Goal: Task Accomplishment & Management: Use online tool/utility

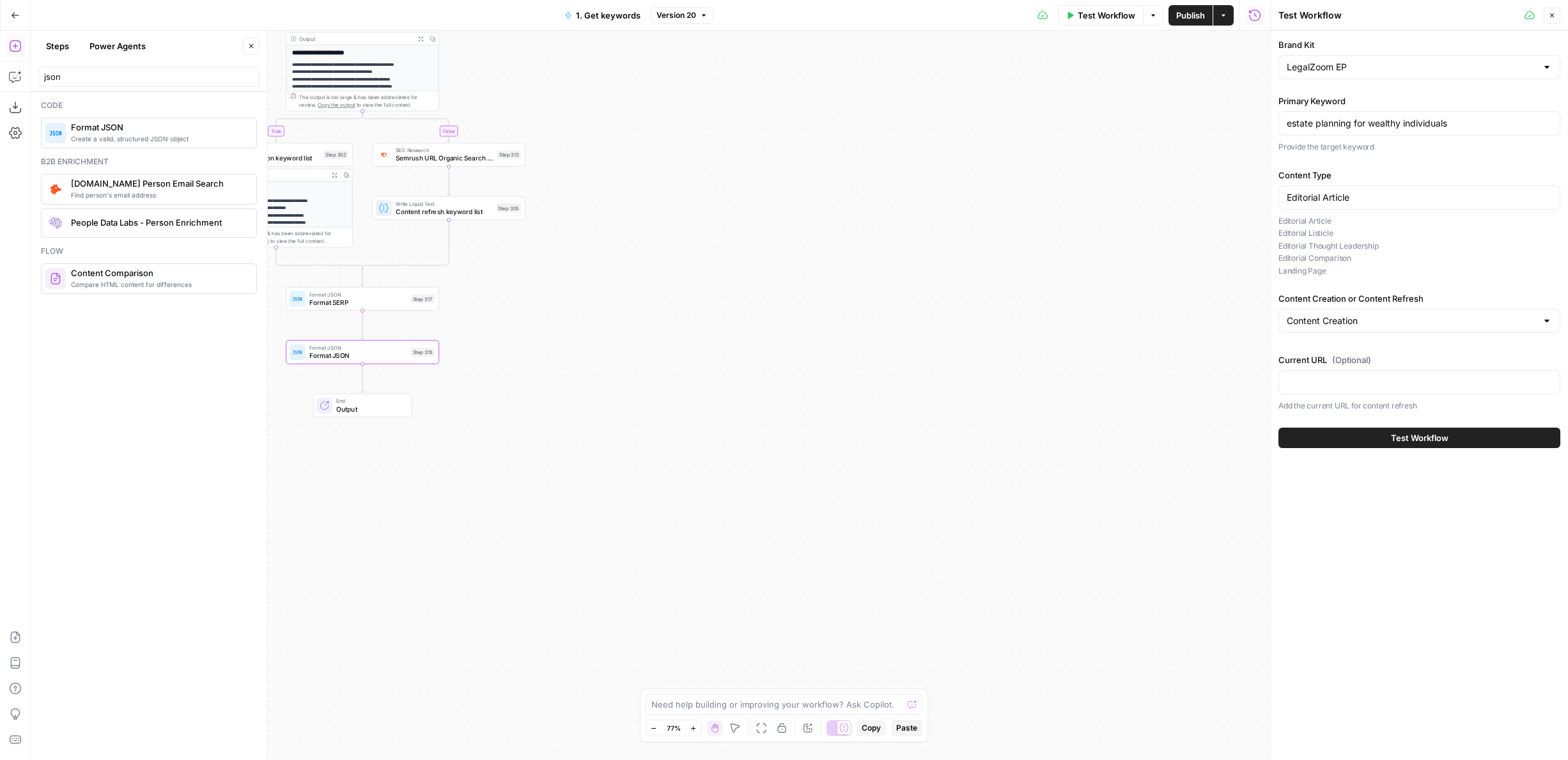
scroll to position [420, 0]
drag, startPoint x: 510, startPoint y: 317, endPoint x: 709, endPoint y: 455, distance: 242.2
click at [709, 455] on div "true false true false Workflow Set Inputs Inputs Google Search Results 1-10 Ste…" at bounding box center [650, 395] width 1239 height 729
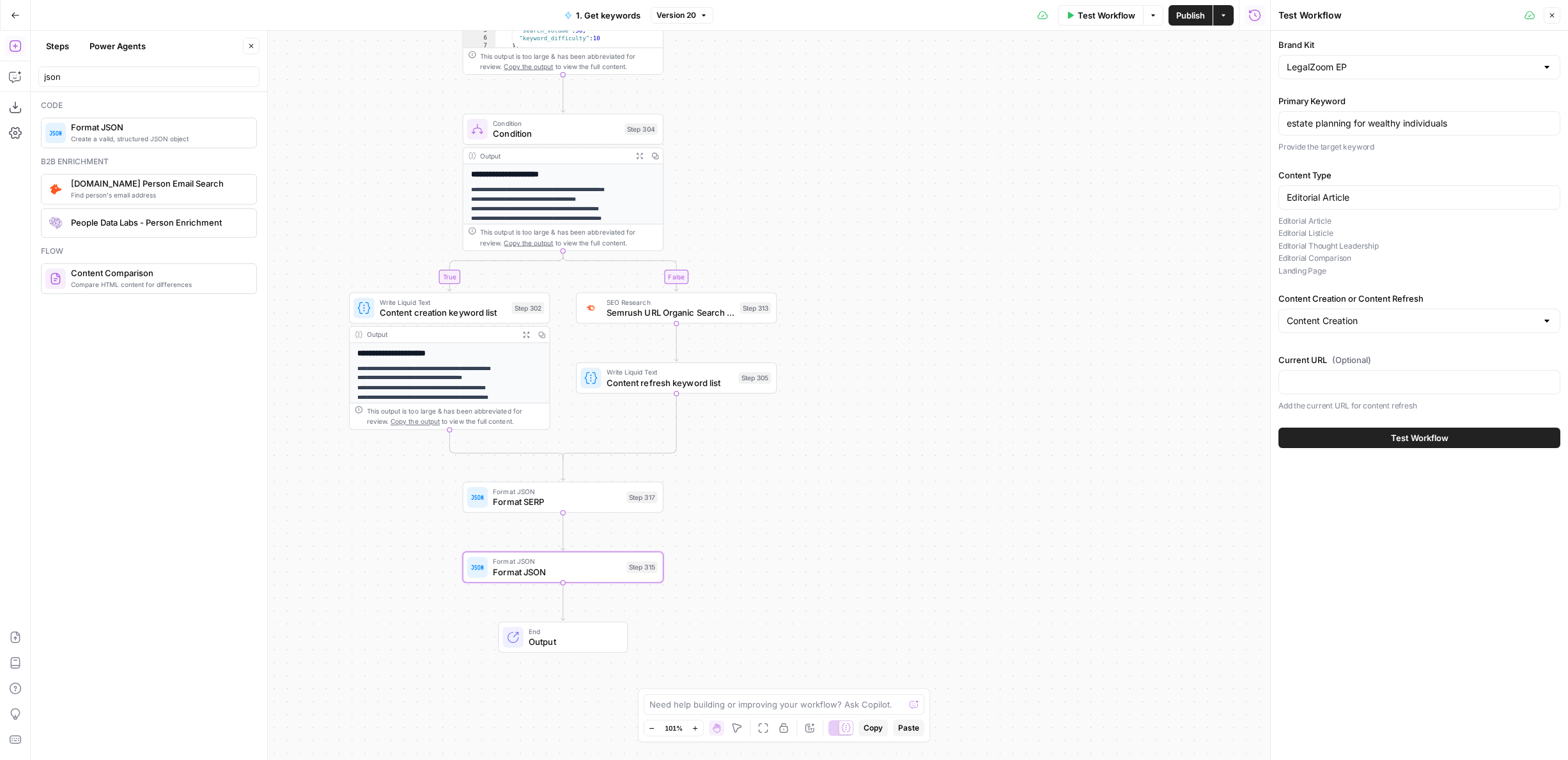
drag, startPoint x: 709, startPoint y: 450, endPoint x: 767, endPoint y: 525, distance: 94.8
click at [767, 525] on div "true false true false Workflow Set Inputs Inputs Google Search Results 1-10 Ste…" at bounding box center [650, 395] width 1239 height 729
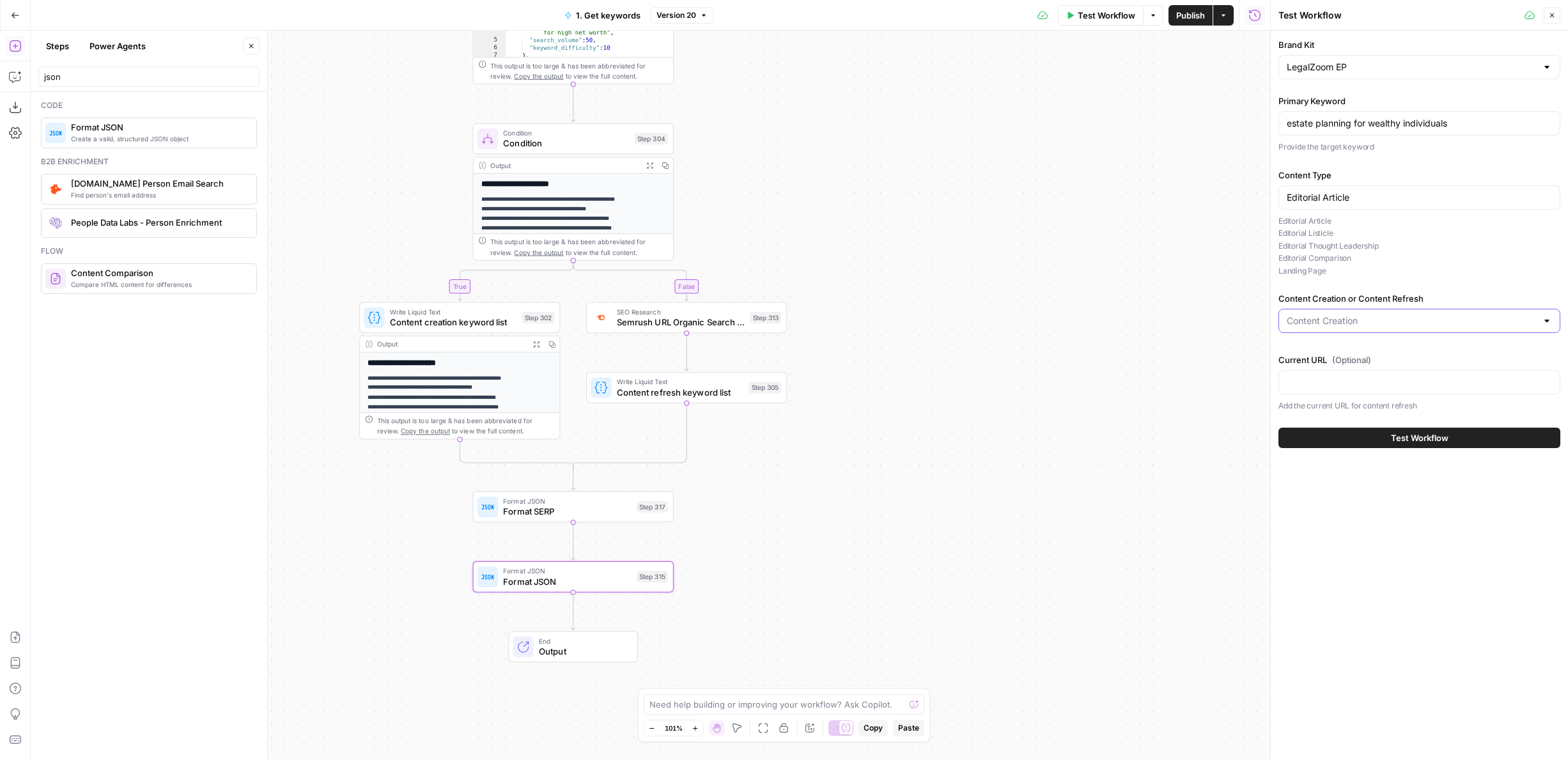
click at [1332, 322] on input "Content Creation or Content Refresh" at bounding box center [1411, 320] width 250 height 13
click at [1332, 368] on span "Content Refresh" at bounding box center [1416, 370] width 255 height 13
type input "Content Refresh"
click at [1329, 377] on input "Current URL (Optional)" at bounding box center [1418, 382] width 265 height 13
paste input "https://www.legalzoom.com/articles/registering-a-trademark"
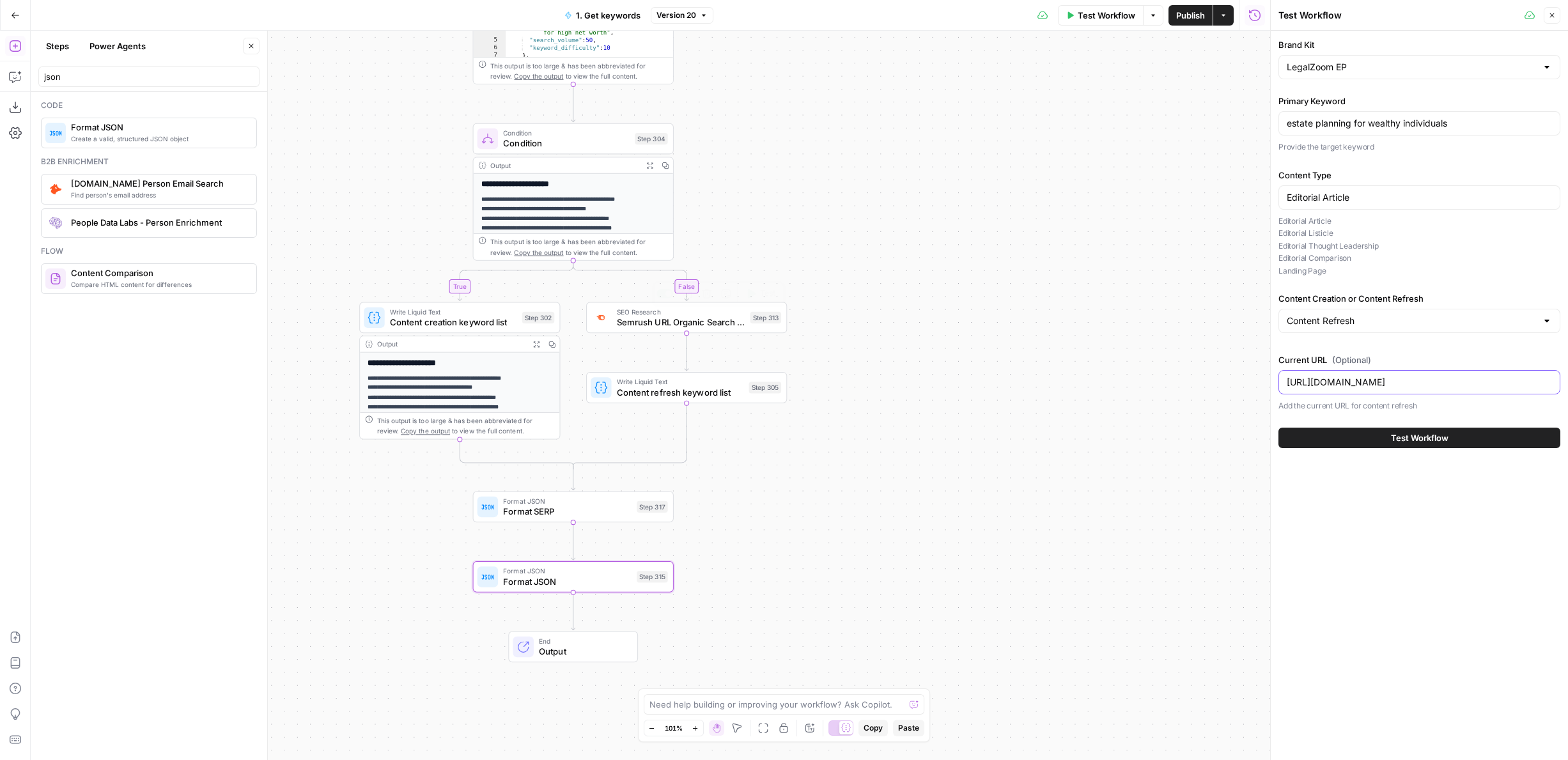
type input "https://www.legalzoom.com/articles/registering-a-trademark"
click at [762, 296] on span "Test" at bounding box center [768, 293] width 15 height 12
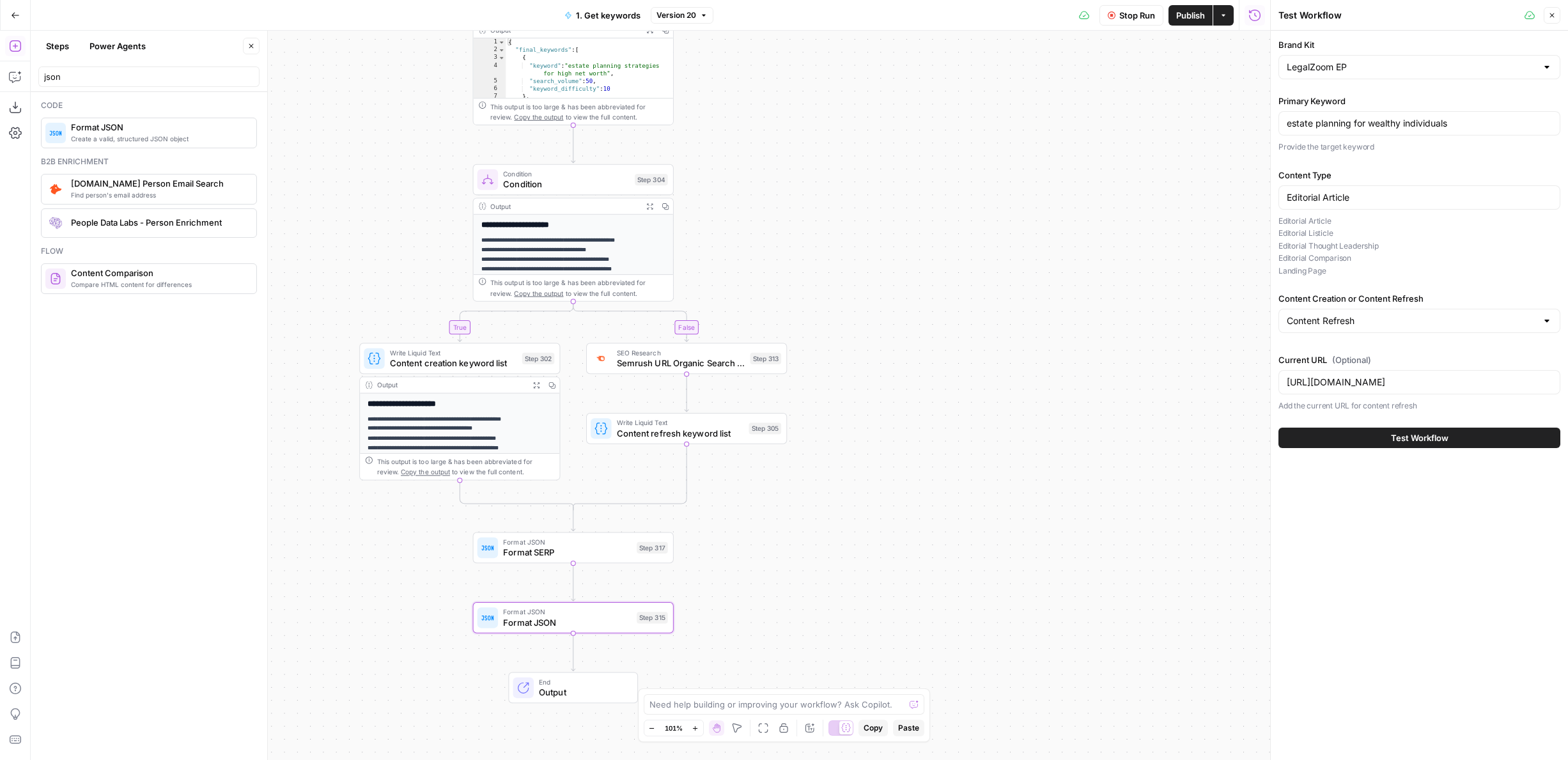
drag, startPoint x: 763, startPoint y: 238, endPoint x: 763, endPoint y: 301, distance: 63.0
click at [763, 301] on div "true false true false Workflow Set Inputs Inputs Google Search Results 1-10 Ste…" at bounding box center [650, 395] width 1239 height 729
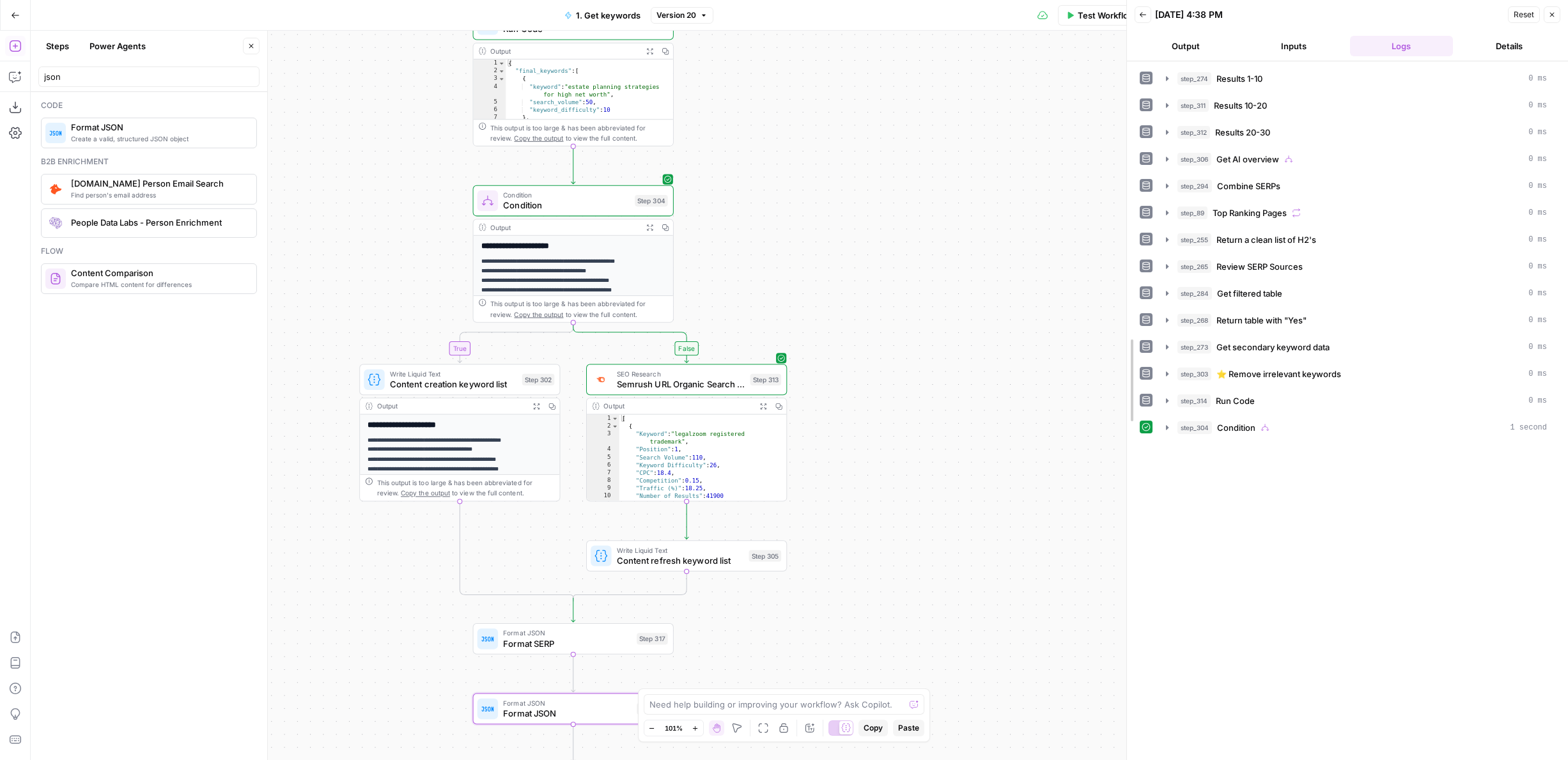
drag, startPoint x: 1271, startPoint y: 443, endPoint x: 1127, endPoint y: 443, distance: 144.0
click at [650, 554] on span "Content refresh keyword list" at bounding box center [680, 560] width 127 height 13
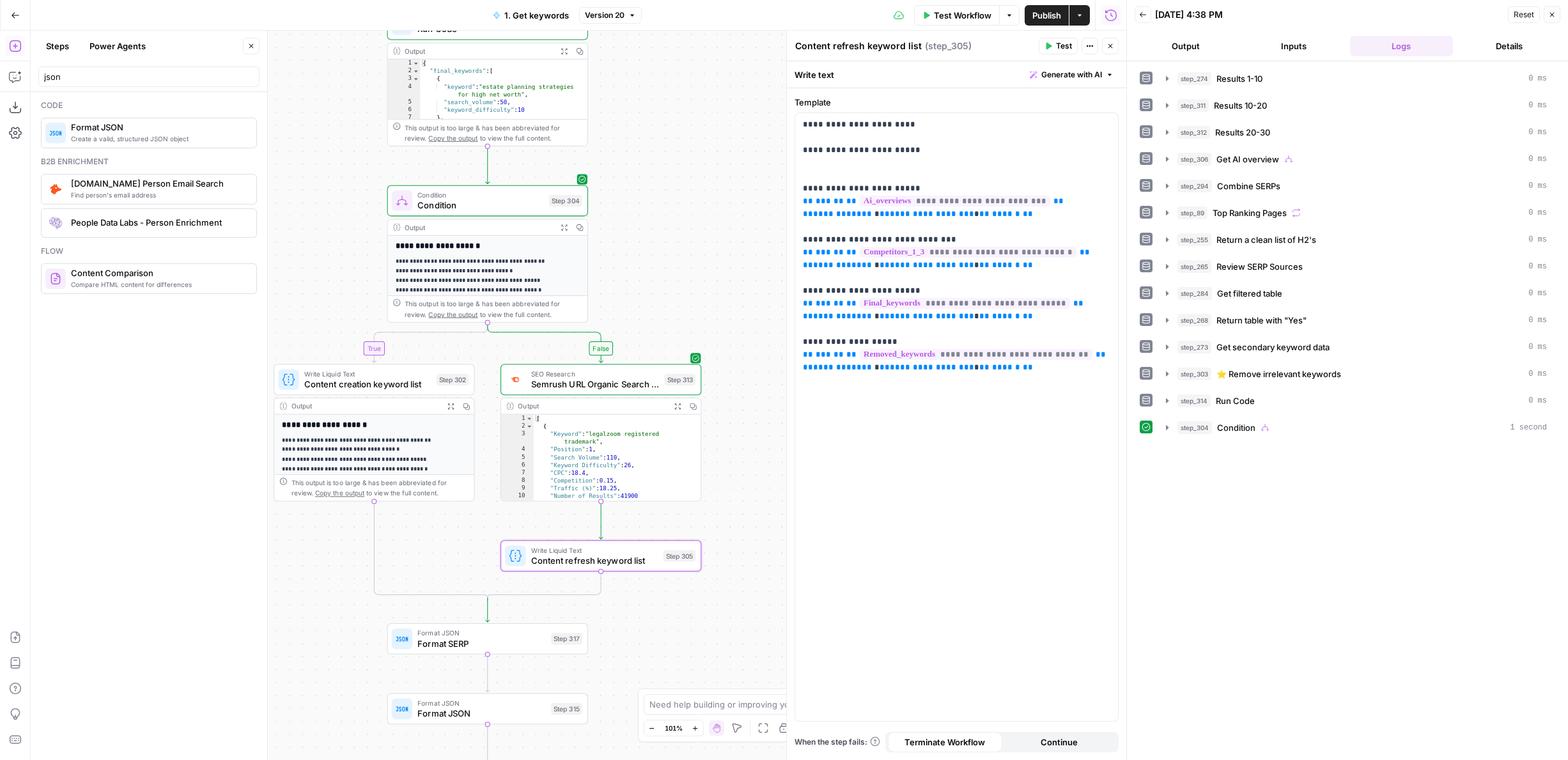
drag, startPoint x: 379, startPoint y: 556, endPoint x: 294, endPoint y: 556, distance: 85.0
click at [294, 556] on div "true false true false Workflow Set Inputs Inputs Google Search Results 1-10 Ste…" at bounding box center [578, 395] width 1095 height 729
click at [109, 130] on span "Format JSON" at bounding box center [159, 127] width 175 height 13
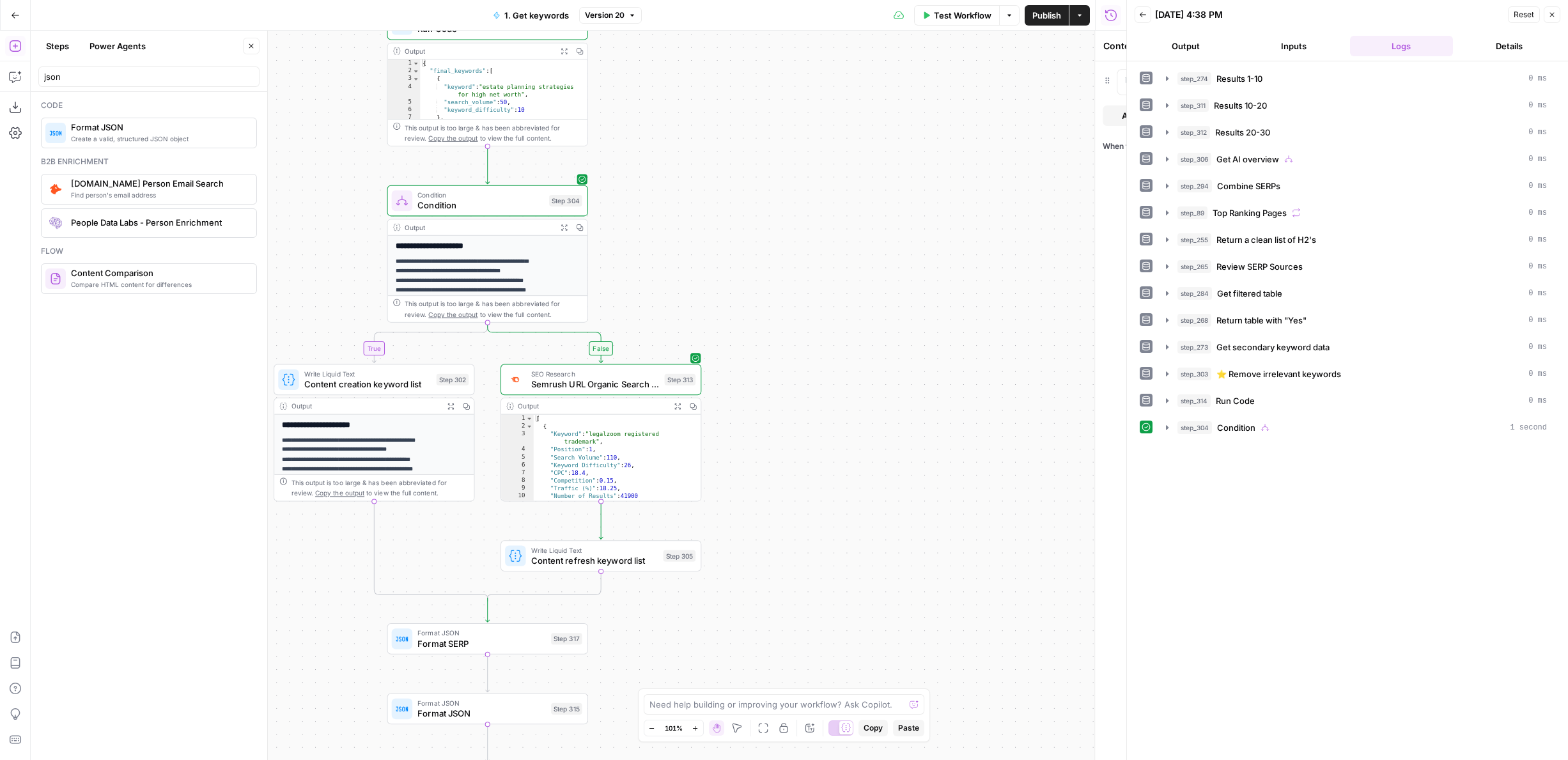
type textarea "Format JSON"
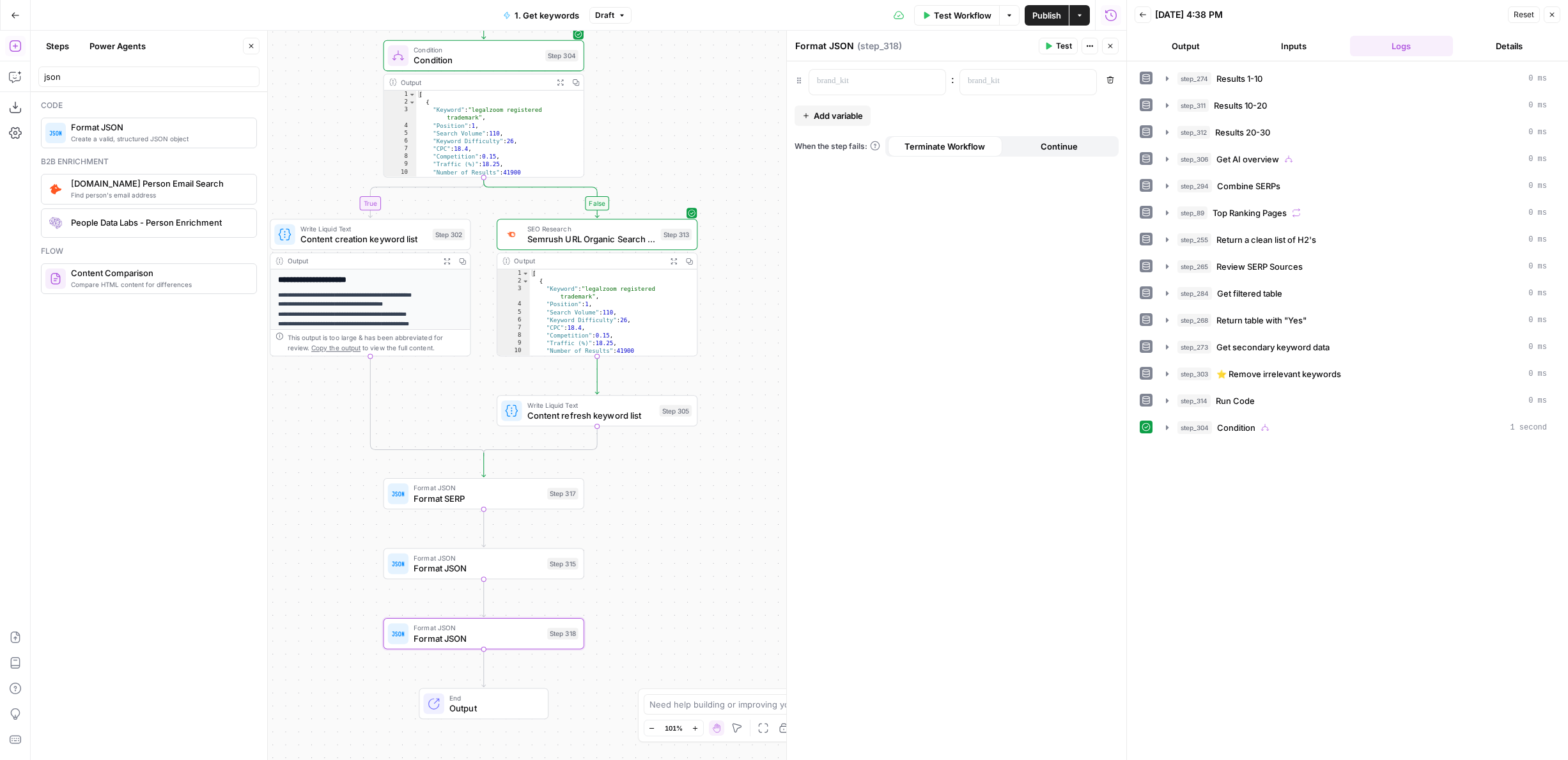
drag, startPoint x: 658, startPoint y: 421, endPoint x: 649, endPoint y: 646, distance: 225.2
click at [649, 646] on div "true false true false Workflow Set Inputs Inputs Google Search Results 1-10 Ste…" at bounding box center [578, 395] width 1095 height 729
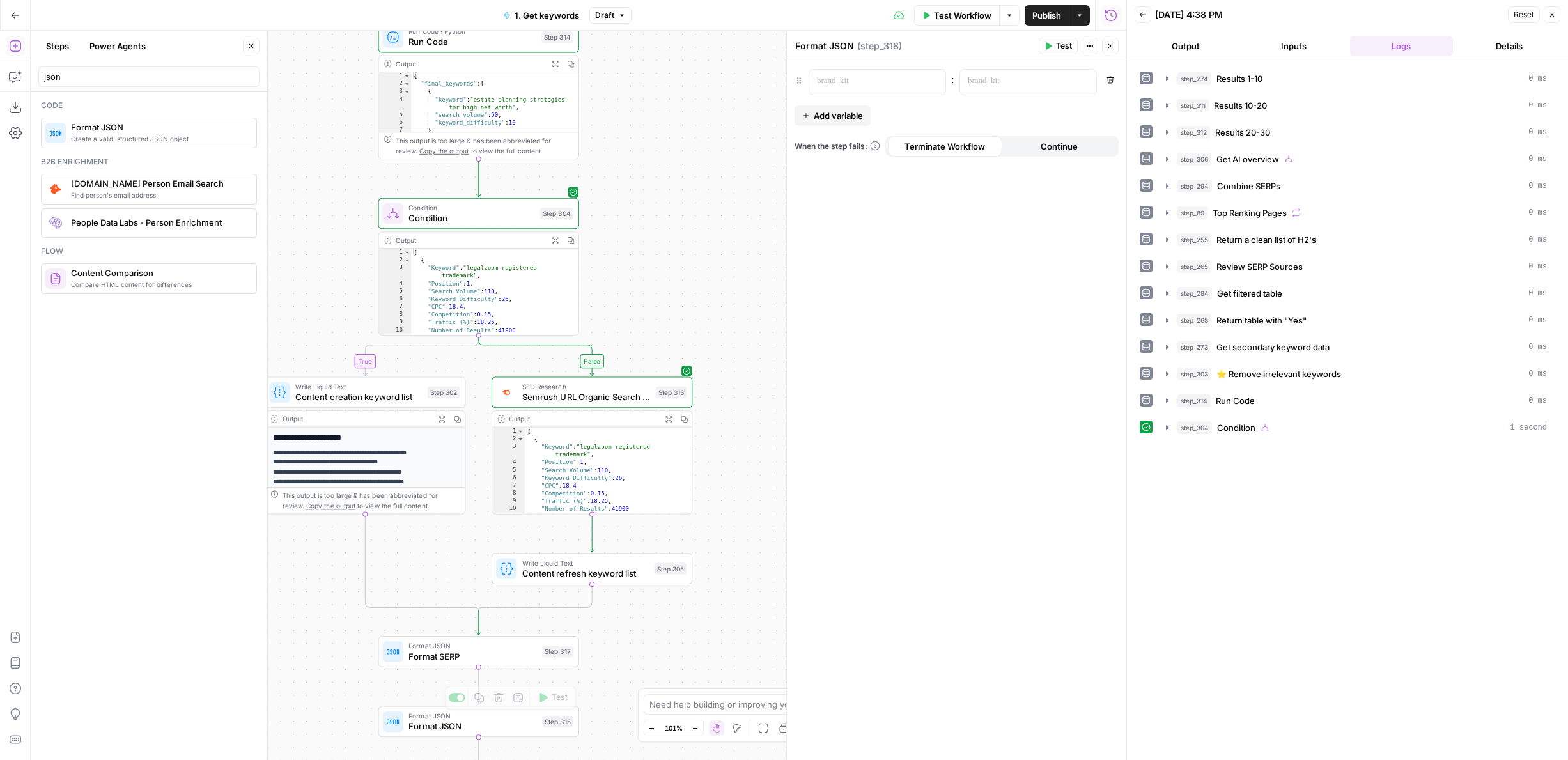
drag, startPoint x: 640, startPoint y: 689, endPoint x: 640, endPoint y: 564, distance: 125.0
click at [640, 565] on body "LegalZoom New Home Browse Insights Opportunities Your Data Flightpath Recent Gr…" at bounding box center [784, 380] width 1568 height 760
click at [640, 580] on div "true false true false Workflow Set Inputs Inputs Google Search Results 1-10 Ste…" at bounding box center [578, 395] width 1095 height 729
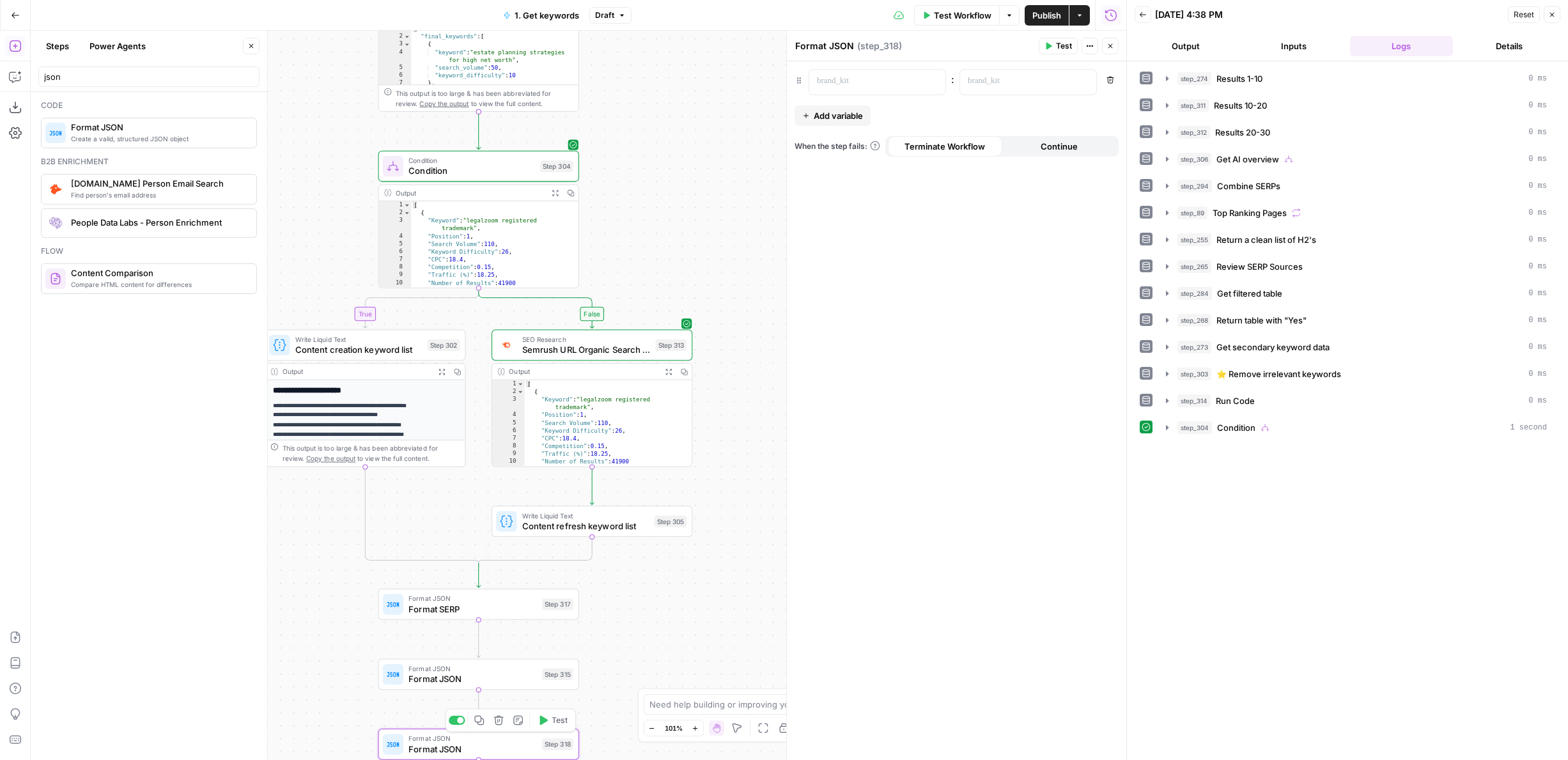
click at [503, 719] on span "Delete step" at bounding box center [503, 719] width 1 height 1
click at [774, 156] on button "Delete Step" at bounding box center [749, 163] width 65 height 23
click at [94, 93] on div "Code Create a valid, structured JSON object Format JSON B2b enrichment Find per…" at bounding box center [149, 425] width 236 height 667
click at [89, 80] on input "json" at bounding box center [149, 76] width 210 height 13
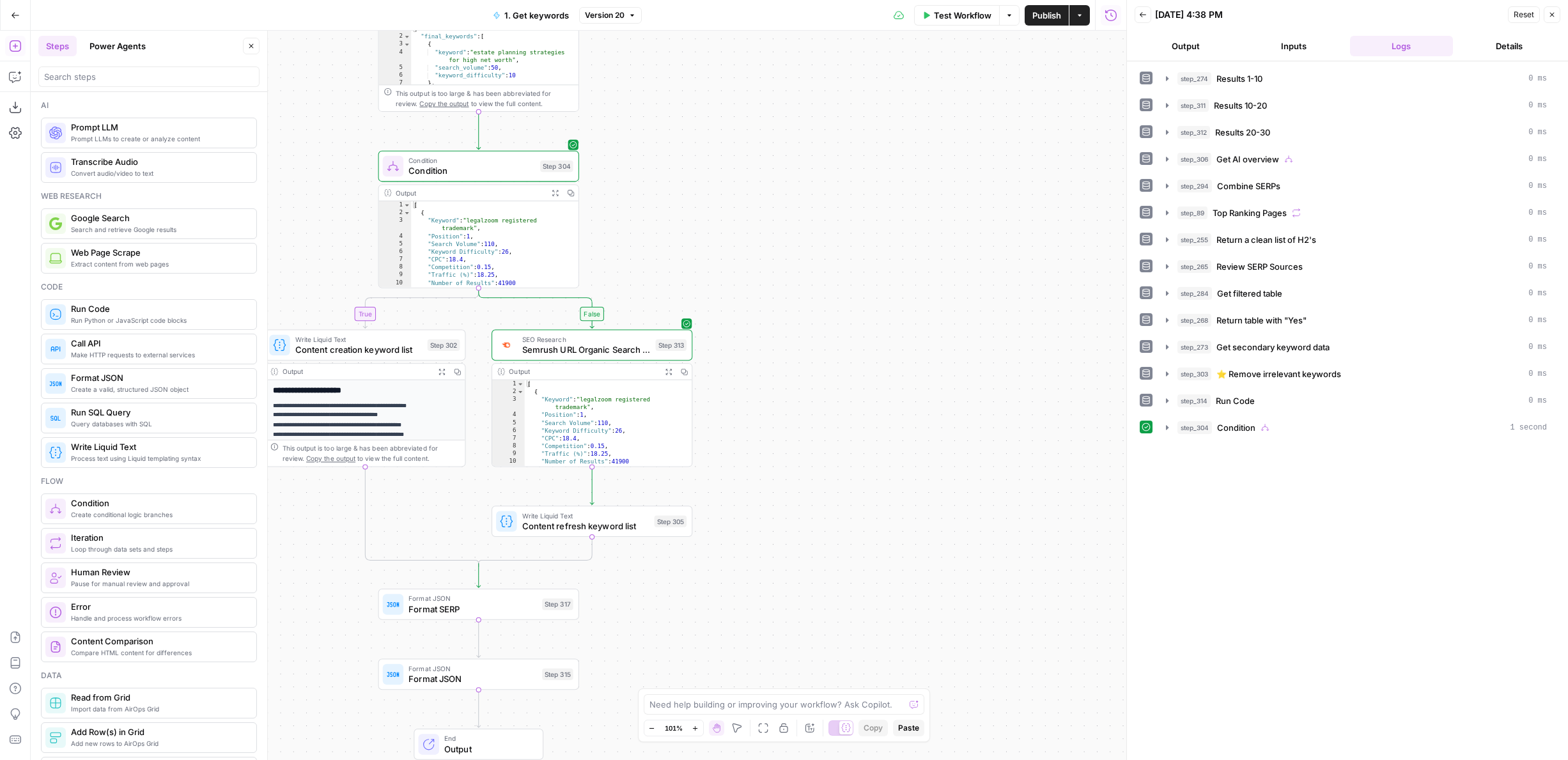
click at [562, 513] on span "Write Liquid Text" at bounding box center [586, 514] width 127 height 10
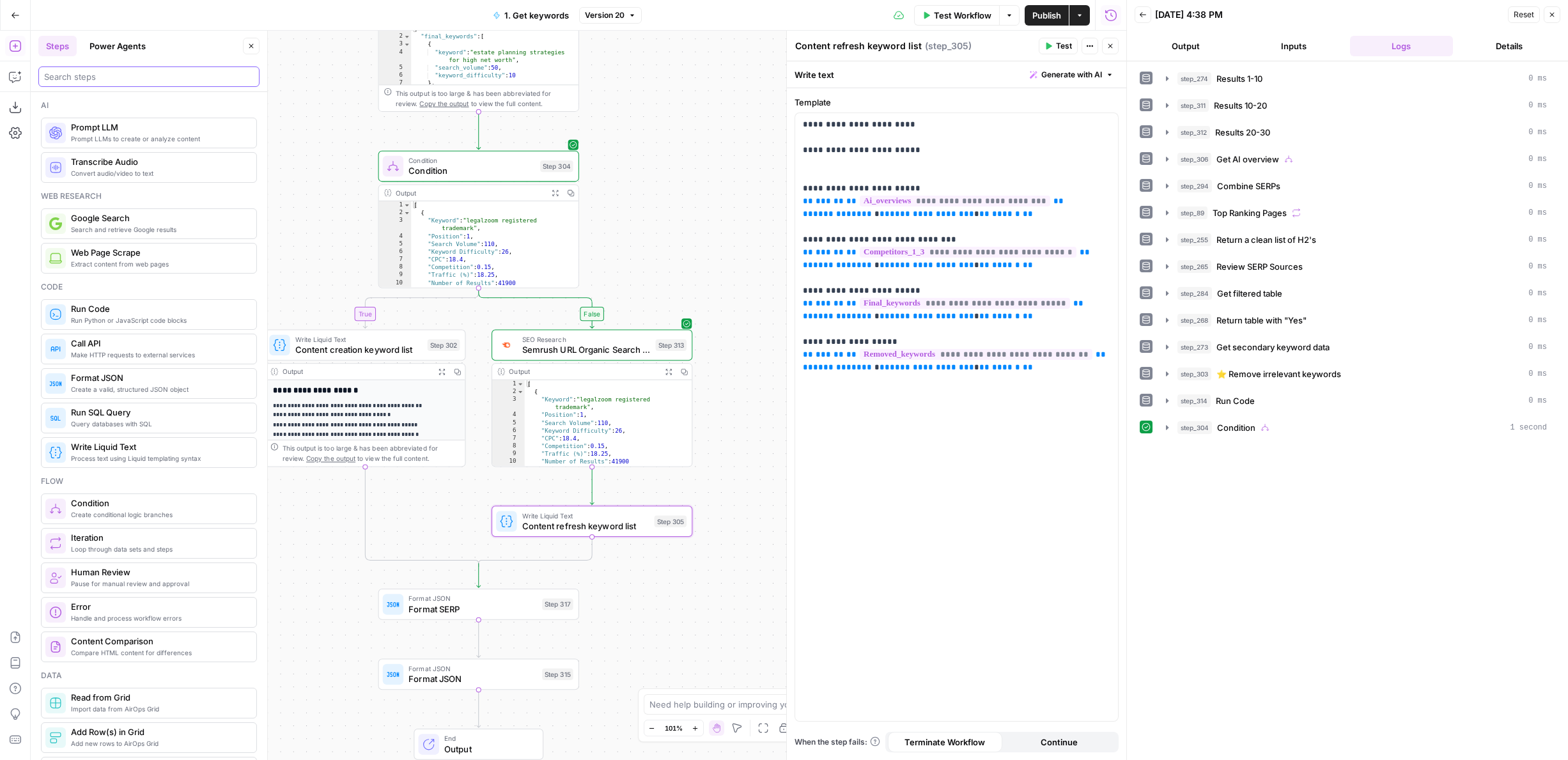
click at [100, 73] on input "search" at bounding box center [149, 76] width 210 height 13
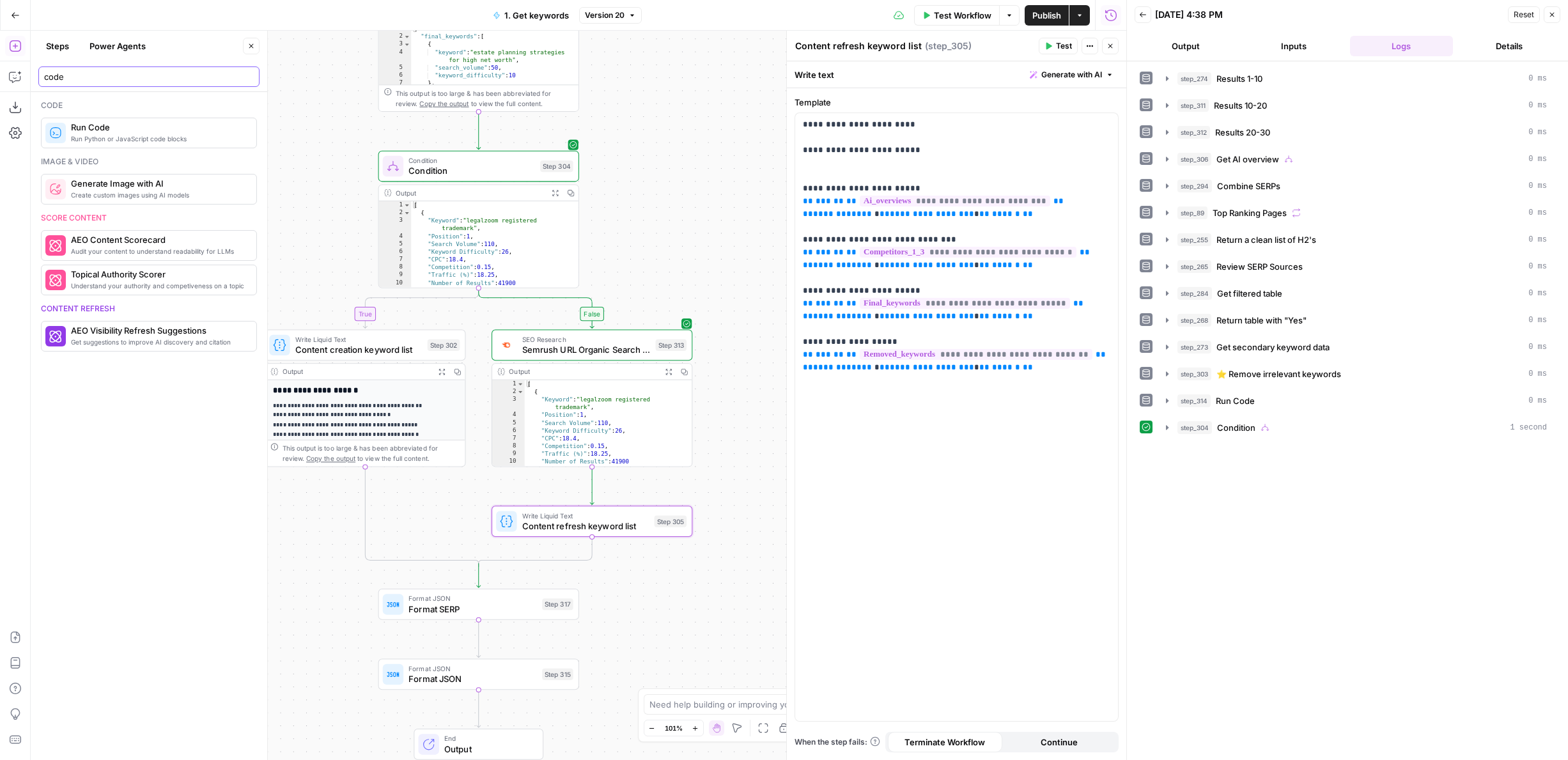
type input "code"
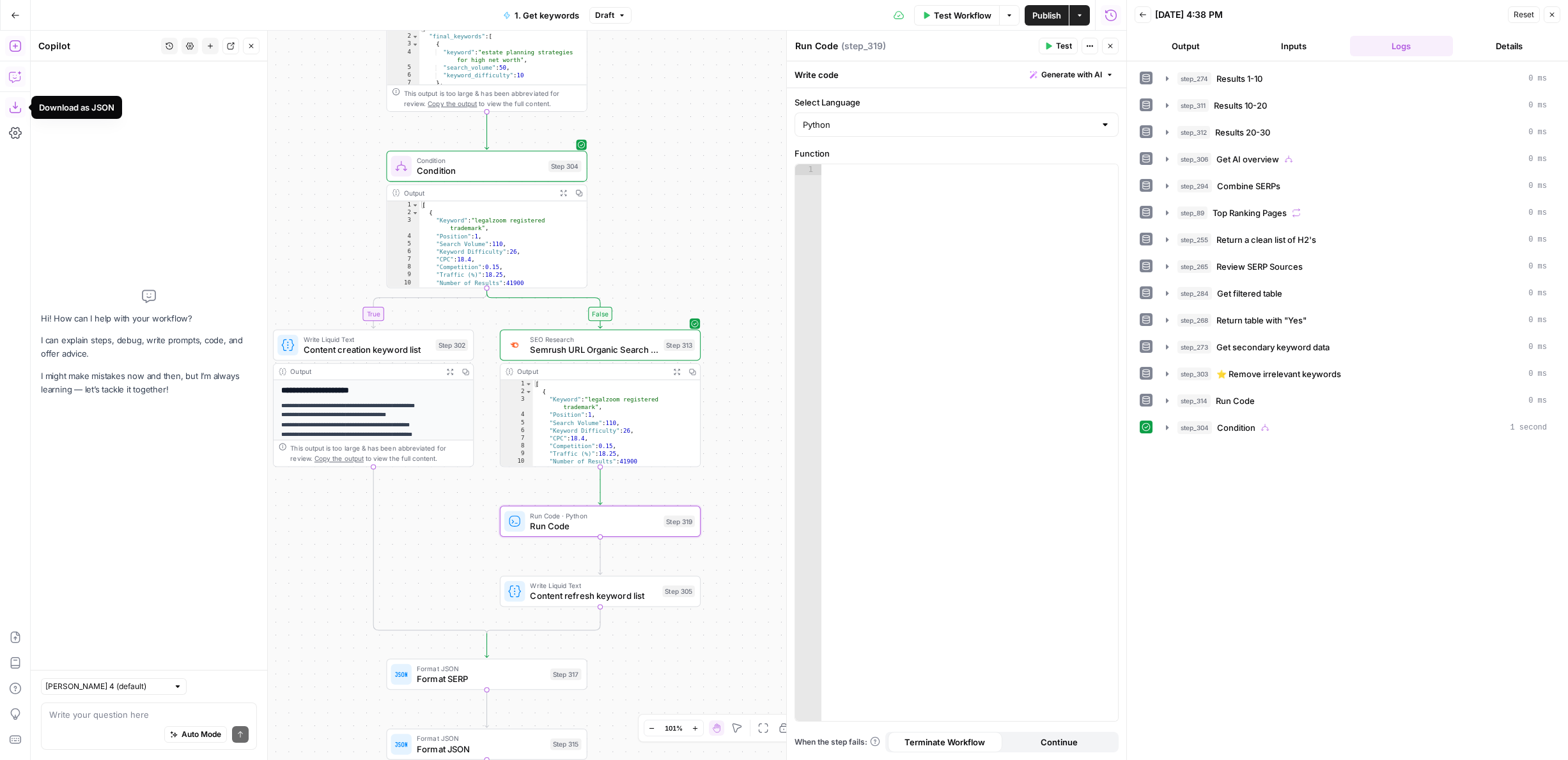
click at [127, 706] on div "Write your question here Auto Mode Send" at bounding box center [149, 726] width 216 height 48
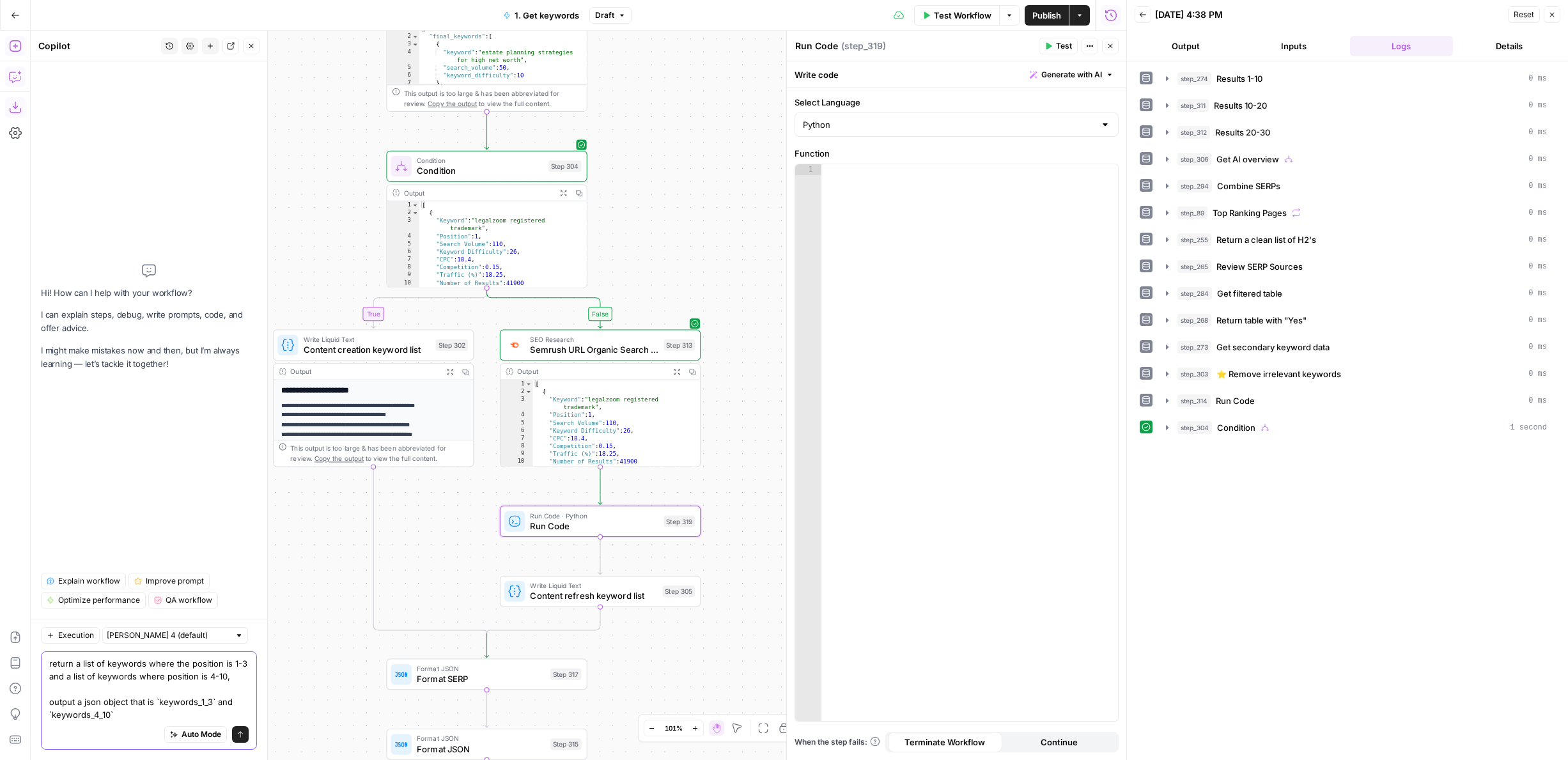
type textarea "return a list of keywords where the position is 1-3 and a list of keywords wher…"
click at [243, 730] on icon "submit" at bounding box center [240, 733] width 8 height 8
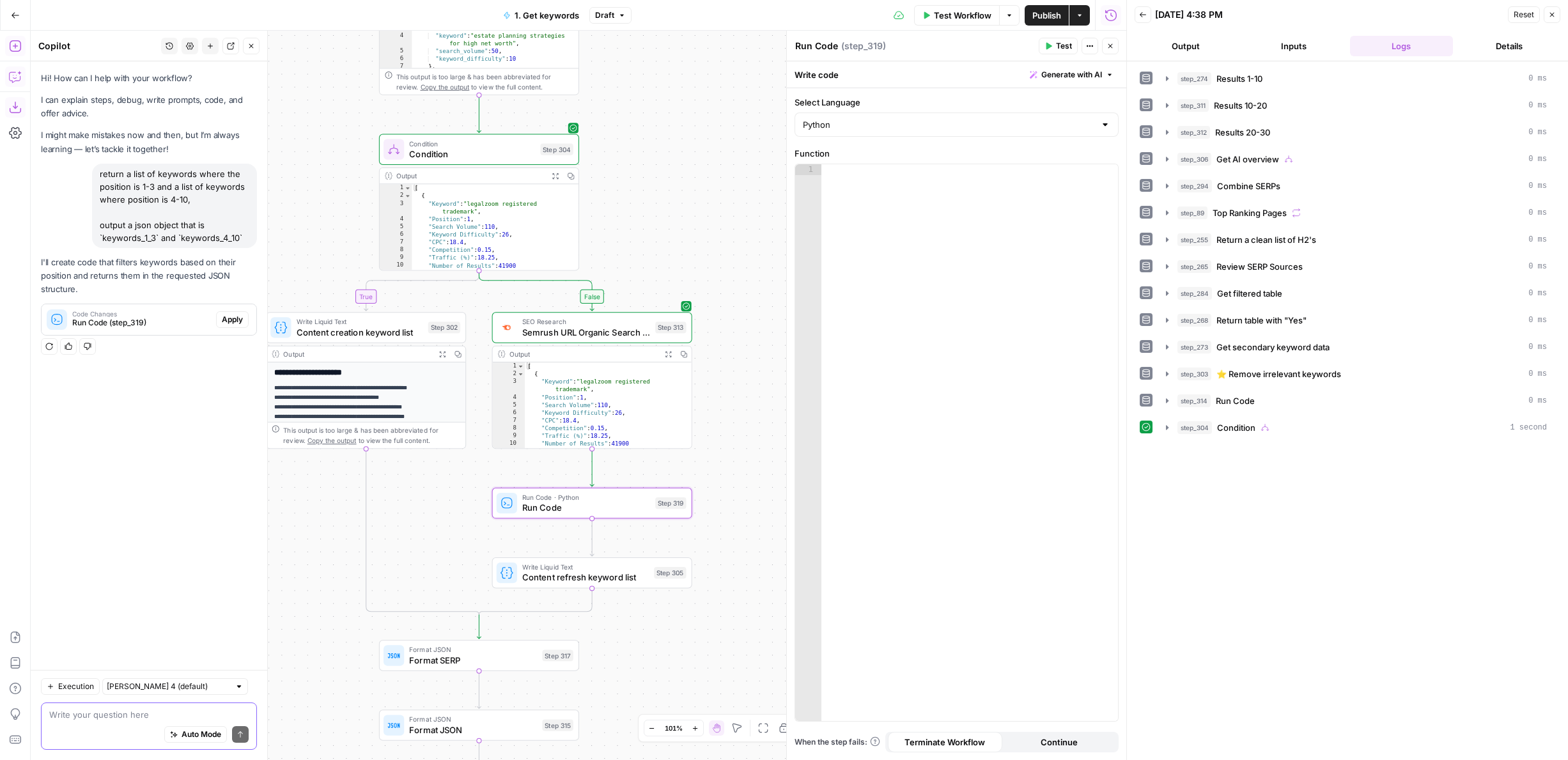
click at [232, 319] on span "Apply" at bounding box center [231, 320] width 21 height 12
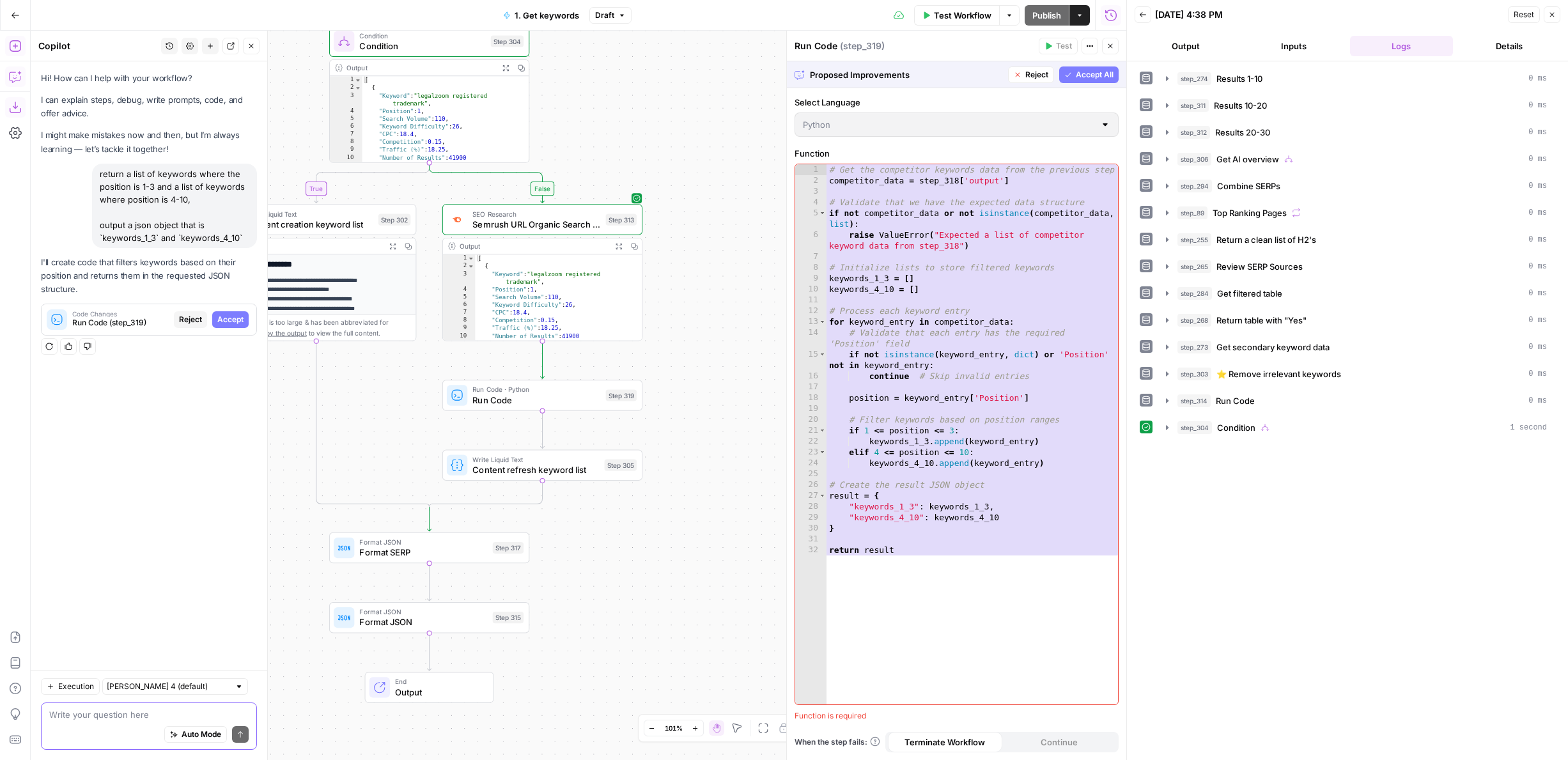
click at [1086, 80] on button "Accept All" at bounding box center [1088, 75] width 59 height 17
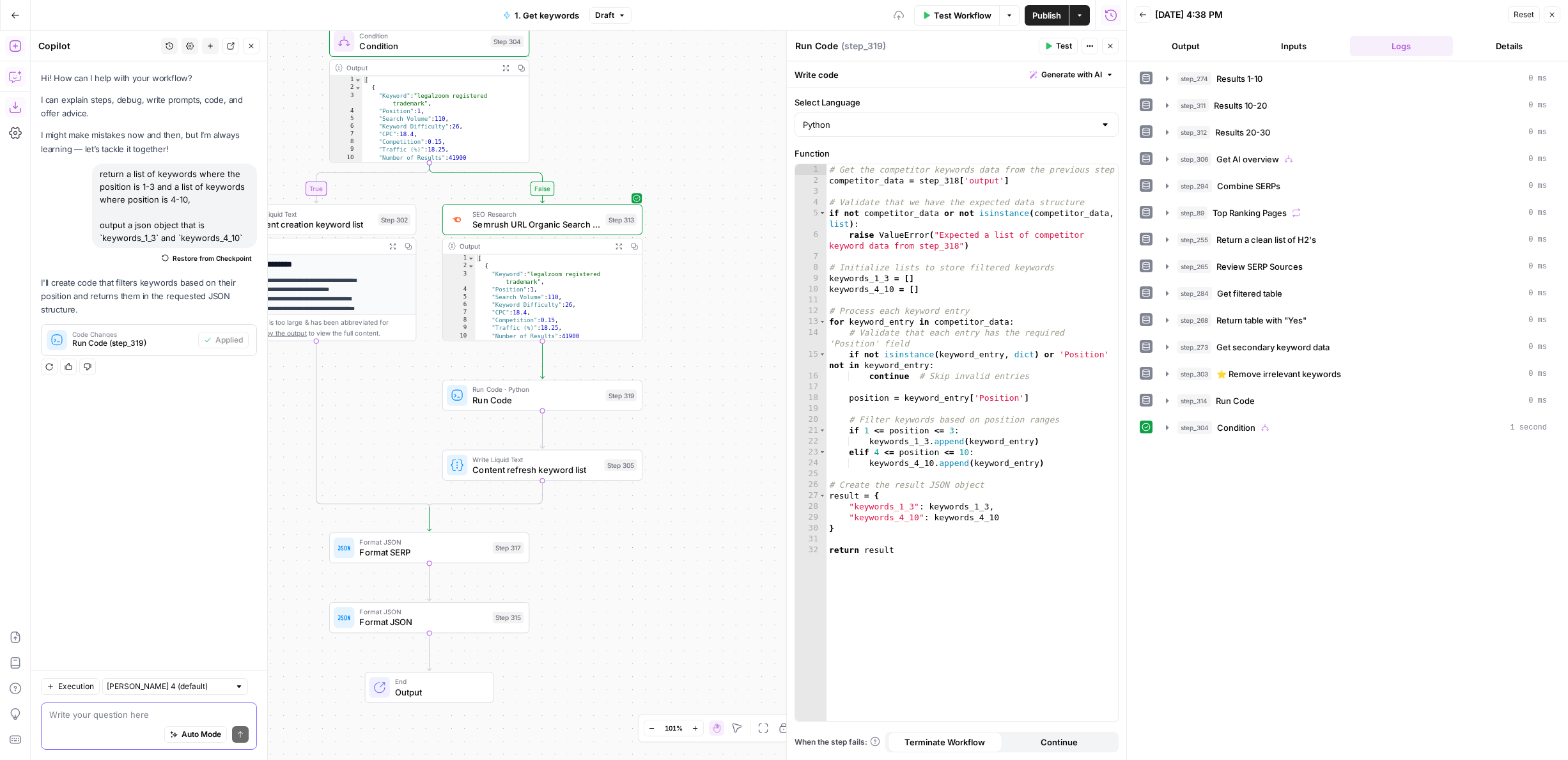
click at [1054, 45] on button "Test" at bounding box center [1058, 46] width 39 height 17
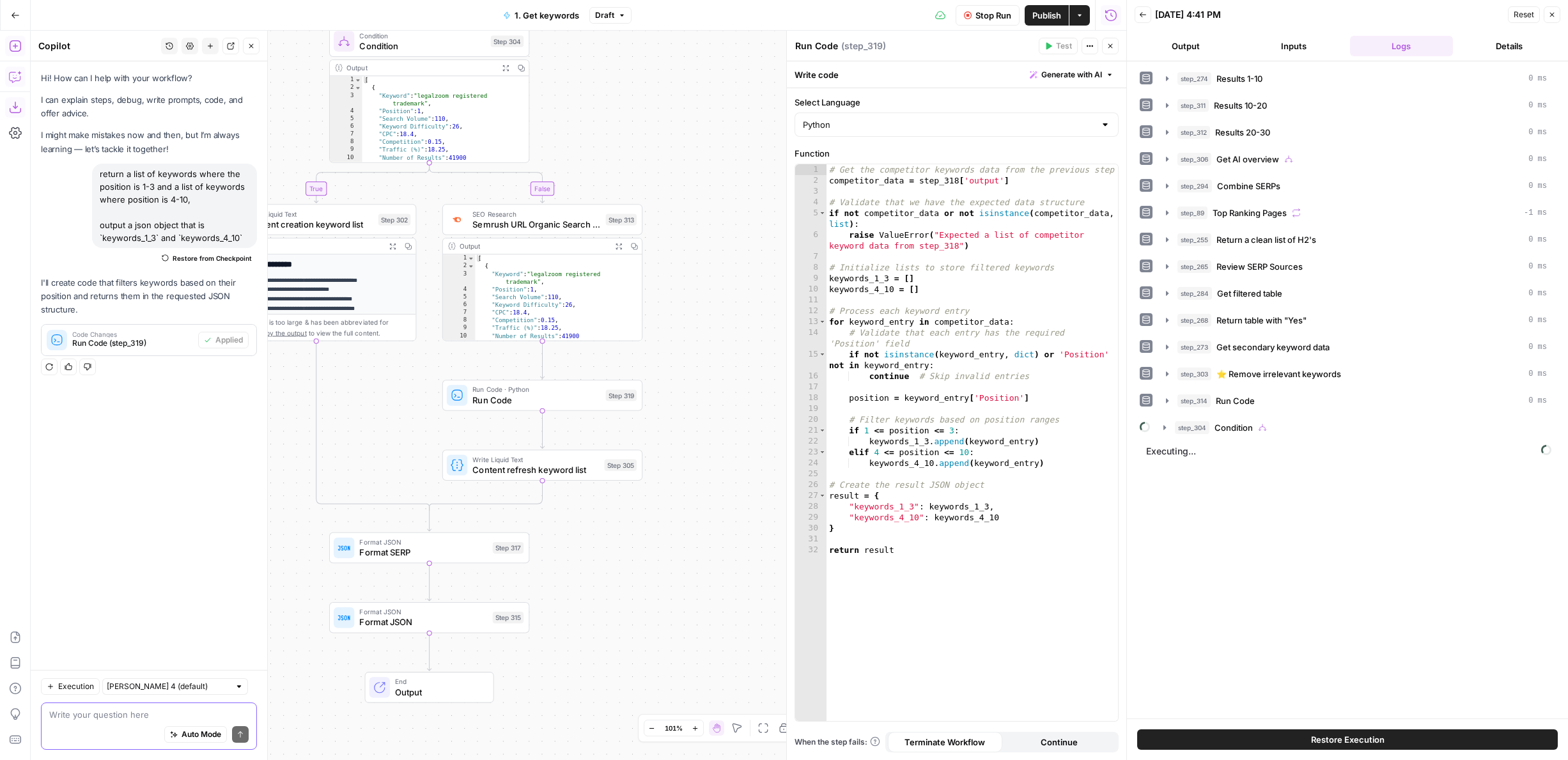
click at [822, 46] on textarea "Run Code" at bounding box center [816, 45] width 43 height 13
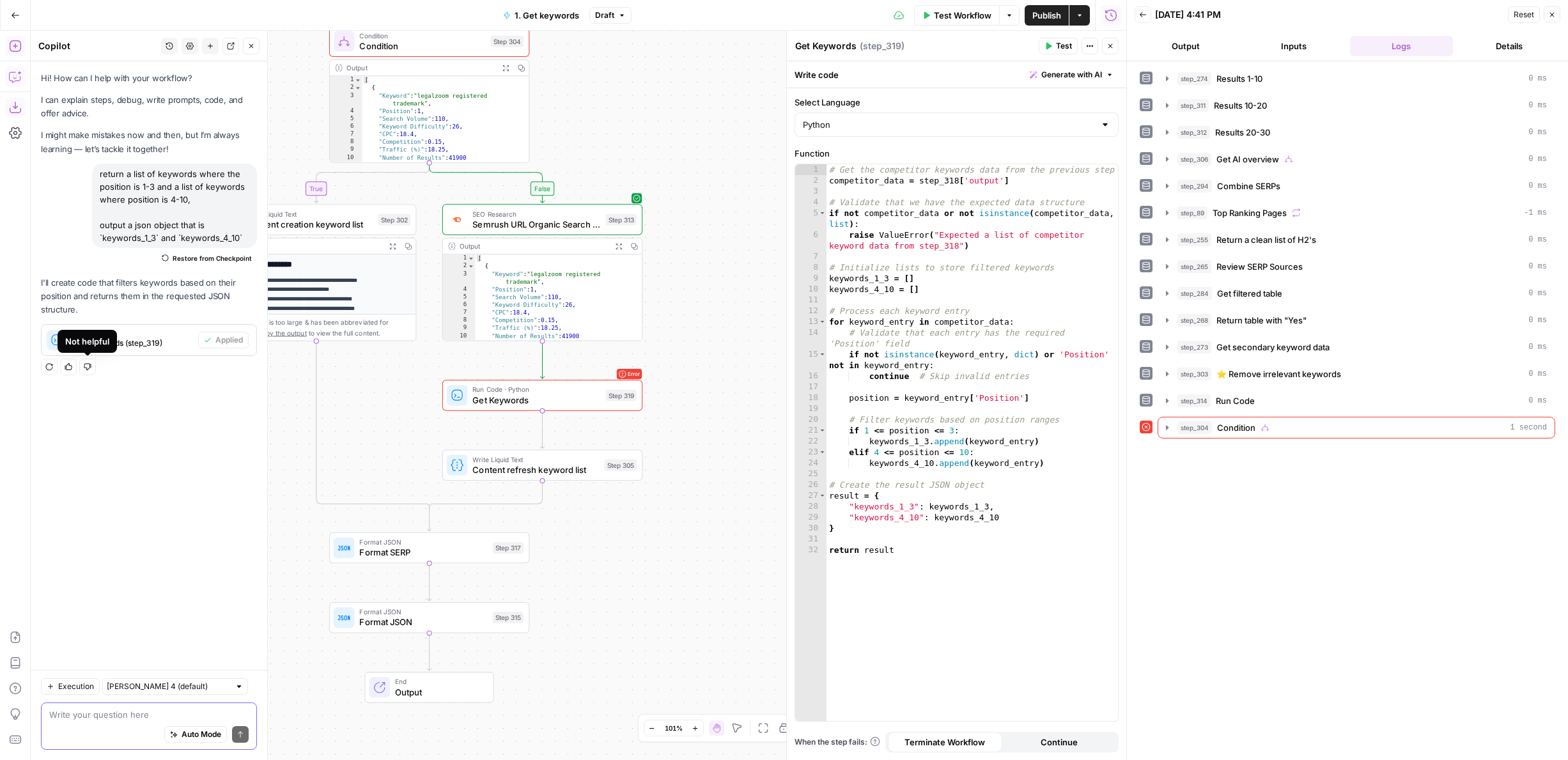
type textarea "Get Keywords"
drag, startPoint x: 655, startPoint y: 108, endPoint x: 655, endPoint y: 359, distance: 251.0
click at [655, 359] on div "true false true false Workflow Set Inputs Inputs Google Search Results 1-10 Ste…" at bounding box center [578, 395] width 1095 height 729
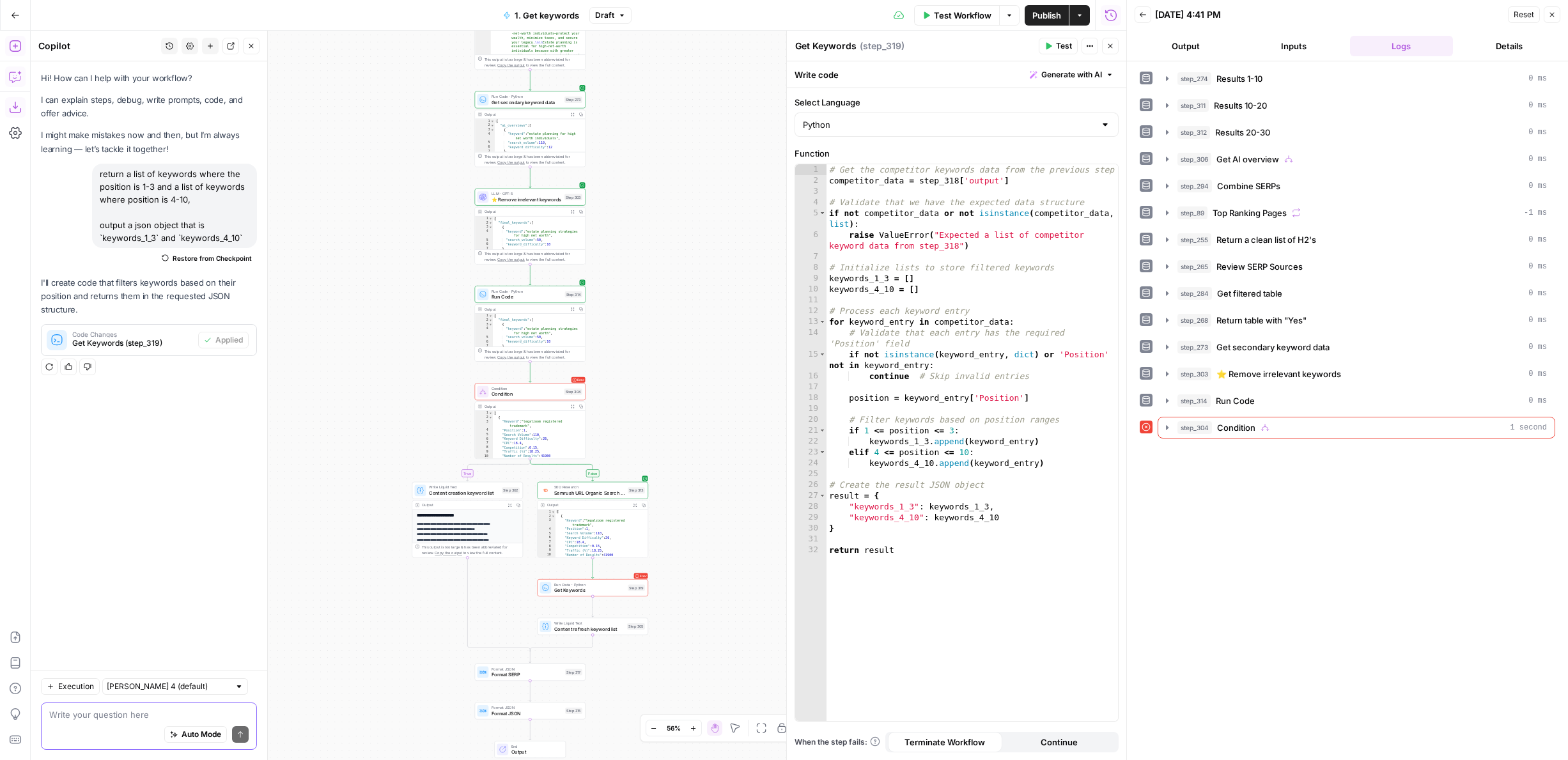
drag, startPoint x: 649, startPoint y: 325, endPoint x: 649, endPoint y: 390, distance: 65.0
click at [649, 390] on div "true false true false Workflow Set Inputs Inputs Google Search Results 1-10 Ste…" at bounding box center [578, 395] width 1095 height 729
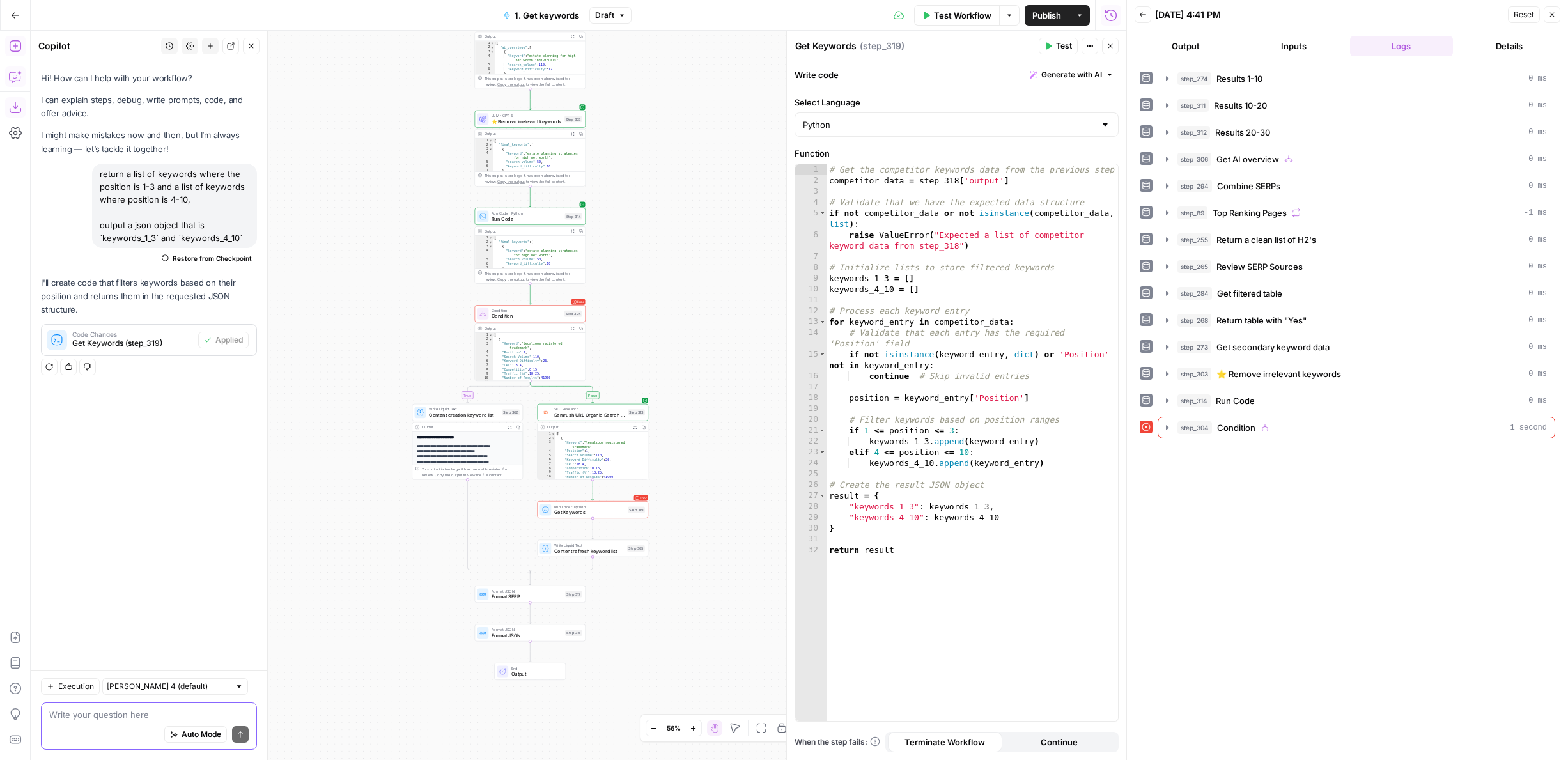
drag, startPoint x: 649, startPoint y: 396, endPoint x: 649, endPoint y: 320, distance: 76.0
click at [649, 319] on div "true false true false Workflow Set Inputs Inputs Google Search Results 1-10 Ste…" at bounding box center [578, 395] width 1095 height 729
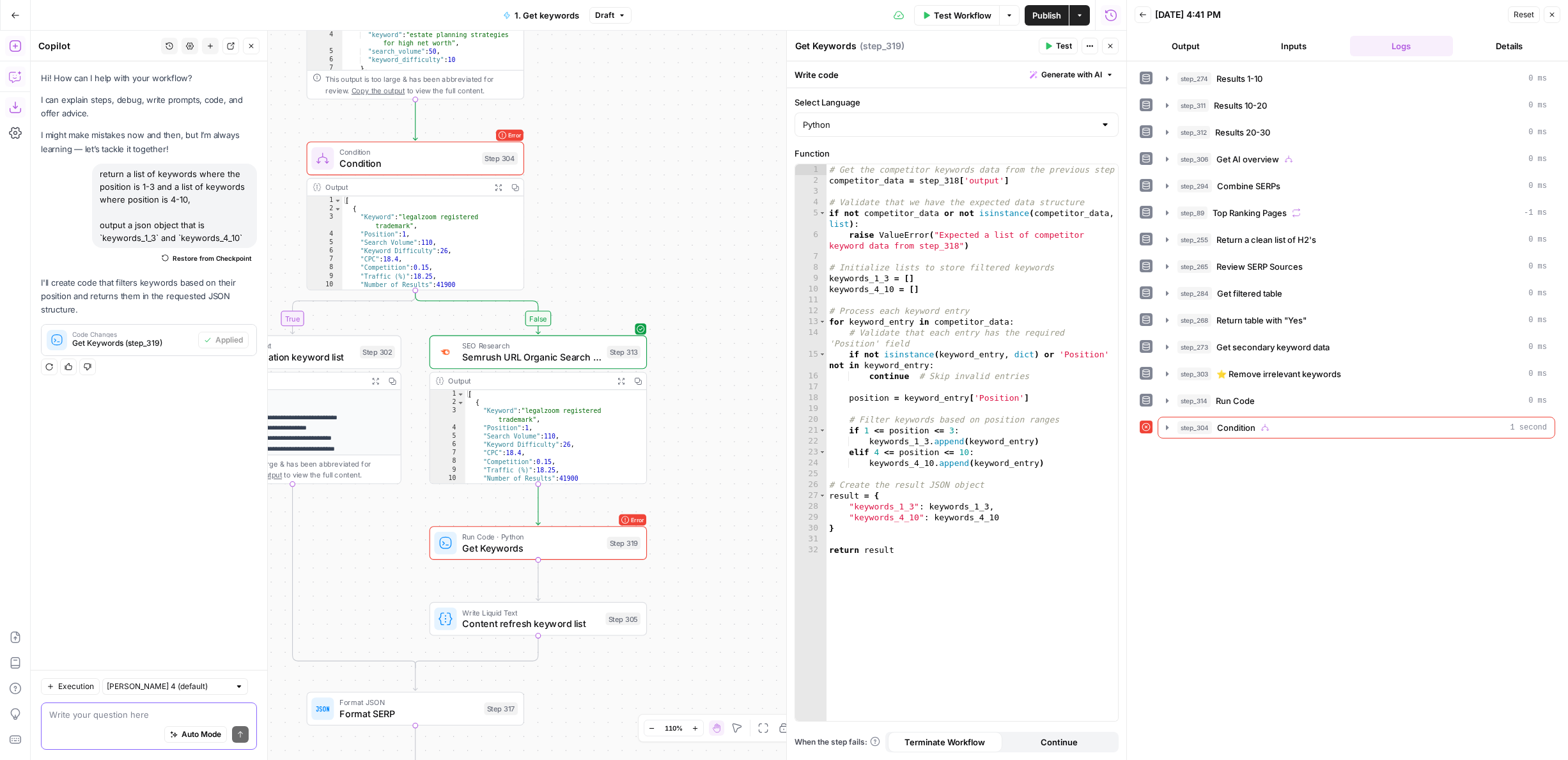
drag, startPoint x: 649, startPoint y: 320, endPoint x: 649, endPoint y: 166, distance: 154.0
click at [649, 166] on div "true false true false Workflow Set Inputs Inputs Google Search Results 1-10 Ste…" at bounding box center [578, 395] width 1095 height 729
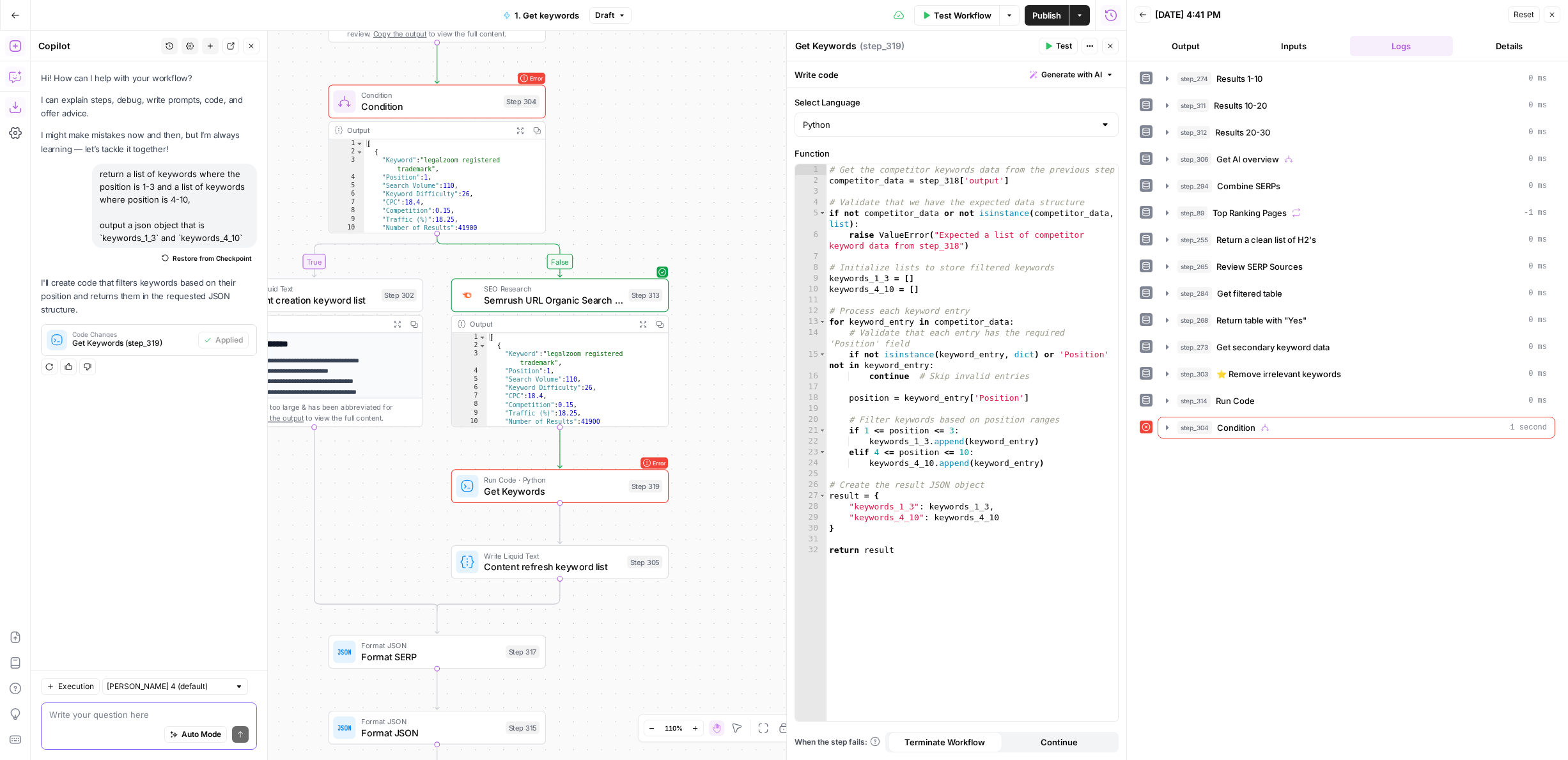
drag, startPoint x: 649, startPoint y: 166, endPoint x: 668, endPoint y: 94, distance: 74.5
click at [668, 94] on div "true false true false Workflow Set Inputs Inputs Google Search Results 1-10 Ste…" at bounding box center [578, 395] width 1095 height 729
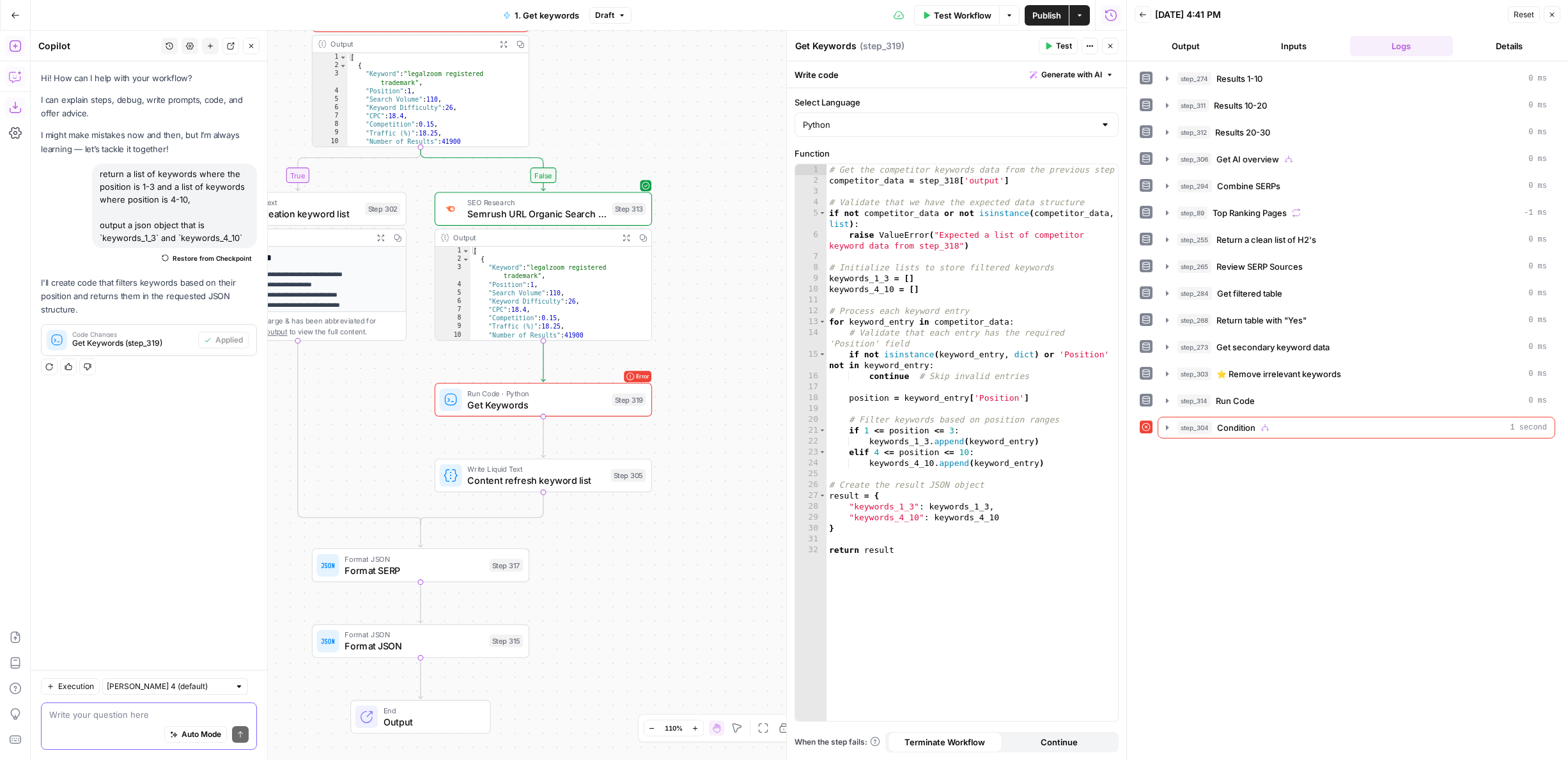
click at [92, 366] on button "Not helpful" at bounding box center [88, 367] width 17 height 17
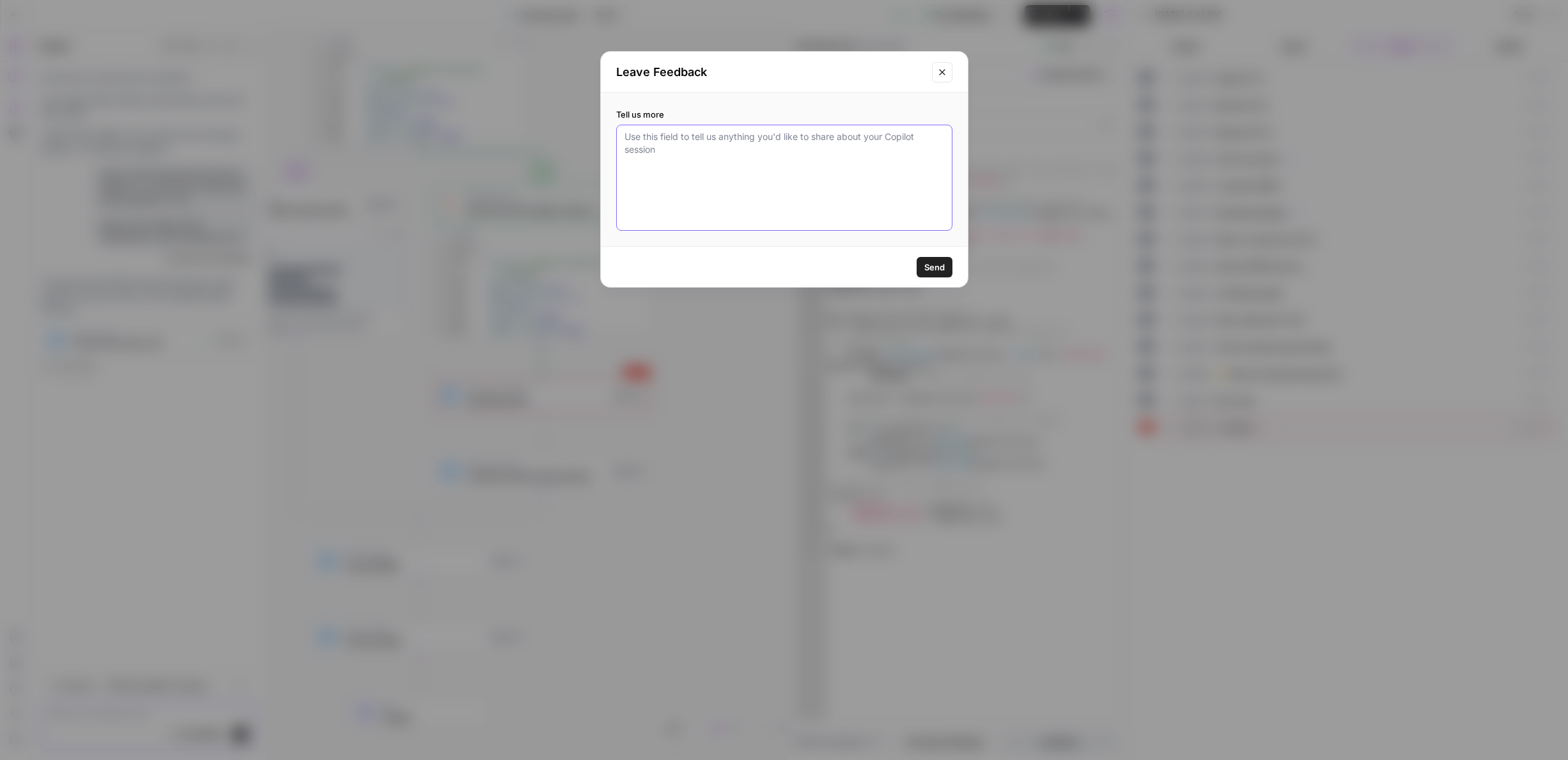
click at [783, 197] on textarea "Tell us more" at bounding box center [784, 177] width 320 height 94
type textarea "referenced non-existent step #"
click at [934, 251] on div "Send" at bounding box center [784, 266] width 367 height 40
click at [934, 262] on span "Send" at bounding box center [934, 266] width 20 height 13
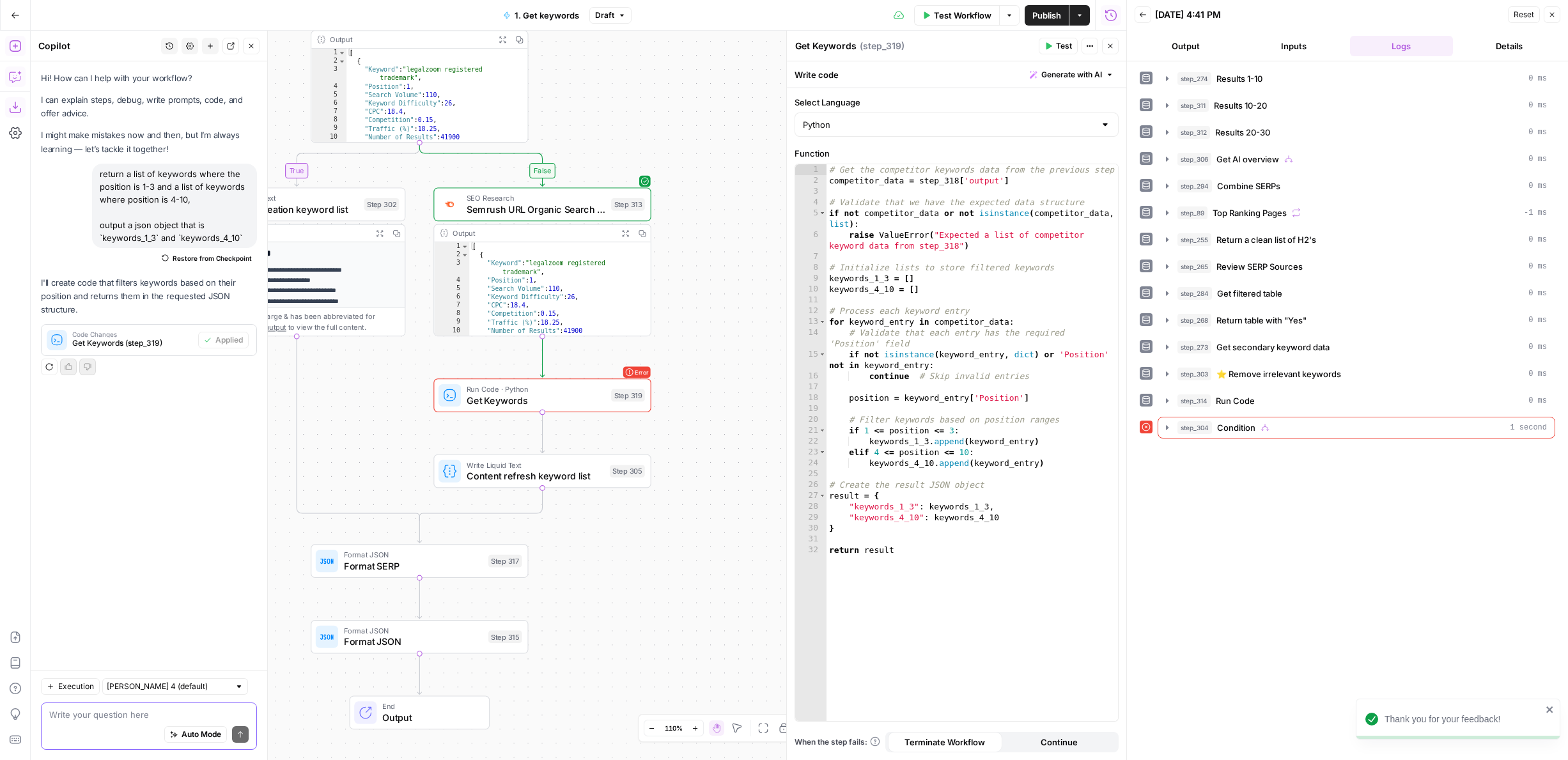
click at [1019, 244] on div "# Get the competitor keywords data from the previous step competitor_data = ste…" at bounding box center [972, 453] width 292 height 578
click at [955, 180] on div "# Get the competitor keywords data from the previous step competitor_data = ste…" at bounding box center [972, 453] width 292 height 578
type textarea "**********"
type input "********"
click at [906, 190] on span "+" at bounding box center [902, 191] width 13 height 13
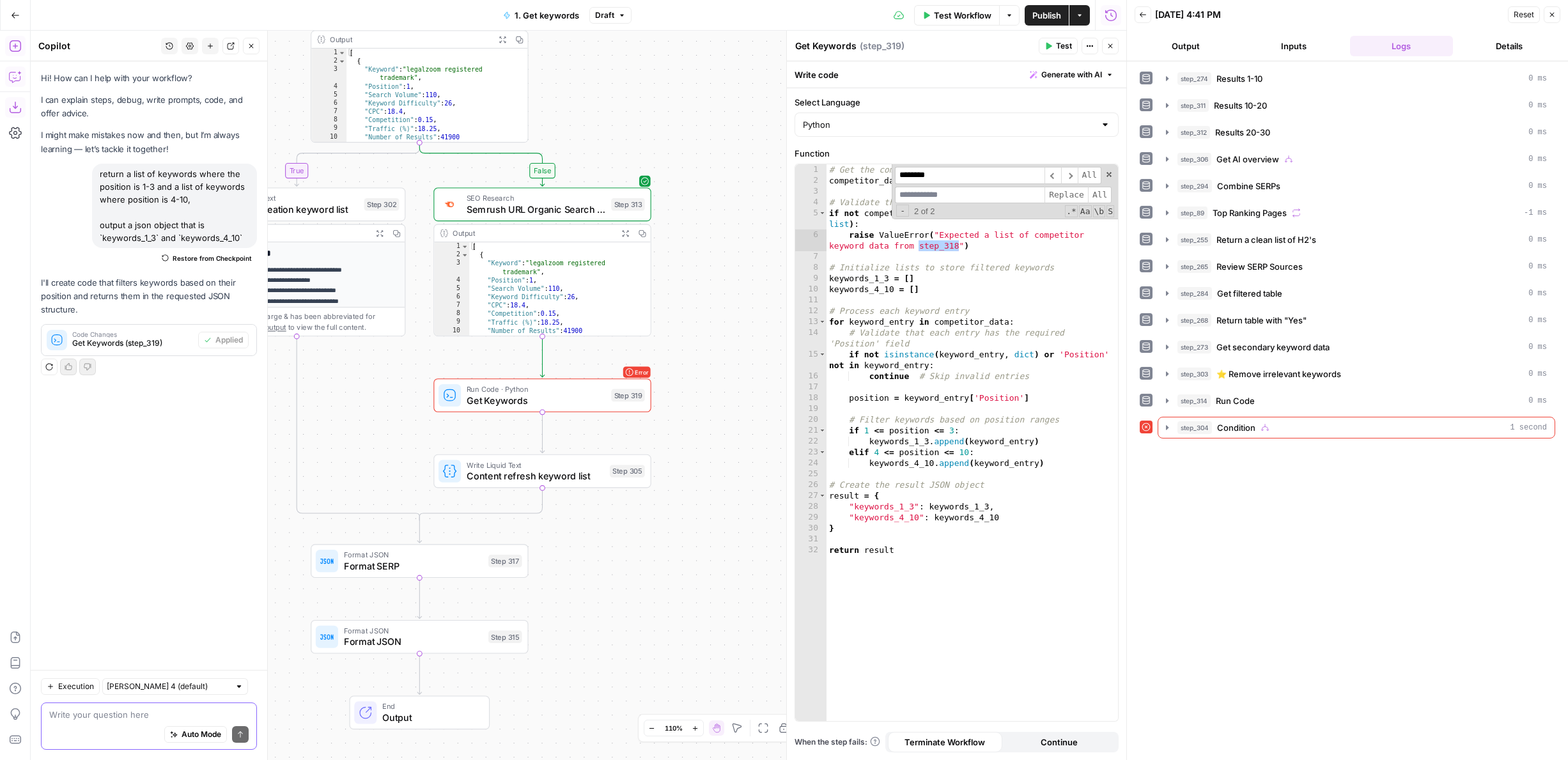
click at [934, 190] on input at bounding box center [969, 195] width 150 height 18
type input "********"
click at [1107, 200] on span "All" at bounding box center [1099, 195] width 23 height 18
click at [1053, 51] on button "Test" at bounding box center [1058, 46] width 39 height 17
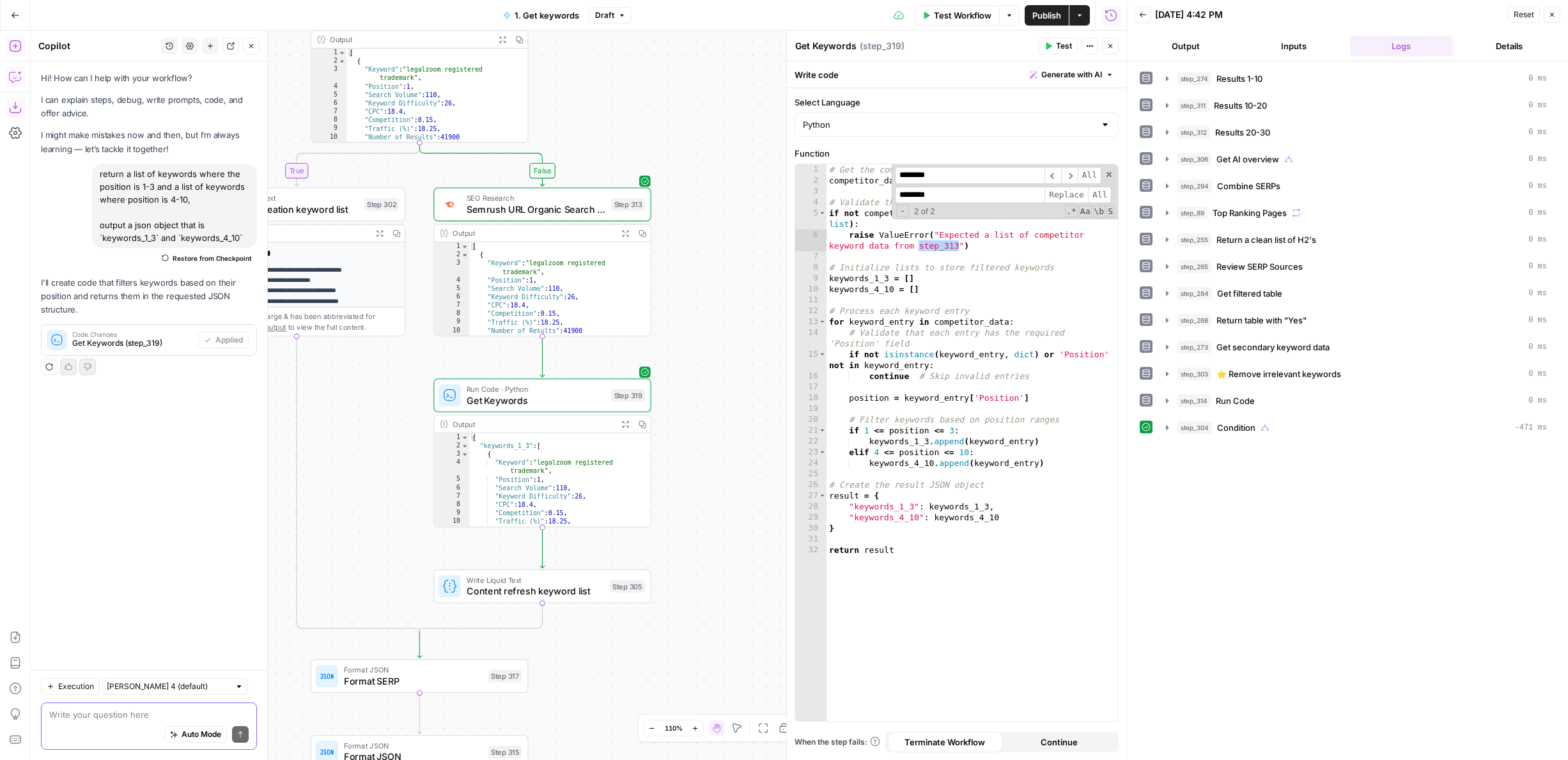
click at [1194, 426] on span "step_304" at bounding box center [1194, 427] width 34 height 13
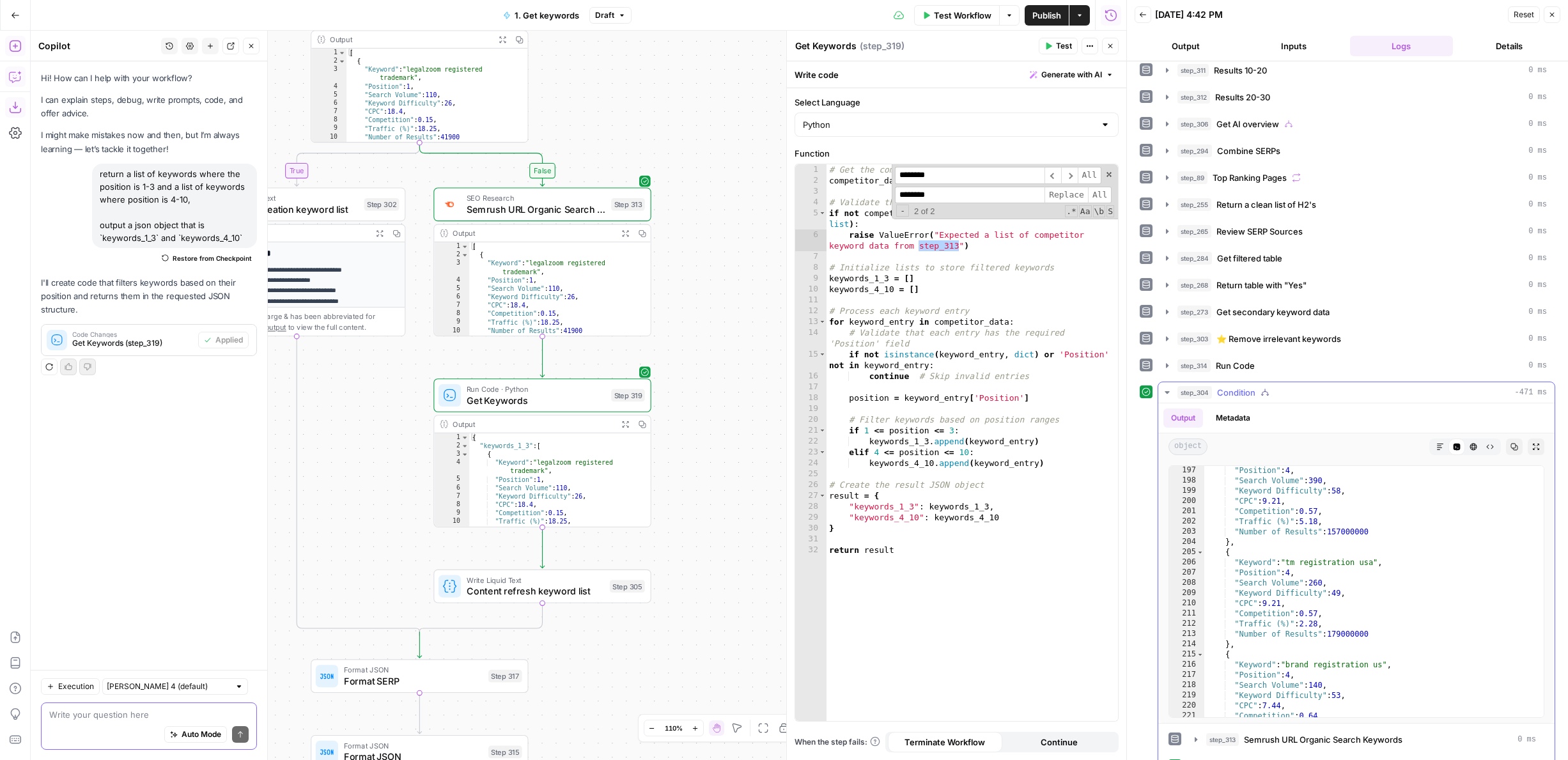
scroll to position [2004, 0]
click at [488, 589] on span "Content refresh keyword list" at bounding box center [535, 590] width 137 height 14
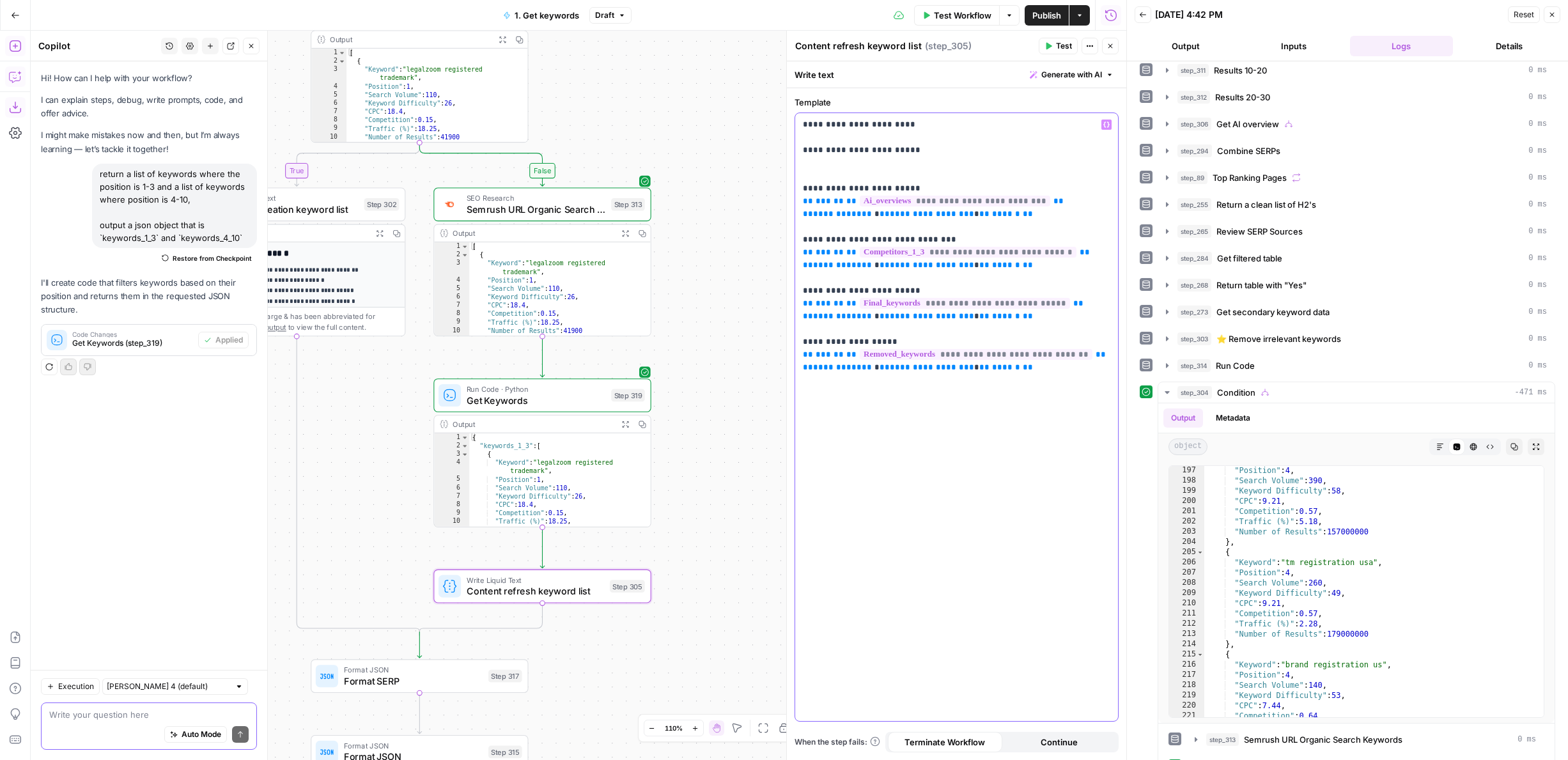
click at [924, 130] on p "**********" at bounding box center [957, 246] width 307 height 256
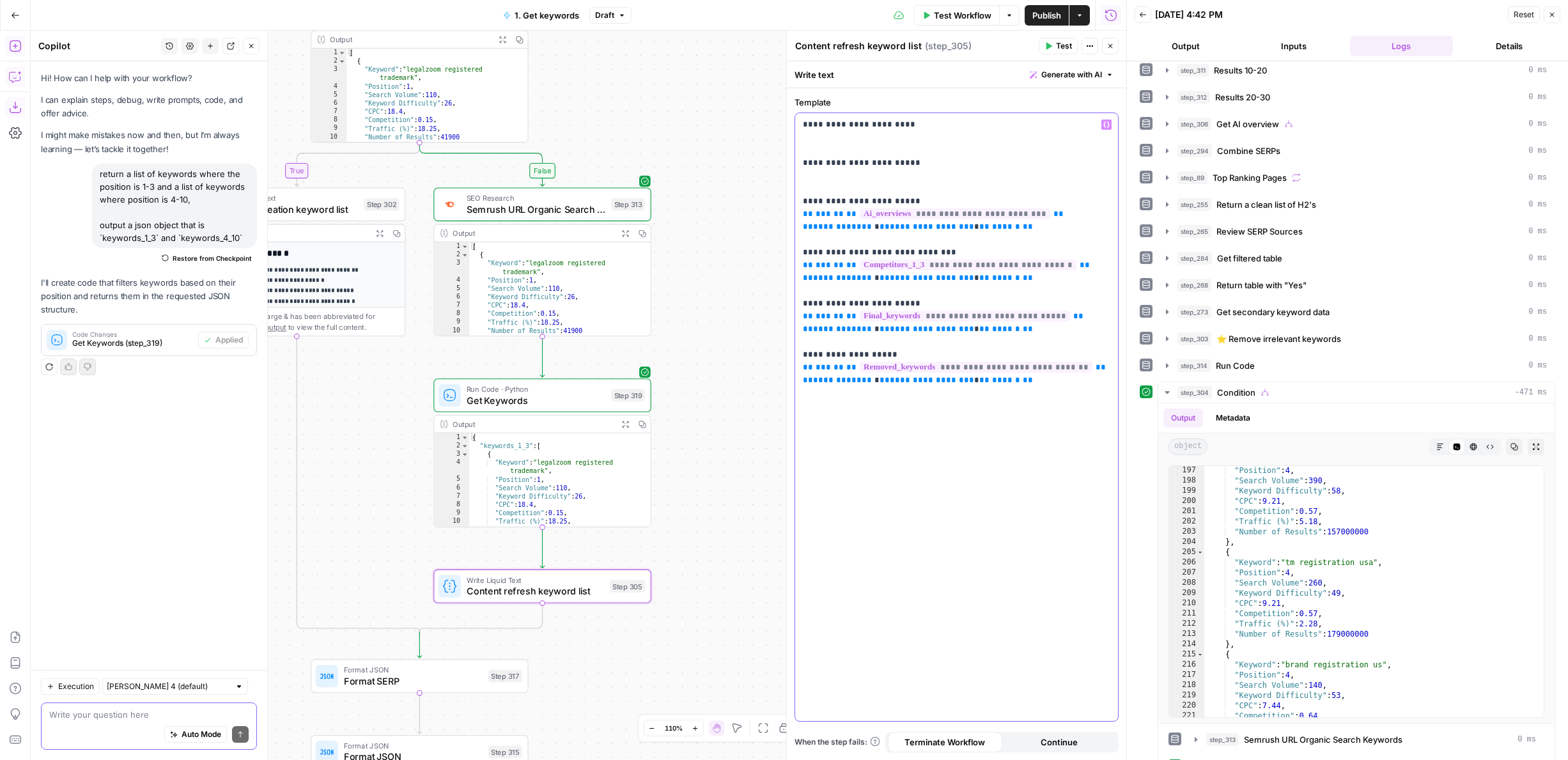
drag, startPoint x: 1029, startPoint y: 229, endPoint x: 789, endPoint y: 215, distance: 240.4
click at [789, 215] on div "**********" at bounding box center [956, 395] width 340 height 729
copy p "**********"
click at [835, 138] on p "**********" at bounding box center [957, 252] width 307 height 268
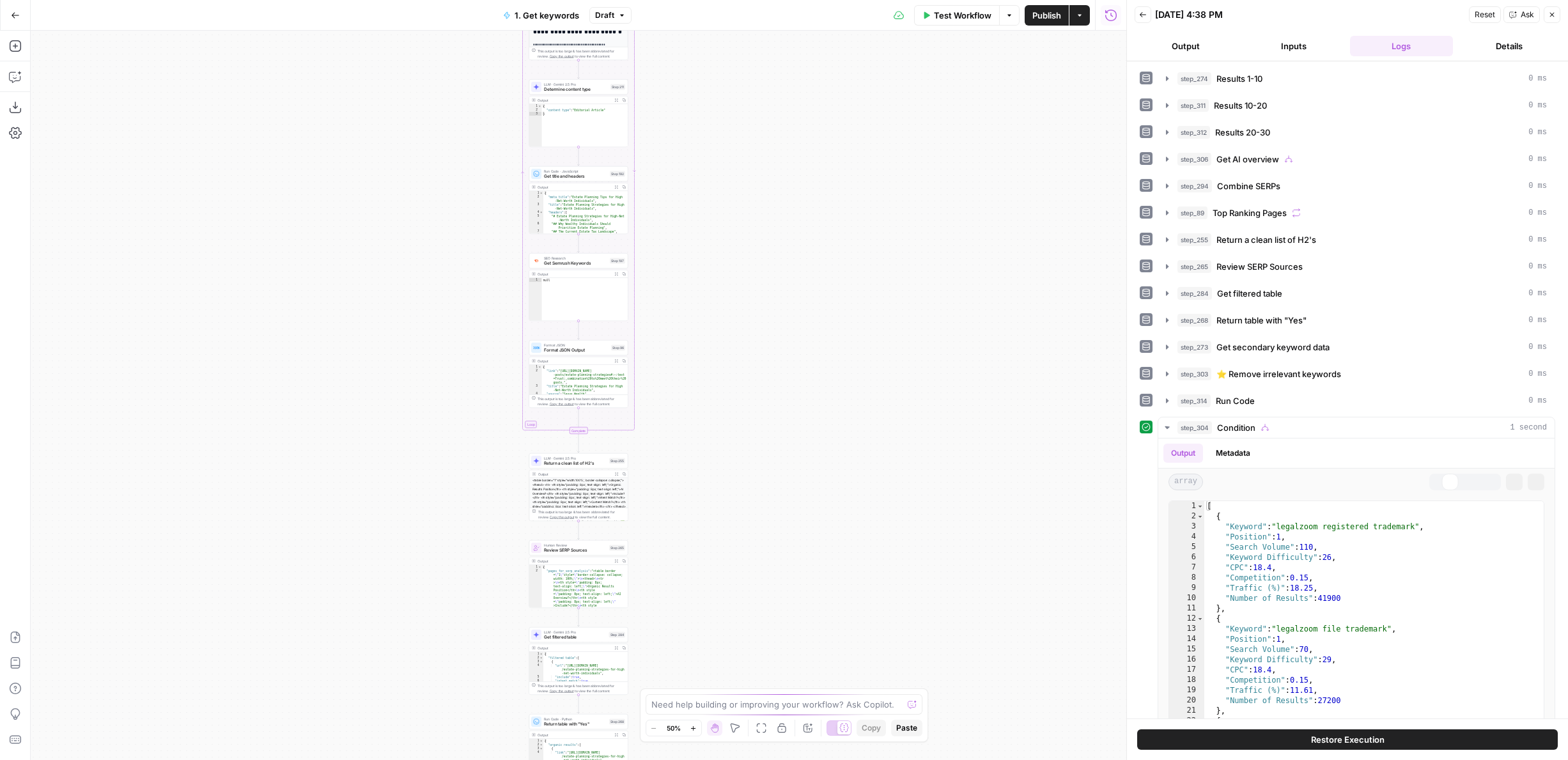
click at [726, 348] on div "true false true false Workflow Set Inputs Inputs Google Search Results 1-10 Ste…" at bounding box center [578, 395] width 1095 height 729
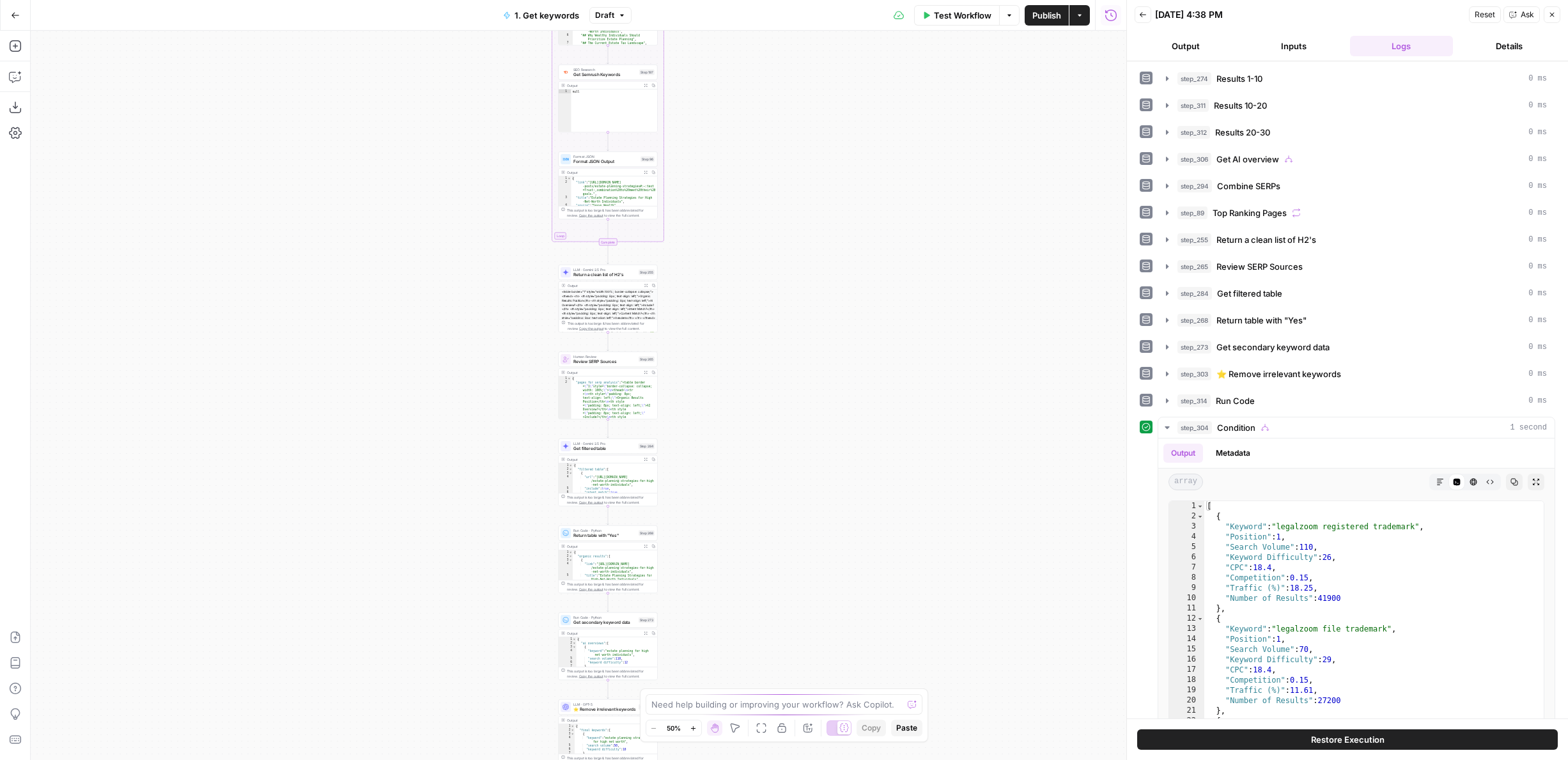
drag, startPoint x: 715, startPoint y: 559, endPoint x: 690, endPoint y: 247, distance: 313.0
click at [690, 247] on div "true false true false Workflow Set Inputs Inputs Google Search Results 1-10 Ste…" at bounding box center [578, 395] width 1095 height 729
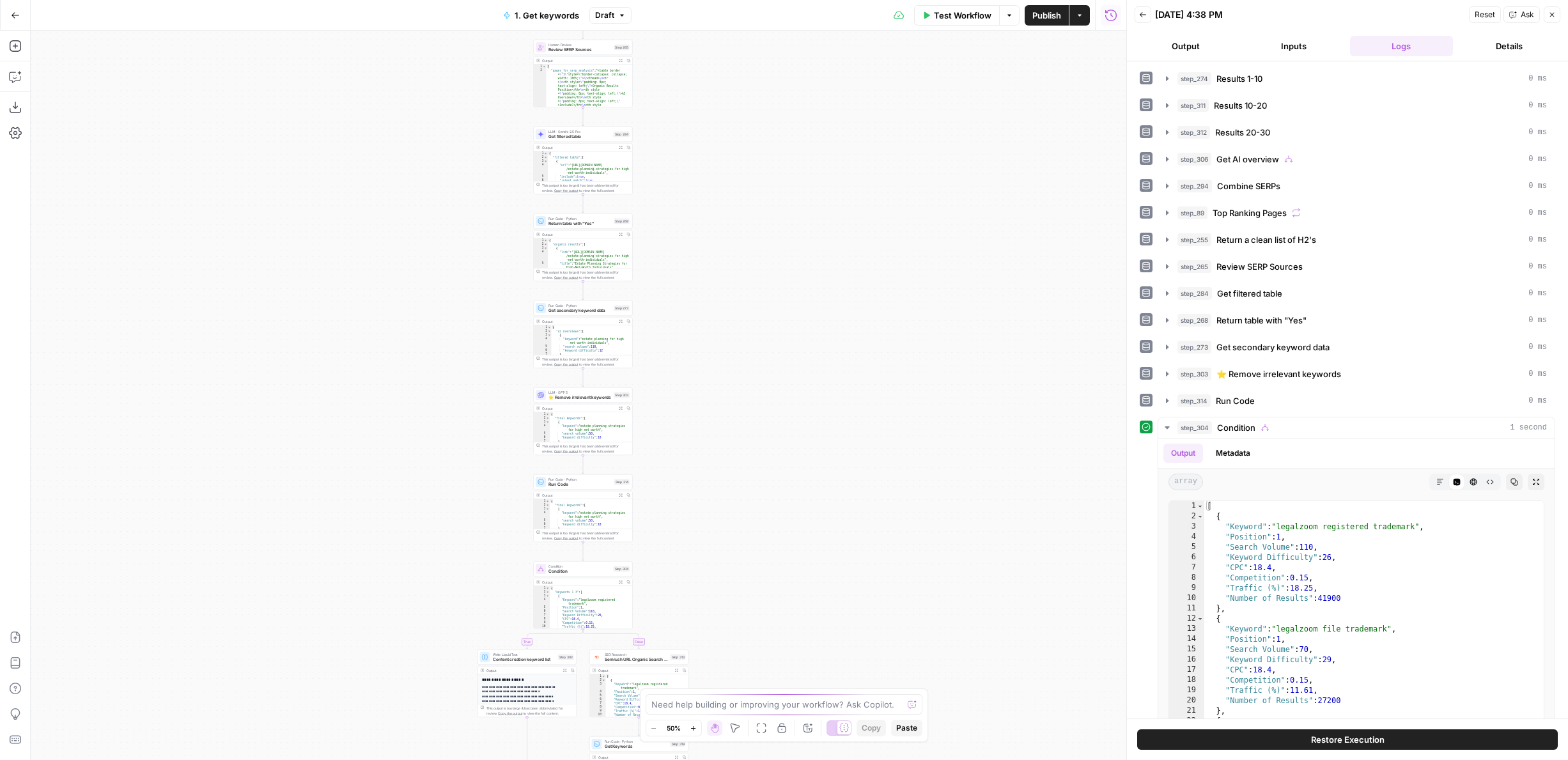
drag, startPoint x: 735, startPoint y: 519, endPoint x: 723, endPoint y: 193, distance: 326.2
click at [723, 193] on div "true false true false Workflow Set Inputs Inputs Google Search Results 1-10 Ste…" at bounding box center [578, 395] width 1095 height 729
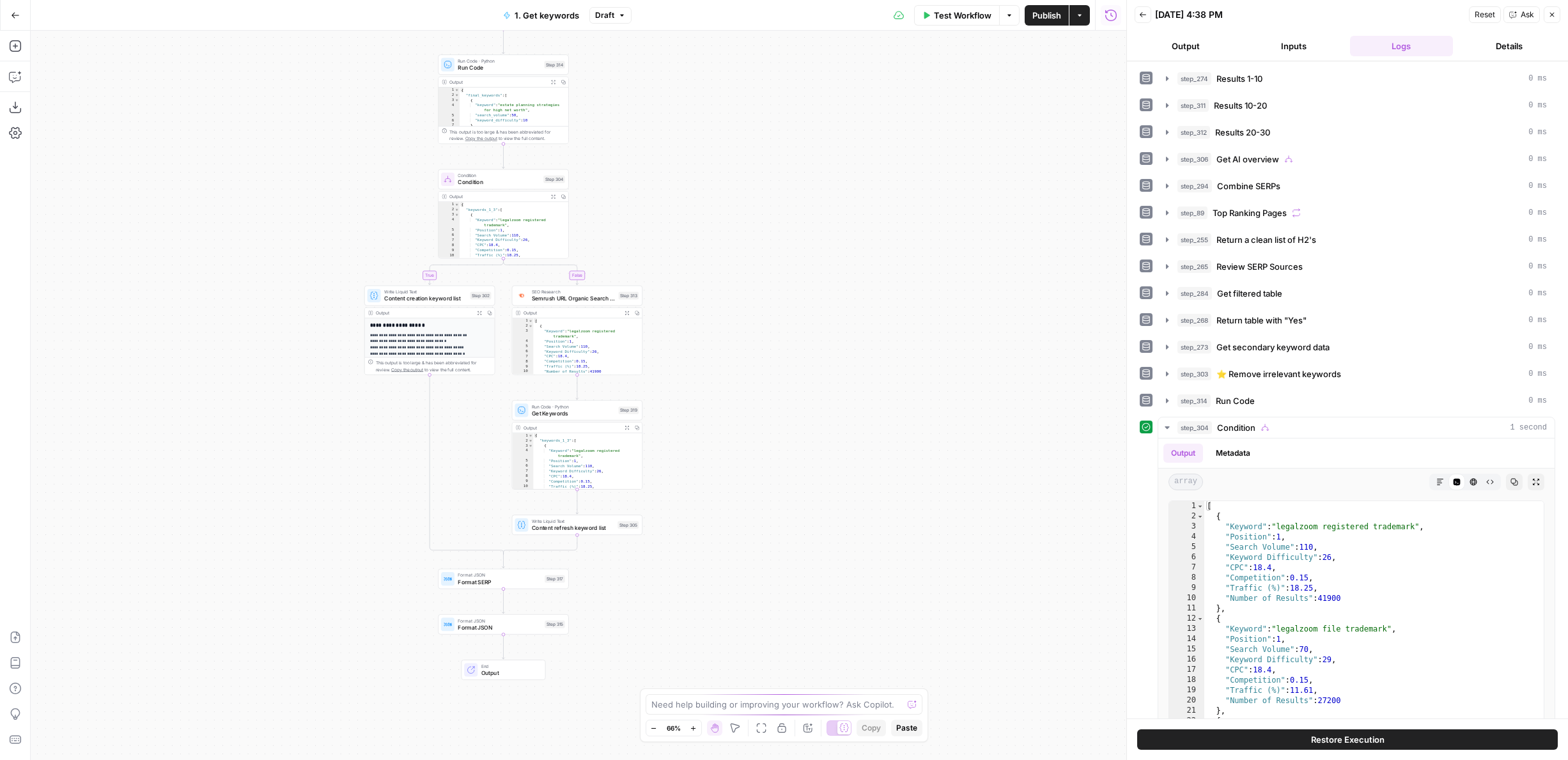
click at [563, 528] on span "Content refresh keyword list" at bounding box center [573, 528] width 83 height 8
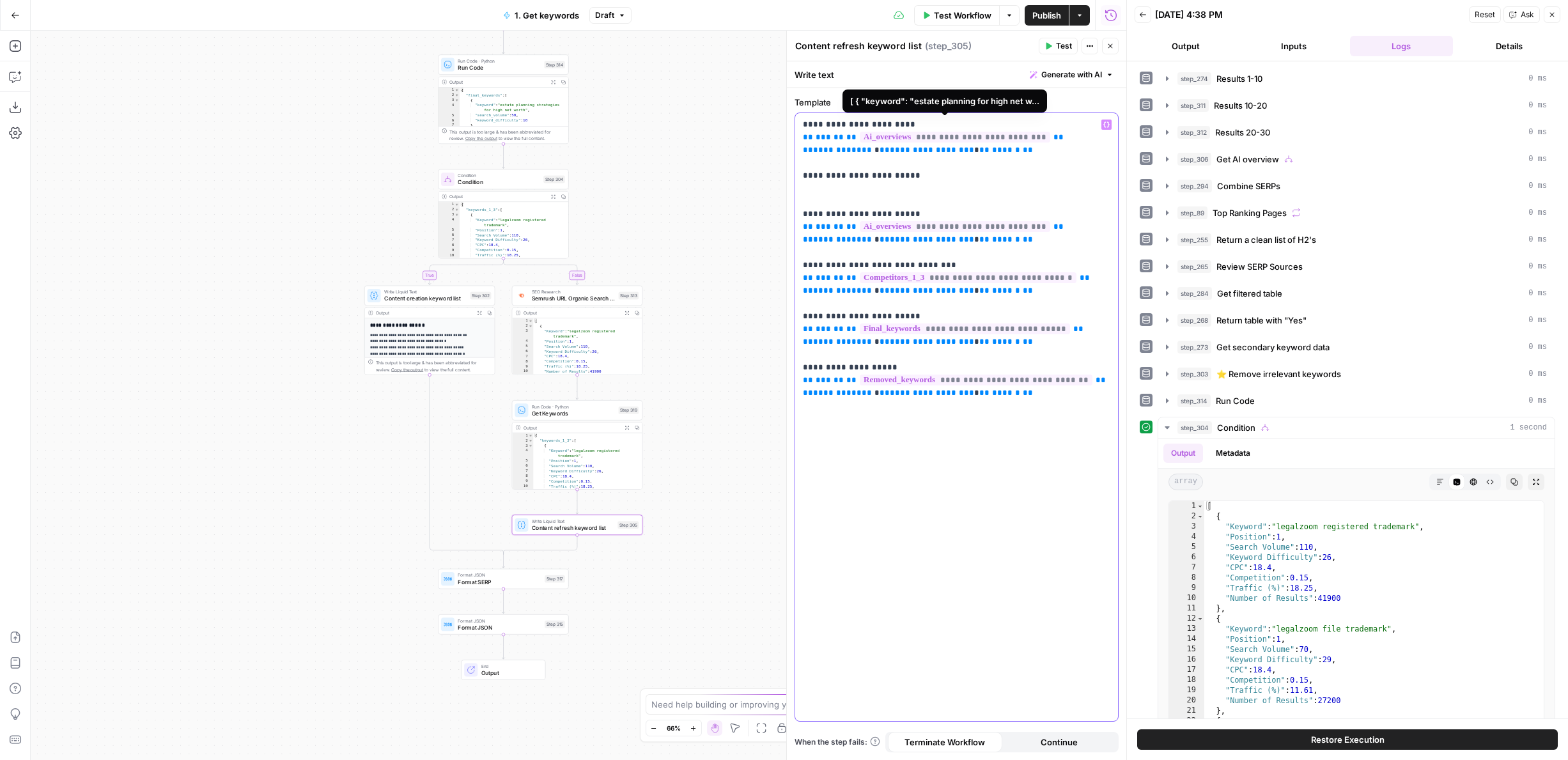
drag, startPoint x: 1038, startPoint y: 139, endPoint x: 851, endPoint y: 134, distance: 187.1
click at [851, 134] on p "**********" at bounding box center [957, 259] width 307 height 281
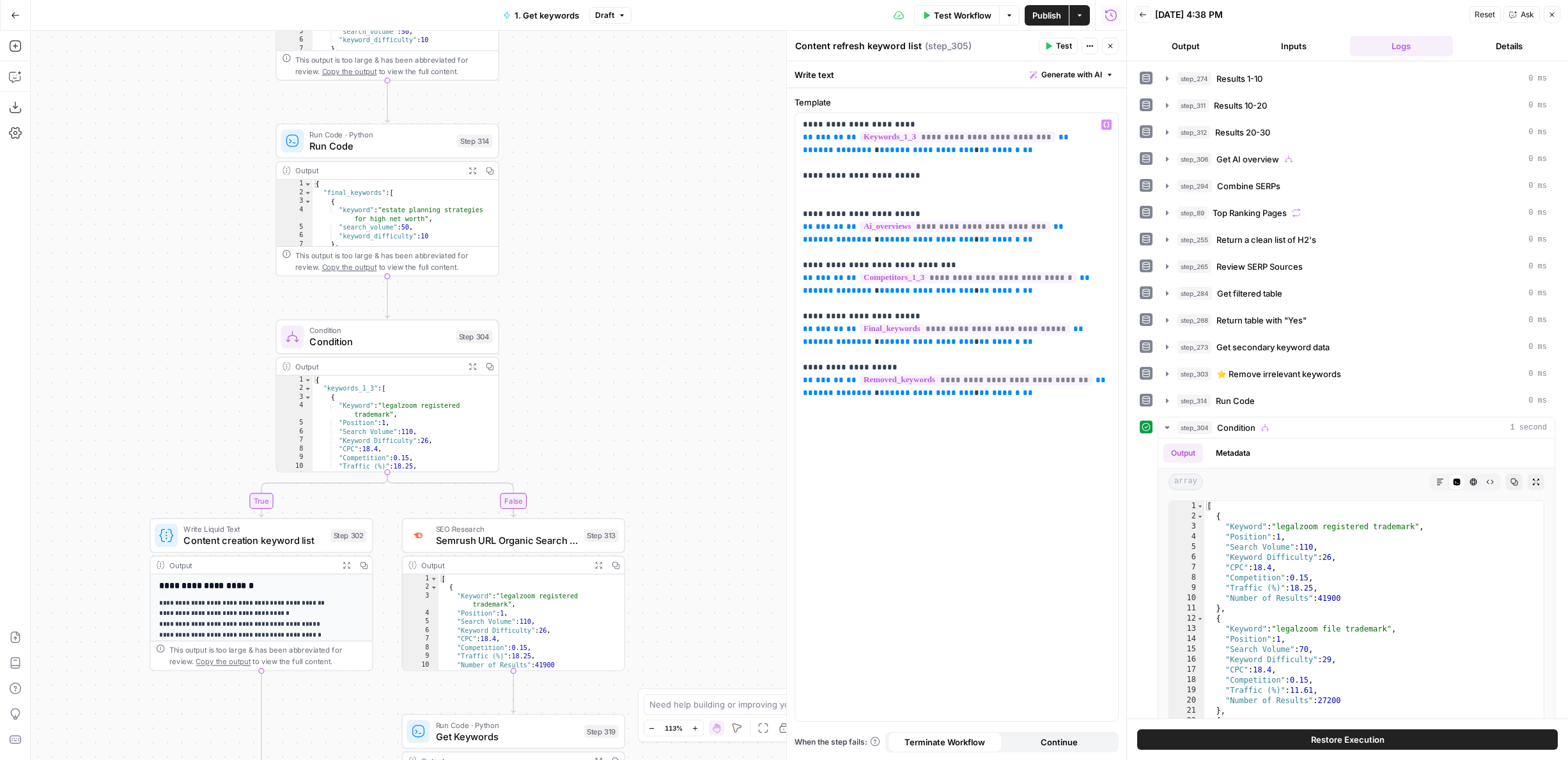
drag, startPoint x: 589, startPoint y: 137, endPoint x: 583, endPoint y: 323, distance: 186.1
click at [583, 324] on div "true true false false Workflow Set Inputs Inputs Google Search Results 1-10 Ste…" at bounding box center [578, 395] width 1095 height 729
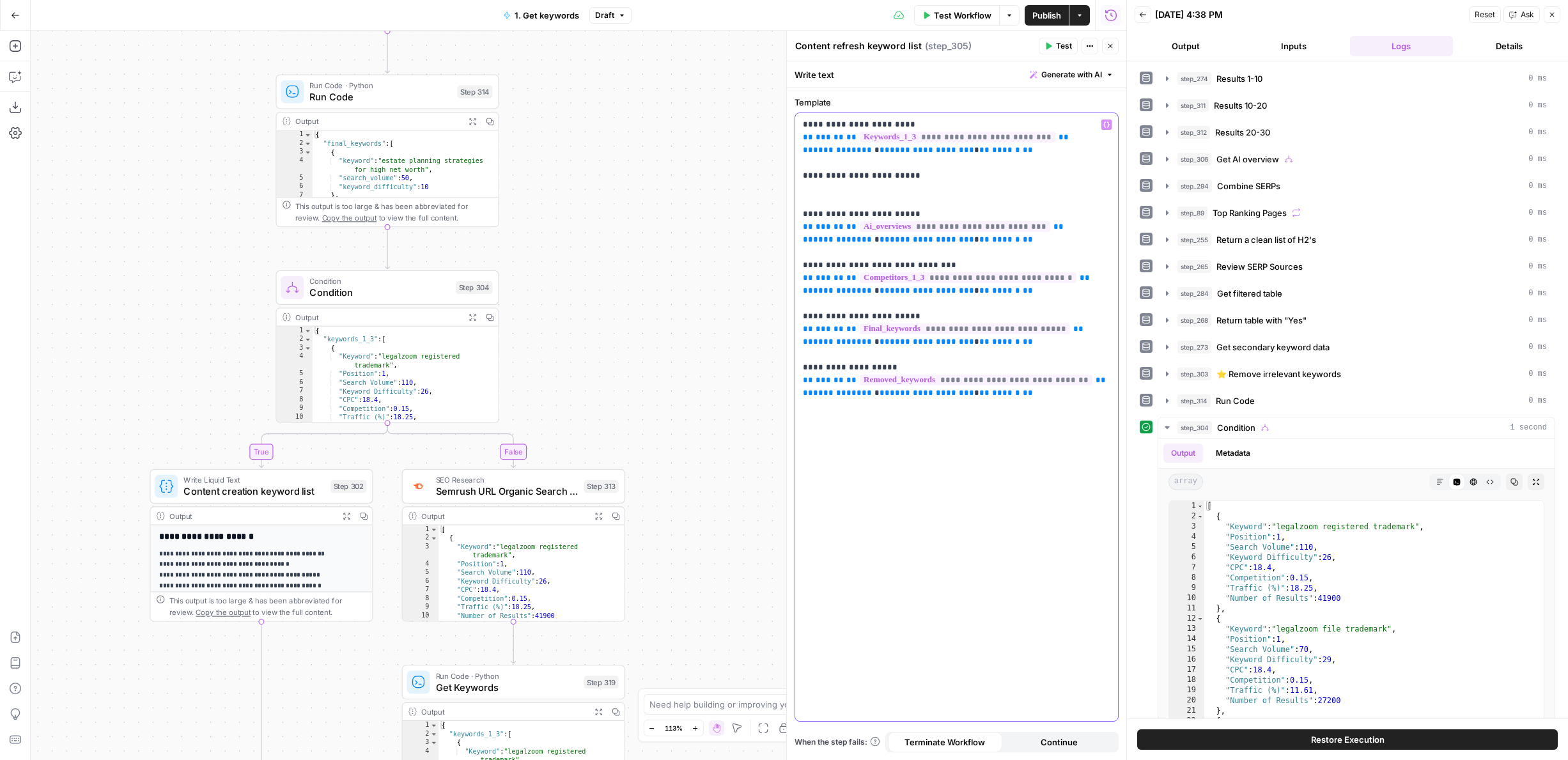
click at [825, 152] on span "**********" at bounding box center [837, 149] width 48 height 8
click at [902, 150] on span "**********" at bounding box center [926, 149] width 74 height 8
click at [987, 151] on span "**" at bounding box center [992, 149] width 10 height 8
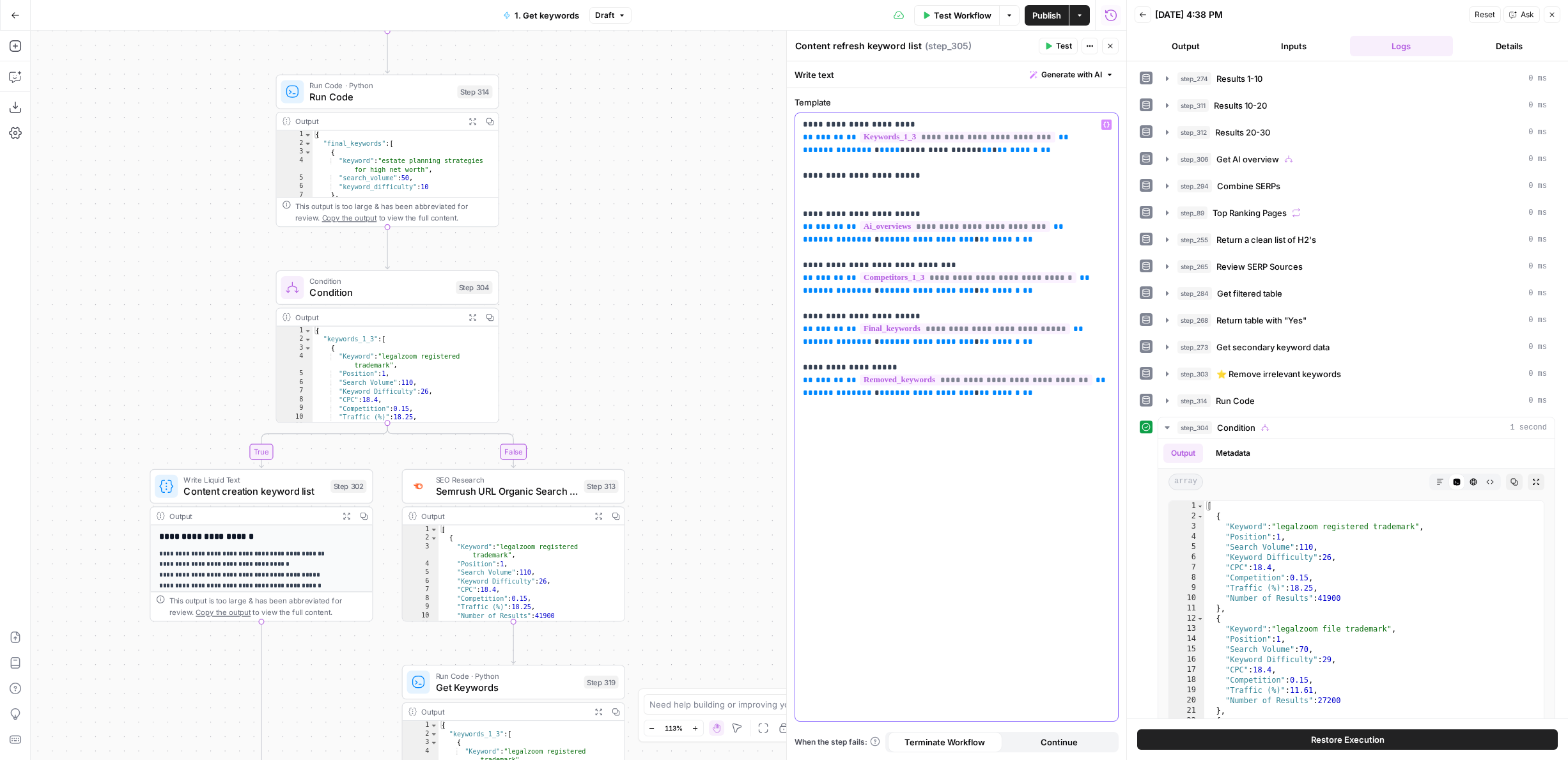
click at [880, 149] on span "**" at bounding box center [885, 149] width 10 height 8
click at [982, 149] on span "**" at bounding box center [987, 149] width 10 height 8
copy p "**********"
click at [997, 154] on span "**" at bounding box center [1002, 149] width 10 height 8
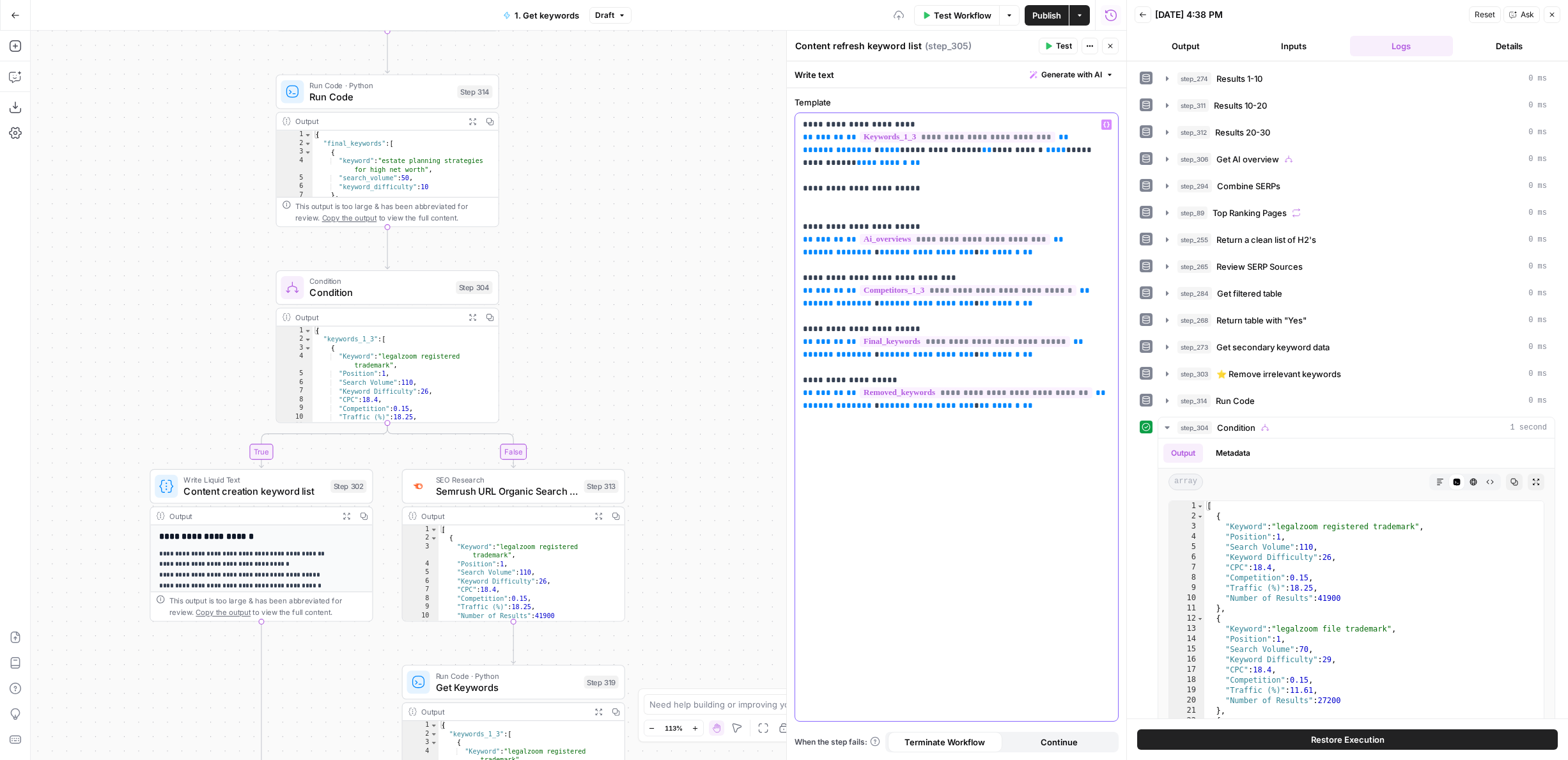
click at [1051, 151] on span "**********" at bounding box center [948, 155] width 292 height 21
click at [1085, 151] on span "**********" at bounding box center [948, 155] width 292 height 21
click at [1013, 189] on p "**********" at bounding box center [957, 266] width 307 height 294
drag, startPoint x: 950, startPoint y: 170, endPoint x: 801, endPoint y: 140, distance: 152.0
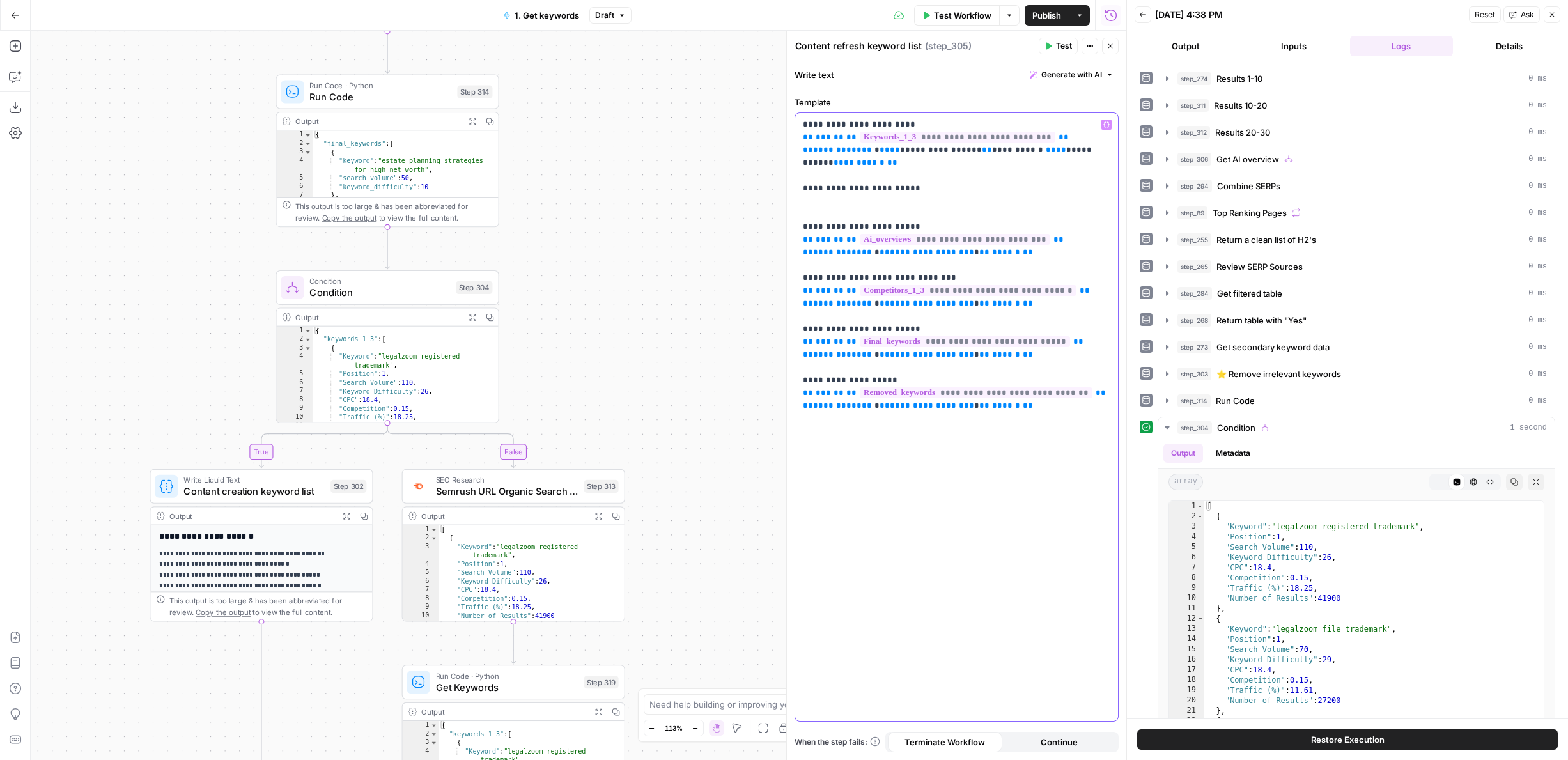
click at [801, 140] on div "**********" at bounding box center [957, 417] width 322 height 608
copy p "**********"
click at [842, 205] on p "**********" at bounding box center [957, 266] width 307 height 294
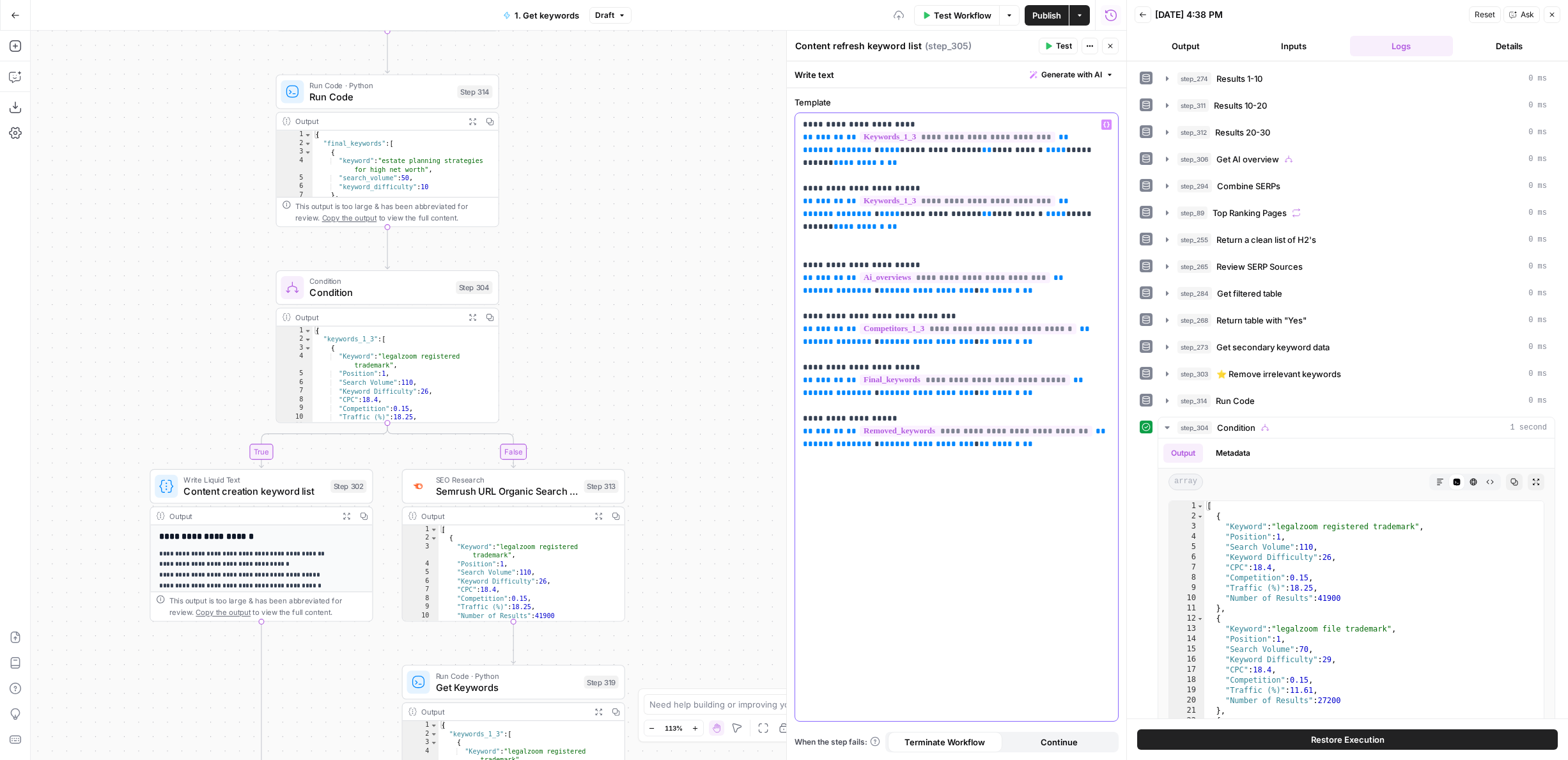
click at [1058, 203] on span "**" at bounding box center [1063, 201] width 10 height 8
click at [1042, 43] on button "Test" at bounding box center [1058, 46] width 39 height 17
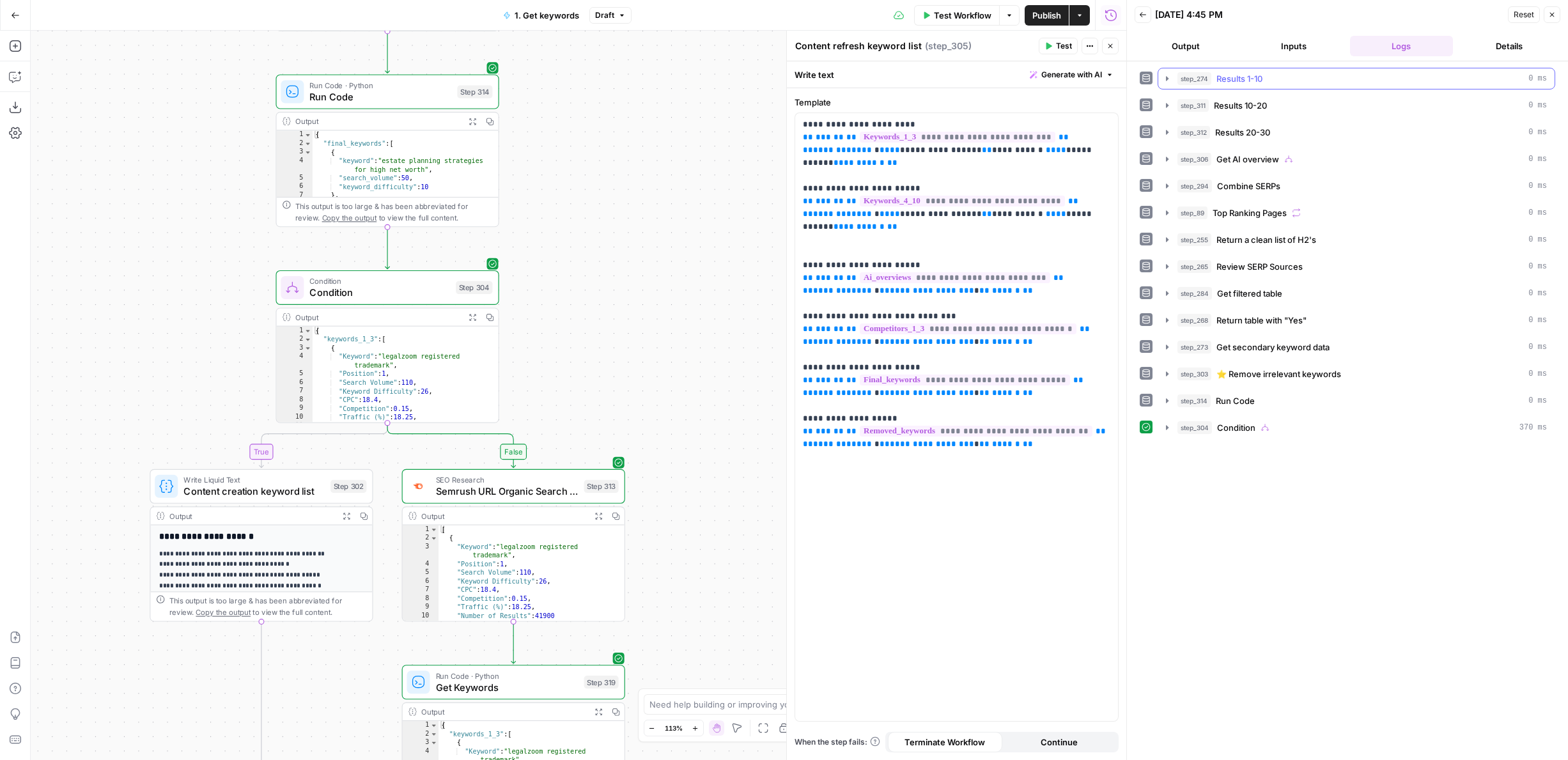
click at [1194, 48] on button "Output" at bounding box center [1185, 46] width 103 height 20
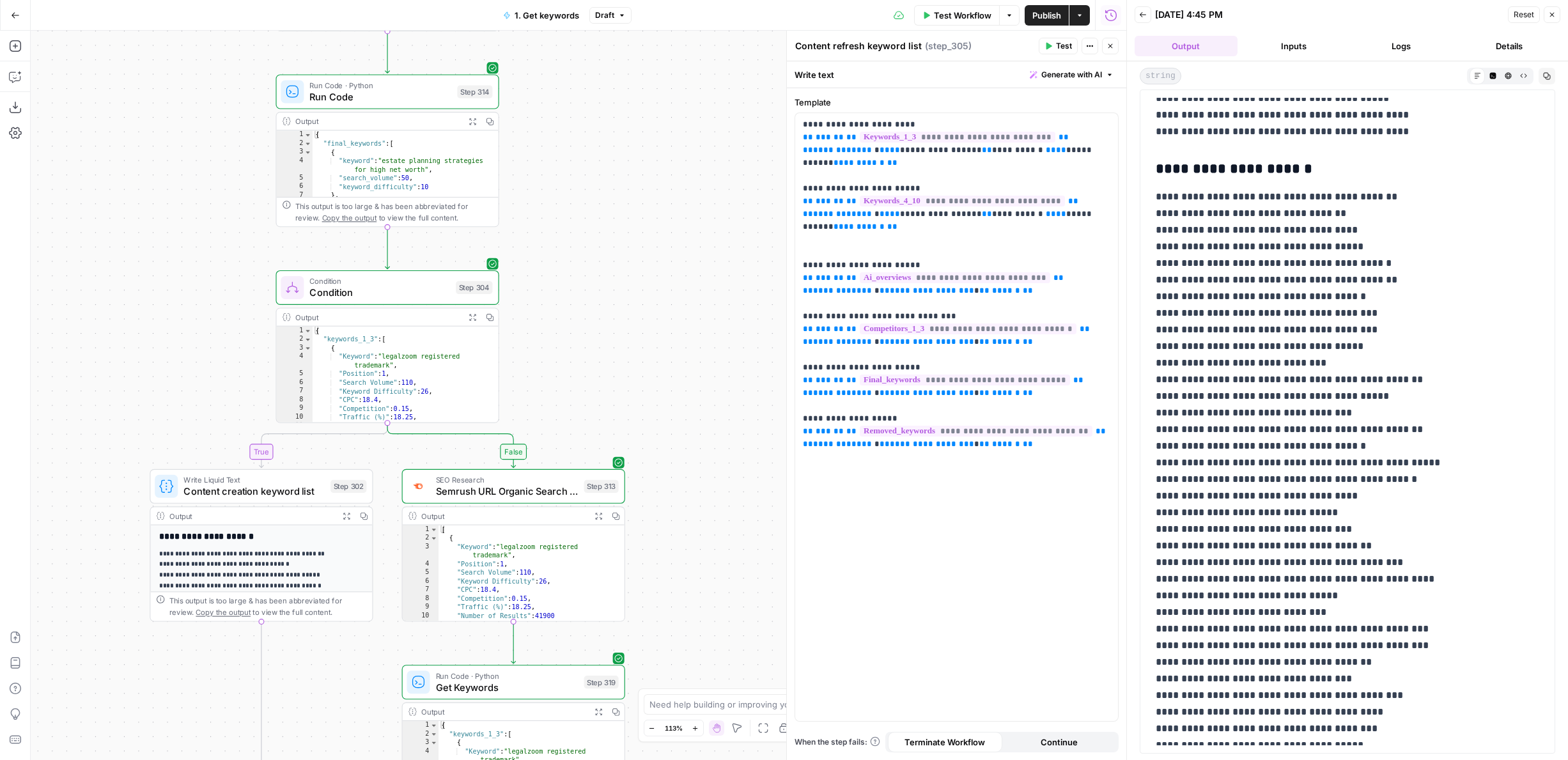
scroll to position [303, 0]
click at [360, 104] on div "Run Code · Python Run Code Step 314 Copy step Delete step Add Note Test" at bounding box center [387, 91] width 223 height 34
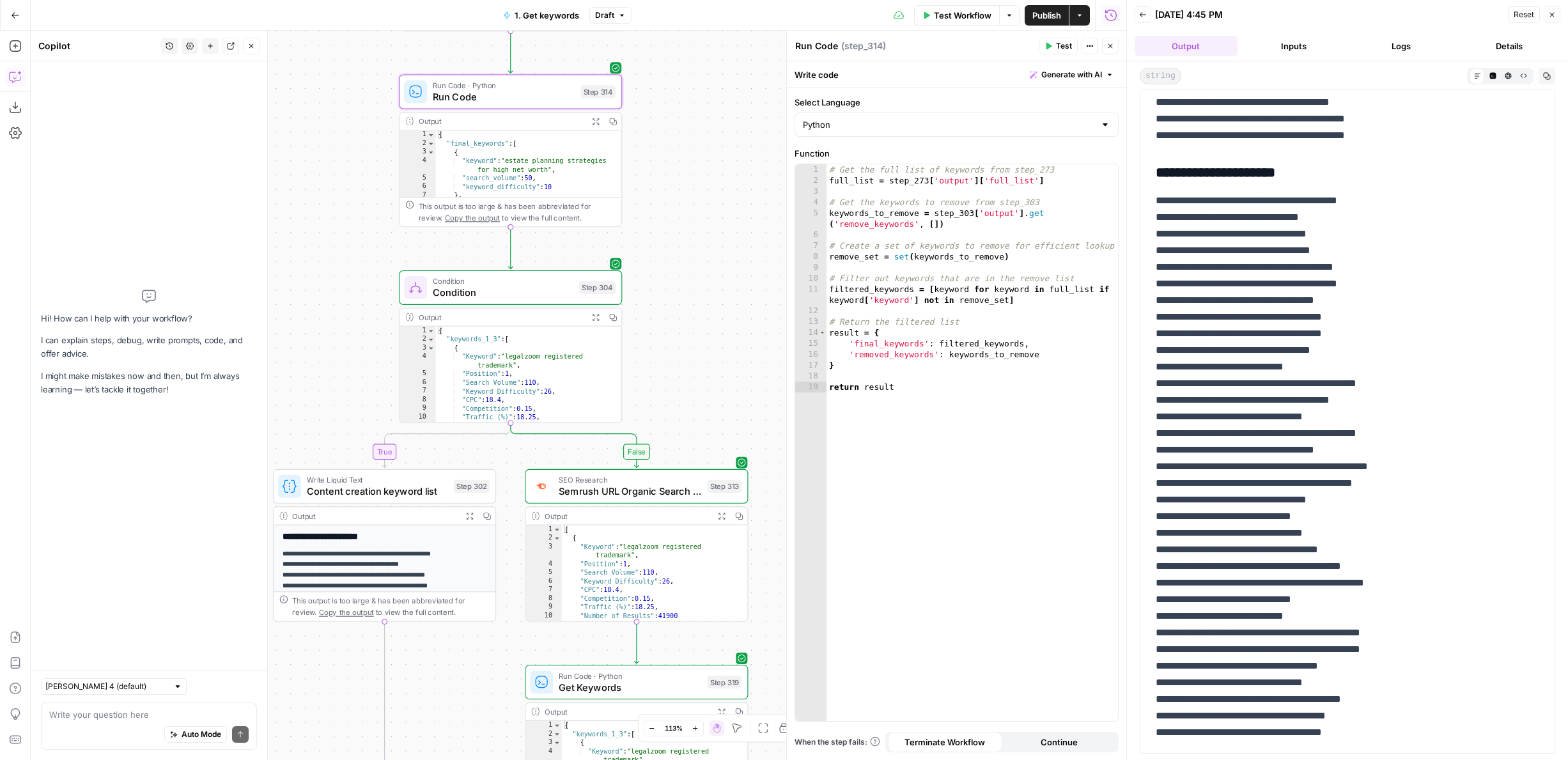
click at [160, 712] on textarea at bounding box center [149, 714] width 200 height 13
click at [562, 690] on span "Get Keywords" at bounding box center [630, 687] width 143 height 15
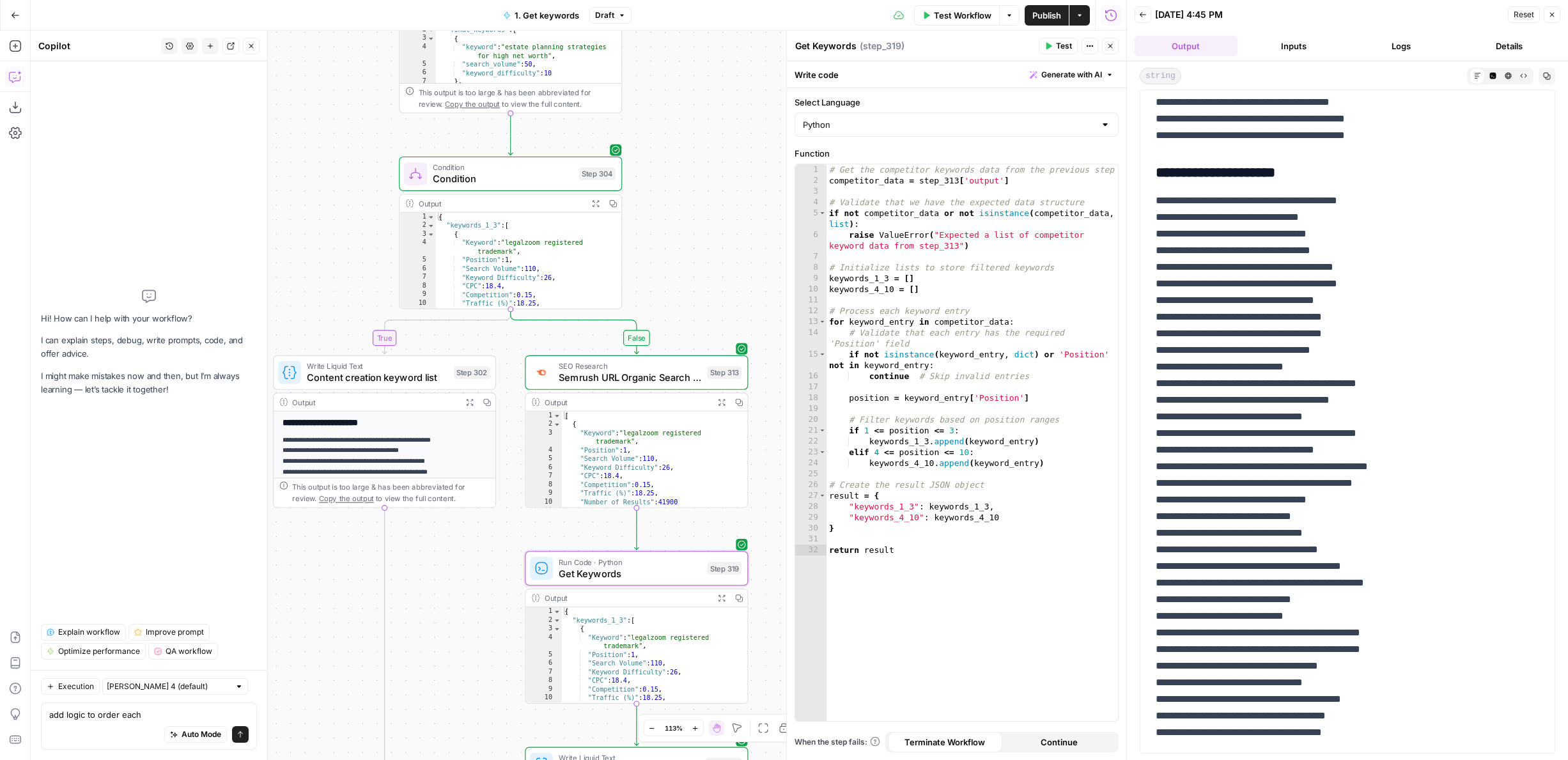
drag, startPoint x: 462, startPoint y: 697, endPoint x: 460, endPoint y: 534, distance: 163.0
click at [460, 534] on div "true true false false Workflow Set Inputs Inputs Google Search Results 1-10 Ste…" at bounding box center [578, 395] width 1095 height 729
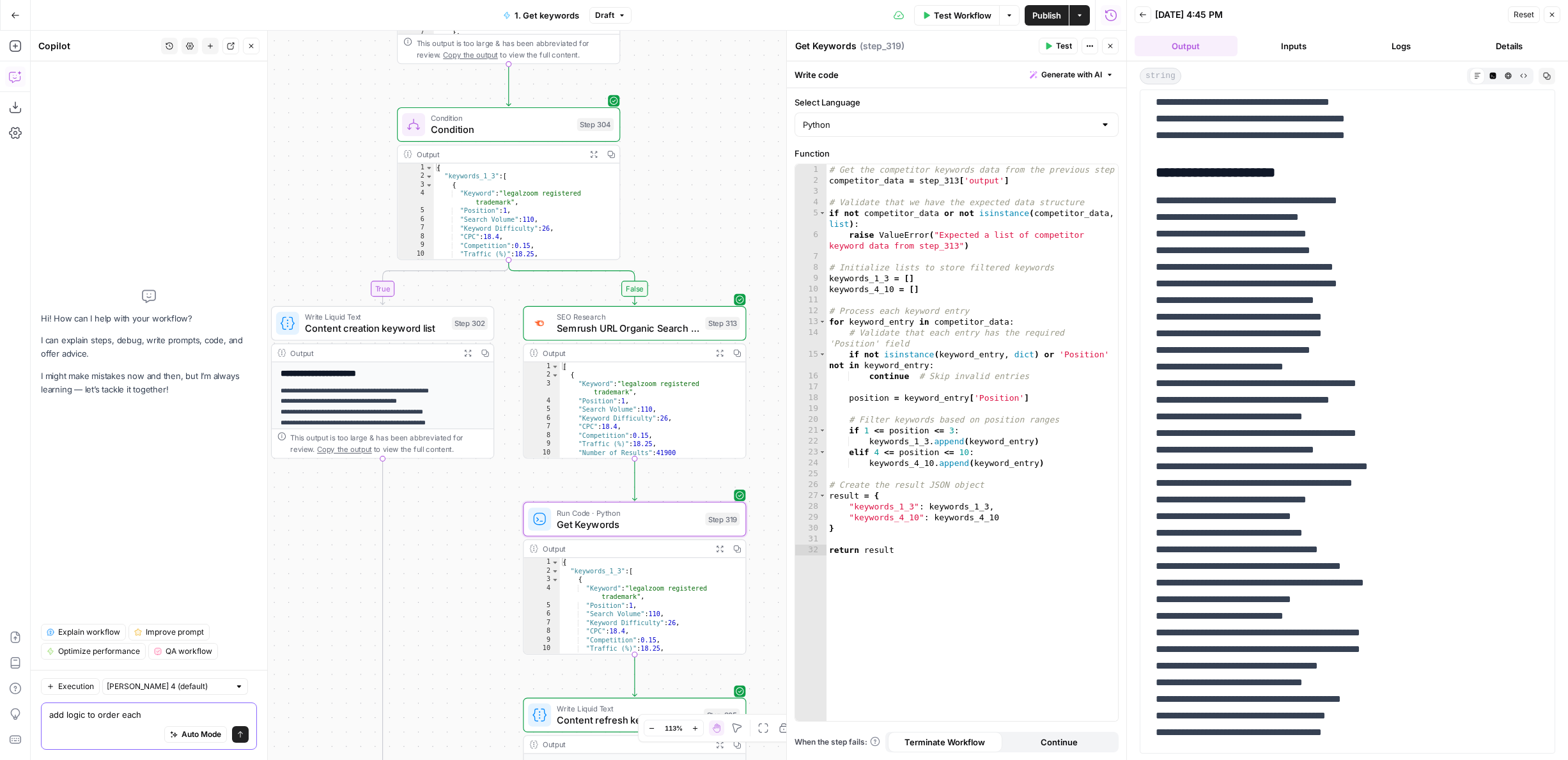
click at [150, 717] on textarea "add logic to order each" at bounding box center [149, 714] width 200 height 13
type textarea "add logic to order each keyword list in step_319 by position from low to high"
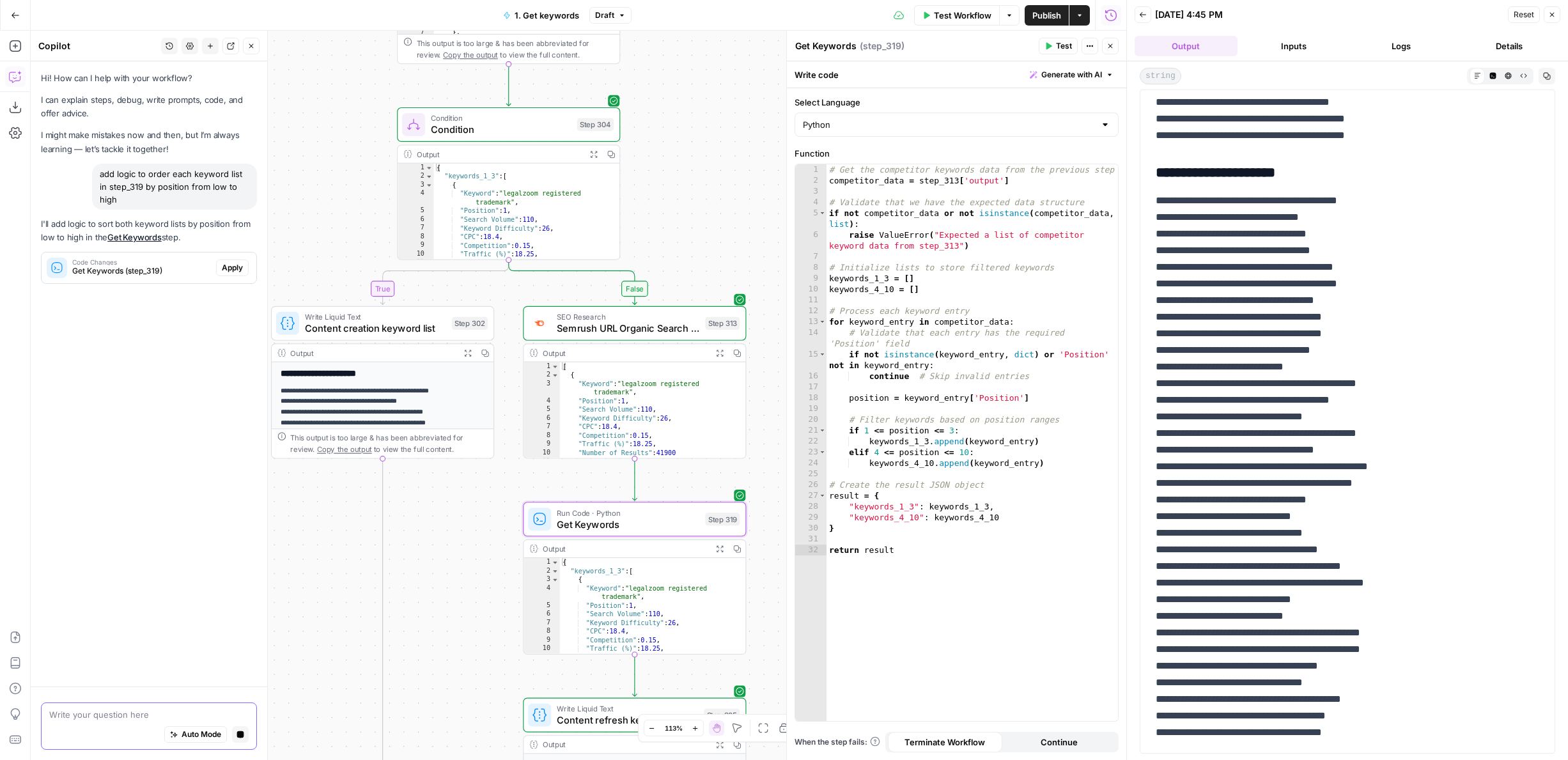
scroll to position [0, 0]
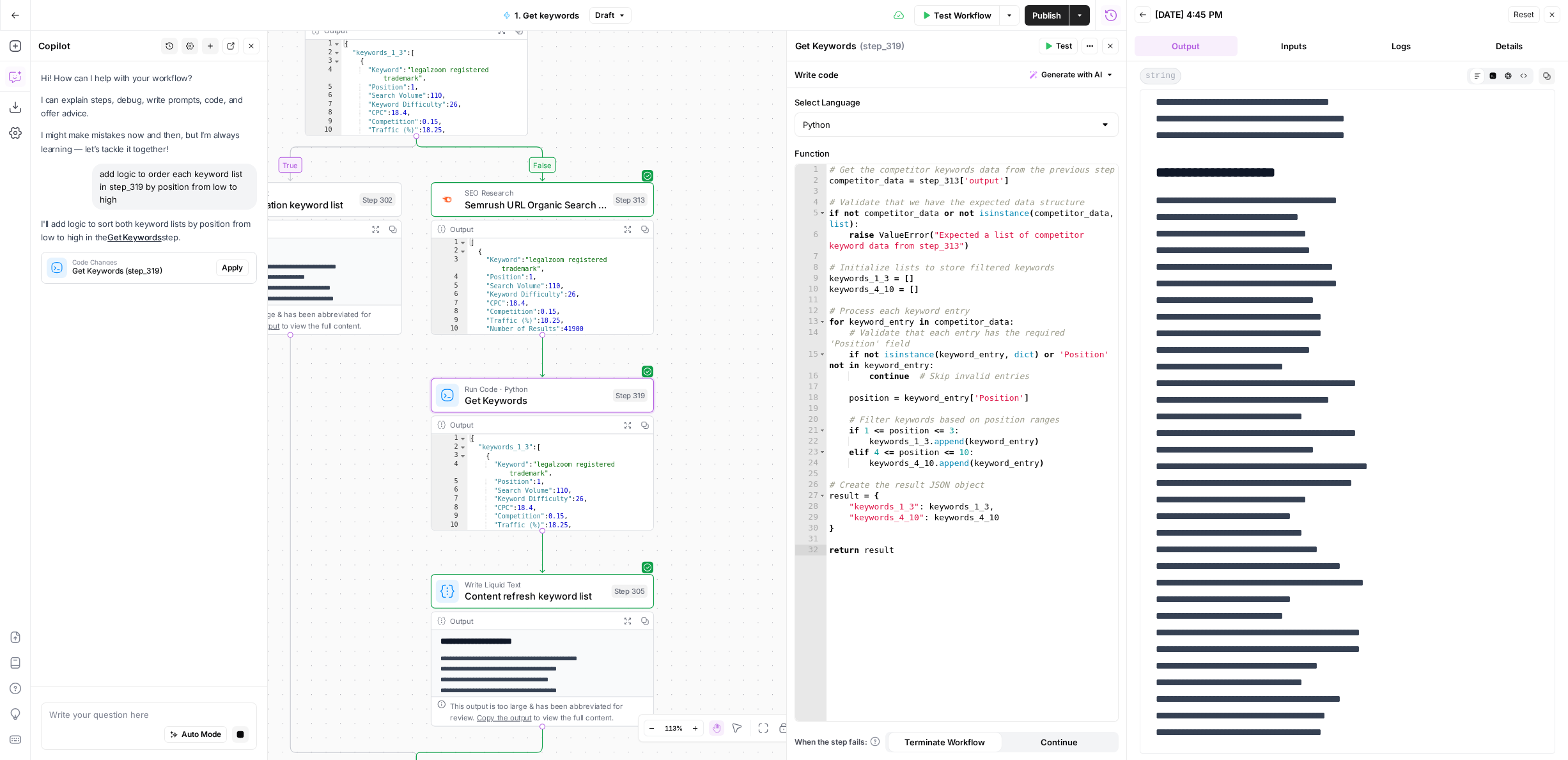
click at [227, 262] on span "Apply" at bounding box center [231, 268] width 21 height 12
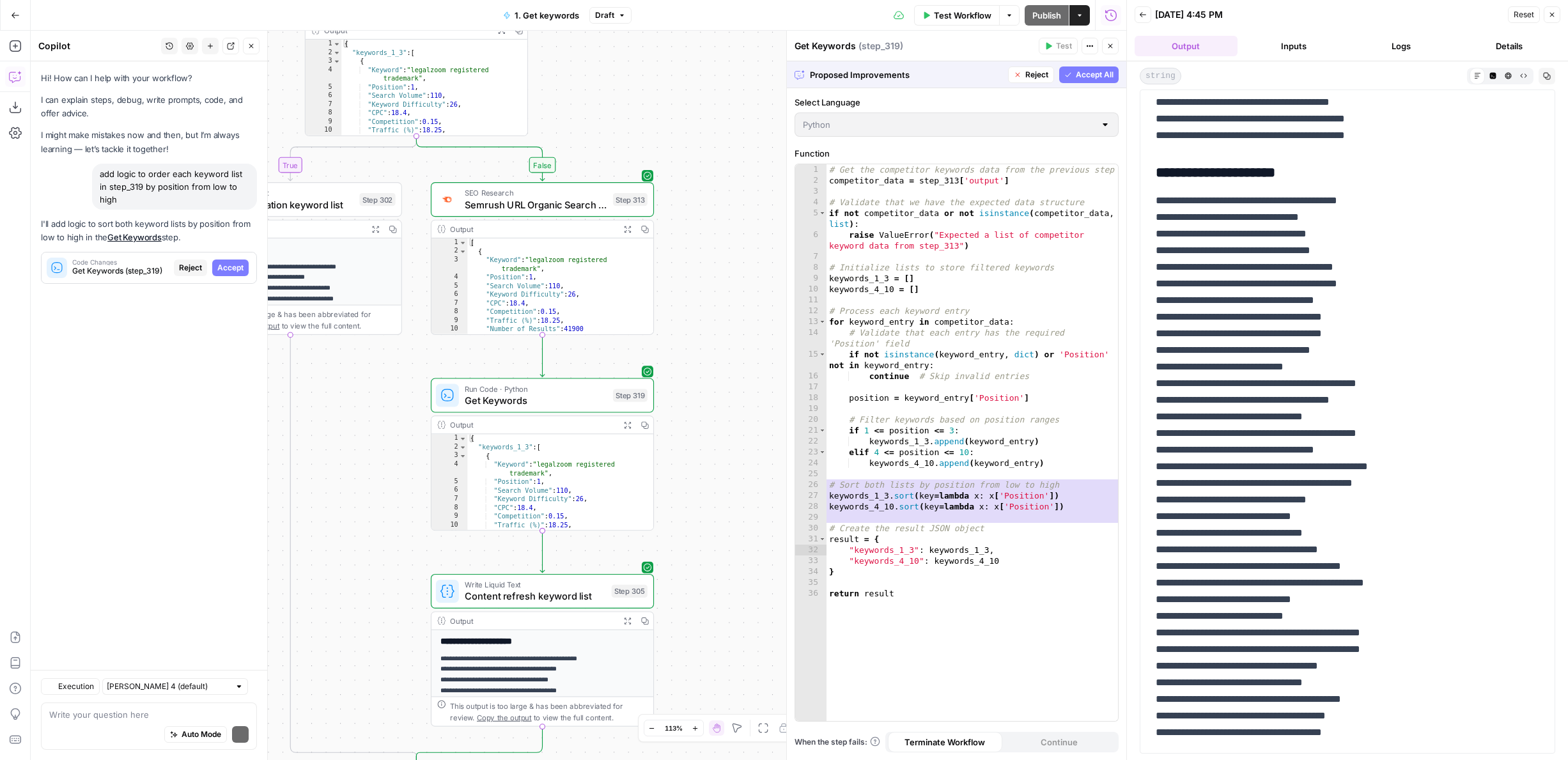
click at [1069, 72] on icon "button" at bounding box center [1068, 74] width 8 height 8
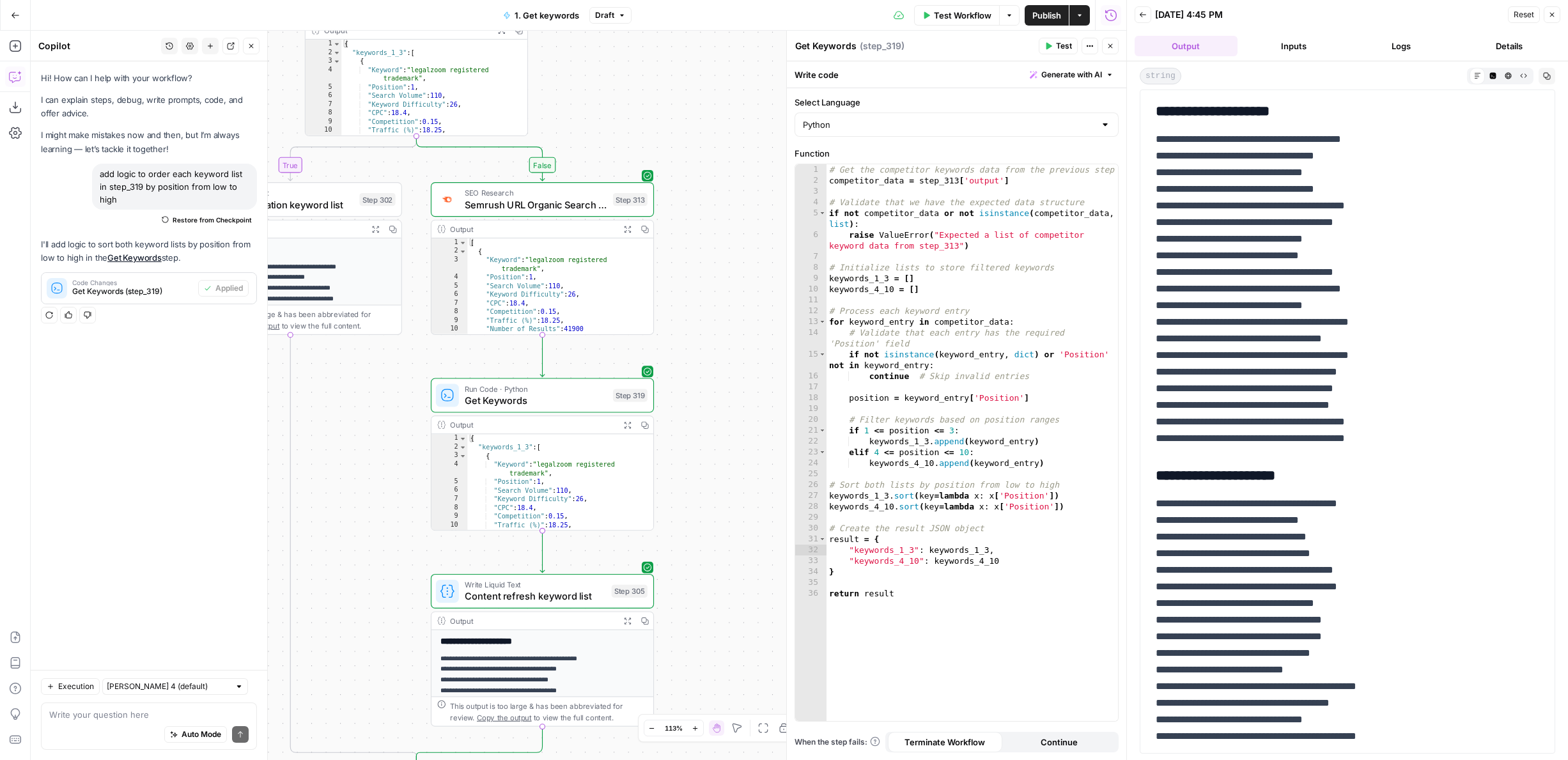
click at [1054, 50] on button "Test" at bounding box center [1058, 46] width 39 height 17
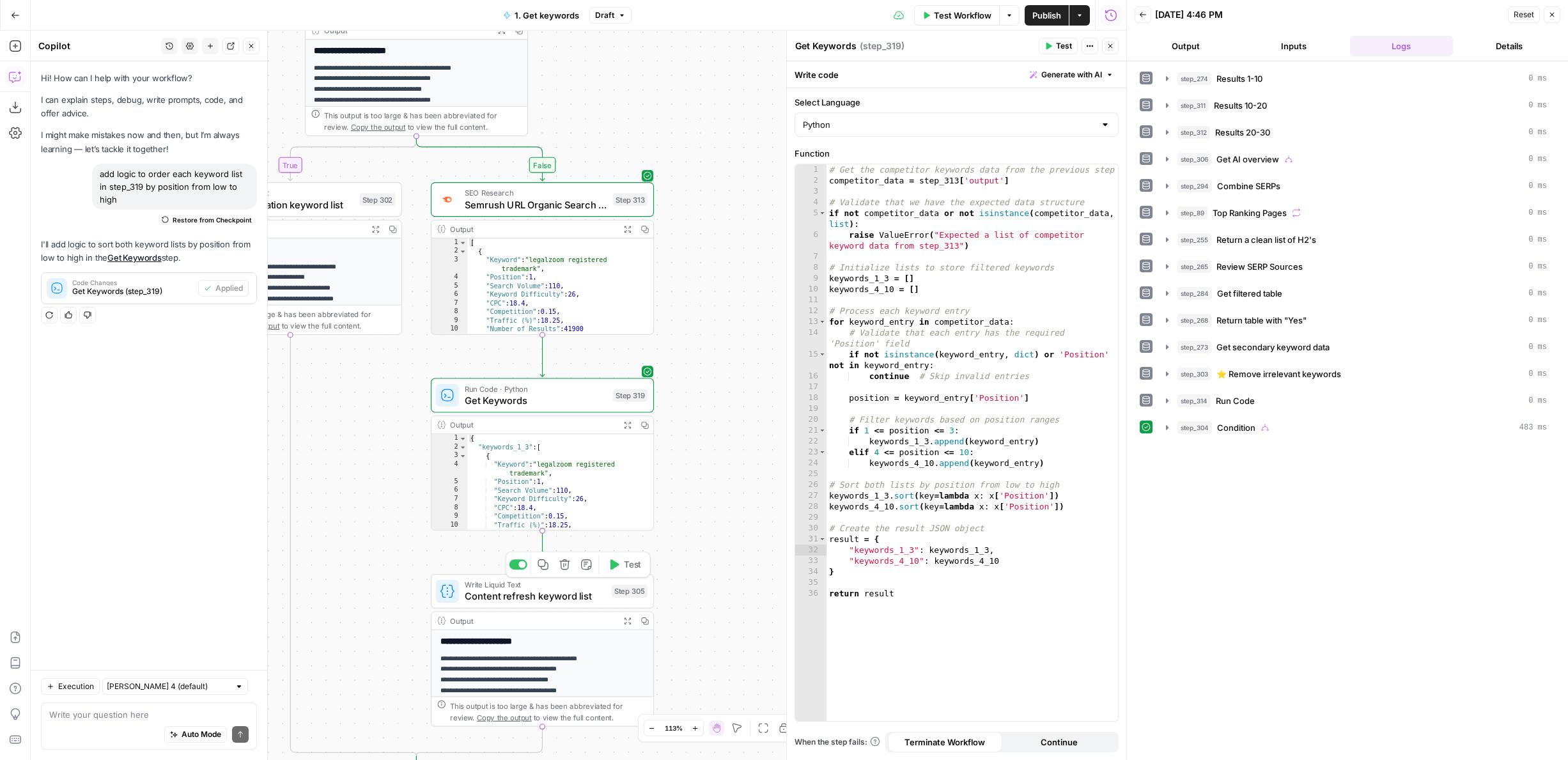
click at [630, 567] on span "Test" at bounding box center [632, 564] width 18 height 13
click at [1174, 47] on button "Output" at bounding box center [1185, 46] width 103 height 20
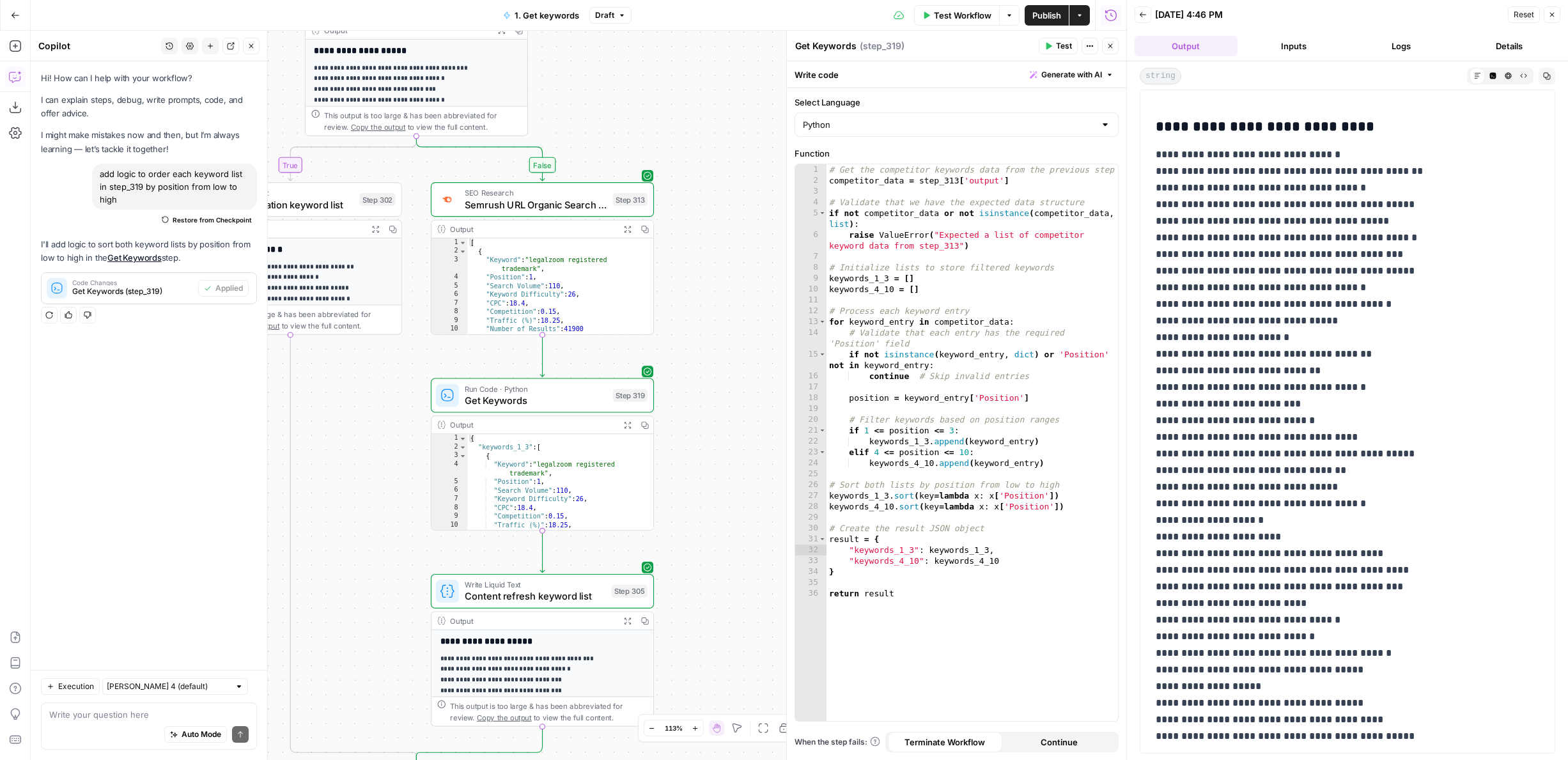
scroll to position [2356, 0]
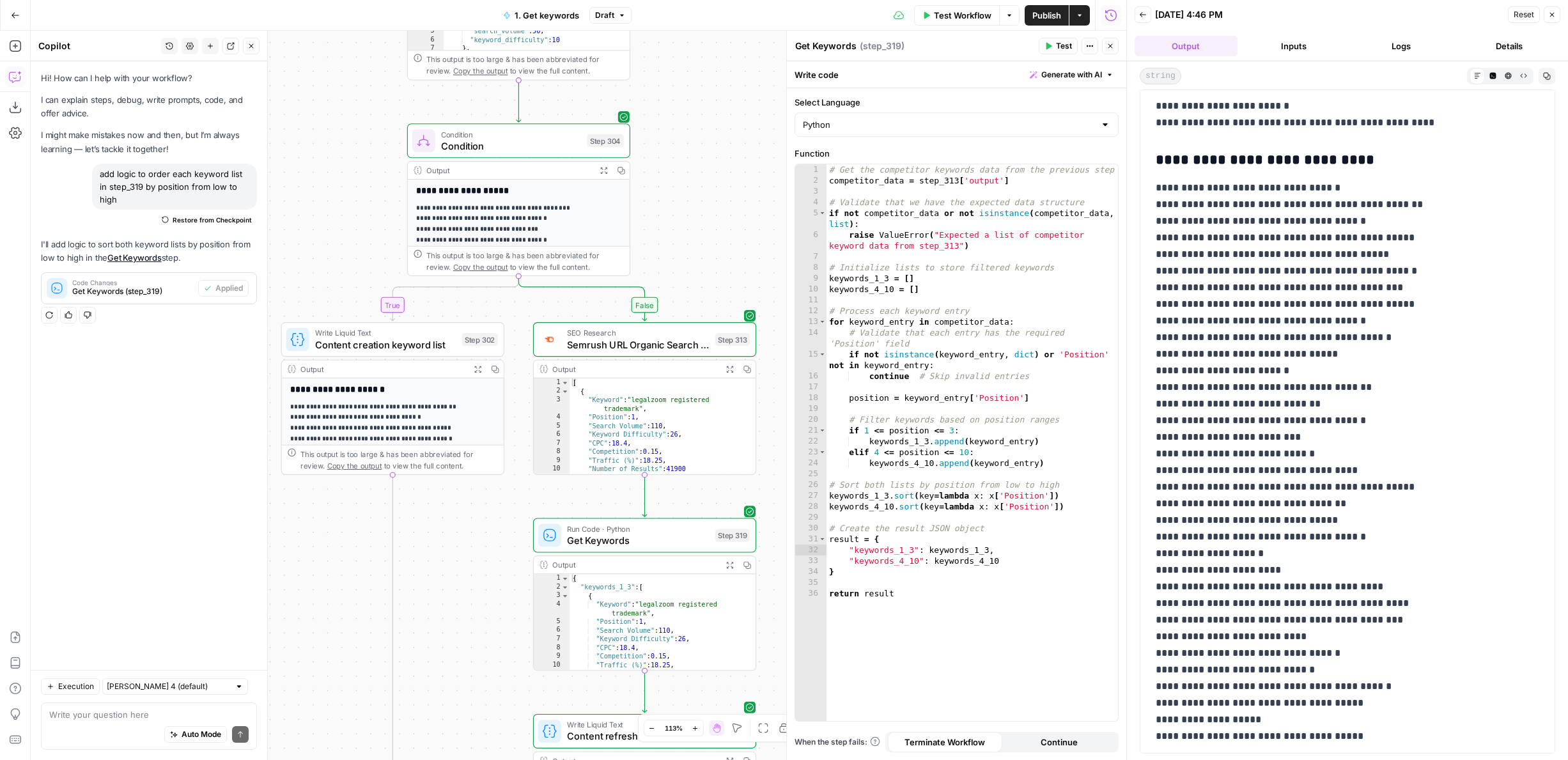
drag, startPoint x: 572, startPoint y: 89, endPoint x: 675, endPoint y: 228, distance: 173.0
click at [675, 228] on div "true true false false Workflow Set Inputs Inputs Google Search Results 1-10 Ste…" at bounding box center [578, 395] width 1095 height 729
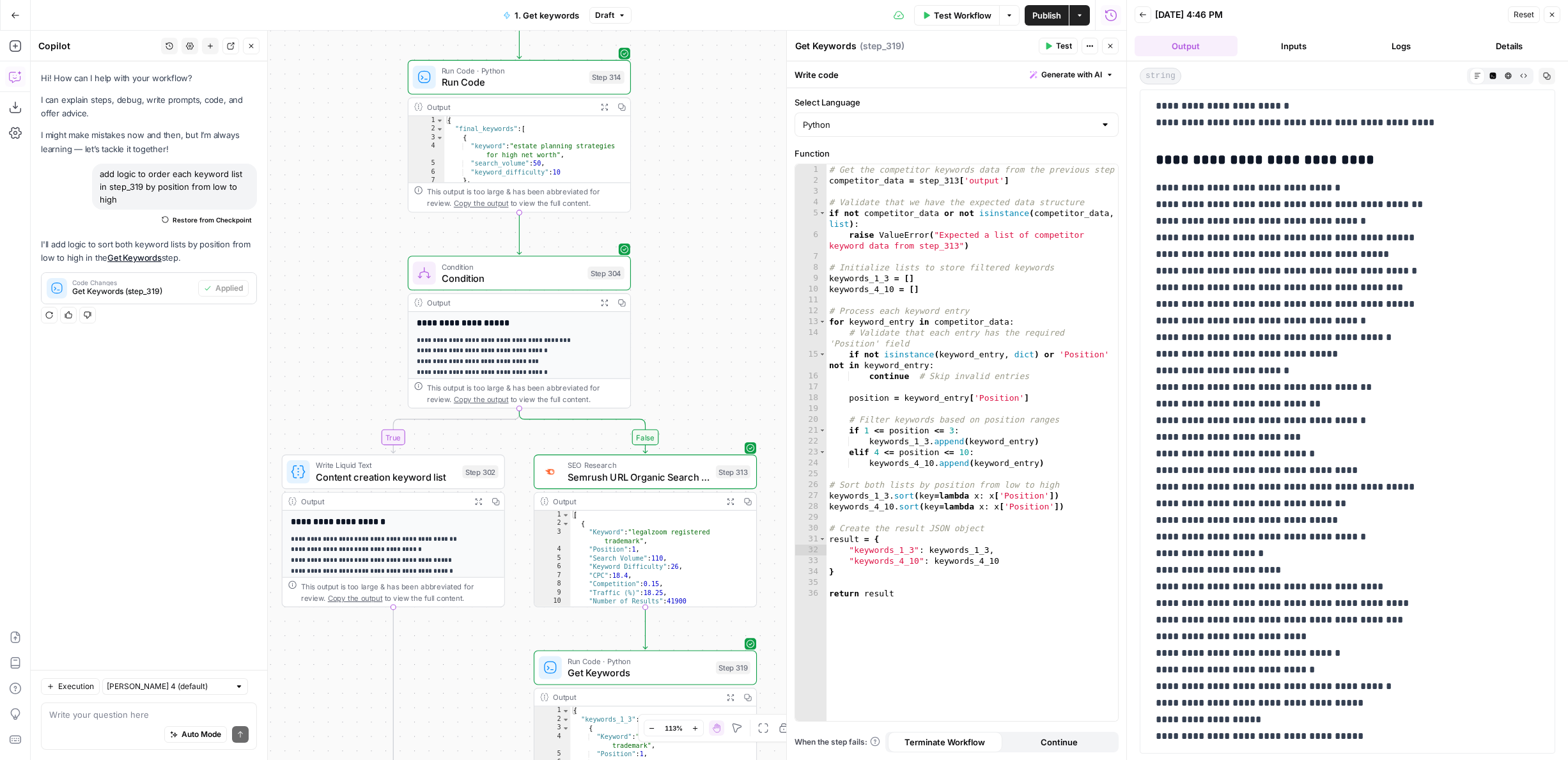
drag, startPoint x: 688, startPoint y: 190, endPoint x: 688, endPoint y: 390, distance: 200.0
click at [688, 390] on div "true true false false Workflow Set Inputs Inputs Google Search Results 1-10 Ste…" at bounding box center [578, 395] width 1095 height 729
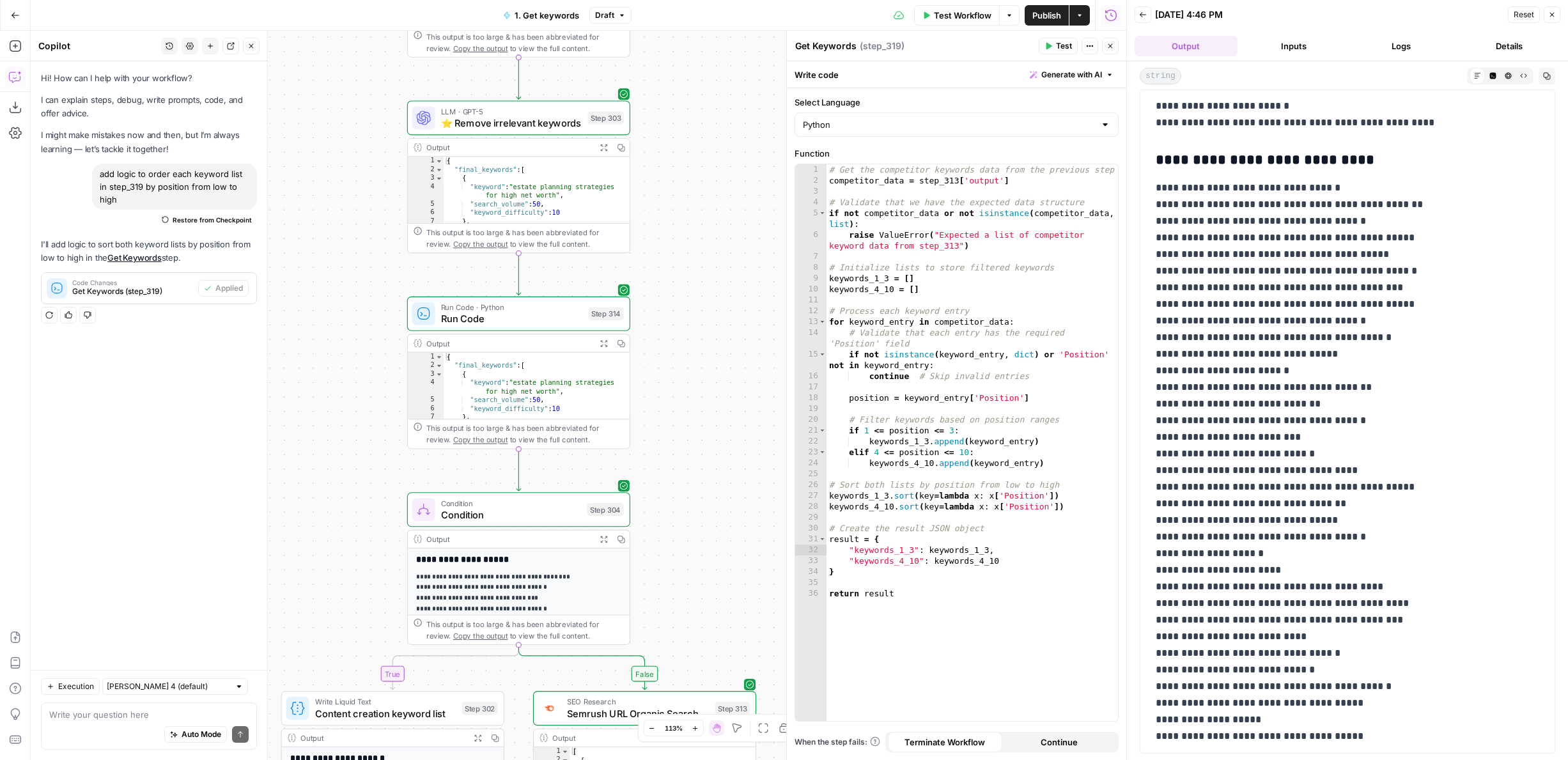
drag, startPoint x: 700, startPoint y: 172, endPoint x: 700, endPoint y: 342, distance: 170.0
click at [700, 342] on div "true true false false Workflow Set Inputs Inputs Google Search Results 1-10 Ste…" at bounding box center [578, 395] width 1095 height 729
click at [700, 336] on div "true true false false Workflow Set Inputs Inputs Google Search Results 1-10 Ste…" at bounding box center [578, 395] width 1095 height 729
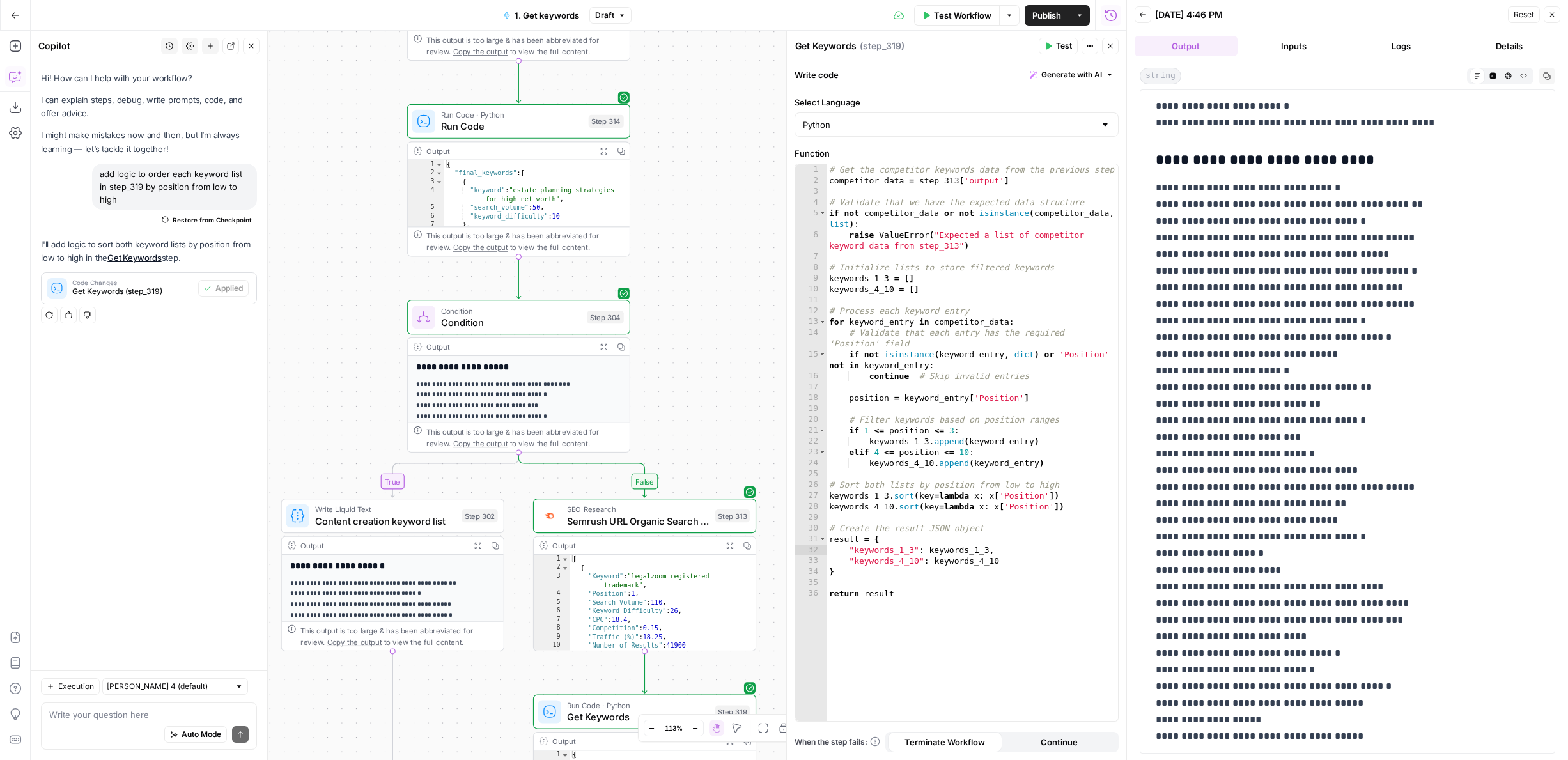
drag, startPoint x: 700, startPoint y: 336, endPoint x: 700, endPoint y: 149, distance: 187.0
click at [700, 149] on div "true true false false Workflow Set Inputs Inputs Google Search Results 1-10 Ste…" at bounding box center [578, 395] width 1095 height 729
click at [323, 521] on span "Content creation keyword list" at bounding box center [385, 521] width 141 height 15
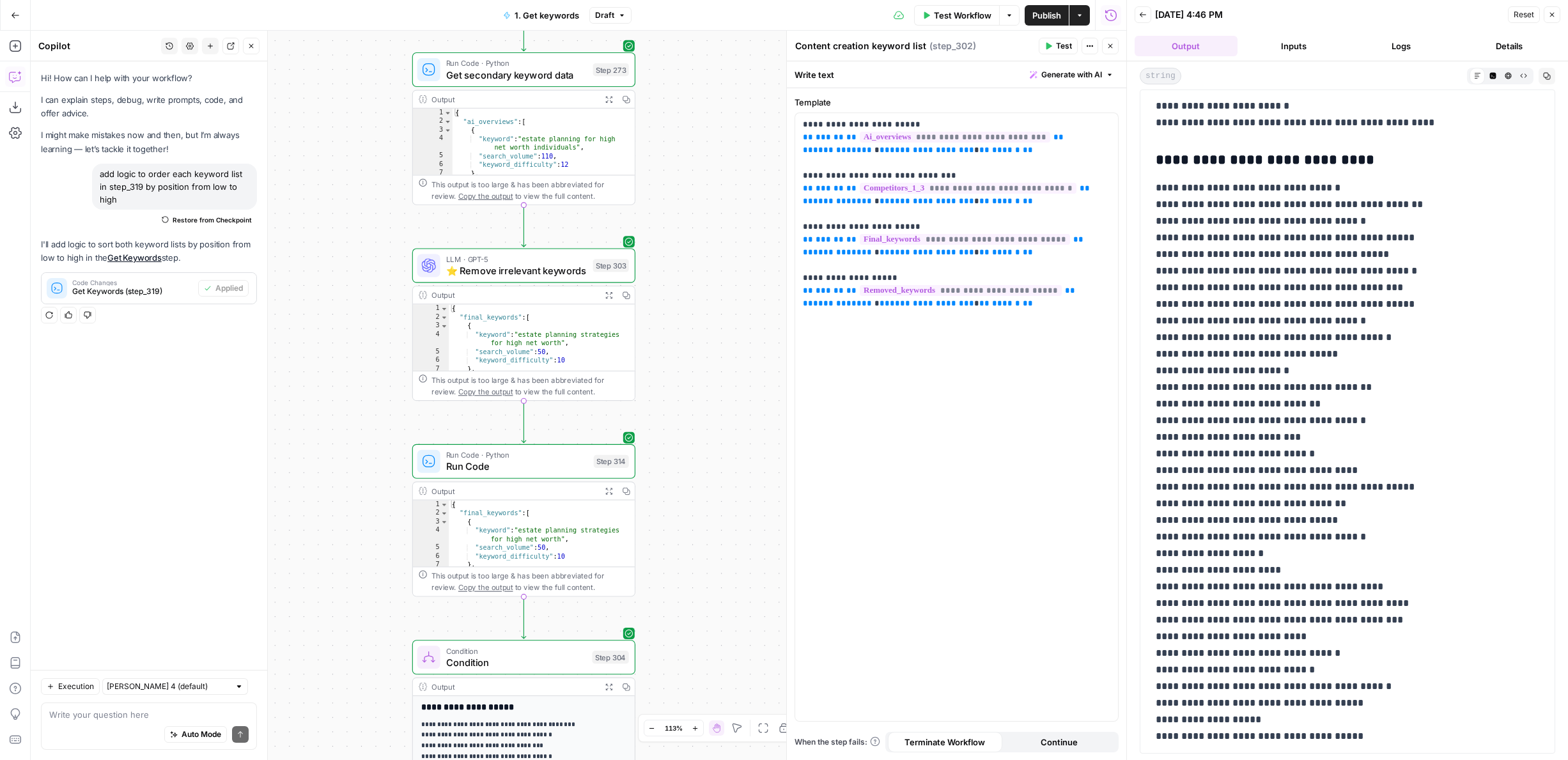
drag, startPoint x: 696, startPoint y: 121, endPoint x: 701, endPoint y: 461, distance: 340.0
click at [701, 461] on div "true true false false Workflow Set Inputs Inputs Google Search Results 1-10 Ste…" at bounding box center [578, 395] width 1095 height 729
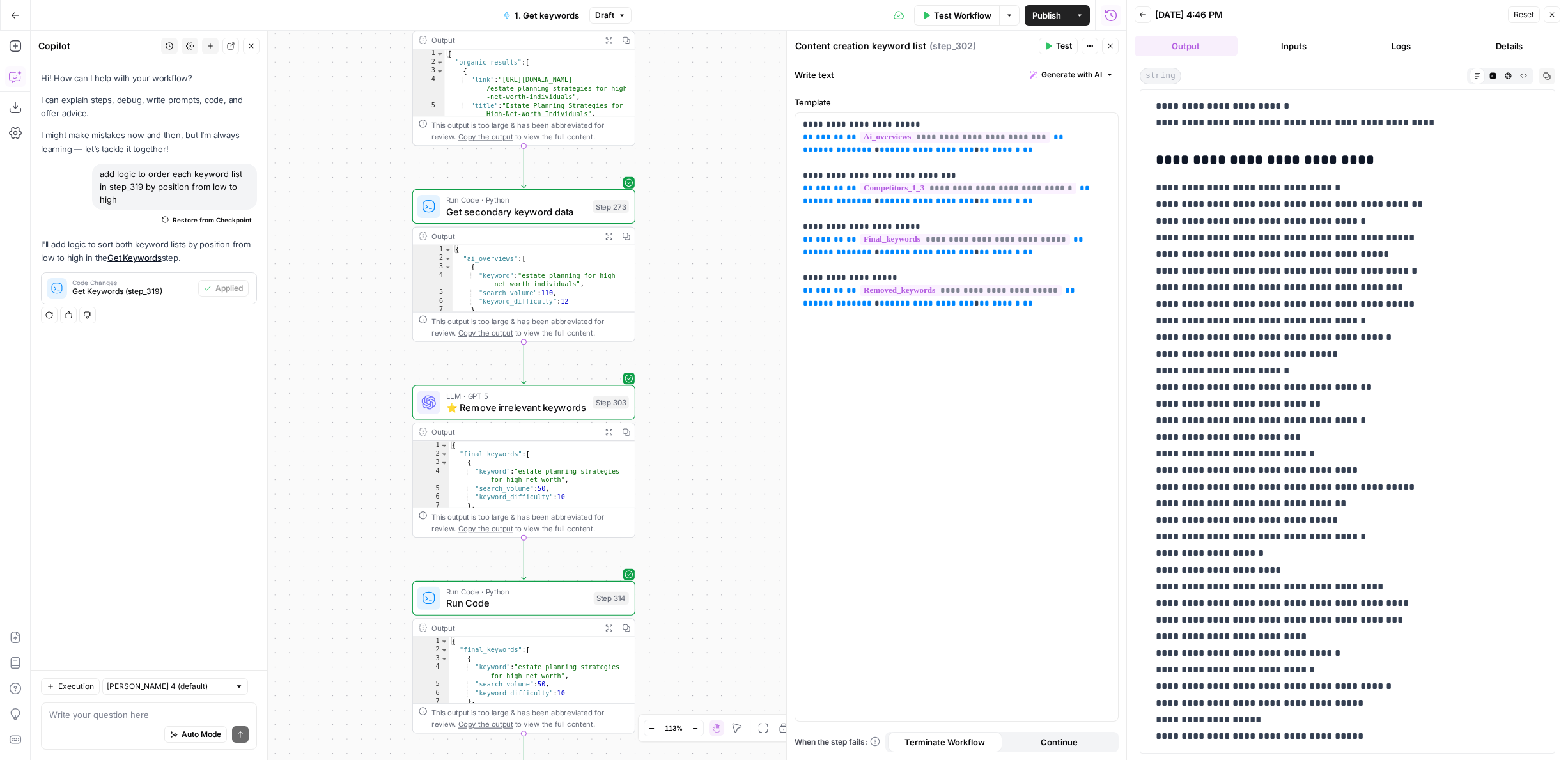
drag, startPoint x: 707, startPoint y: 202, endPoint x: 707, endPoint y: 344, distance: 142.0
click at [707, 344] on div "true true false false Workflow Set Inputs Inputs Google Search Results 1-10 Ste…" at bounding box center [578, 395] width 1095 height 729
click at [579, 225] on span "Get secondary keyword data" at bounding box center [516, 218] width 141 height 15
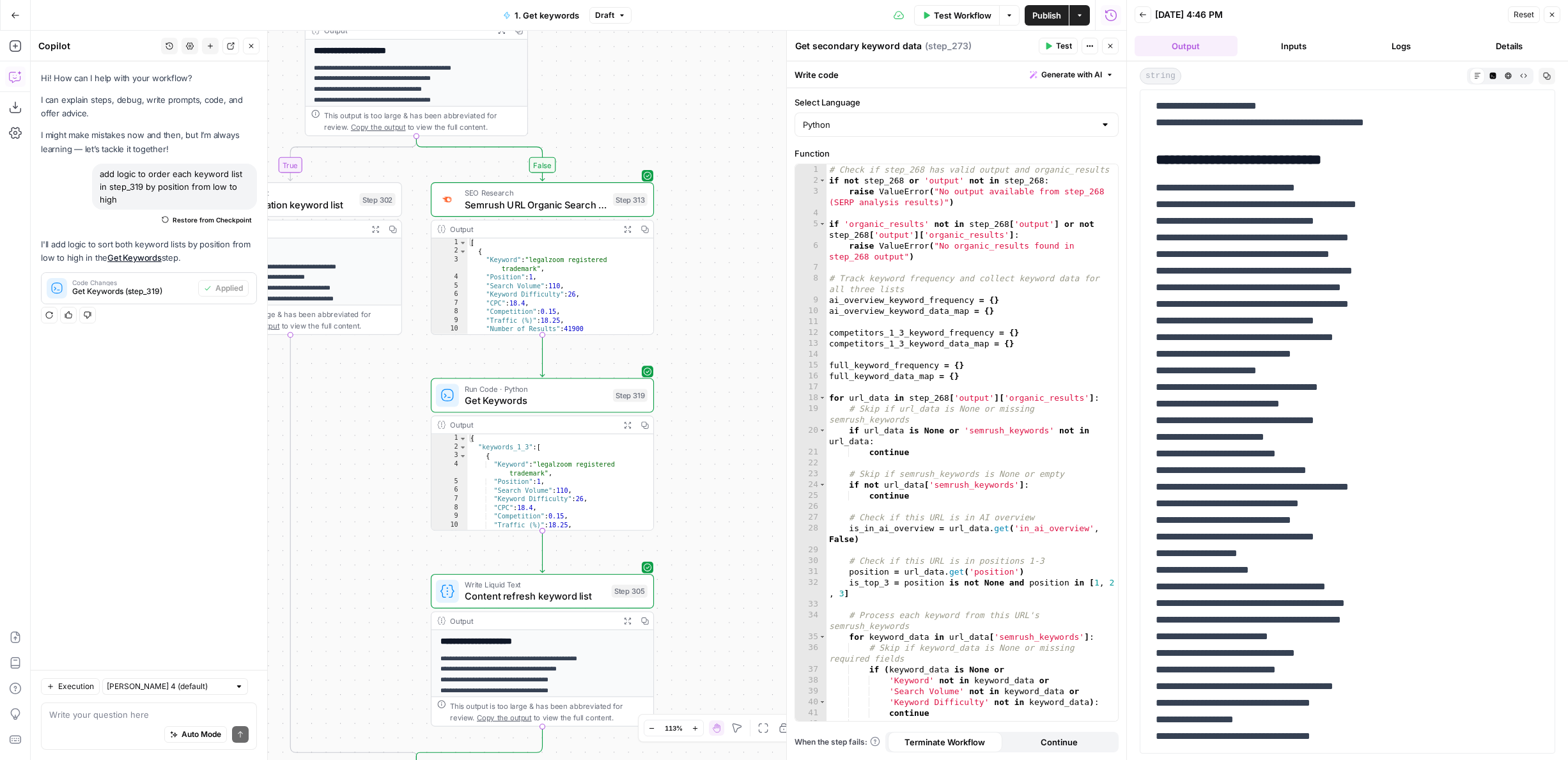
click at [134, 371] on div "Hi! How can I help with your workflow? I can explain steps, debug, write prompt…" at bounding box center [149, 365] width 236 height 608
click at [134, 717] on textarea at bounding box center [149, 714] width 200 height 13
type textarea "order keywords"
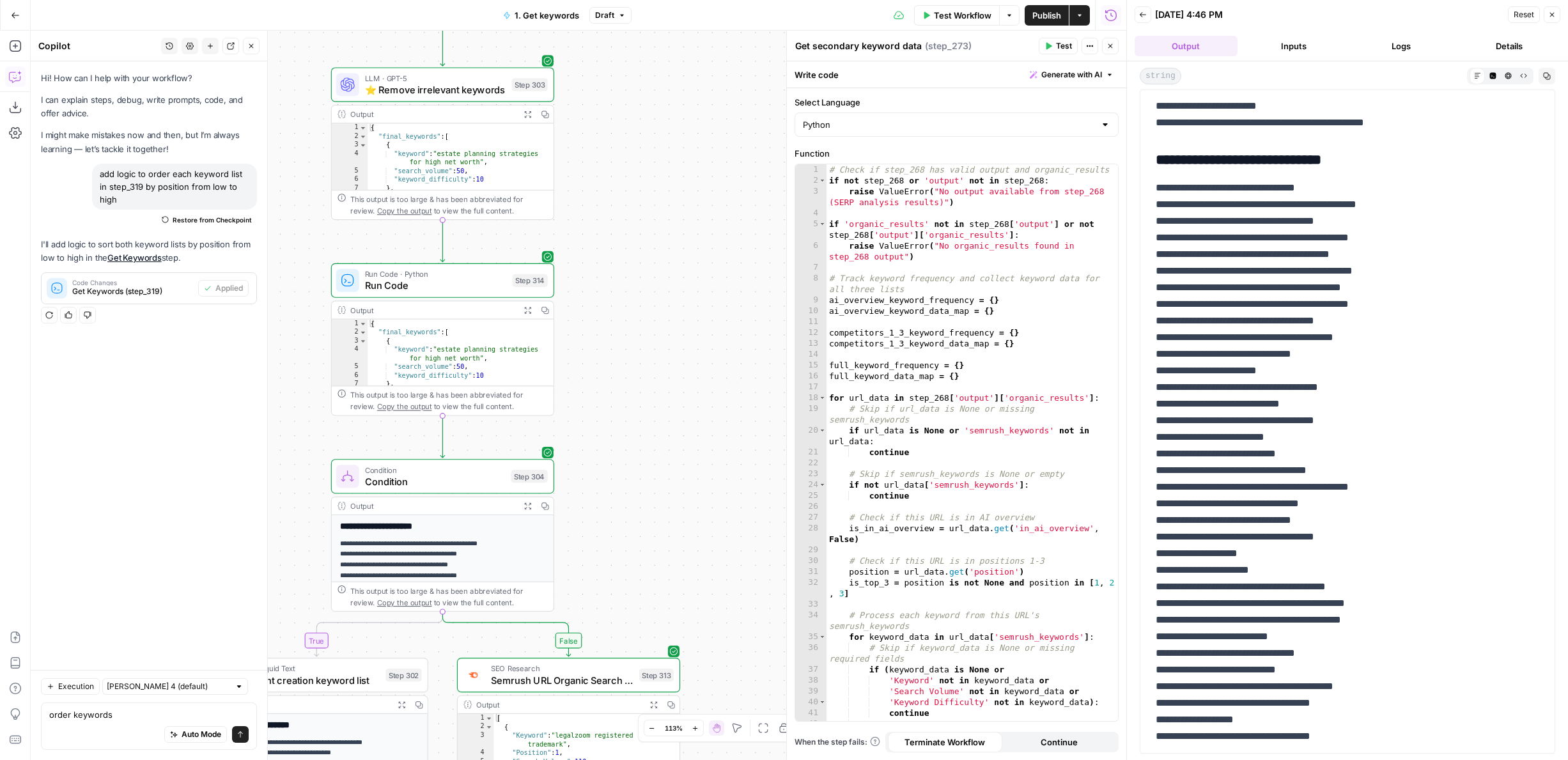
drag, startPoint x: 667, startPoint y: 219, endPoint x: 694, endPoint y: 569, distance: 351.0
click at [694, 569] on div "true true false false Workflow Set Inputs Inputs Google Search Results 1-10 Ste…" at bounding box center [578, 395] width 1095 height 729
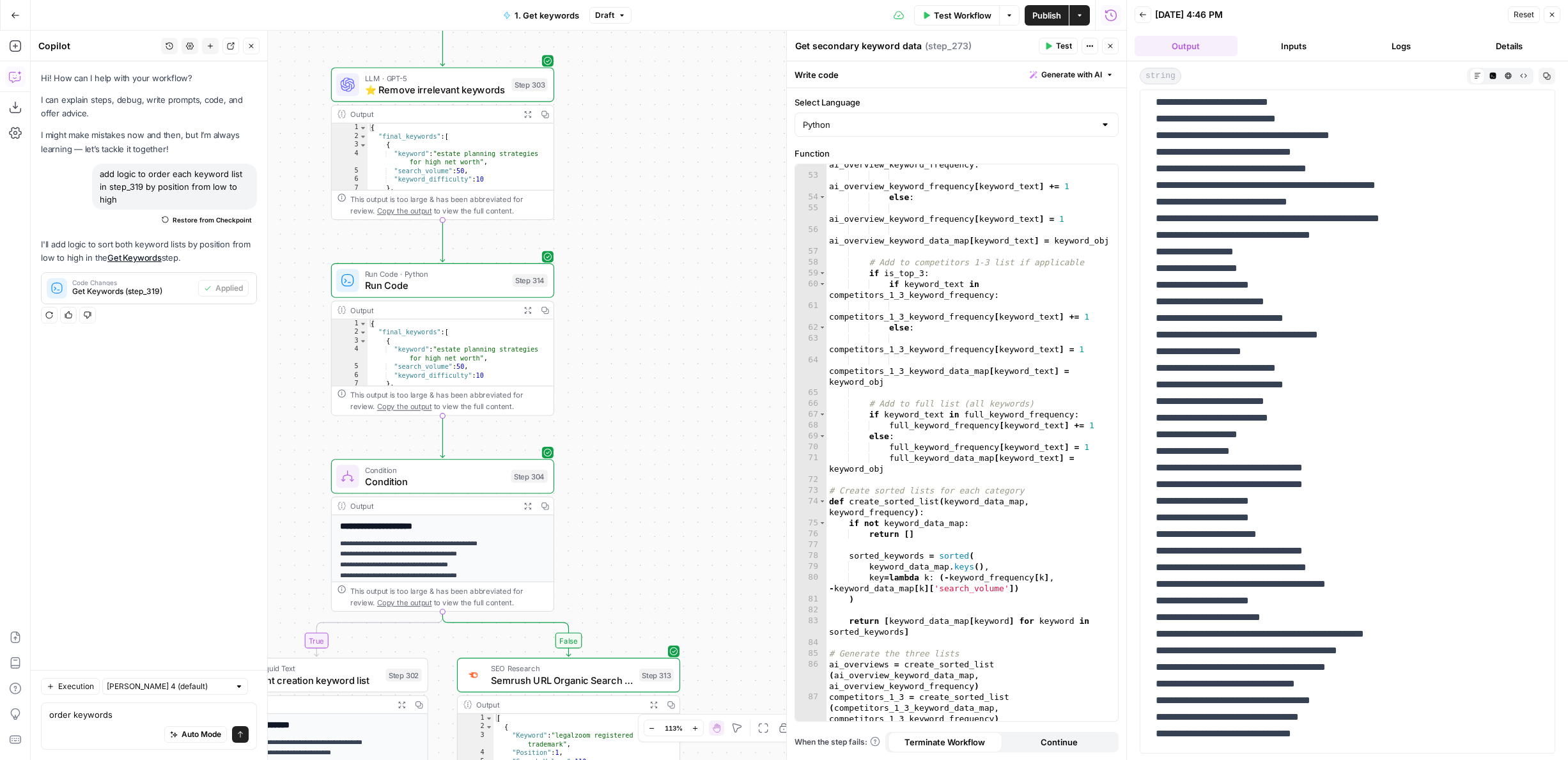
scroll to position [9036, 0]
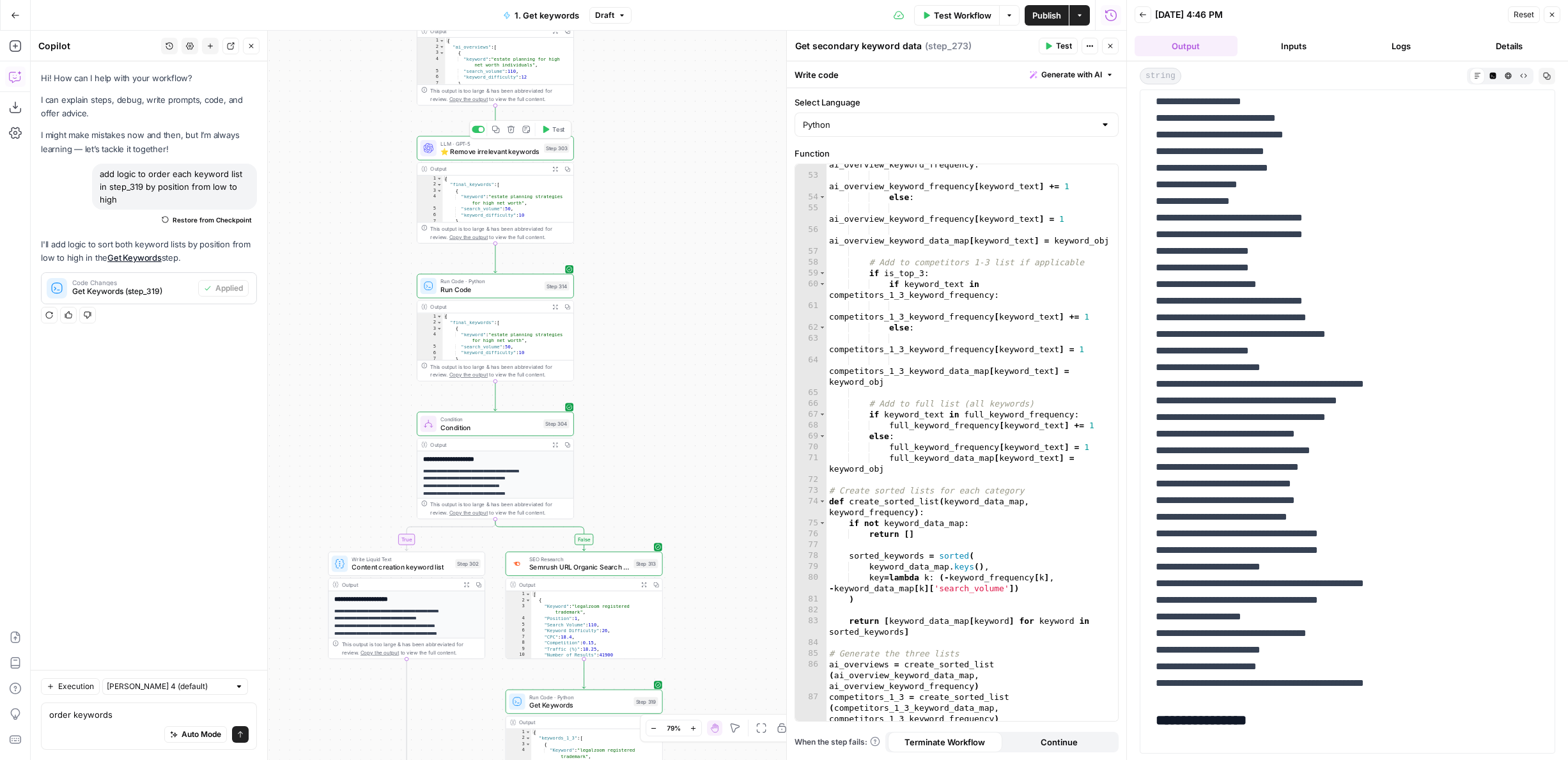
click at [484, 145] on span "LLM · GPT-5" at bounding box center [490, 144] width 99 height 8
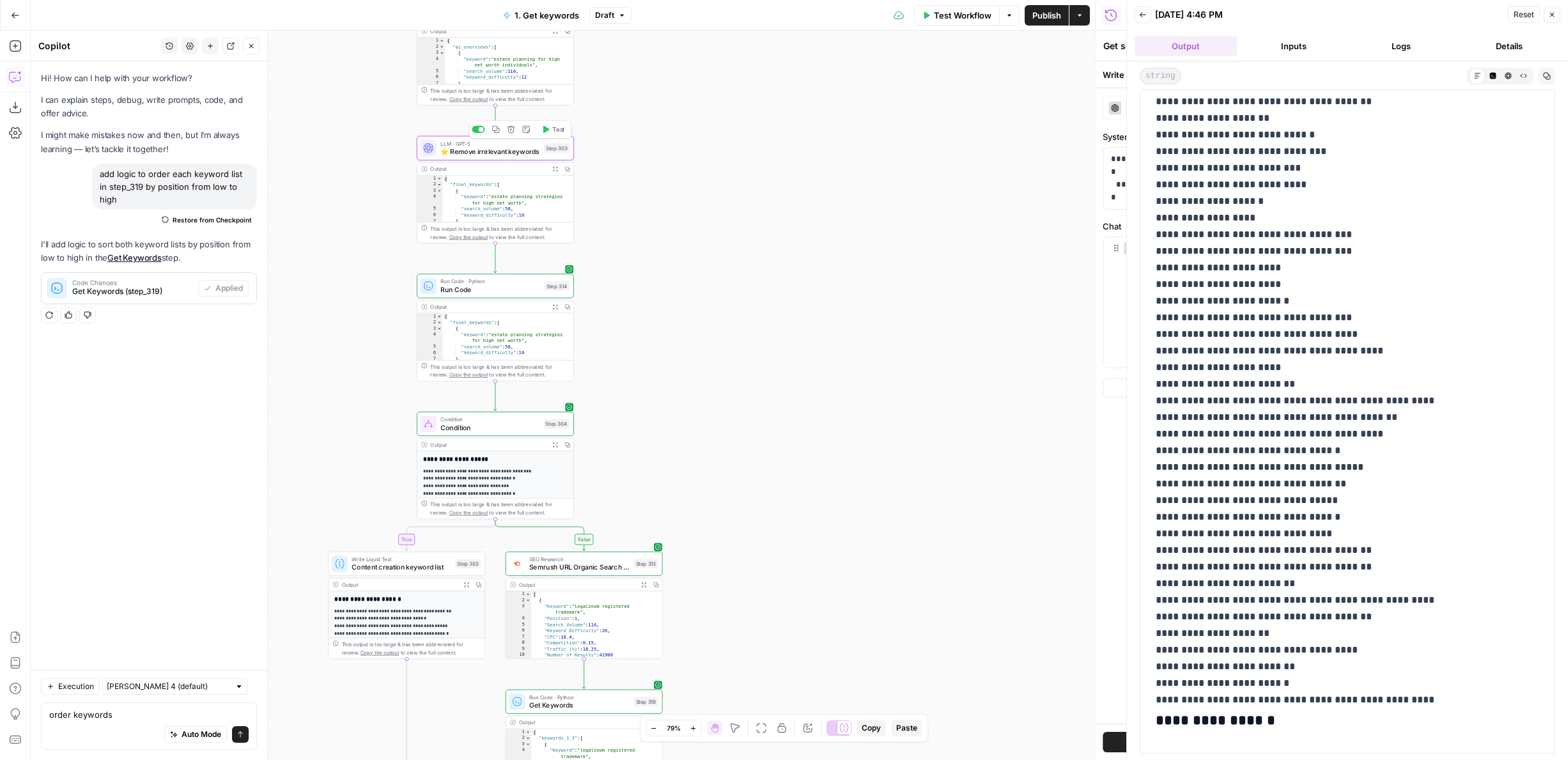
type textarea "⭐️ Remove irrelevant keywords"
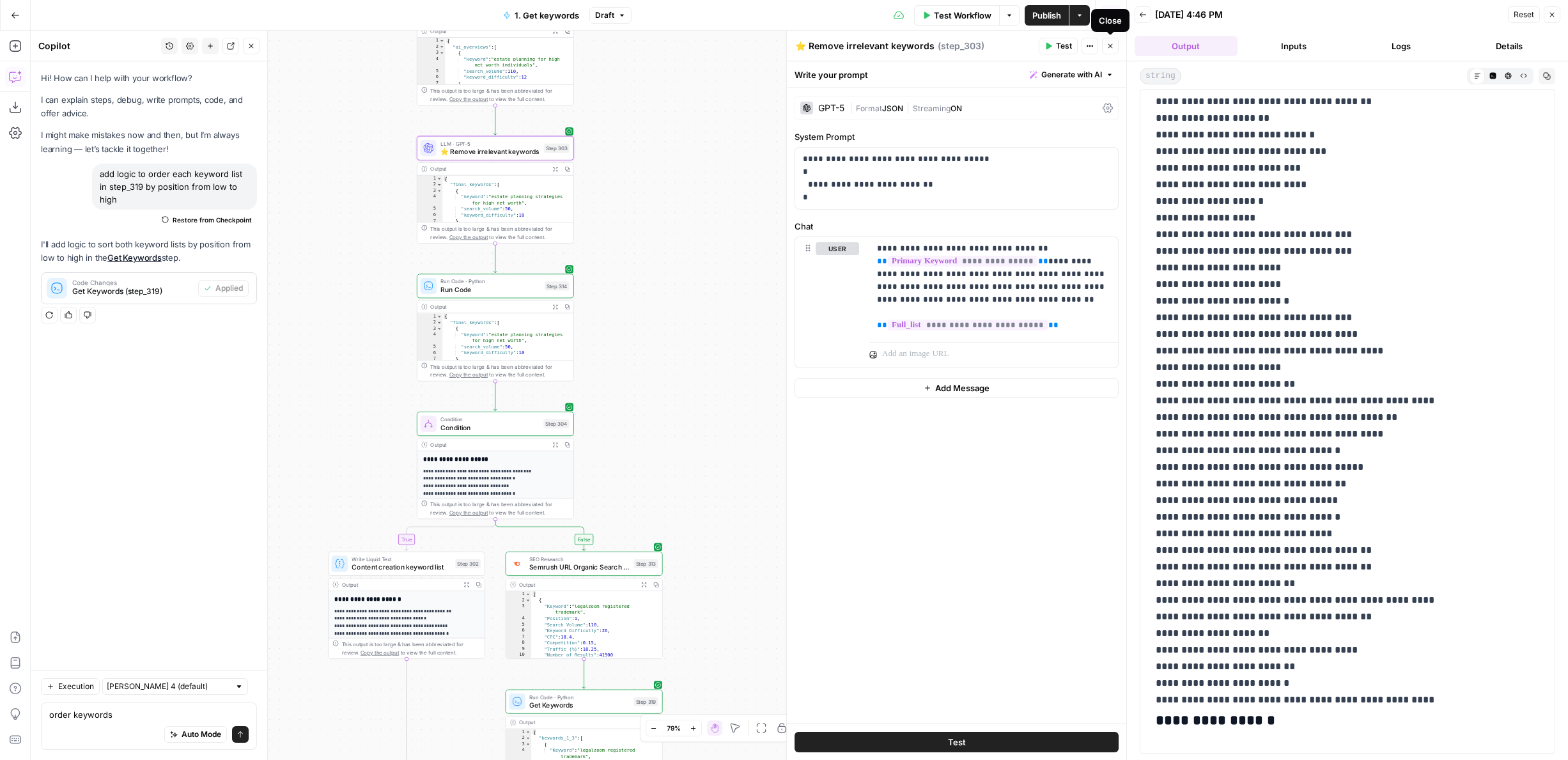
click at [1110, 43] on icon "button" at bounding box center [1109, 45] width 8 height 8
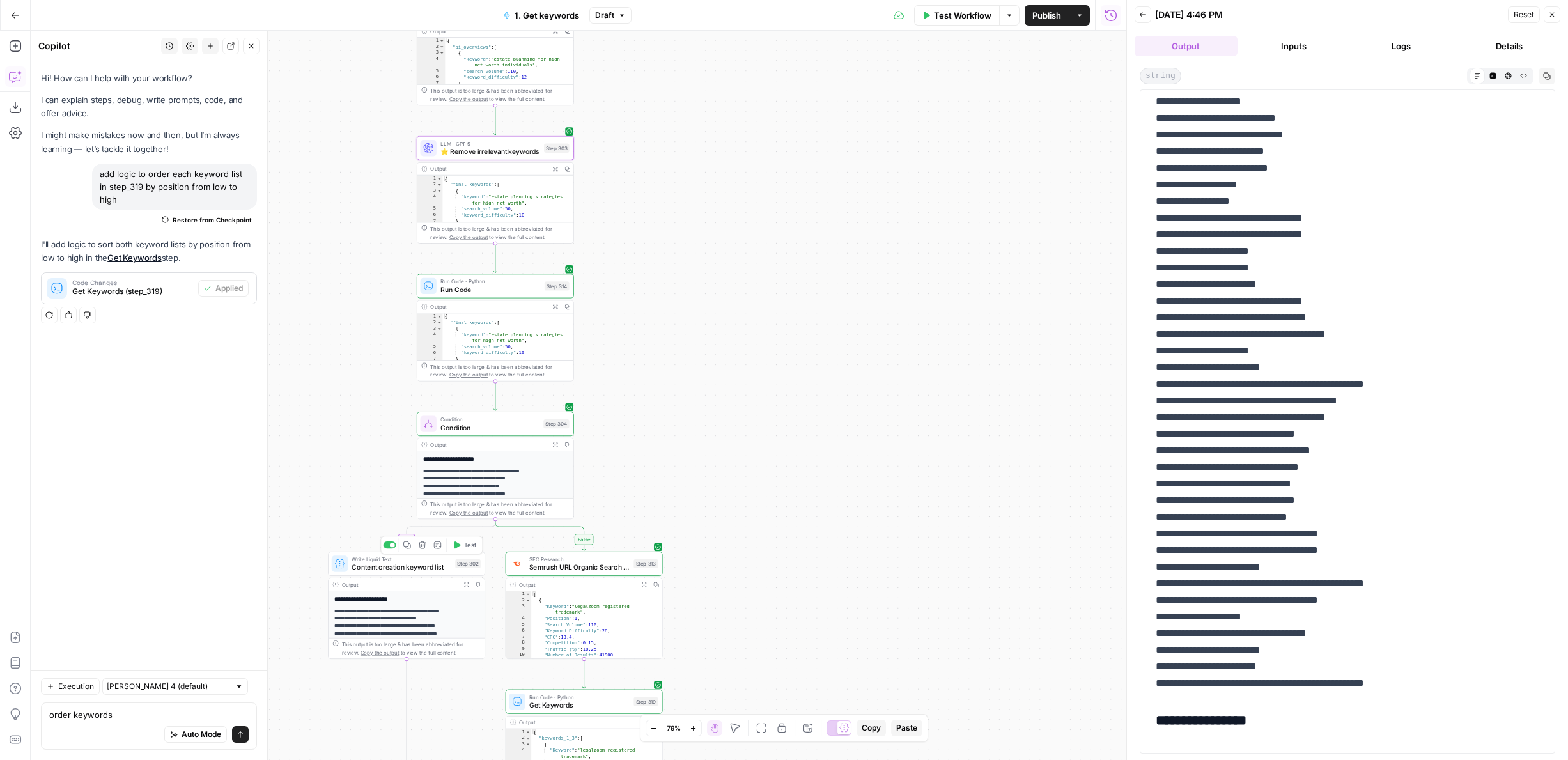
click at [383, 566] on span "Content creation keyword list" at bounding box center [401, 567] width 99 height 10
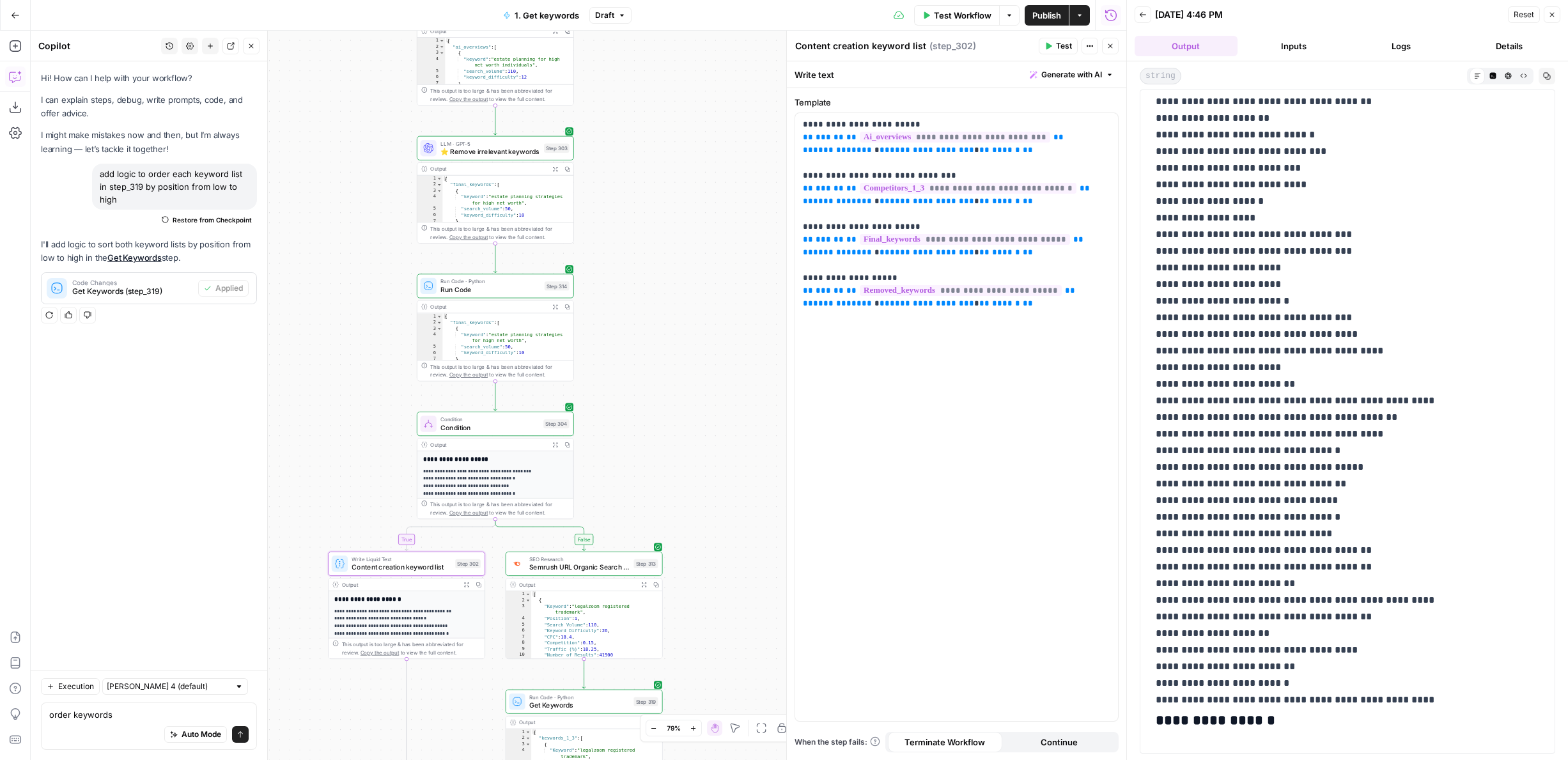
click at [1421, 50] on button "Logs" at bounding box center [1401, 46] width 103 height 20
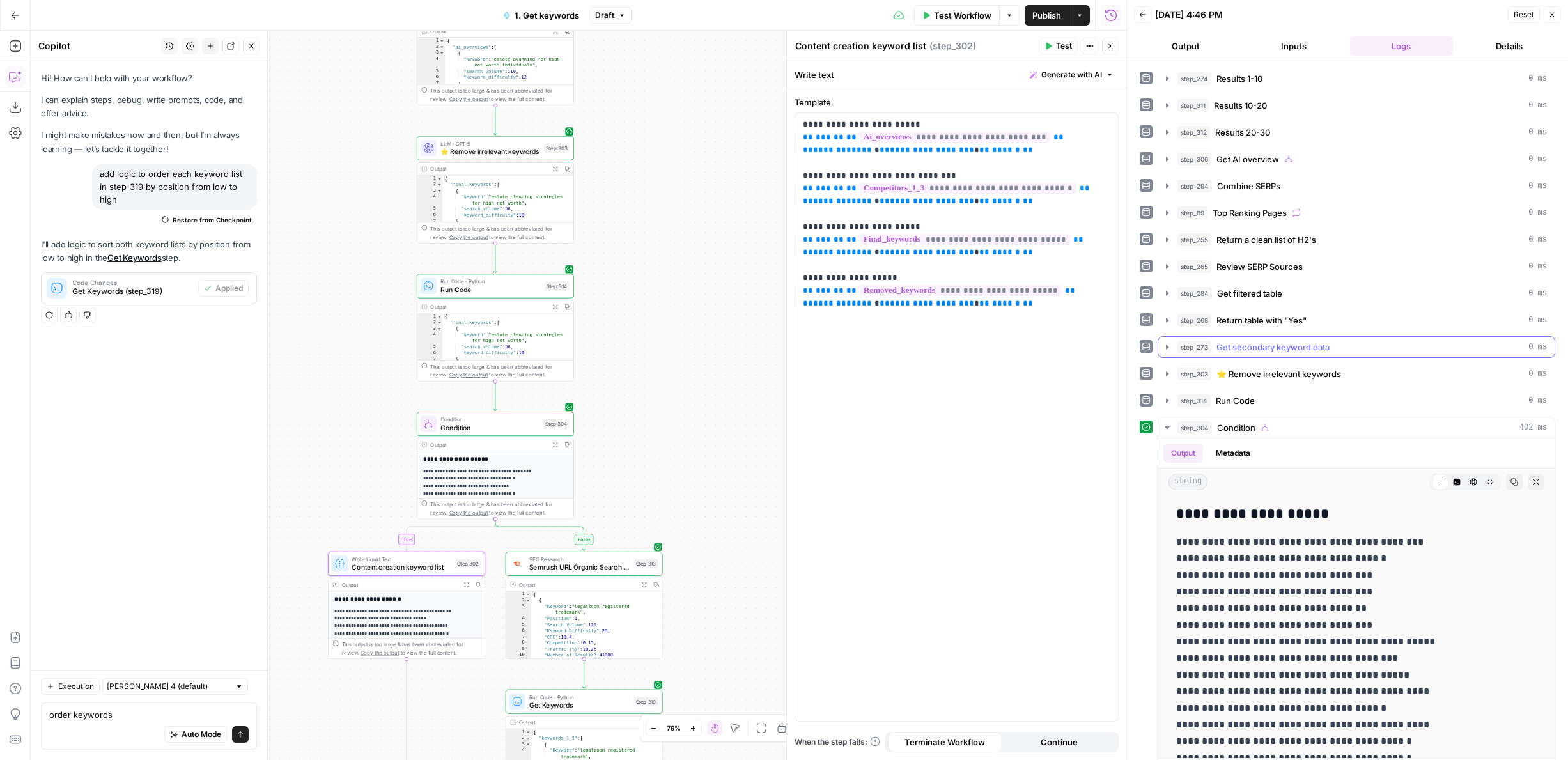
click at [1277, 349] on span "Get secondary keyword data" at bounding box center [1272, 347] width 113 height 13
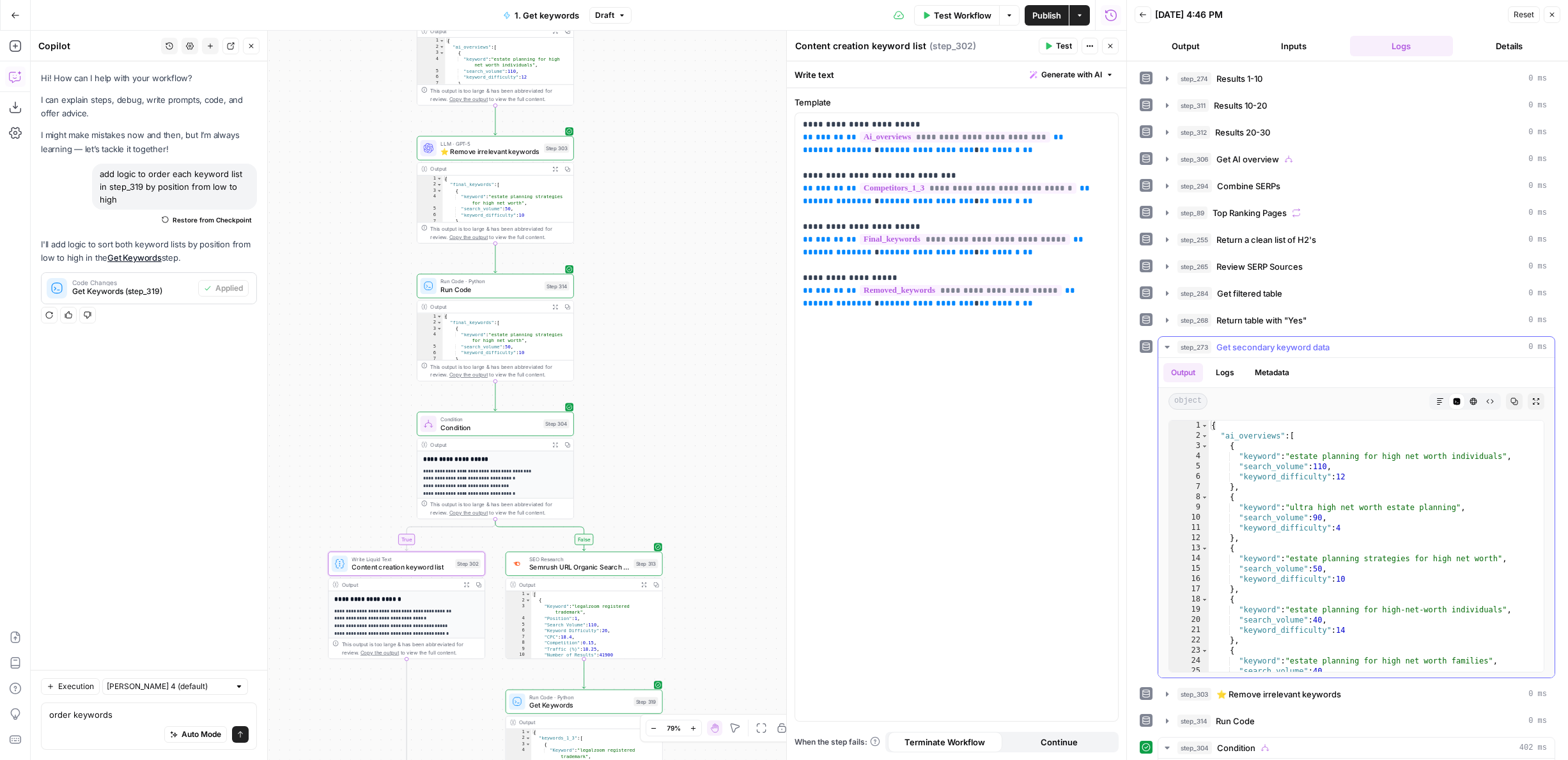
click at [1277, 348] on span "Get secondary keyword data" at bounding box center [1272, 347] width 113 height 13
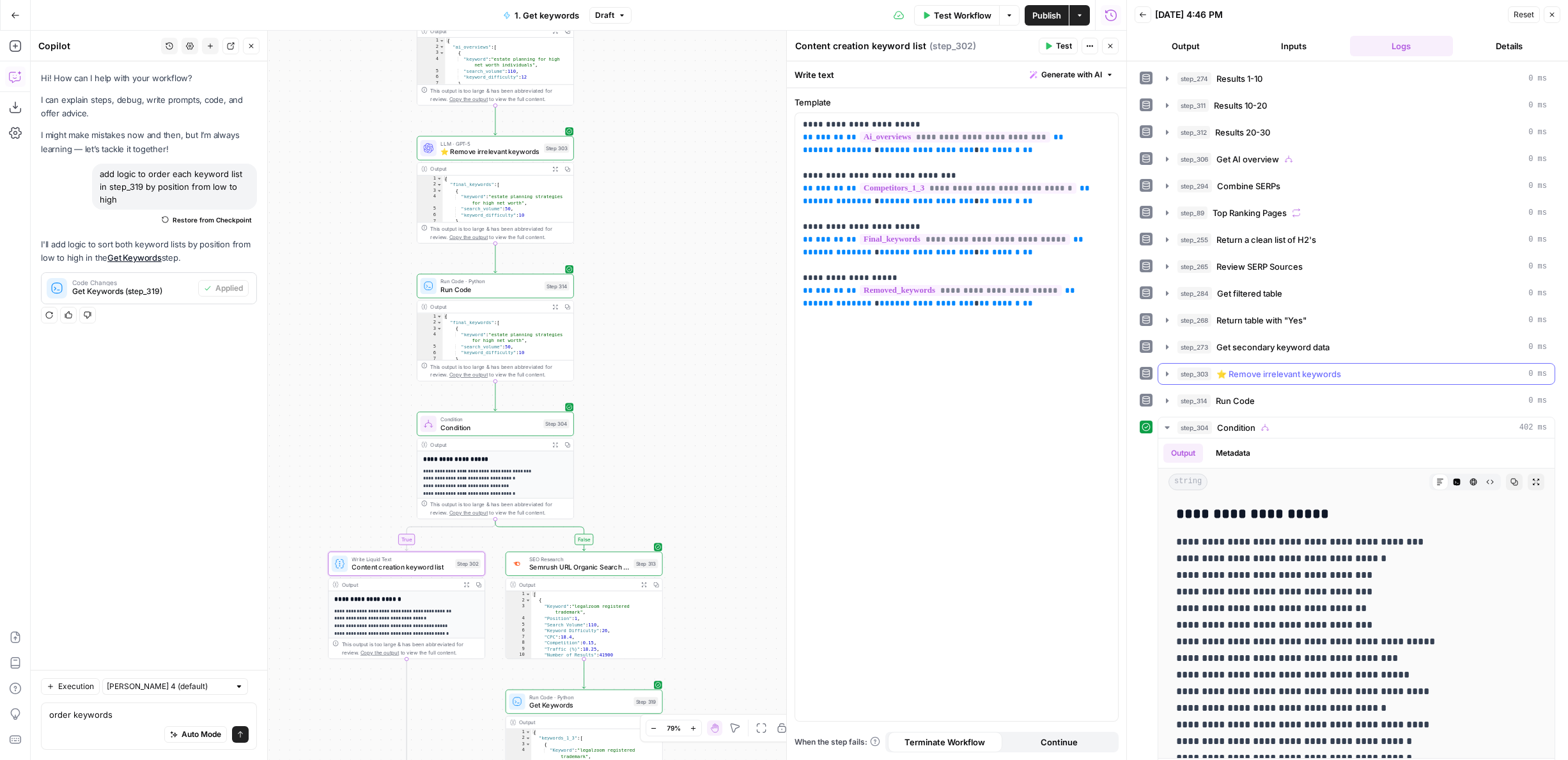
click at [1277, 367] on span "⭐️ Remove irrelevant keywords" at bounding box center [1278, 373] width 124 height 13
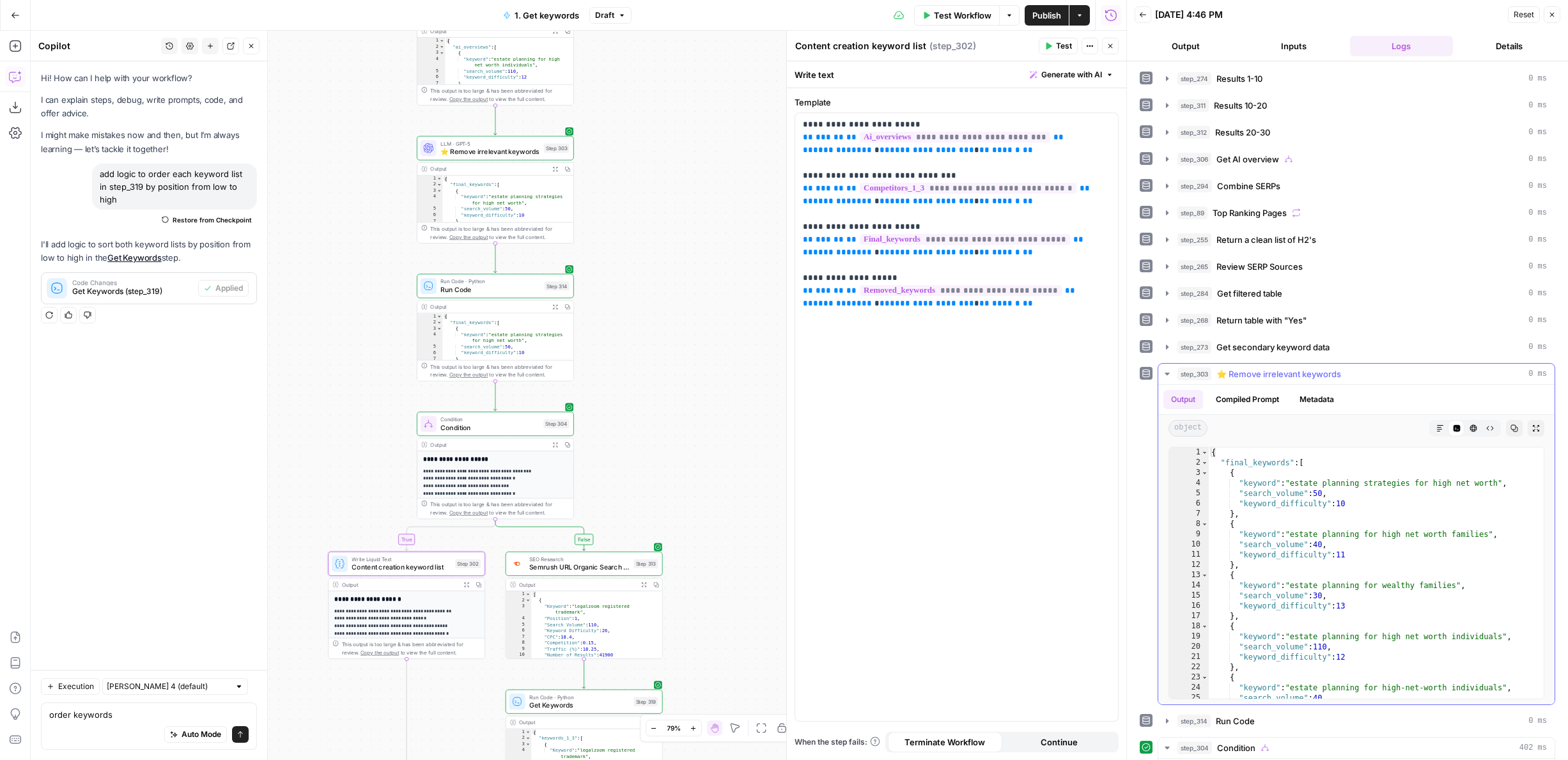
click at [1277, 367] on span "⭐️ Remove irrelevant keywords" at bounding box center [1278, 373] width 124 height 13
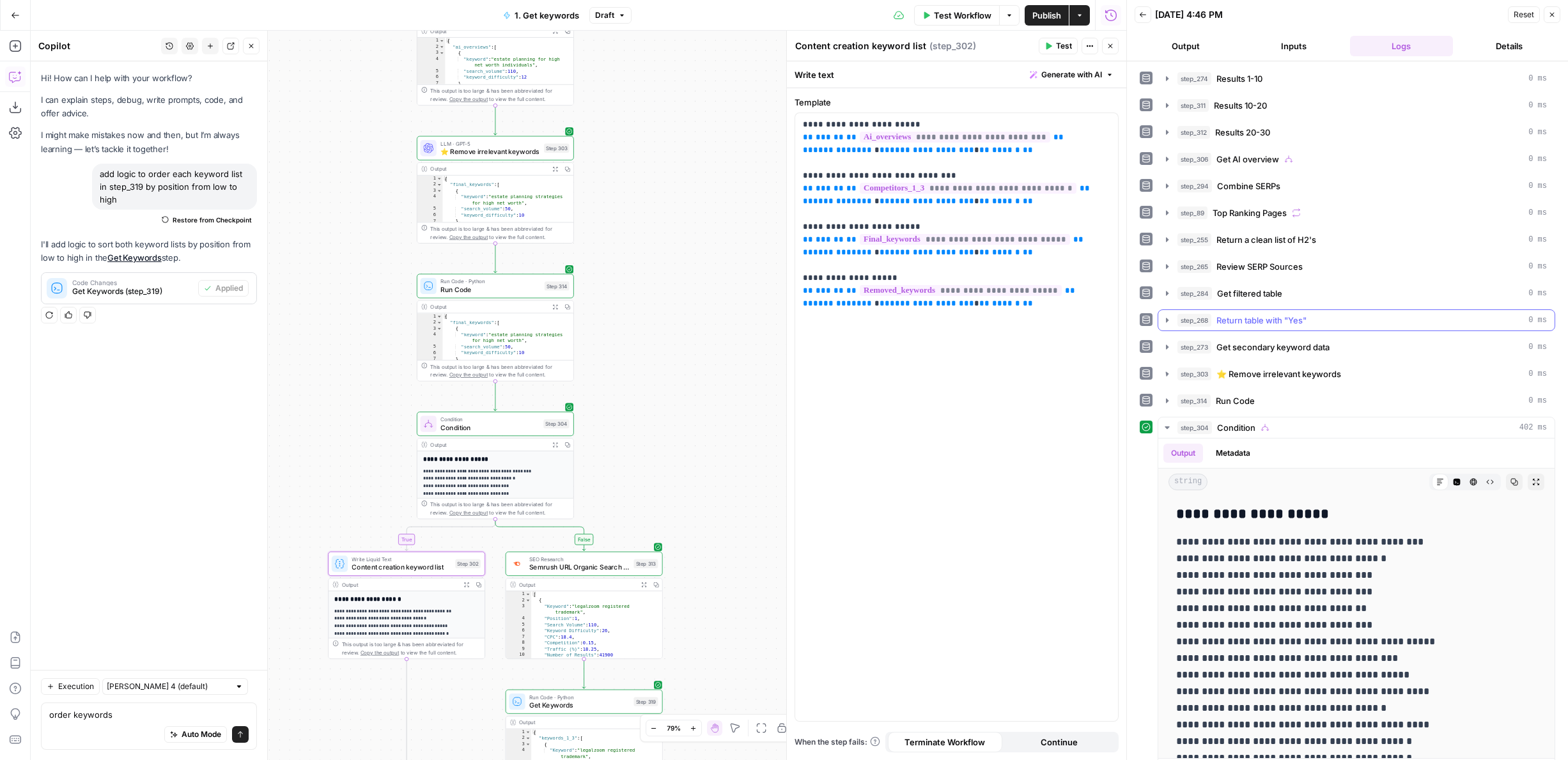
click at [1252, 315] on span "Return table with "Yes"" at bounding box center [1261, 320] width 90 height 13
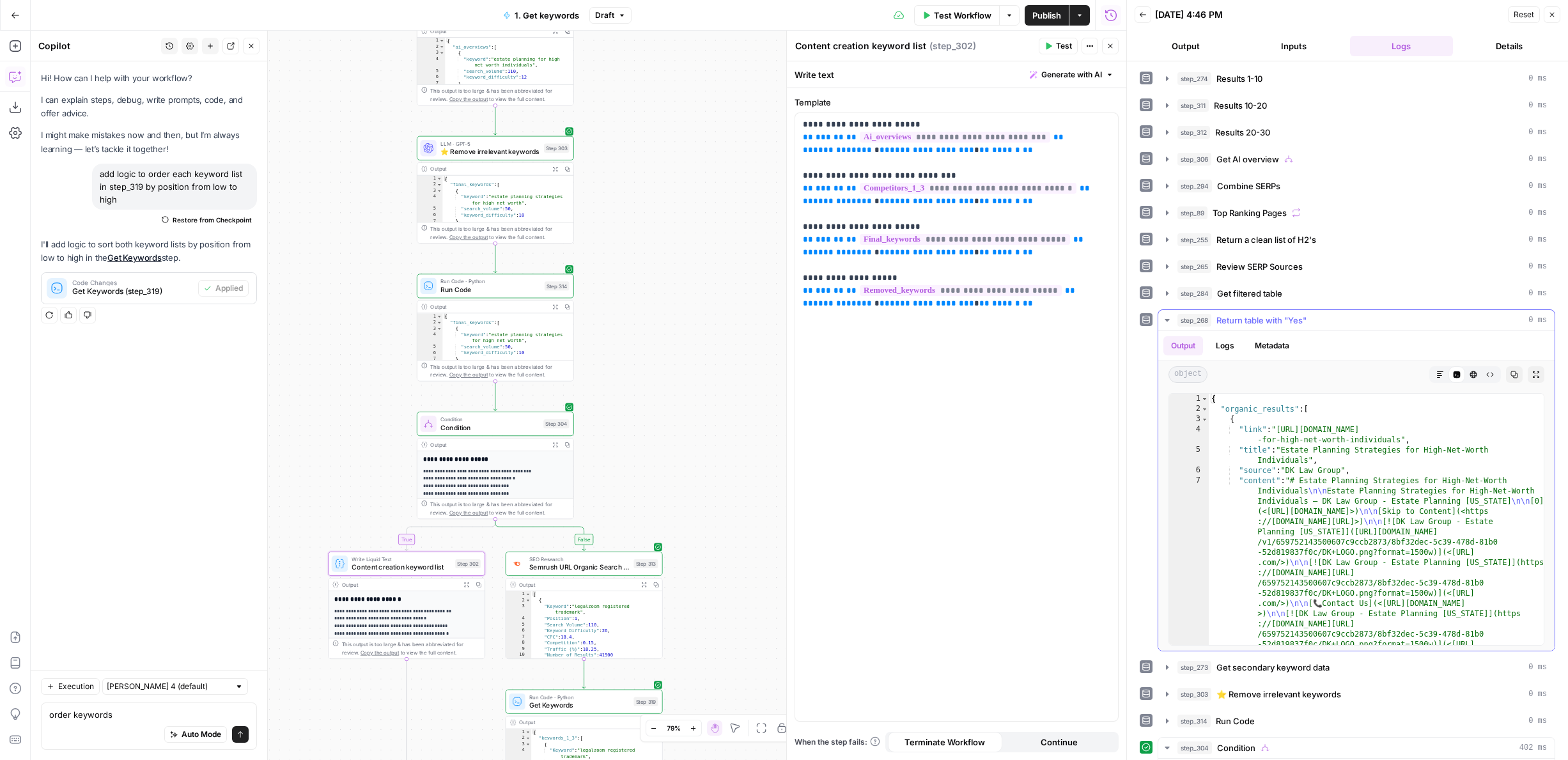
click at [1252, 315] on span "Return table with "Yes"" at bounding box center [1261, 320] width 90 height 13
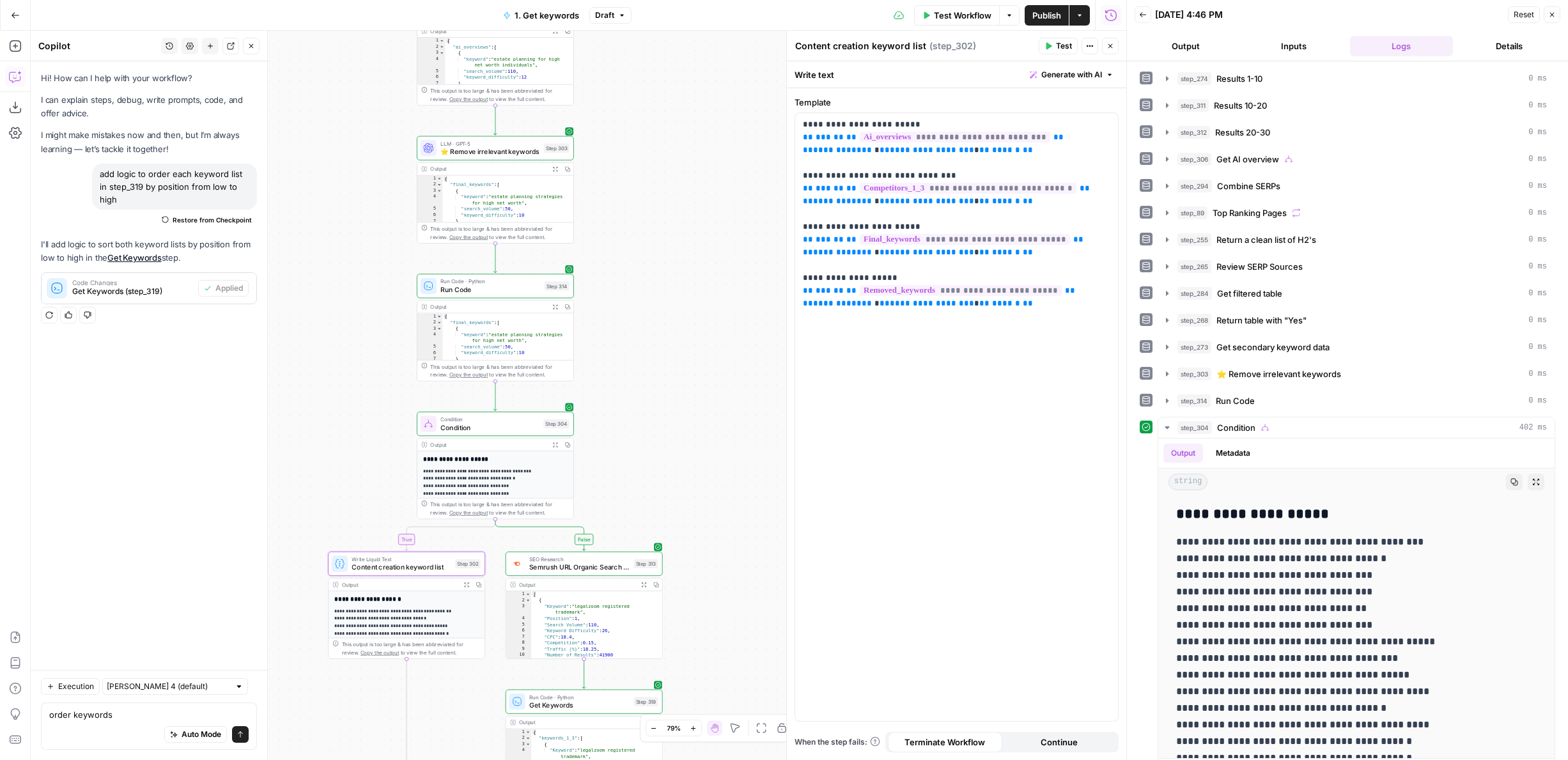
click at [1244, 281] on div "**********" at bounding box center [1347, 456] width 415 height 777
click at [1245, 292] on span "Get filtered table" at bounding box center [1250, 292] width 65 height 13
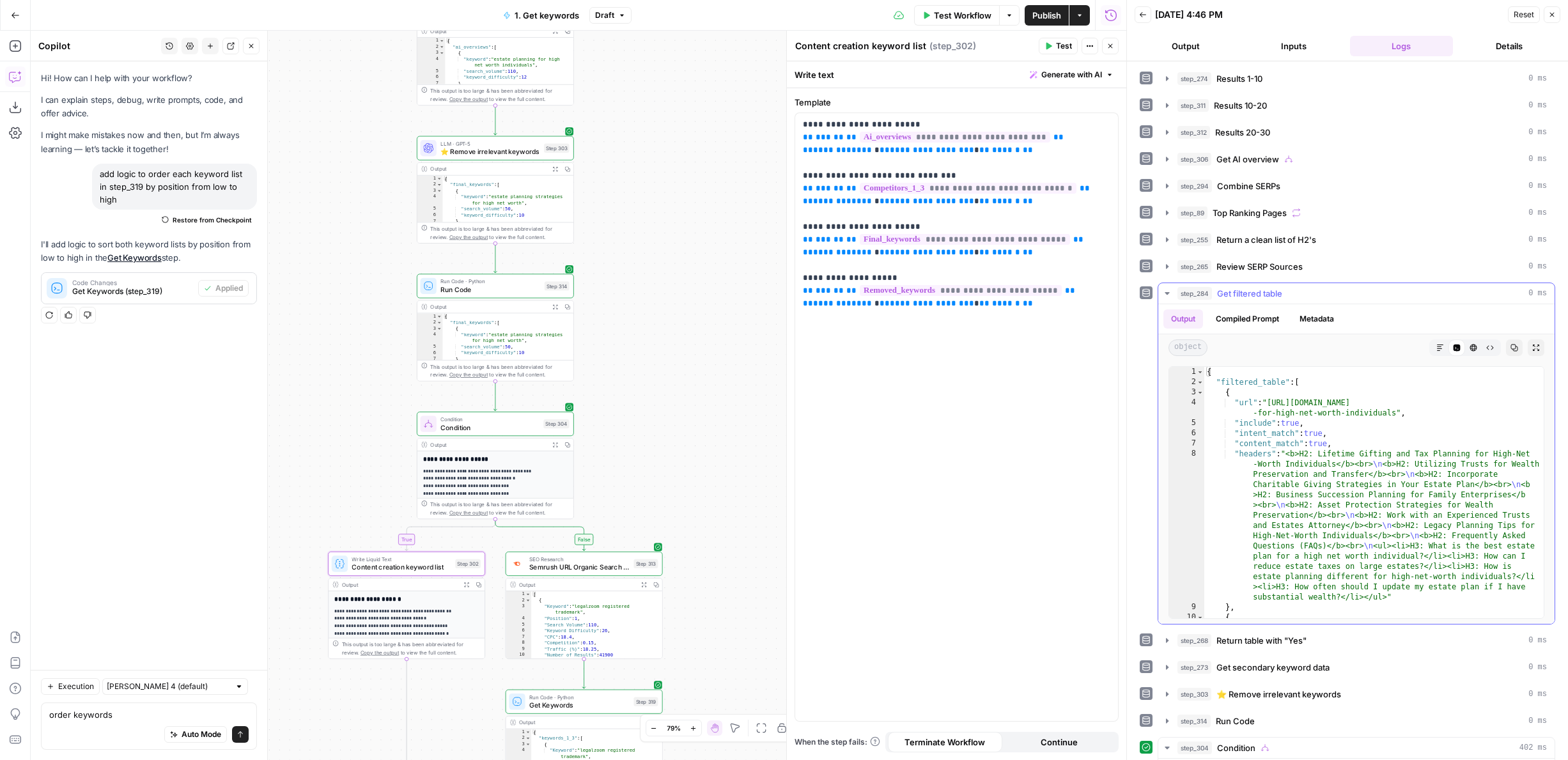
click at [1245, 292] on span "Get filtered table" at bounding box center [1250, 292] width 65 height 13
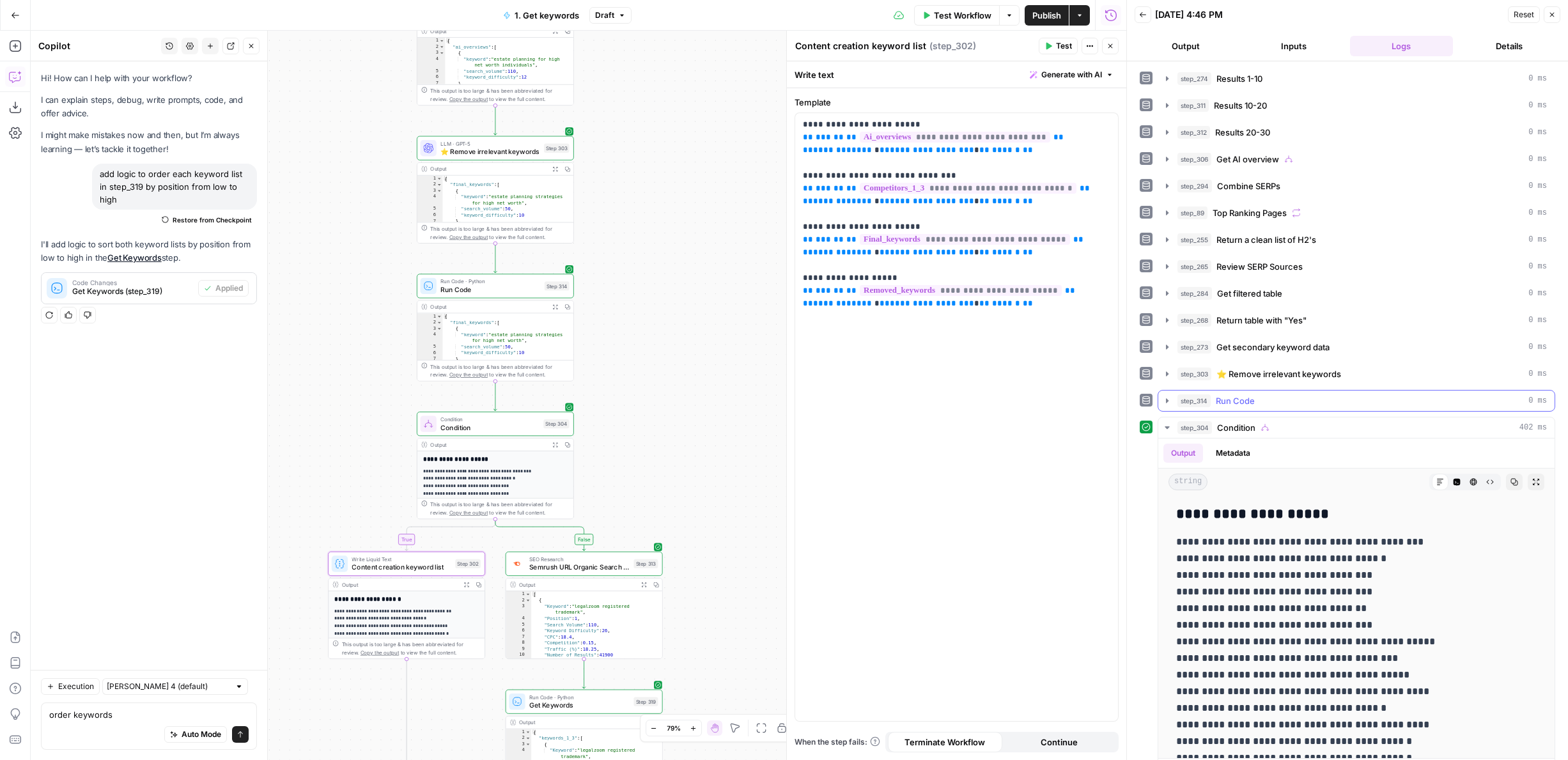
click at [1246, 393] on button "step_314 Run Code 0 ms" at bounding box center [1356, 400] width 396 height 20
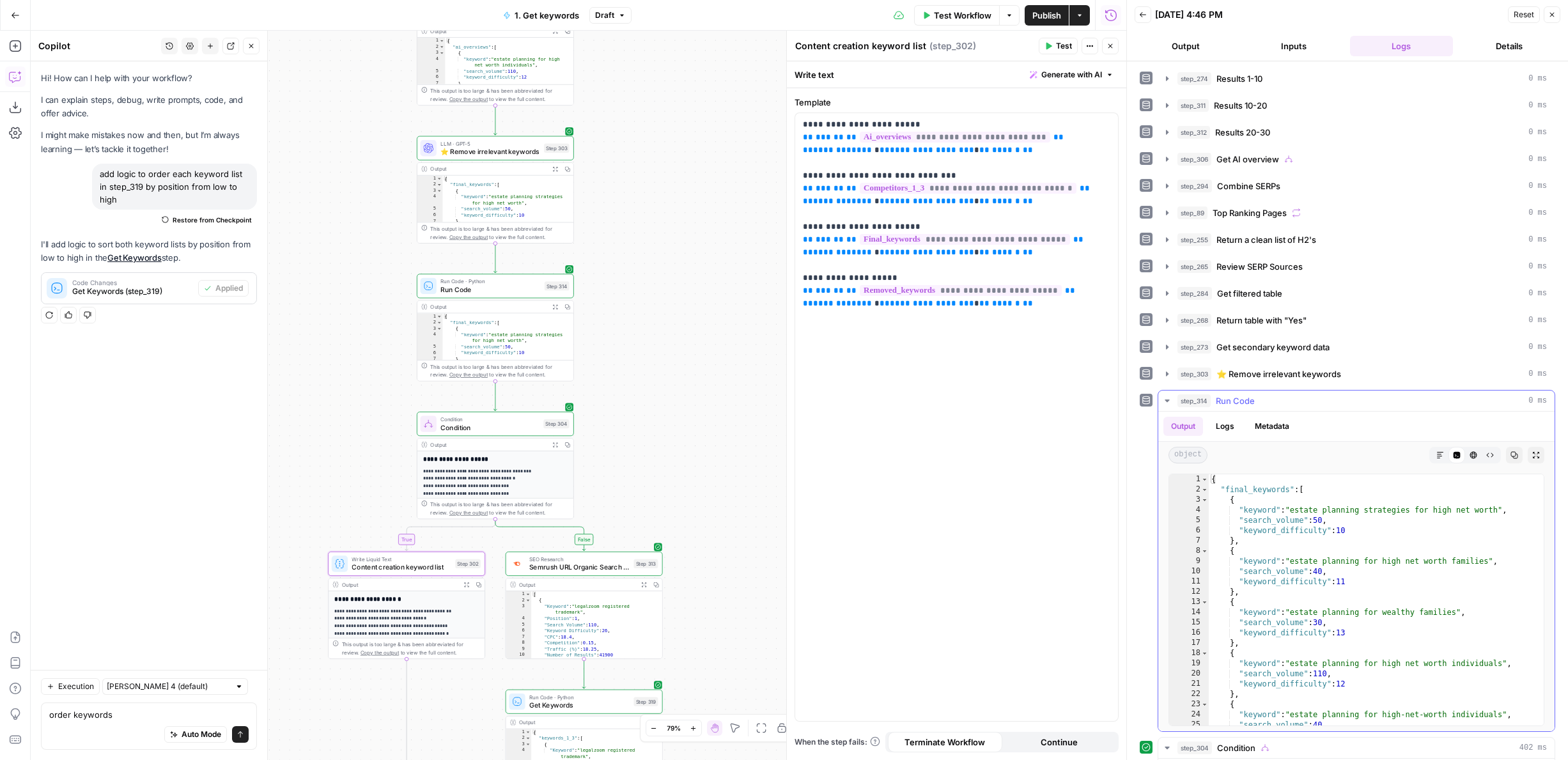
click at [1246, 393] on button "step_314 Run Code 0 ms" at bounding box center [1356, 400] width 396 height 20
click at [1246, 371] on span "⭐️ Remove irrelevant keywords" at bounding box center [1278, 373] width 124 height 13
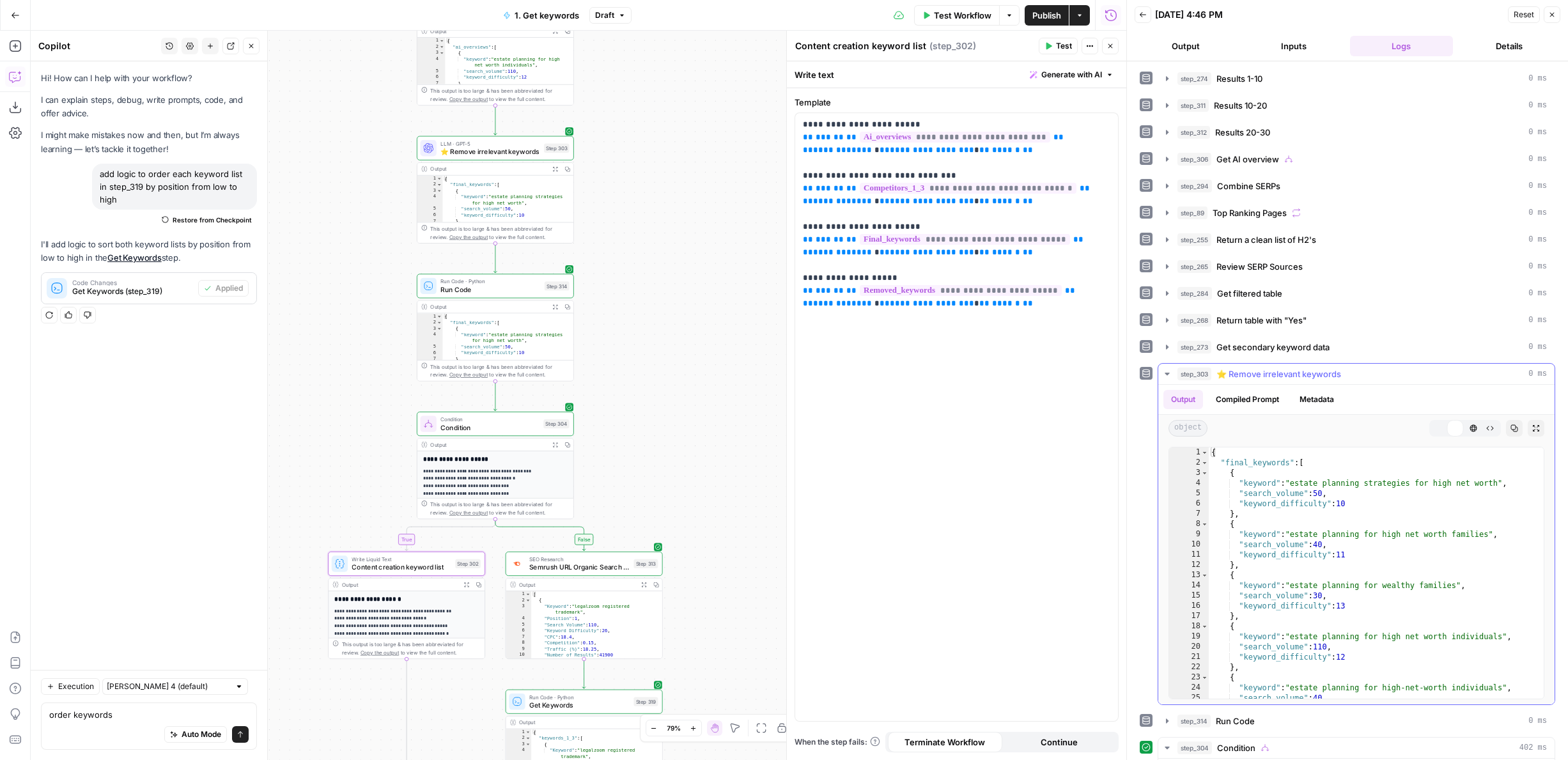
click at [1246, 371] on span "⭐️ Remove irrelevant keywords" at bounding box center [1278, 373] width 124 height 13
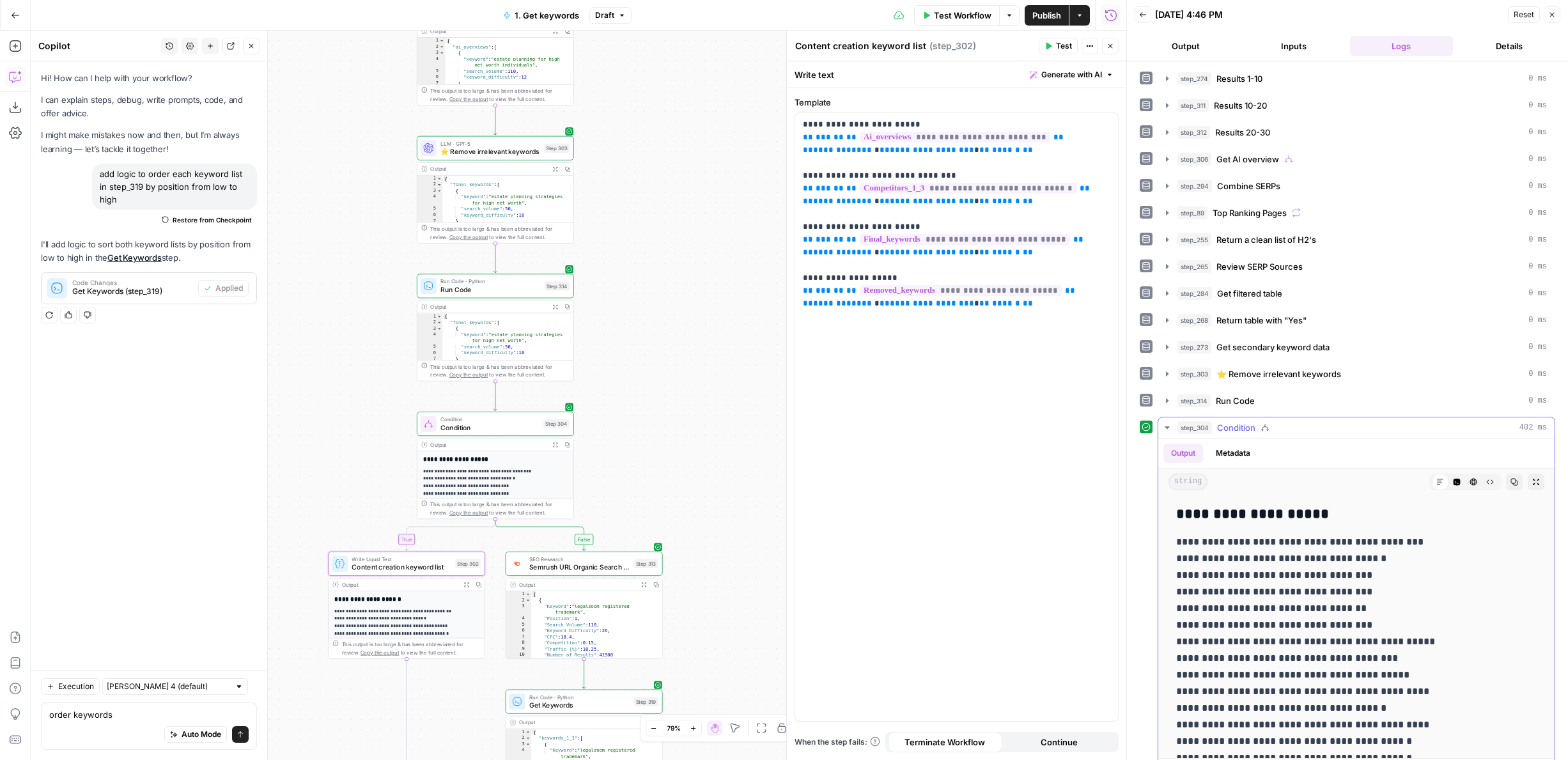
click at [1246, 426] on span "Condition" at bounding box center [1236, 427] width 38 height 13
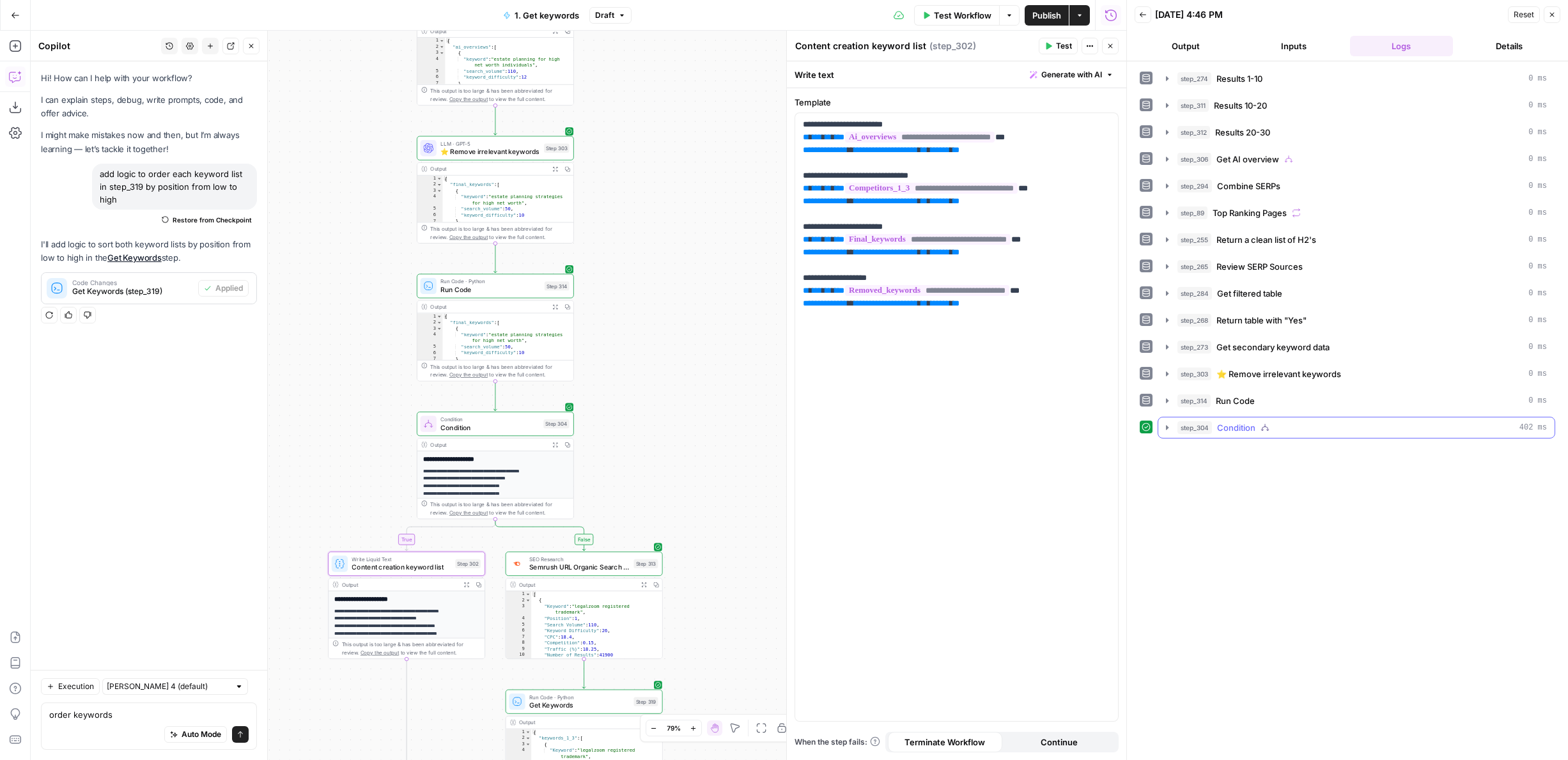
click at [1246, 426] on span "Condition" at bounding box center [1236, 427] width 38 height 13
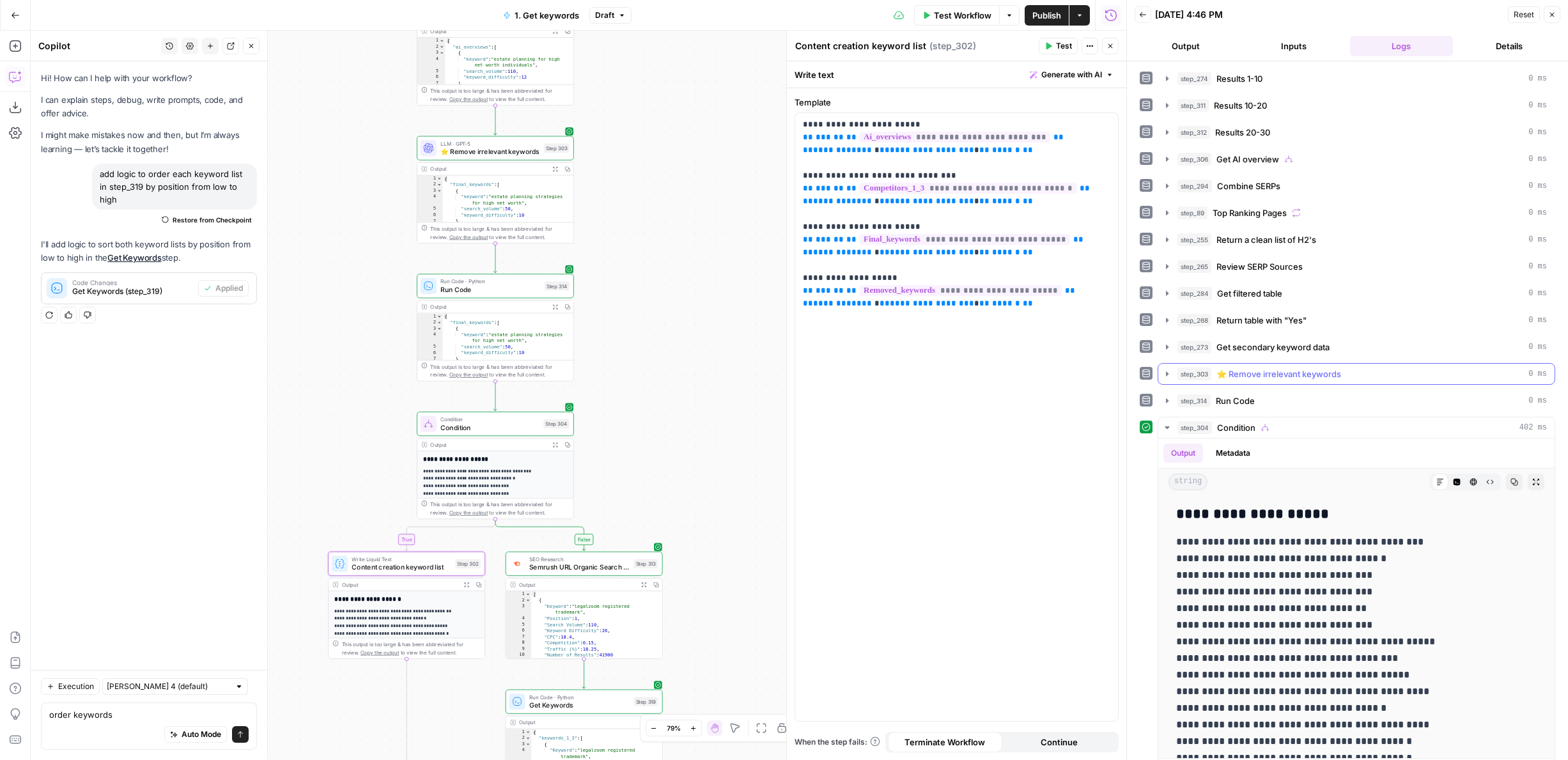
click at [1236, 374] on span "⭐️ Remove irrelevant keywords" at bounding box center [1278, 373] width 124 height 13
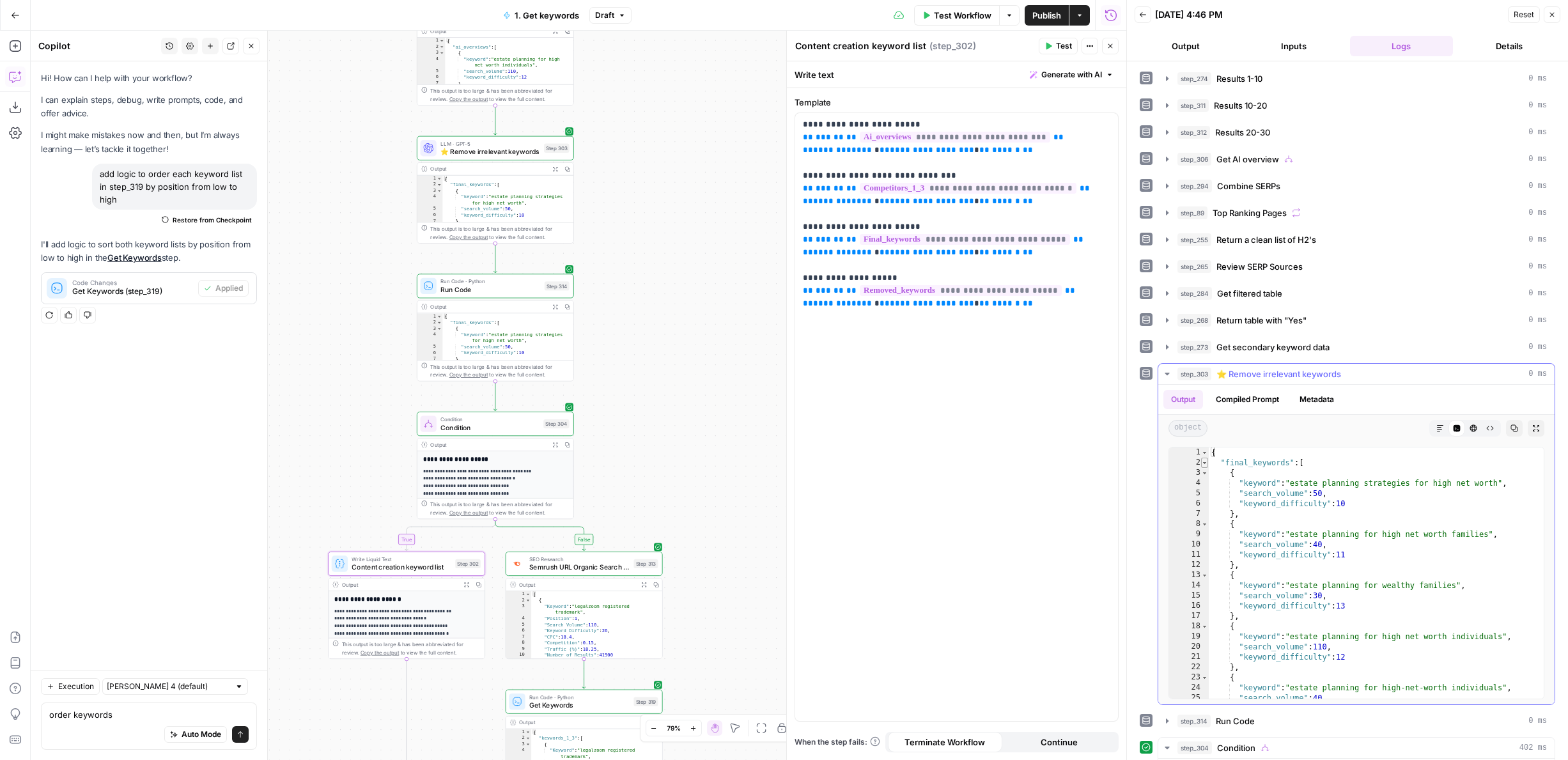
type textarea "*"
click at [1201, 461] on span "Toggle code folding, rows 2 through 1833" at bounding box center [1204, 463] width 7 height 10
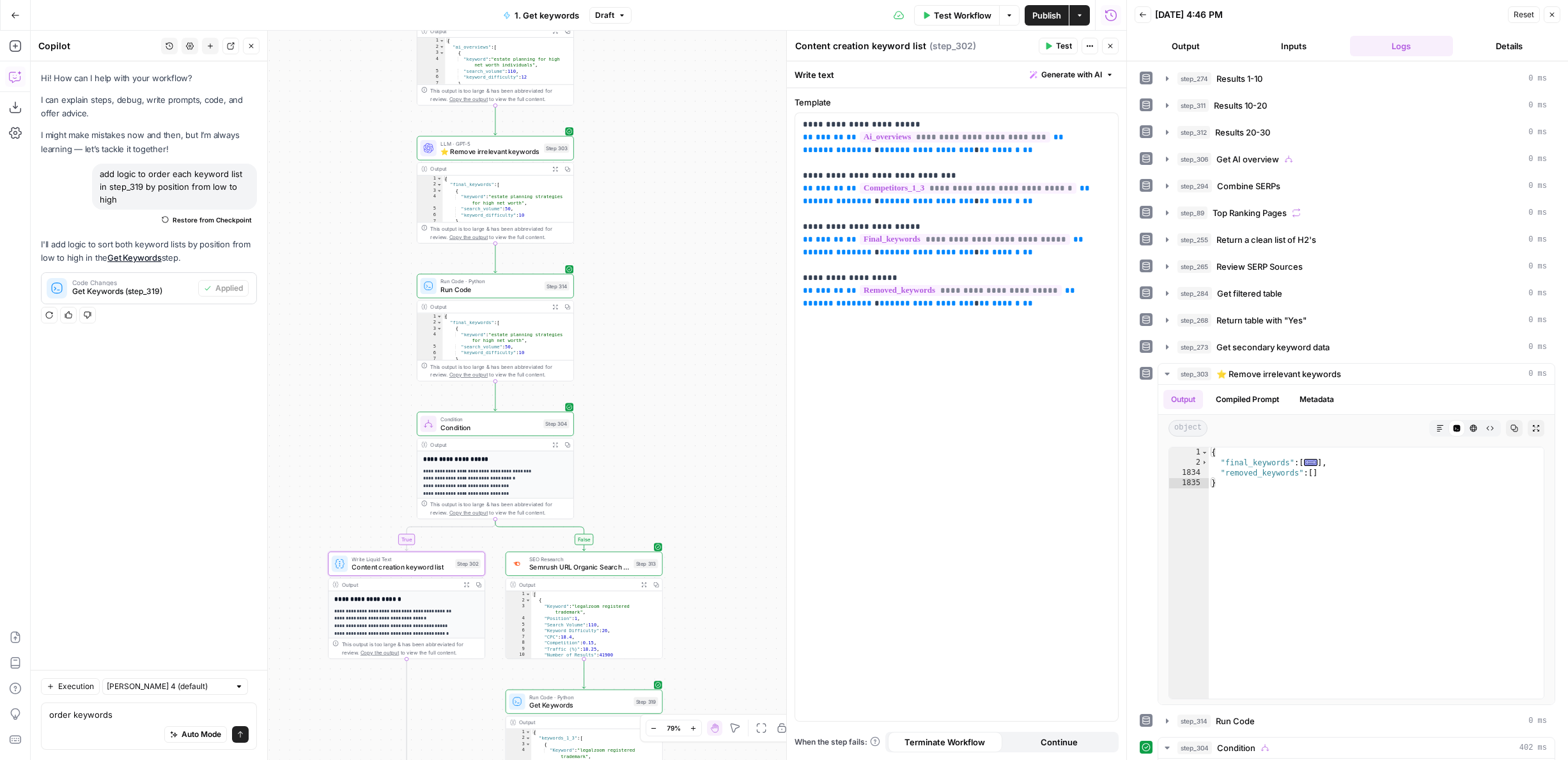
click at [538, 153] on span "⭐️ Remove irrelevant keywords" at bounding box center [490, 151] width 99 height 10
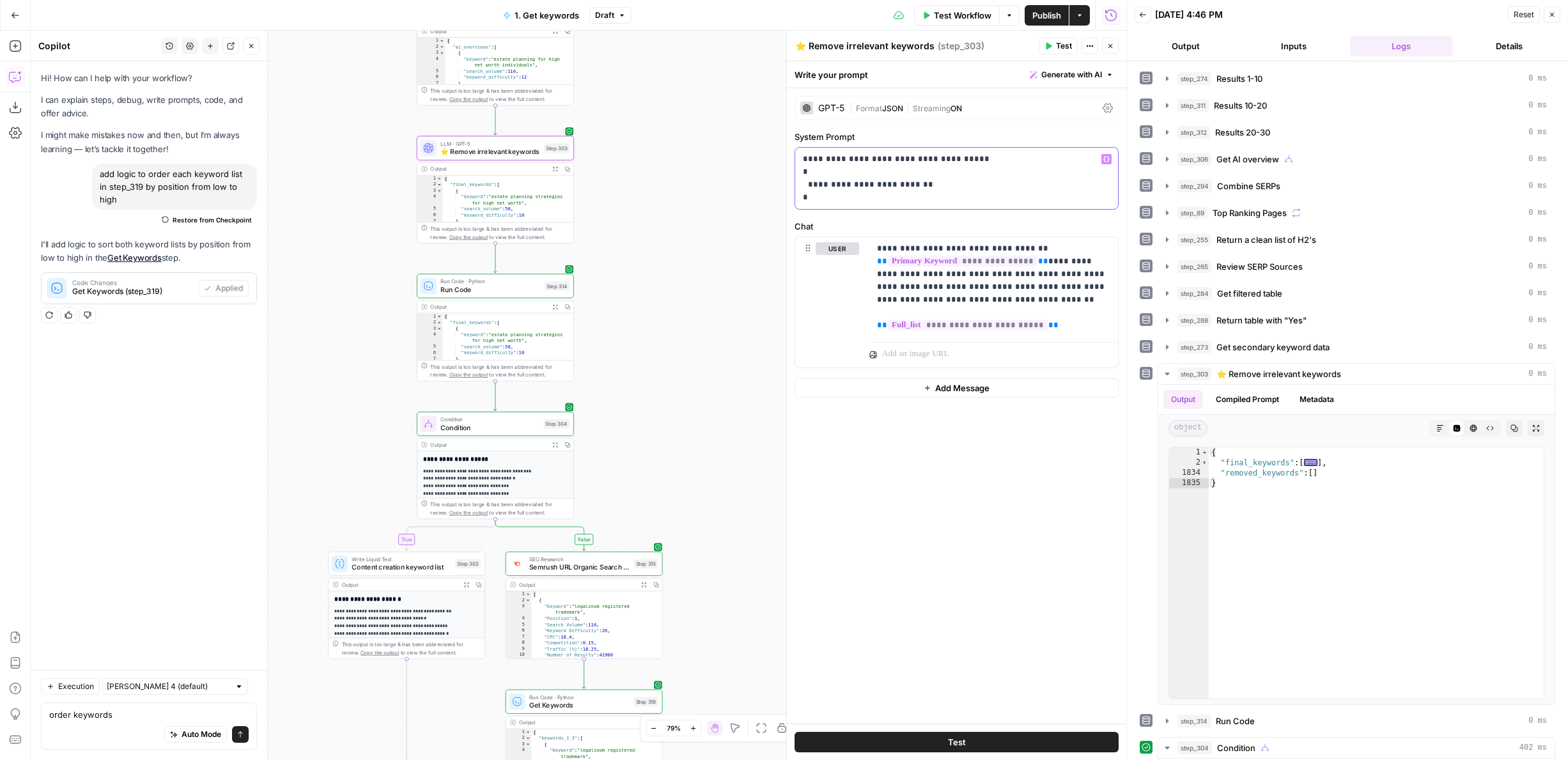
click at [867, 178] on p "**********" at bounding box center [957, 178] width 307 height 51
drag, startPoint x: 713, startPoint y: 517, endPoint x: 711, endPoint y: 308, distance: 209.0
click at [711, 309] on div "true true false false Workflow Set Inputs Inputs Google Search Results 1-10 Ste…" at bounding box center [578, 395] width 1095 height 729
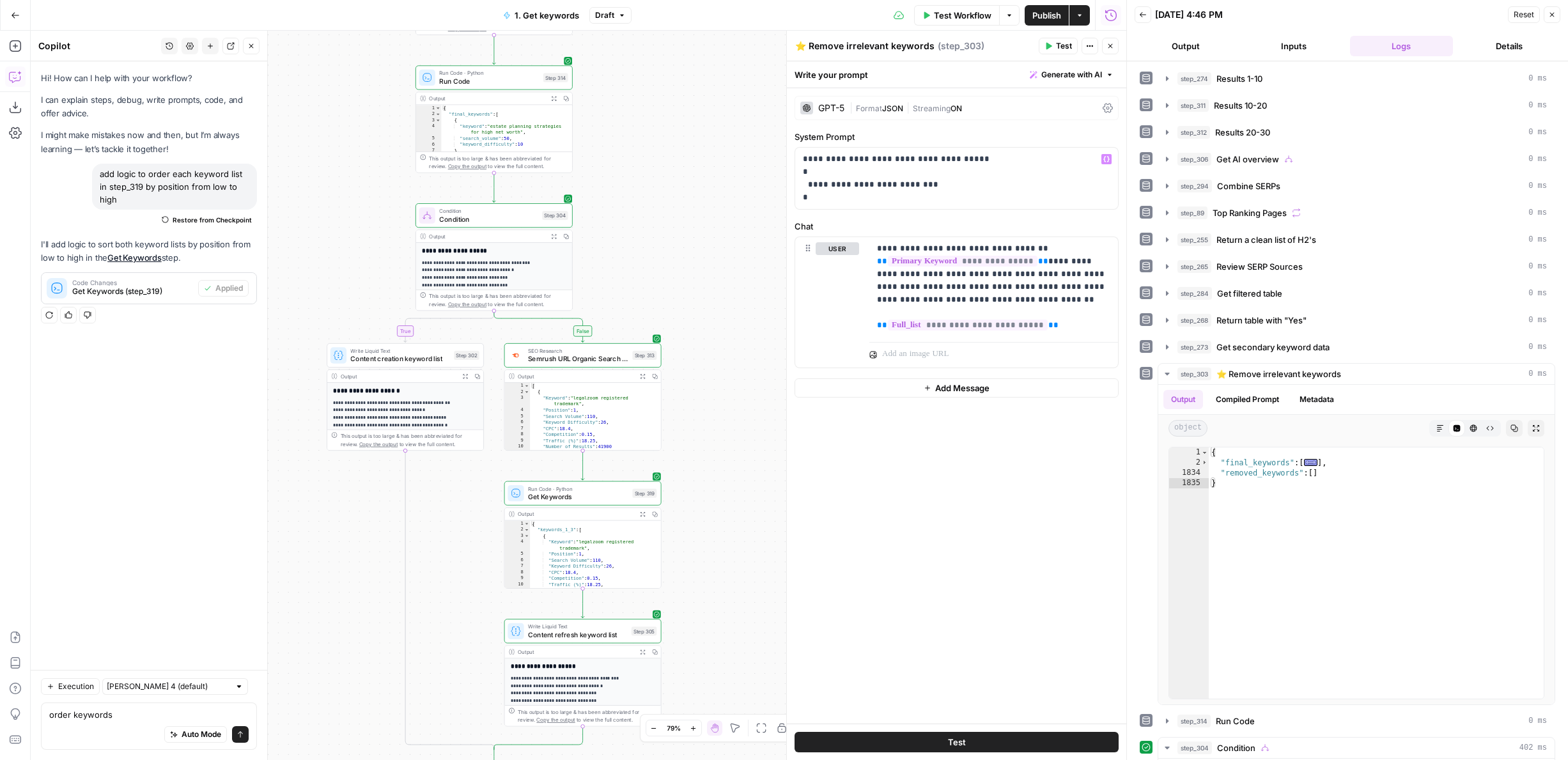
click at [535, 641] on div "Write Liquid Text Content refresh keyword list Step 305 Copy step Delete step A…" at bounding box center [583, 631] width 157 height 24
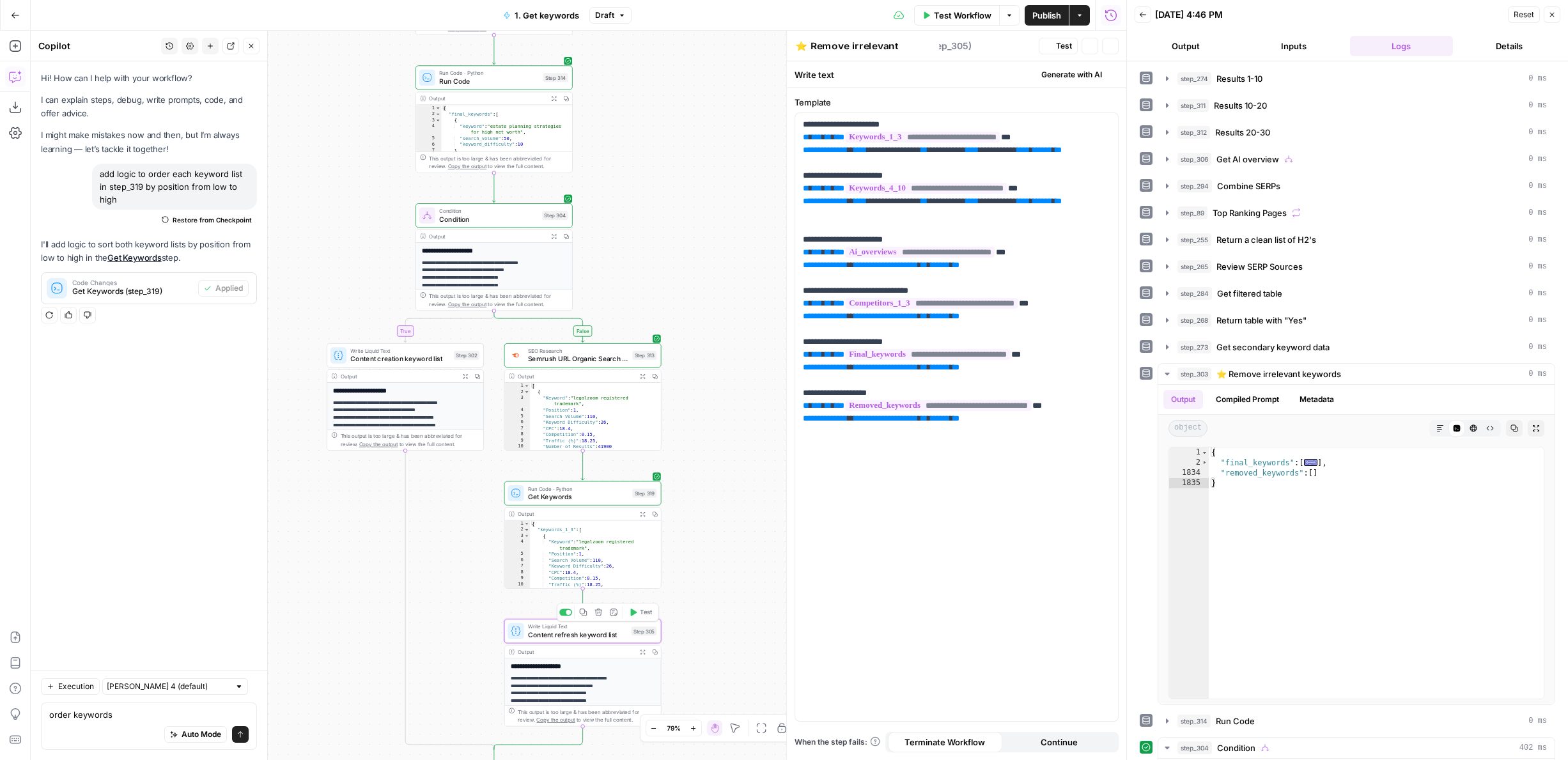
type textarea "Content refresh keyword list"
click at [1109, 52] on button "Close" at bounding box center [1110, 46] width 17 height 17
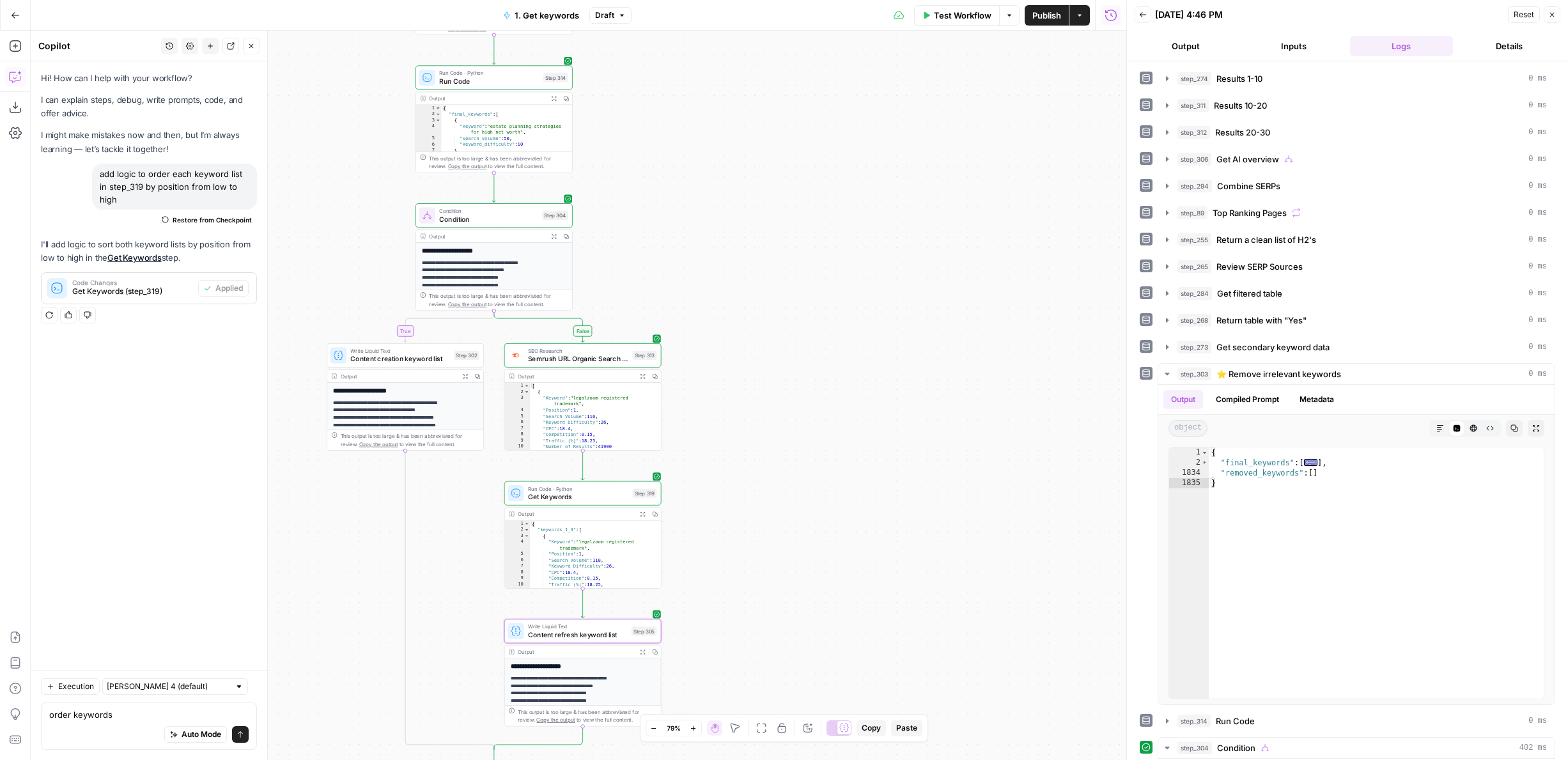
click at [1039, 12] on span "Publish" at bounding box center [1047, 15] width 28 height 13
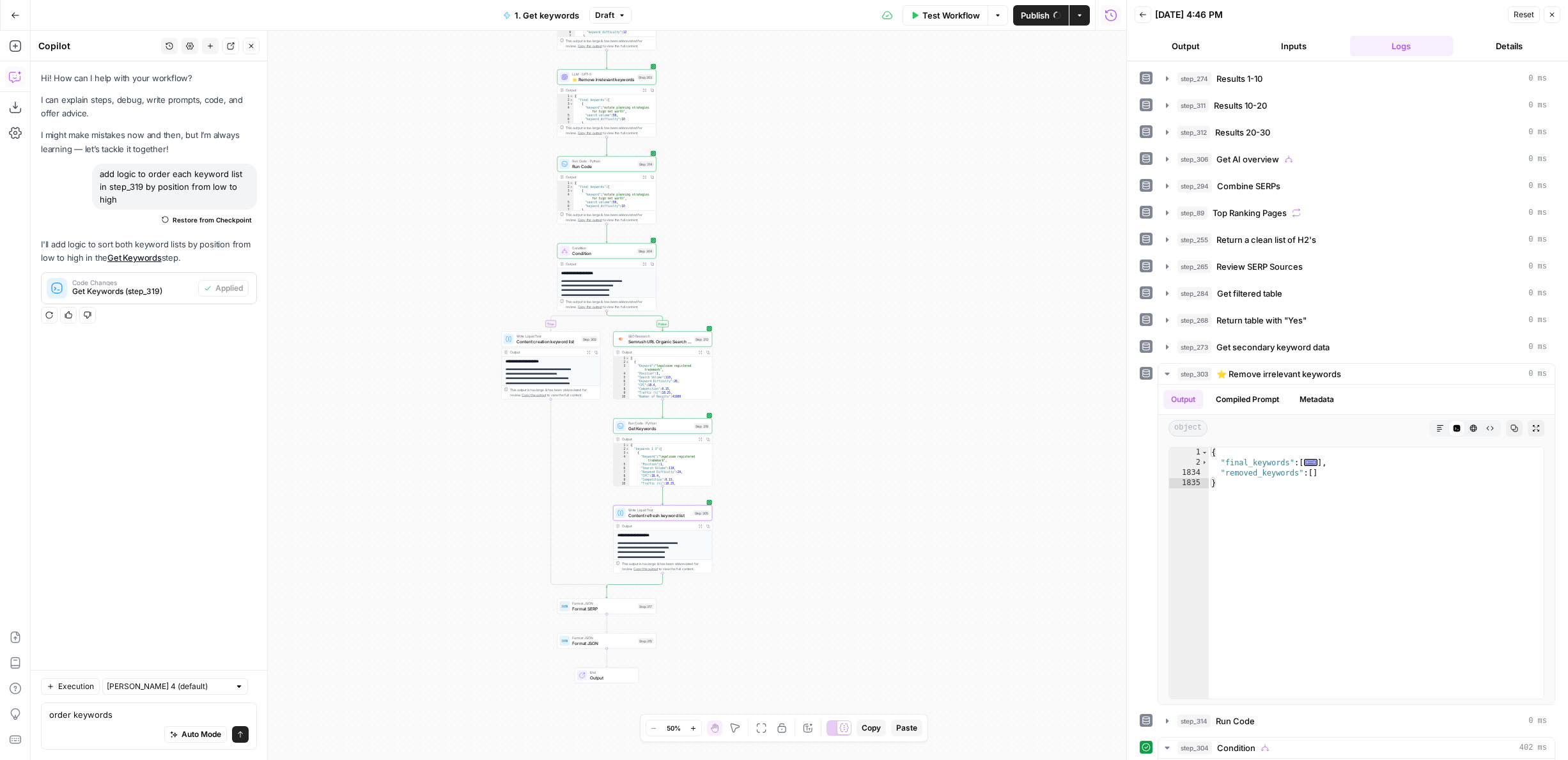
drag, startPoint x: 799, startPoint y: 312, endPoint x: 794, endPoint y: 217, distance: 95.1
click at [795, 217] on div "true true false false Workflow Set Inputs Inputs Google Search Results 1-10 Ste…" at bounding box center [578, 395] width 1095 height 729
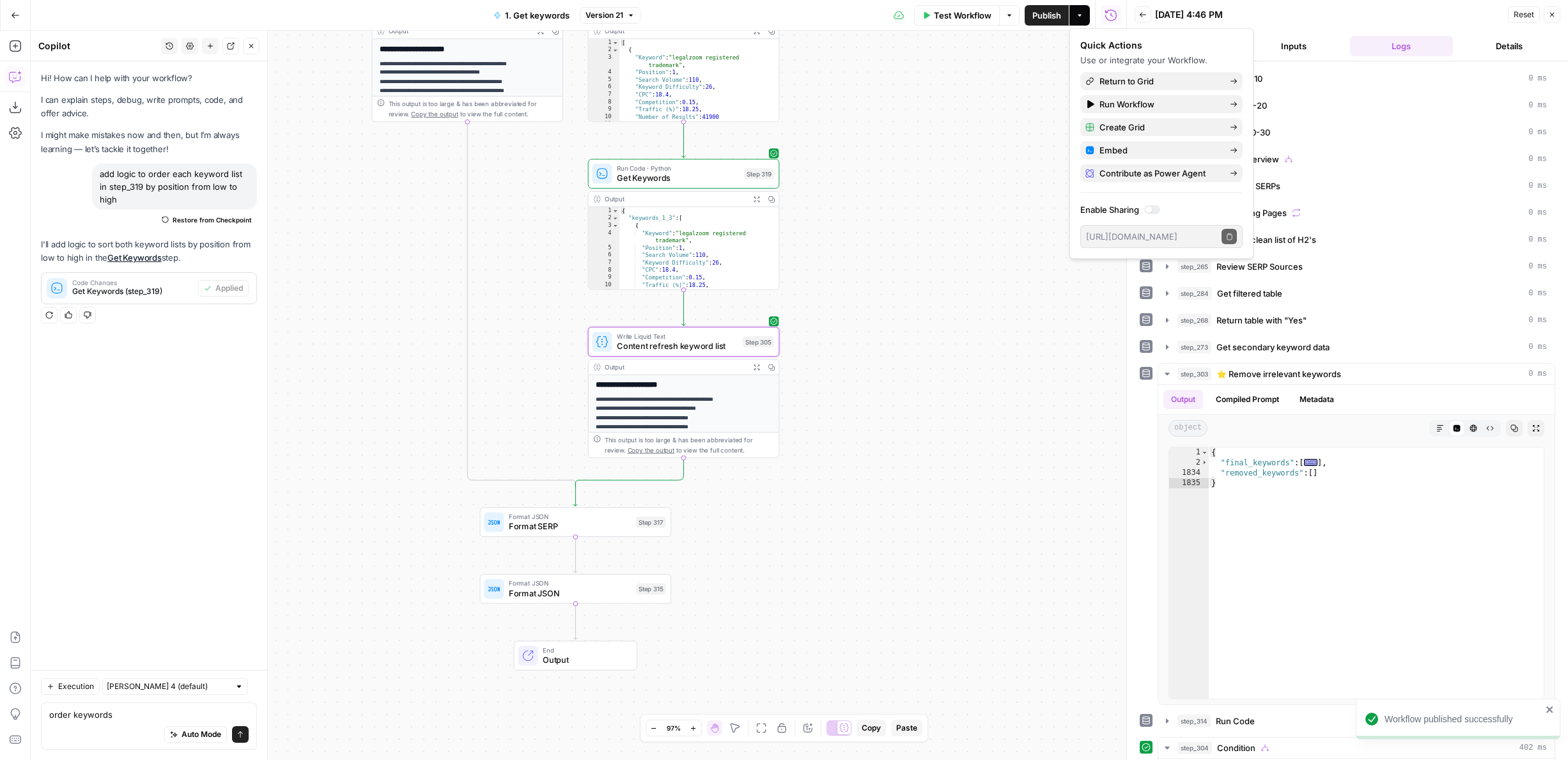
click at [598, 518] on span "Format JSON" at bounding box center [570, 515] width 122 height 9
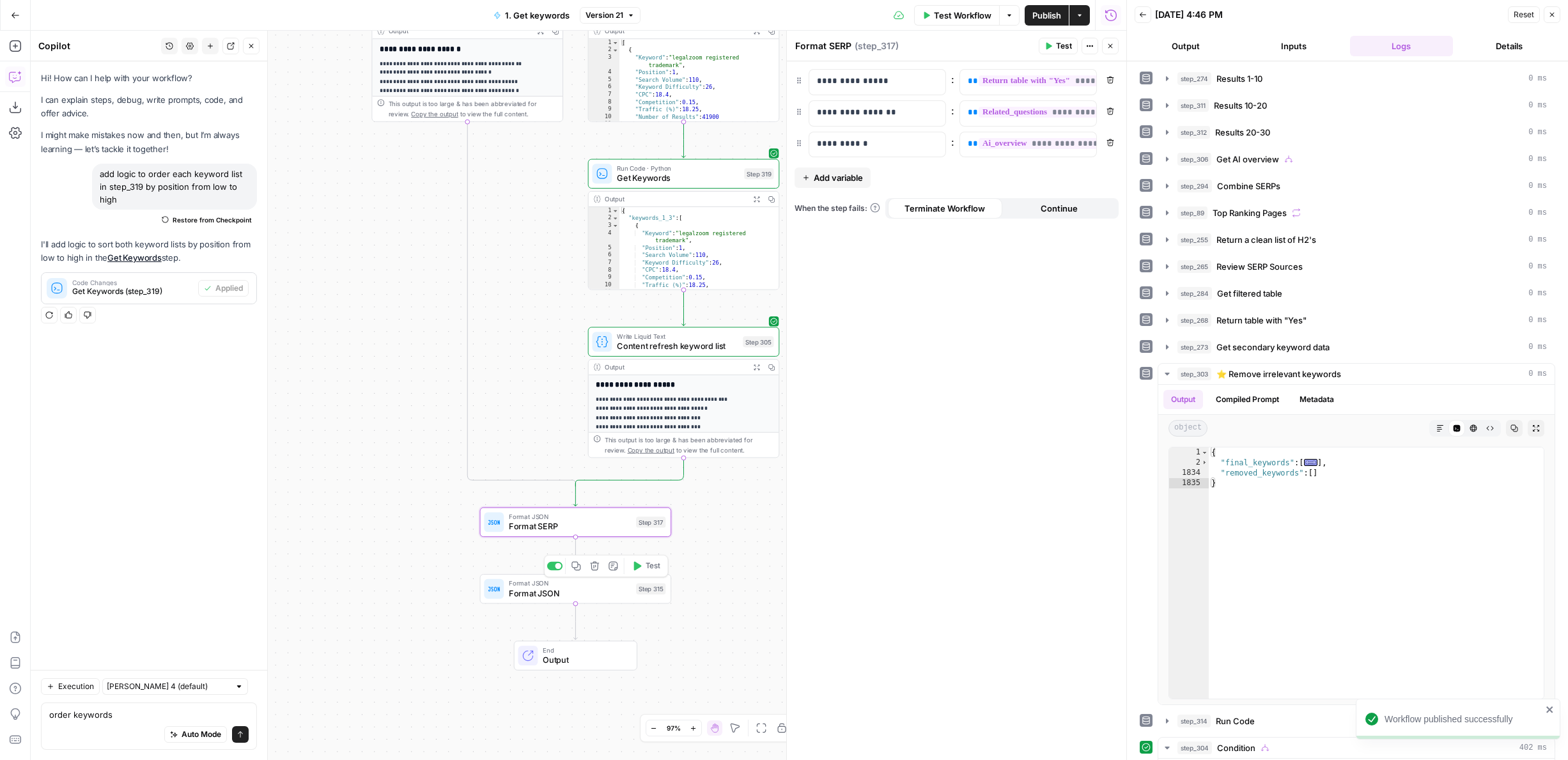
click at [610, 595] on span "Format JSON" at bounding box center [570, 592] width 122 height 13
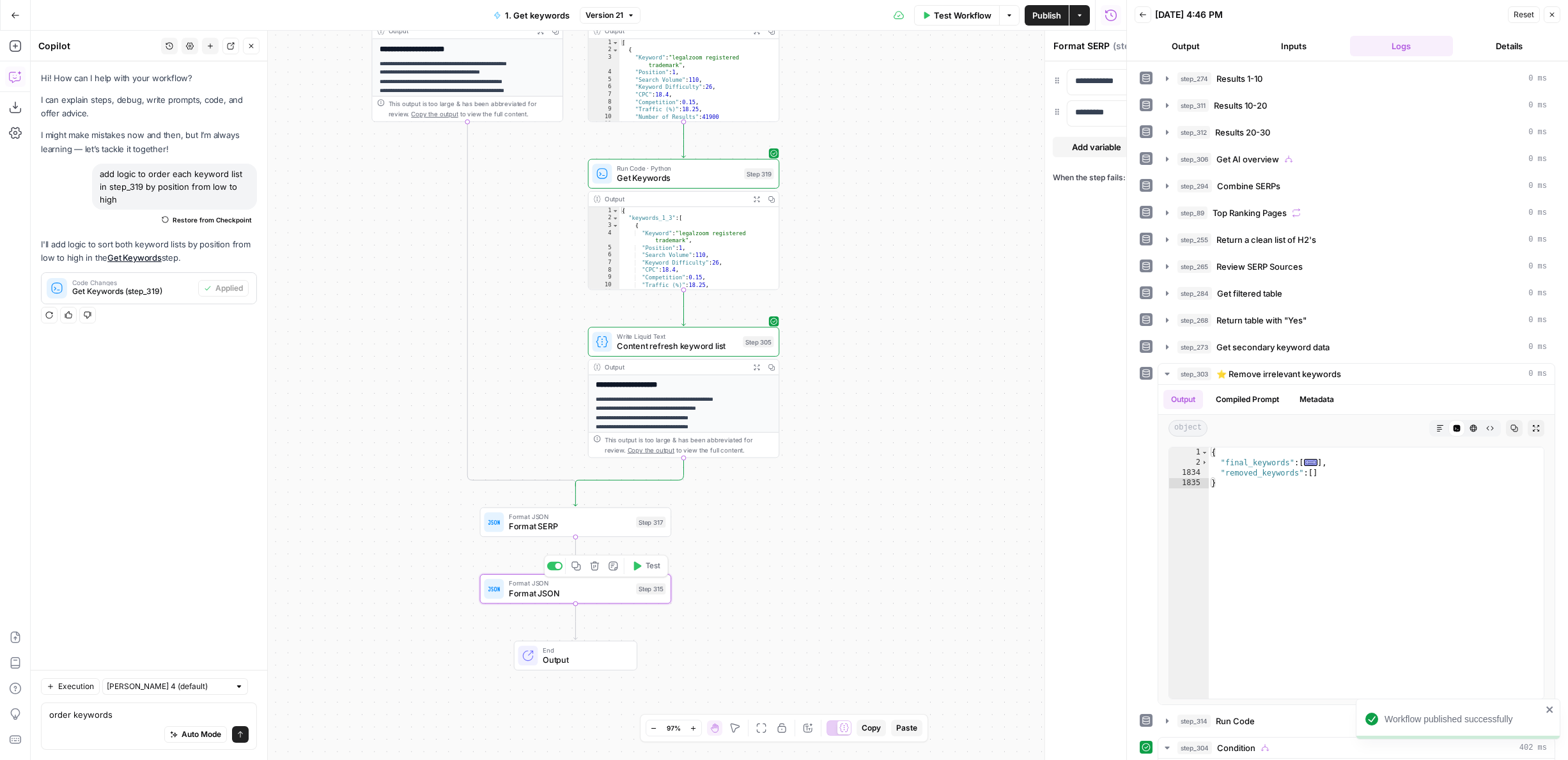
type textarea "Format JSON"
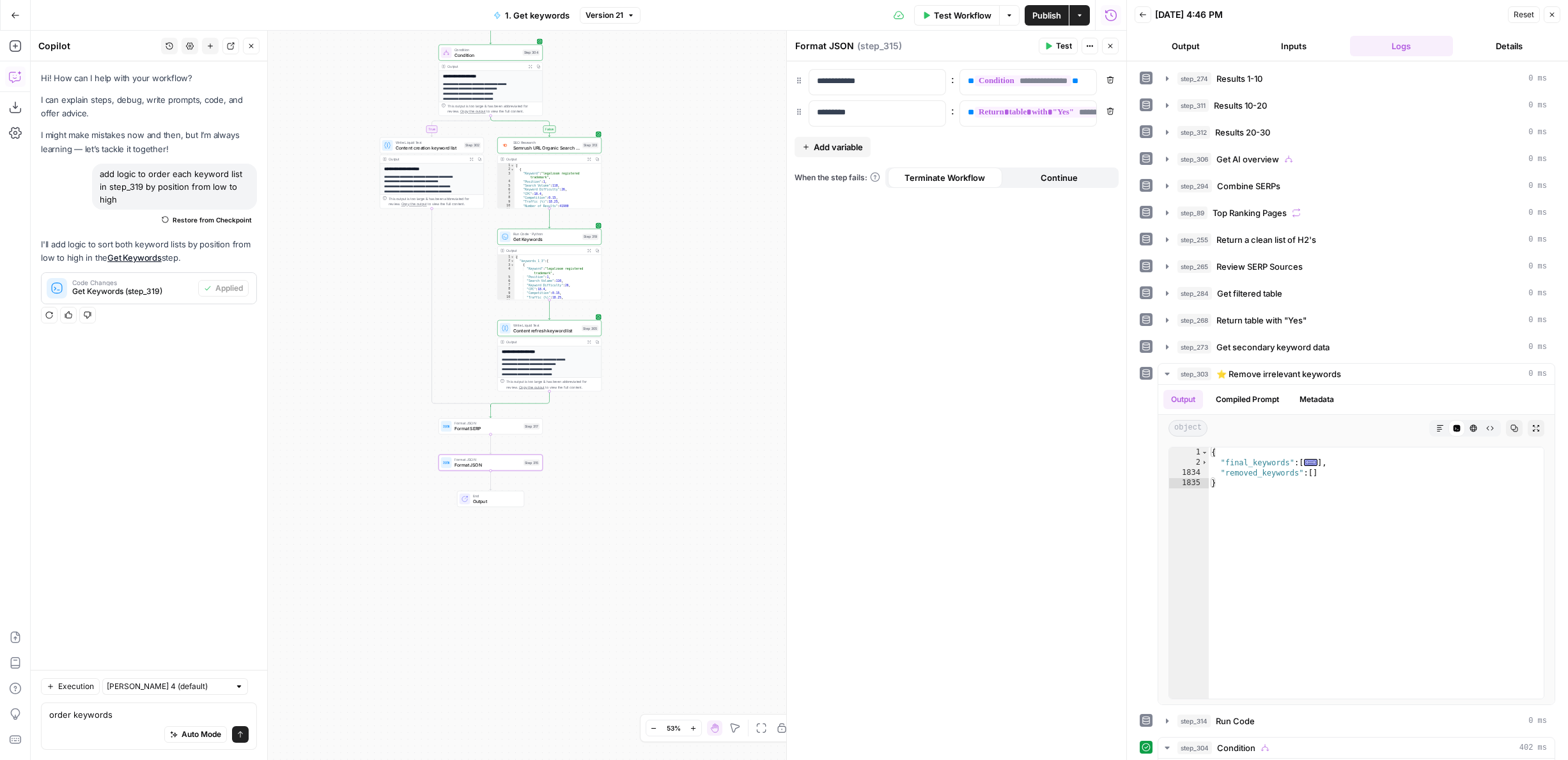
drag, startPoint x: 389, startPoint y: 312, endPoint x: 419, endPoint y: 617, distance: 306.5
click at [419, 617] on div "true true false false Workflow Set Inputs Inputs Google Search Results 1-10 Ste…" at bounding box center [578, 395] width 1095 height 729
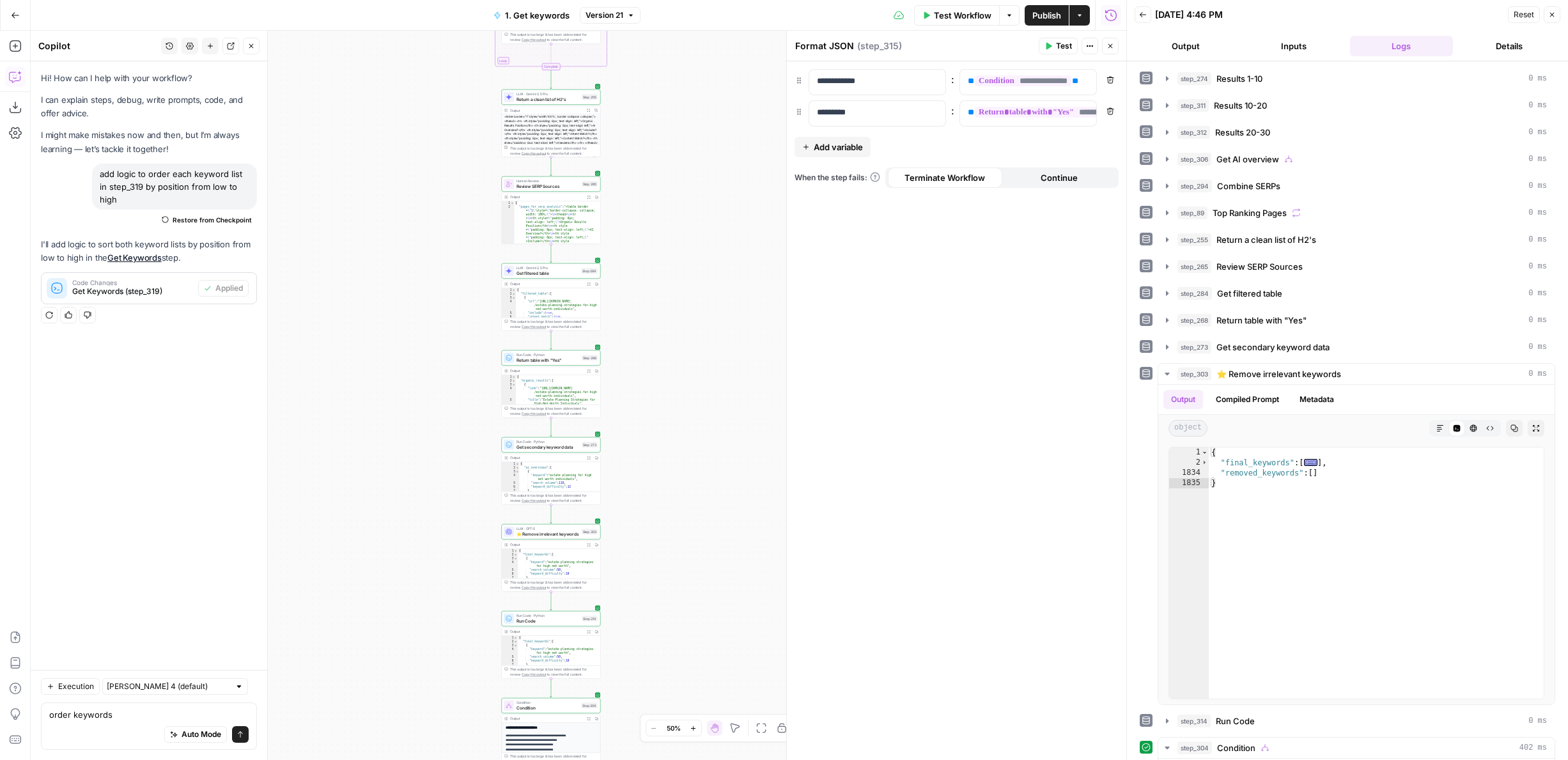
drag, startPoint x: 439, startPoint y: 123, endPoint x: 454, endPoint y: 574, distance: 451.2
click at [454, 573] on div "true true false false Workflow Set Inputs Inputs Google Search Results 1-10 Ste…" at bounding box center [578, 395] width 1095 height 729
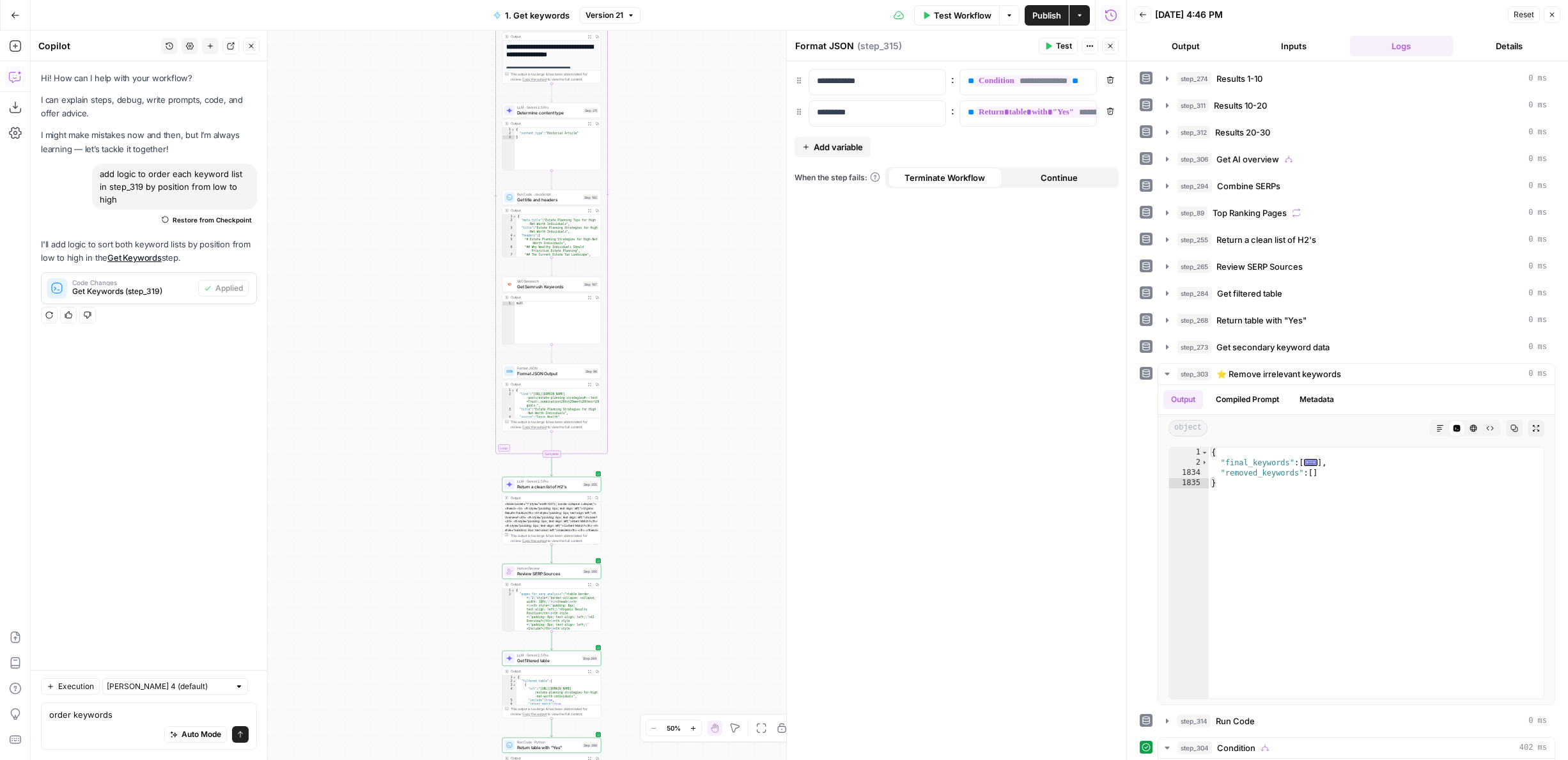
drag, startPoint x: 382, startPoint y: 393, endPoint x: 382, endPoint y: 685, distance: 292.0
click at [382, 685] on div "true true false false Workflow Set Inputs Inputs Google Search Results 1-10 Ste…" at bounding box center [578, 395] width 1095 height 729
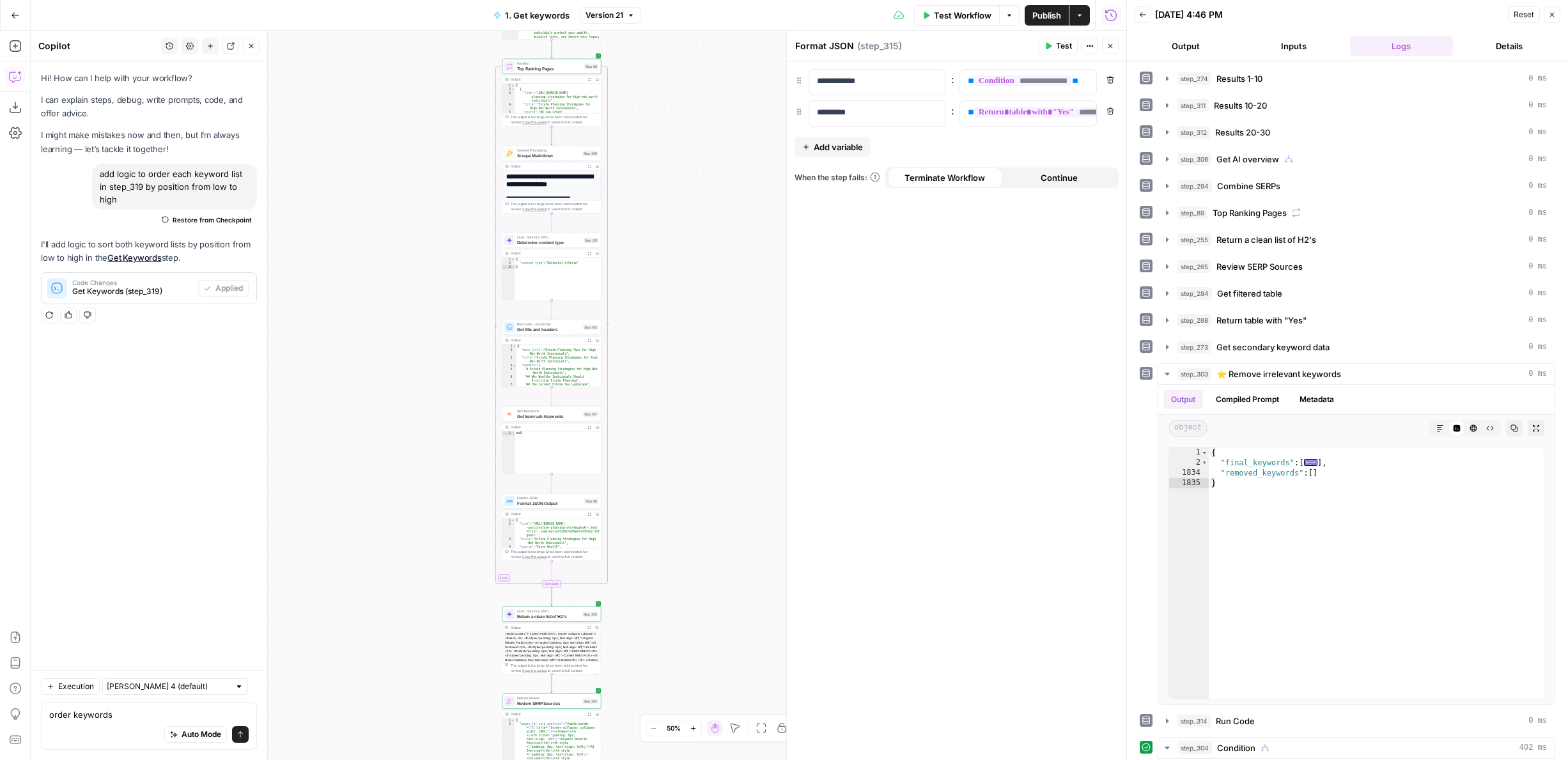
drag, startPoint x: 374, startPoint y: 325, endPoint x: 374, endPoint y: 609, distance: 284.0
click at [374, 609] on div "true true false false Workflow Set Inputs Inputs Google Search Results 1-10 Ste…" at bounding box center [578, 395] width 1095 height 729
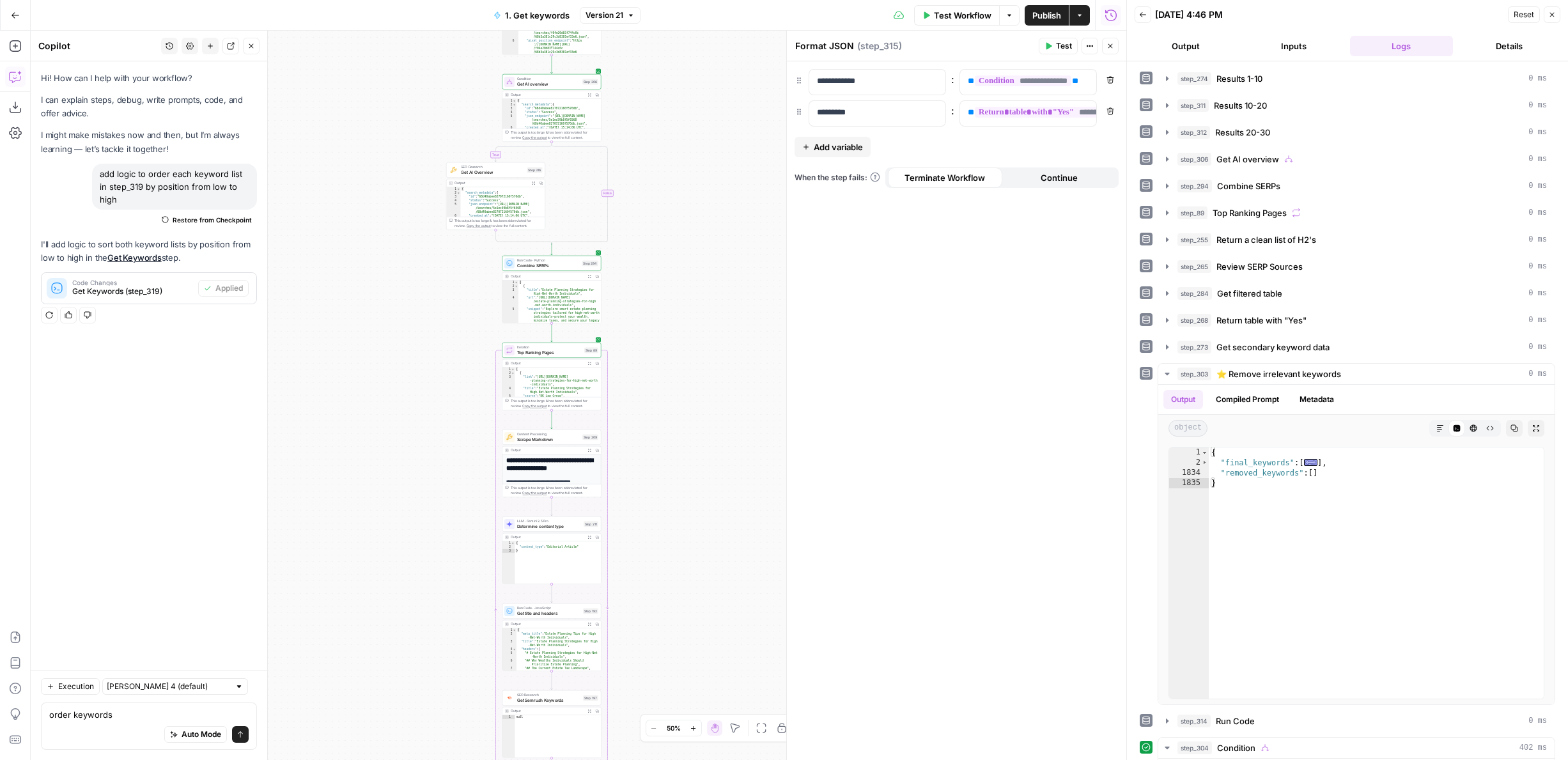
drag, startPoint x: 373, startPoint y: 313, endPoint x: 373, endPoint y: 575, distance: 262.0
click at [373, 573] on div "true true false false Workflow Set Inputs Inputs Google Search Results 1-10 Ste…" at bounding box center [578, 395] width 1095 height 729
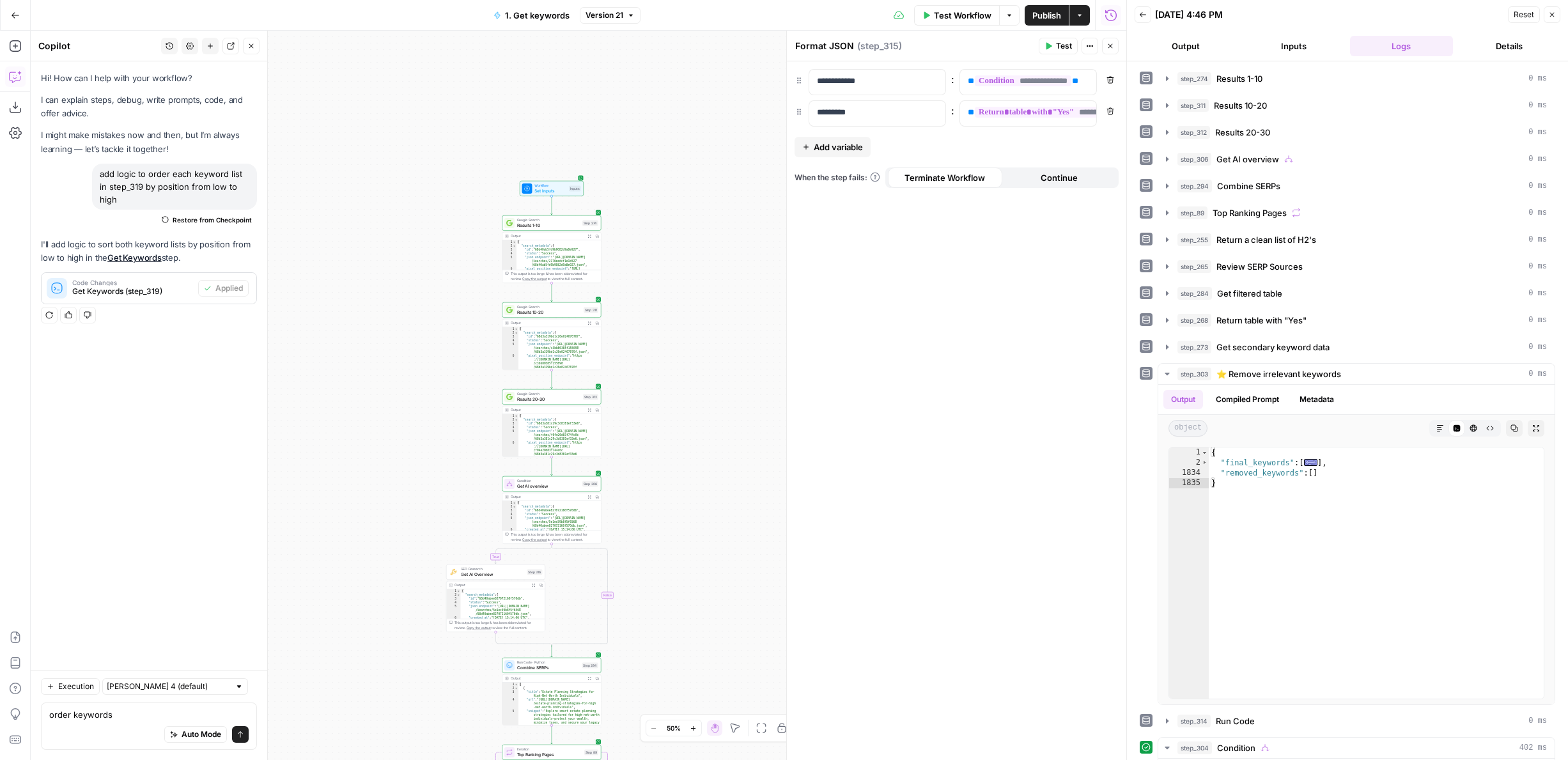
drag, startPoint x: 392, startPoint y: 192, endPoint x: 392, endPoint y: 333, distance: 141.0
click at [392, 333] on div "true true false false Workflow Set Inputs Inputs Google Search Results 1-10 Ste…" at bounding box center [578, 395] width 1095 height 729
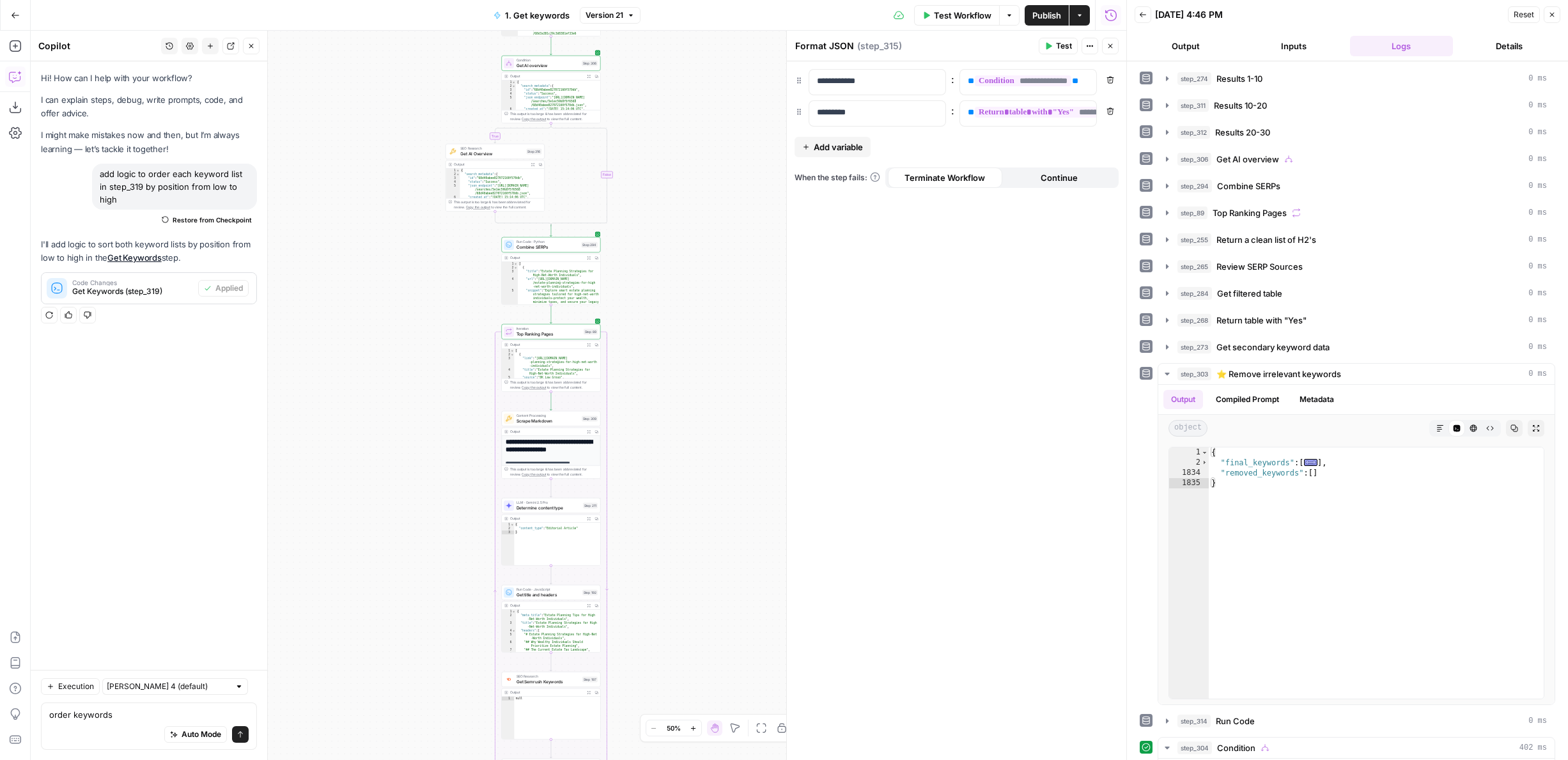
drag, startPoint x: 368, startPoint y: 460, endPoint x: 368, endPoint y: 117, distance: 343.0
click at [368, 117] on div "true true false false Workflow Set Inputs Inputs Google Search Results 1-10 Ste…" at bounding box center [578, 395] width 1095 height 729
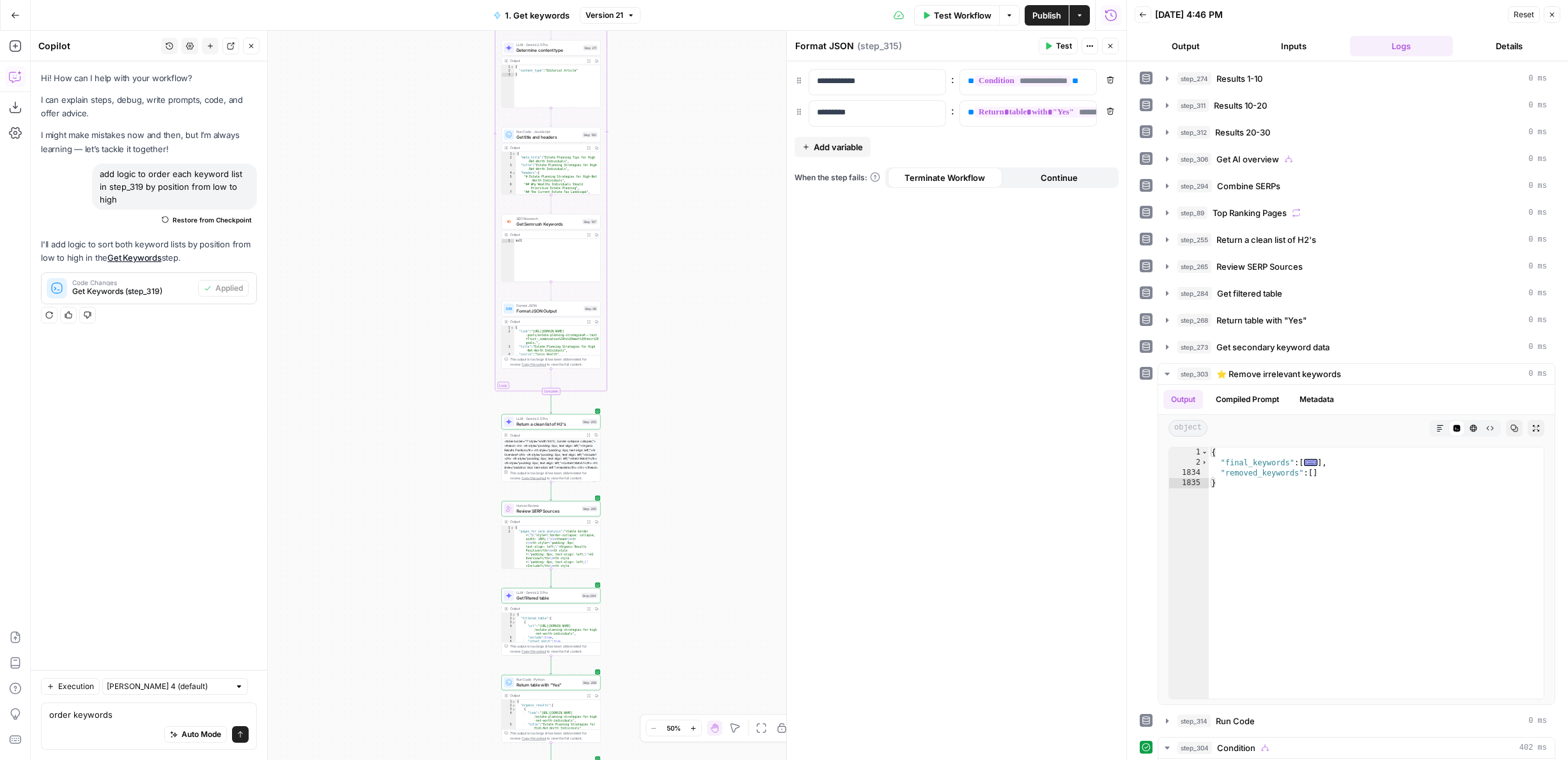
drag, startPoint x: 370, startPoint y: 273, endPoint x: 370, endPoint y: 9, distance: 264.0
click at [370, 9] on div "Go Back 1. Get keywords Version 21 Test Workflow Options Publish Actions Run Hi…" at bounding box center [563, 380] width 1126 height 760
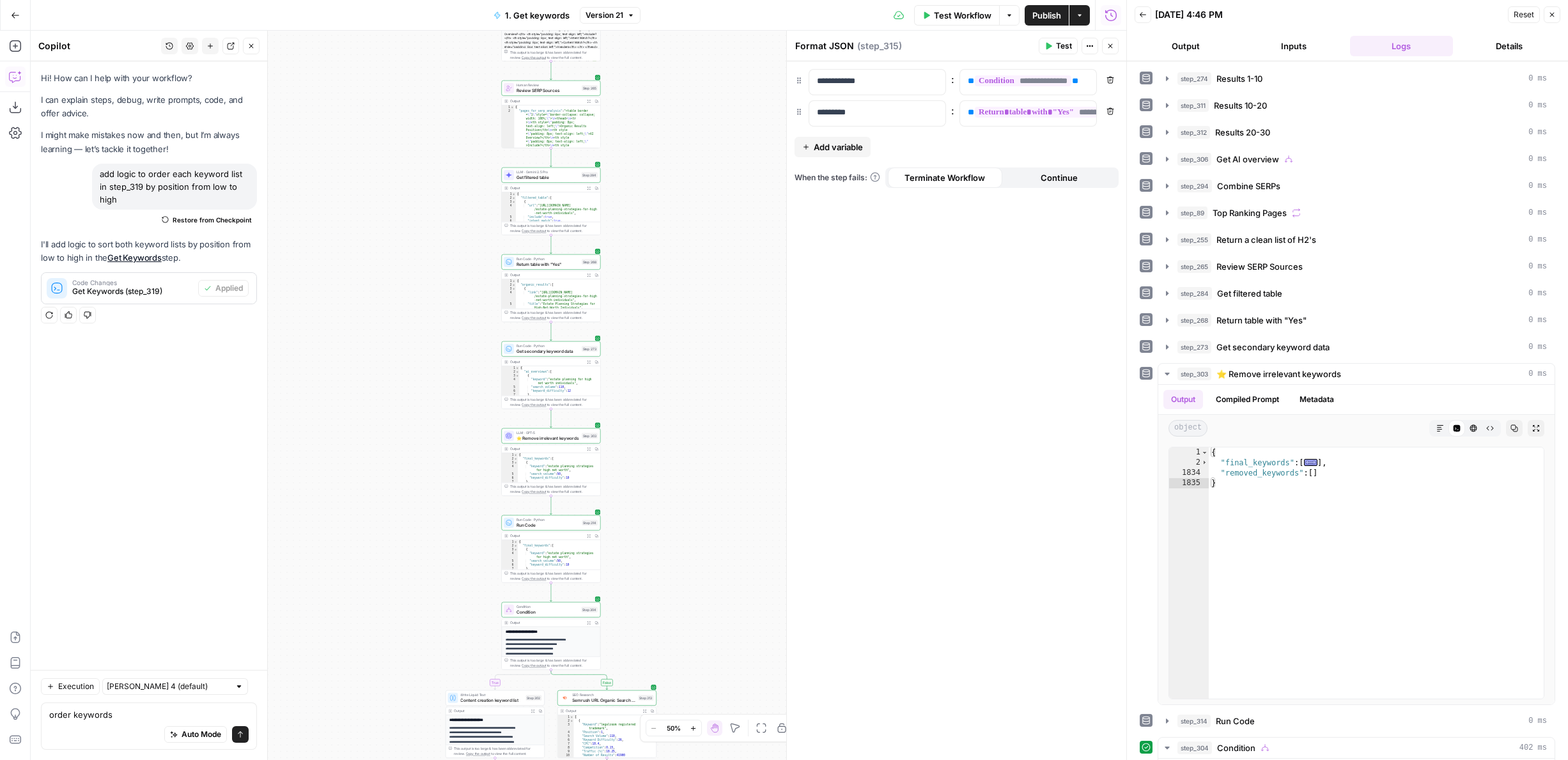
drag, startPoint x: 369, startPoint y: 279, endPoint x: 369, endPoint y: 65, distance: 214.0
click at [369, 65] on div "true true false false Workflow Set Inputs Inputs Google Search Results 1-10 Ste…" at bounding box center [578, 395] width 1095 height 729
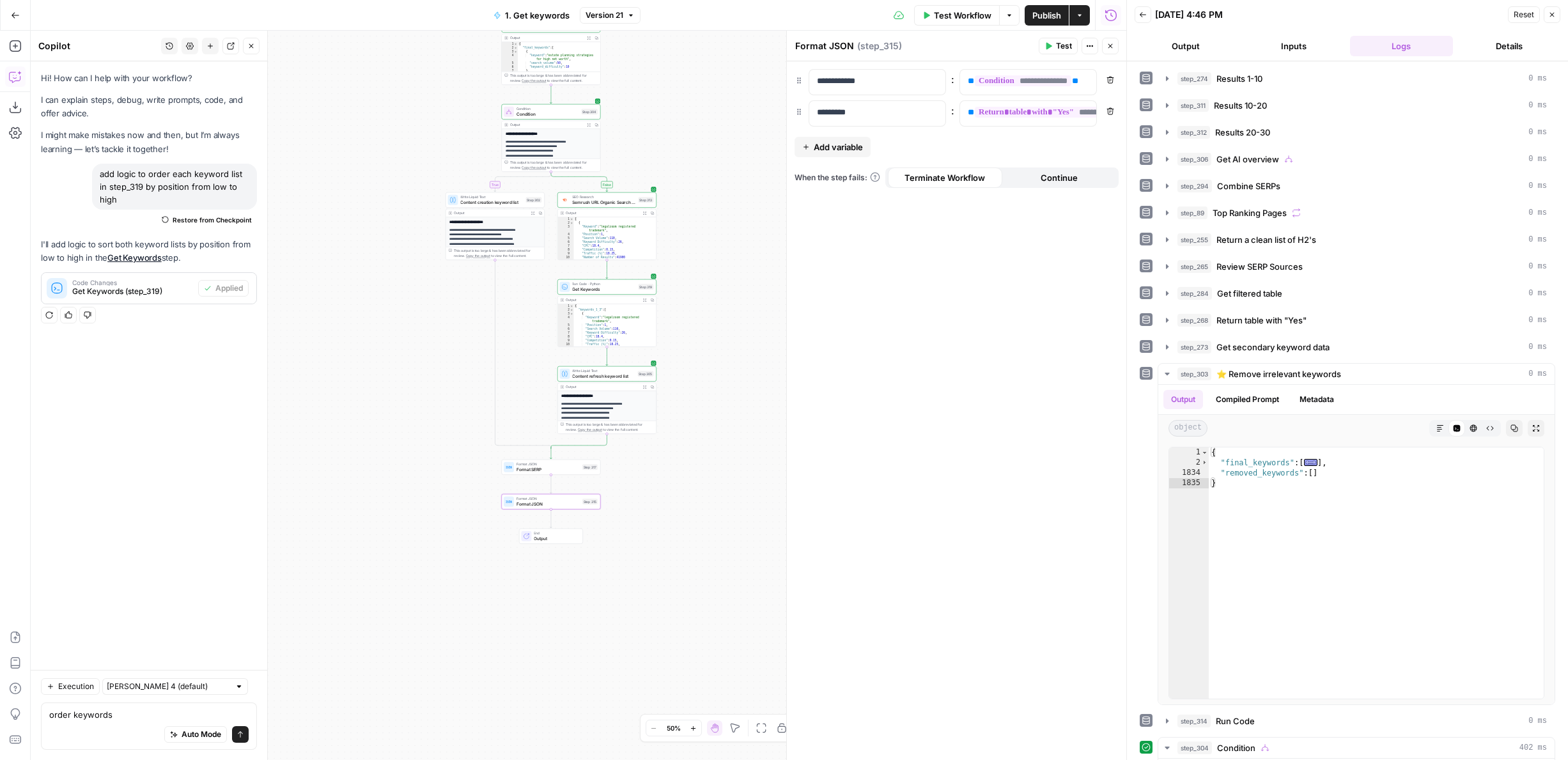
drag, startPoint x: 393, startPoint y: -72, endPoint x: 393, endPoint y: -81, distance: 9.0
click at [393, 0] on html "LegalZoom New Home Browse Insights Opportunities Your Data Flightpath Recent Gr…" at bounding box center [784, 380] width 1568 height 760
click at [1110, 48] on icon "button" at bounding box center [1109, 45] width 8 height 8
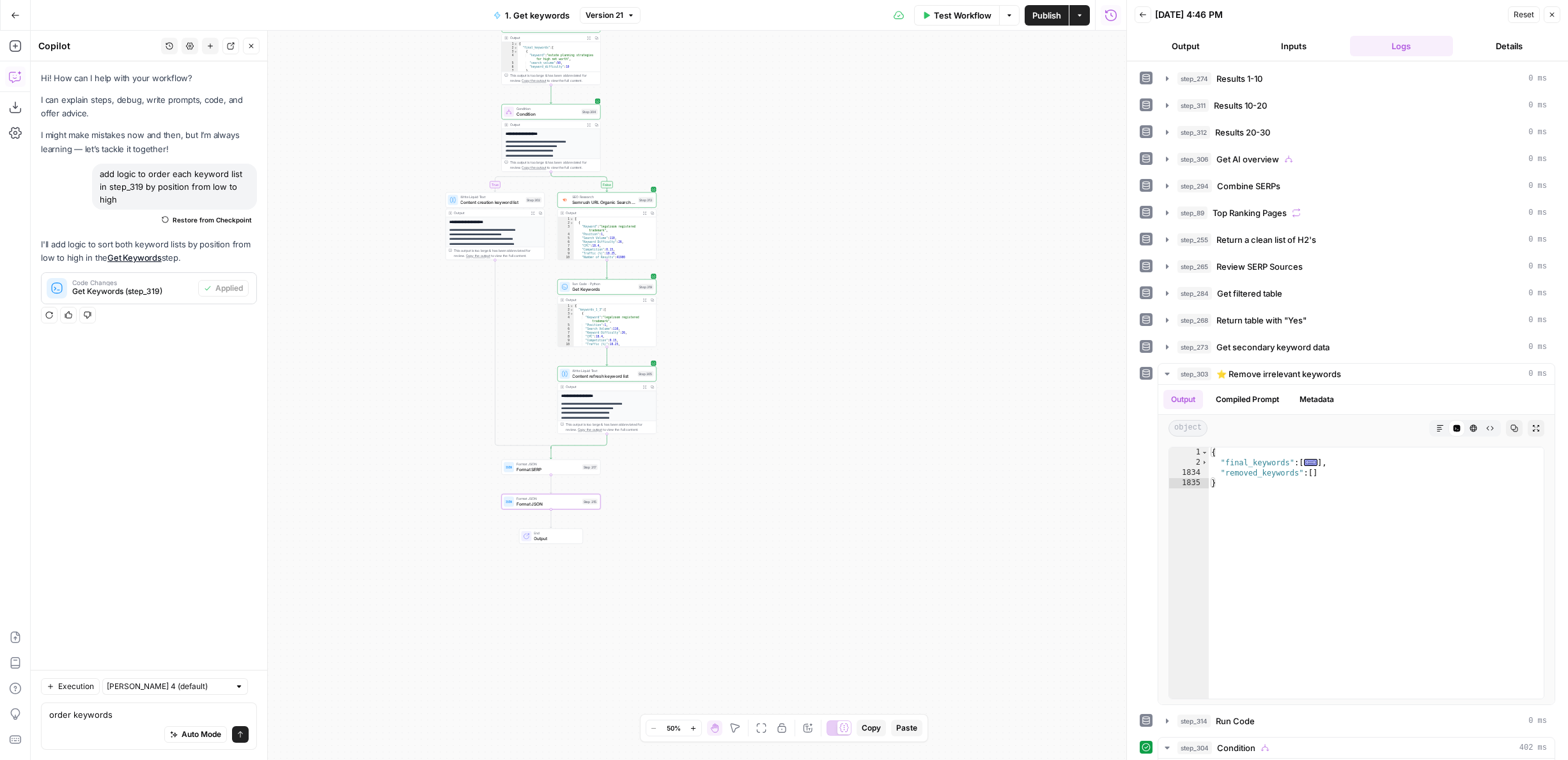
click at [1038, 21] on span "Publish" at bounding box center [1047, 15] width 28 height 13
drag, startPoint x: 333, startPoint y: 129, endPoint x: 333, endPoint y: 481, distance: 352.0
click at [333, 479] on div "true true false false Workflow Set Inputs Inputs Google Search Results 1-10 Ste…" at bounding box center [578, 395] width 1095 height 729
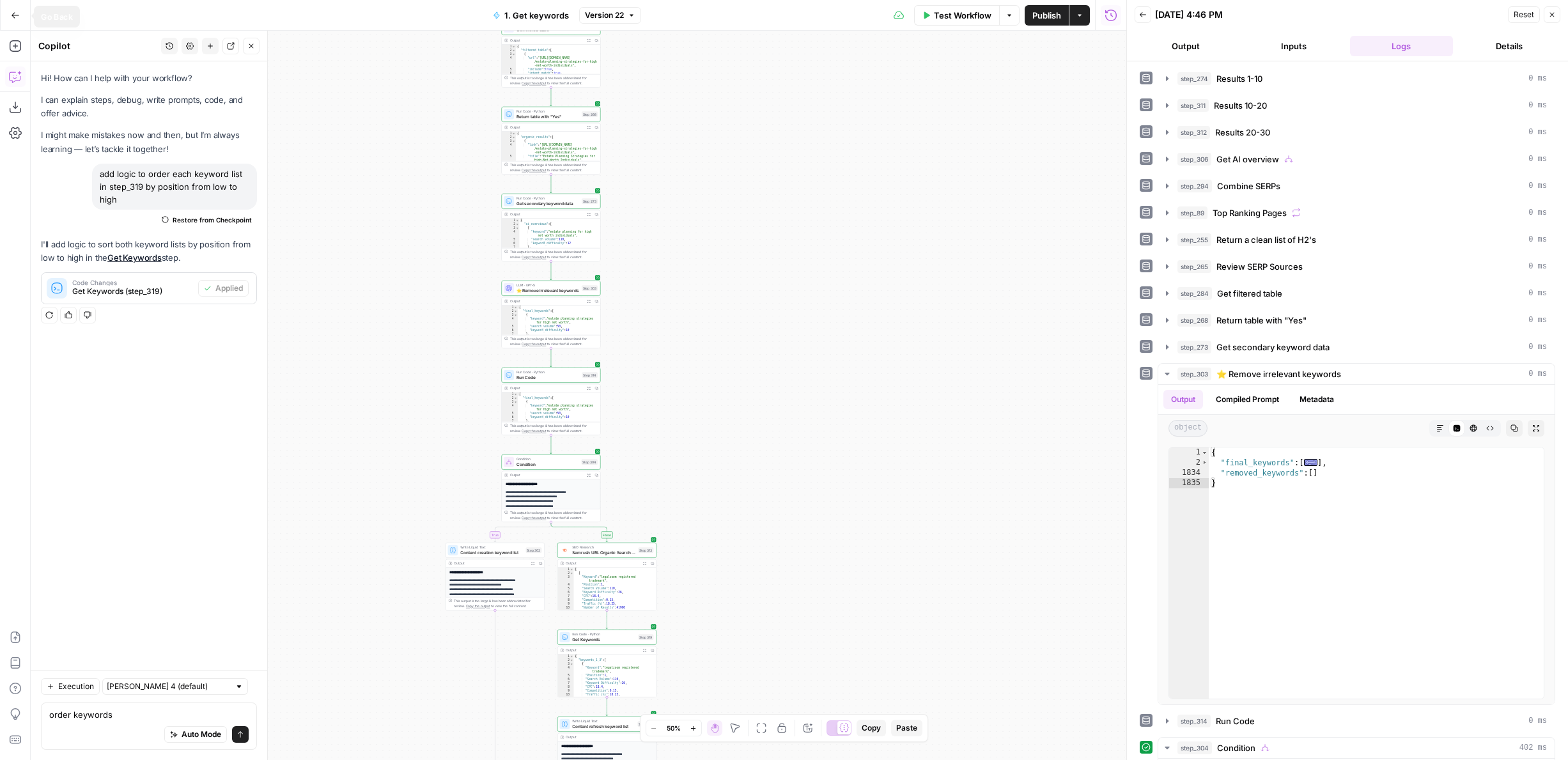
click at [17, 18] on icon "button" at bounding box center [15, 15] width 9 height 9
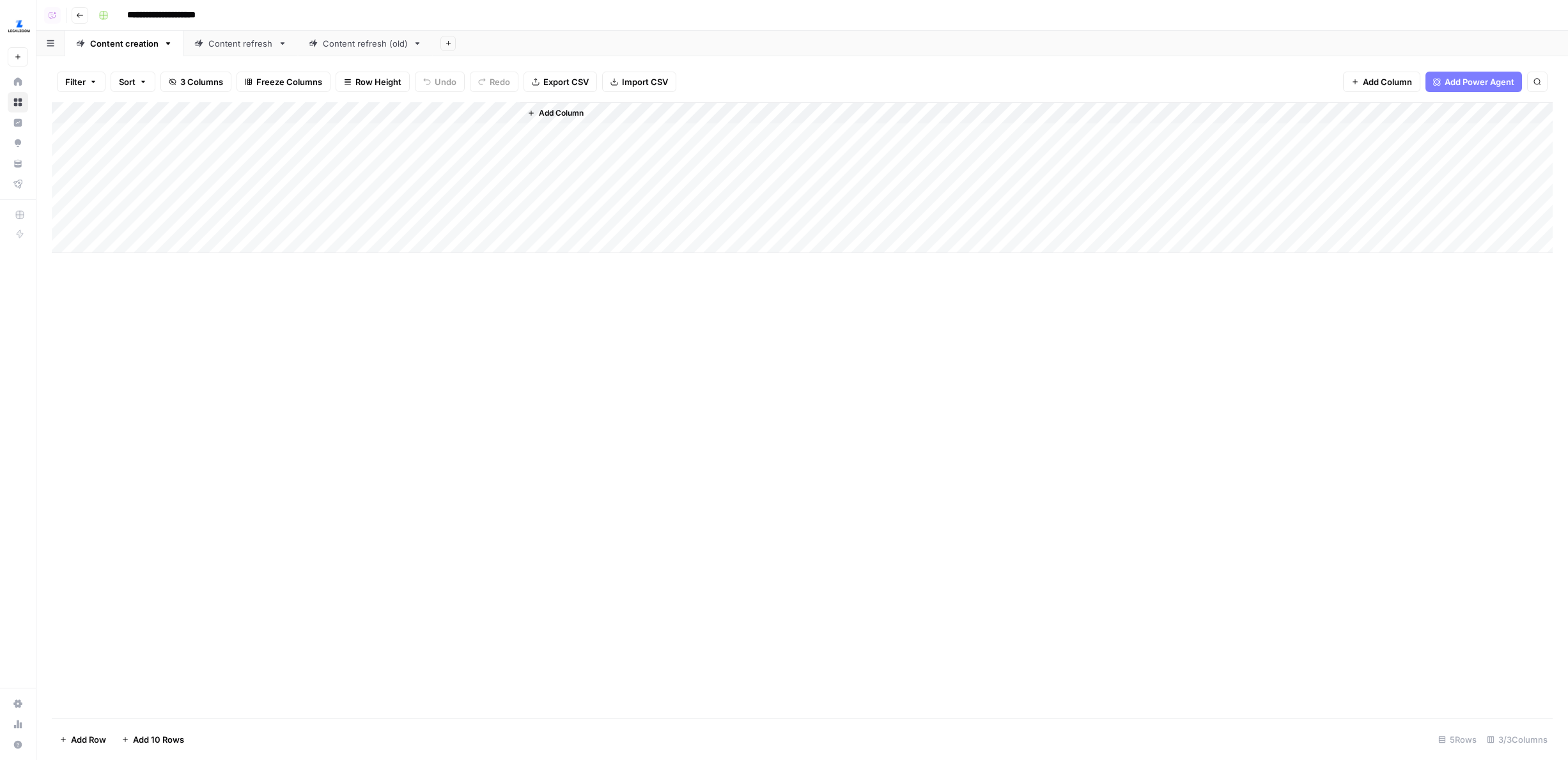
click at [244, 53] on link "Content refresh" at bounding box center [241, 43] width 114 height 26
click at [561, 106] on div "Add Column" at bounding box center [802, 134] width 1500 height 64
click at [559, 214] on span "Configure Inputs" at bounding box center [591, 220] width 112 height 13
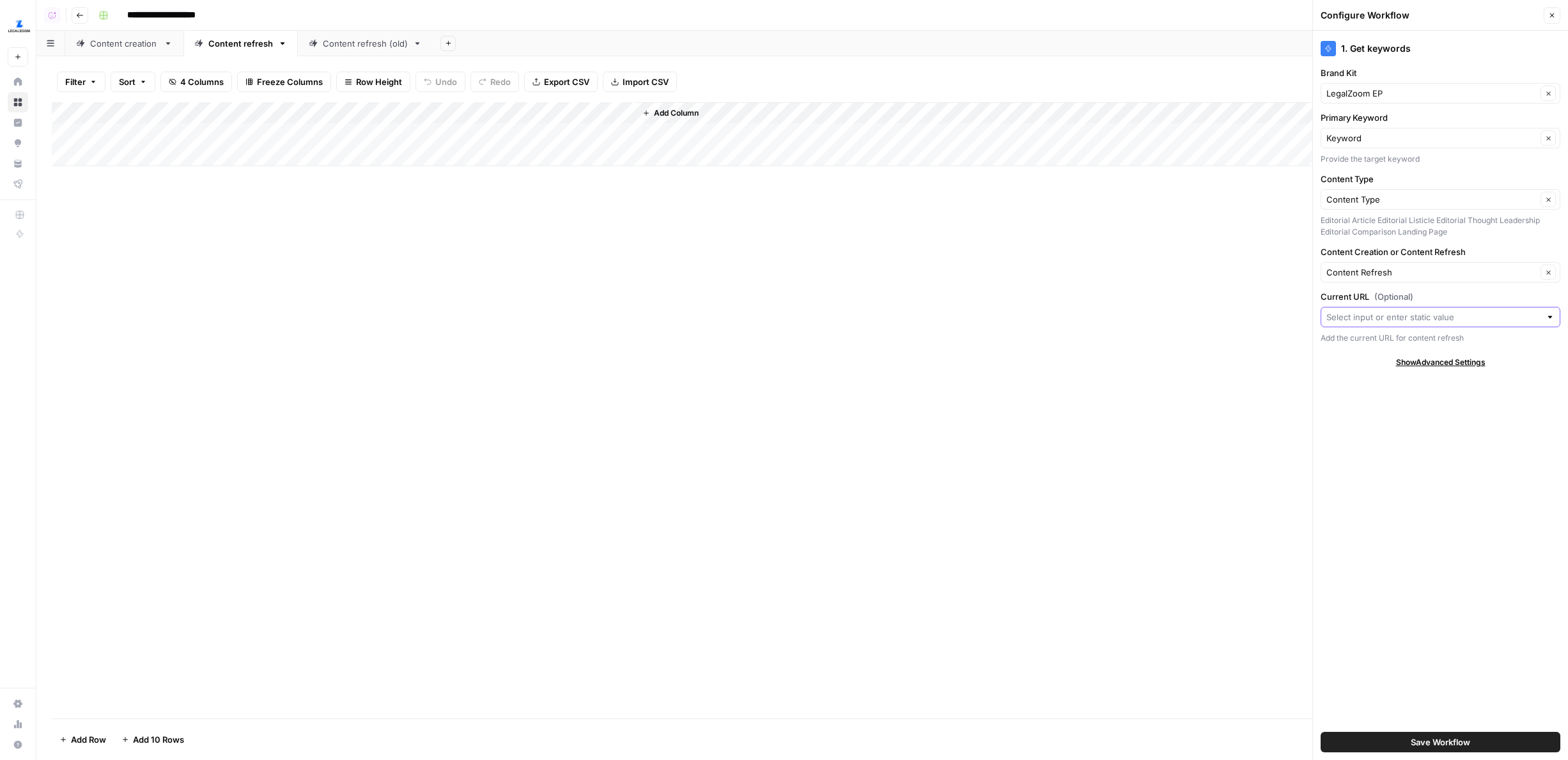
click at [1357, 315] on input "Current URL (Optional)" at bounding box center [1433, 317] width 214 height 13
click at [1352, 365] on span "URL" at bounding box center [1430, 364] width 197 height 13
type input "URL"
click at [1413, 743] on span "Save Workflow" at bounding box center [1439, 742] width 59 height 13
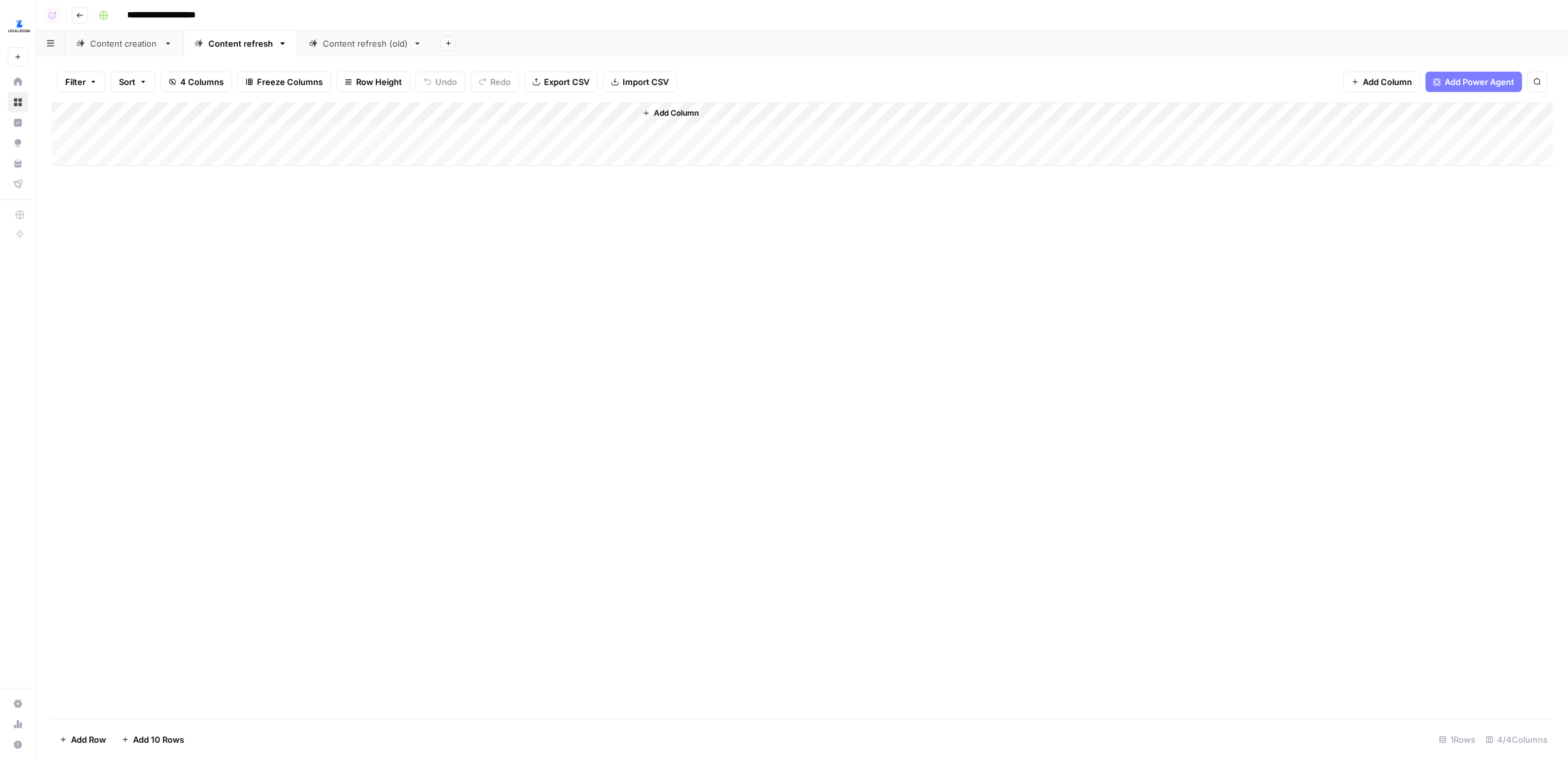
click at [121, 40] on div "Content creation" at bounding box center [124, 43] width 69 height 13
click at [506, 133] on div "Add Column" at bounding box center [802, 177] width 1500 height 151
click at [535, 177] on div "Add Column" at bounding box center [802, 409] width 1500 height 616
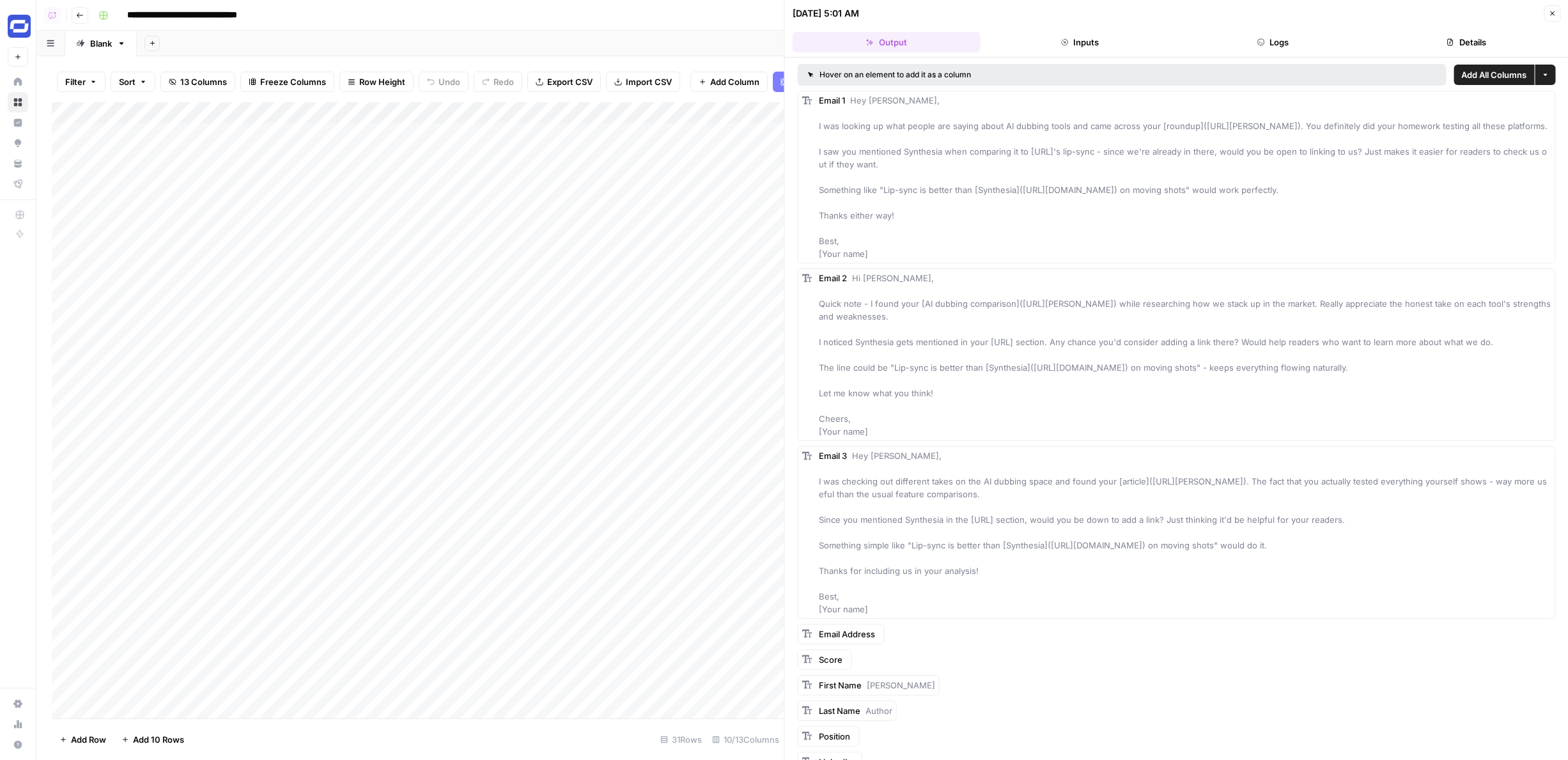
click at [1100, 45] on button "Inputs" at bounding box center [1079, 42] width 188 height 20
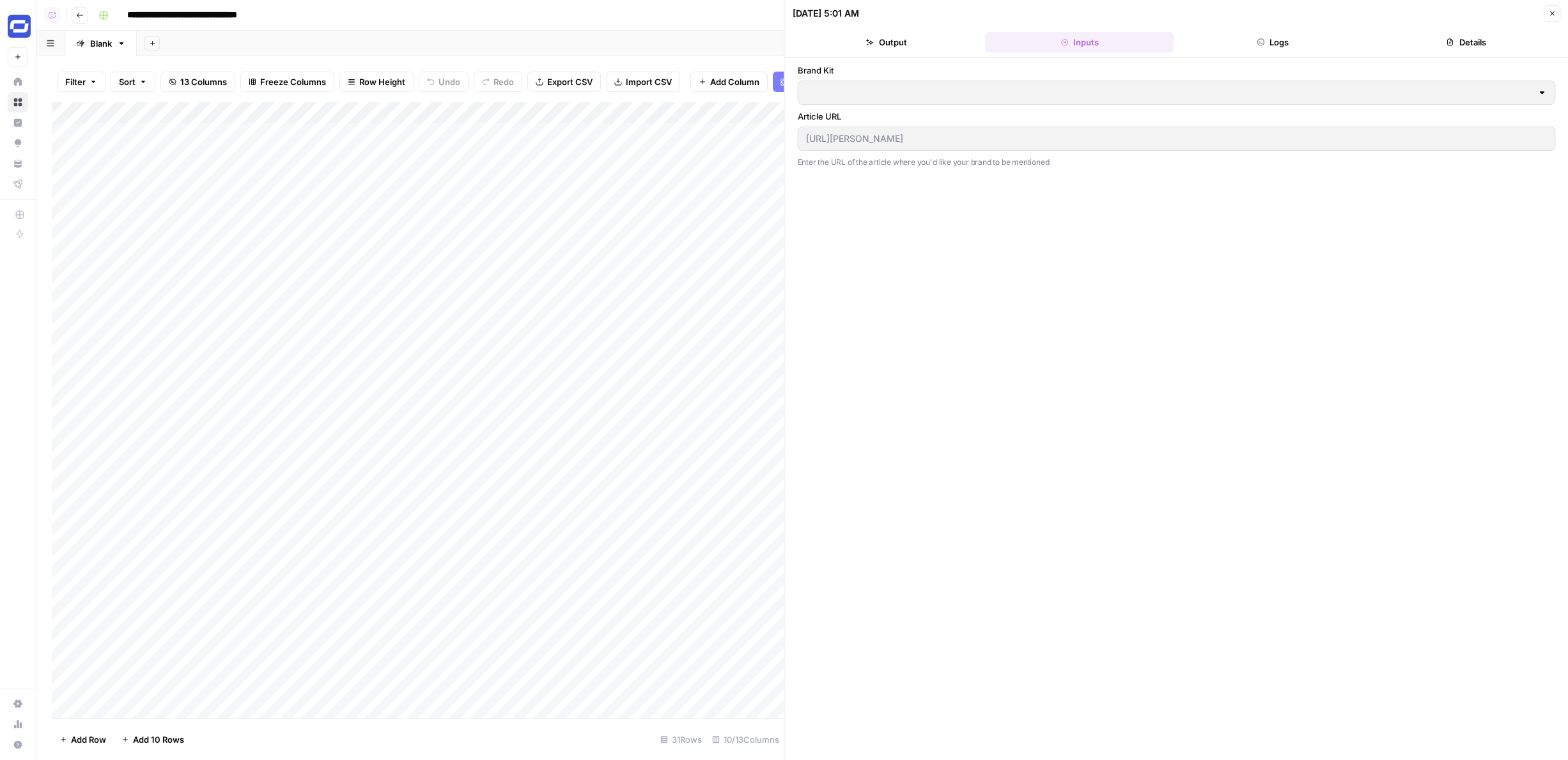
type input "Synthesia"
click at [1281, 45] on button "Logs" at bounding box center [1272, 42] width 188 height 20
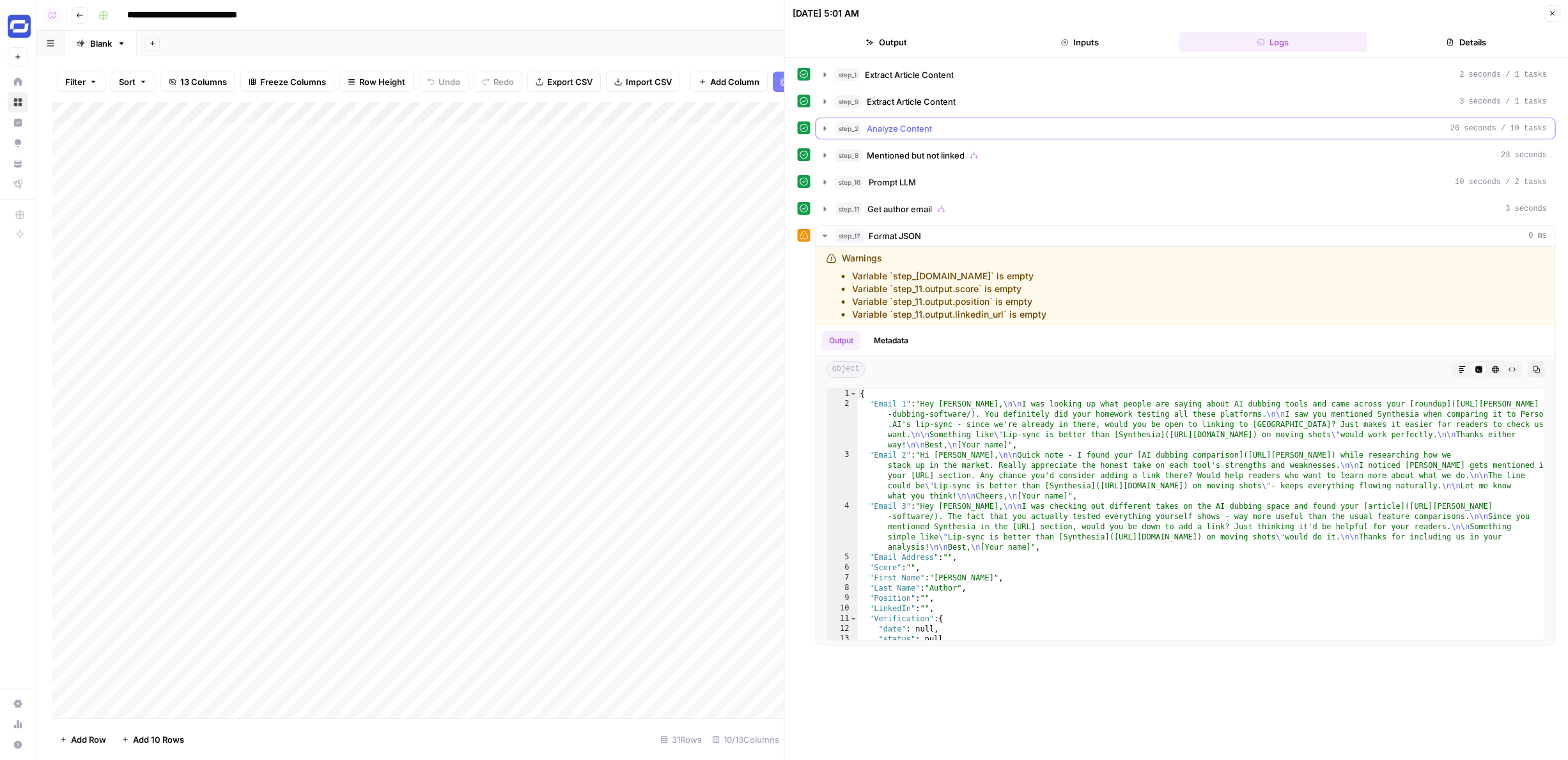
click at [926, 126] on span "Analyze Content" at bounding box center [899, 128] width 65 height 13
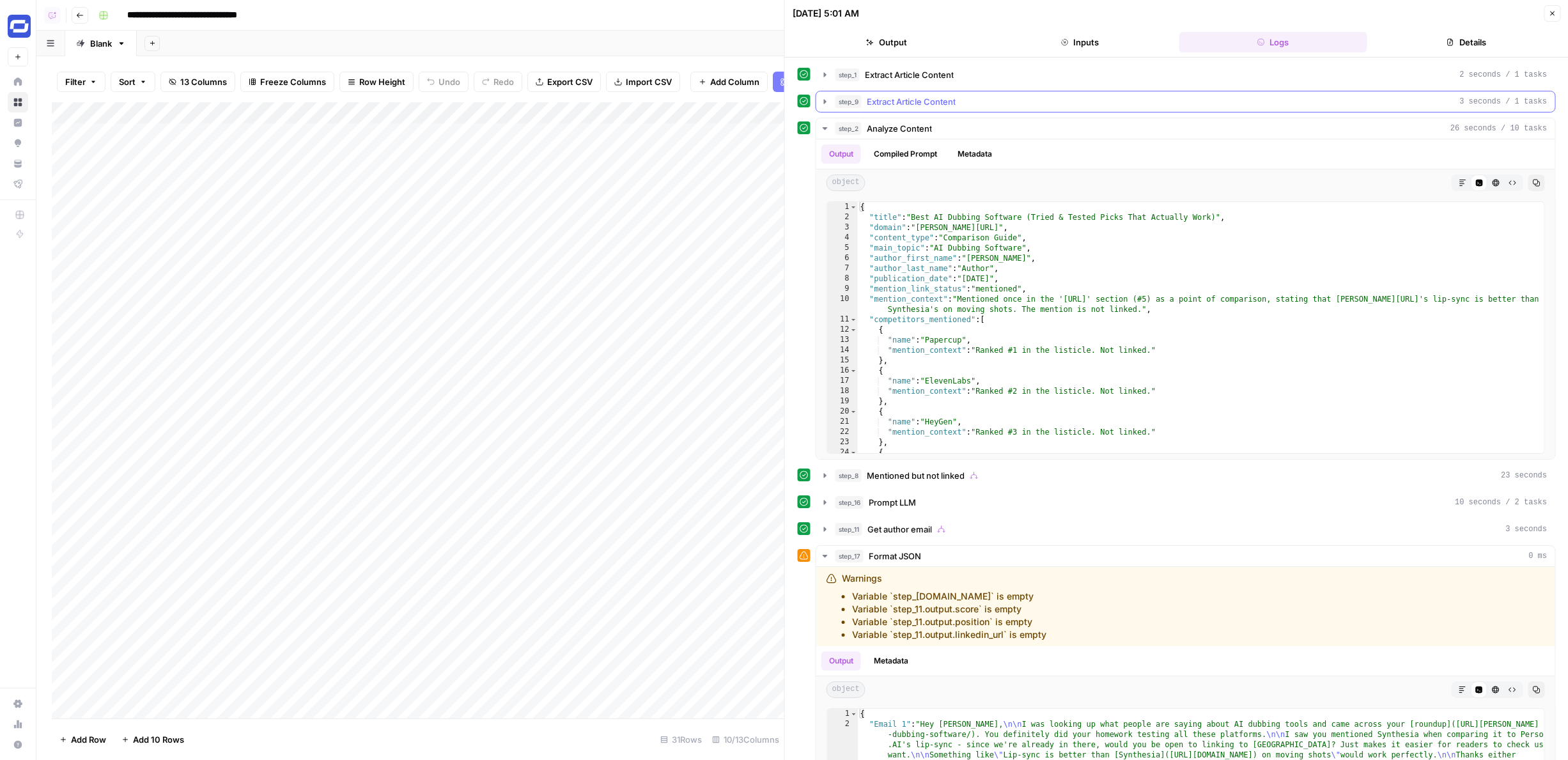
click at [921, 96] on span "Extract Article Content" at bounding box center [911, 101] width 89 height 13
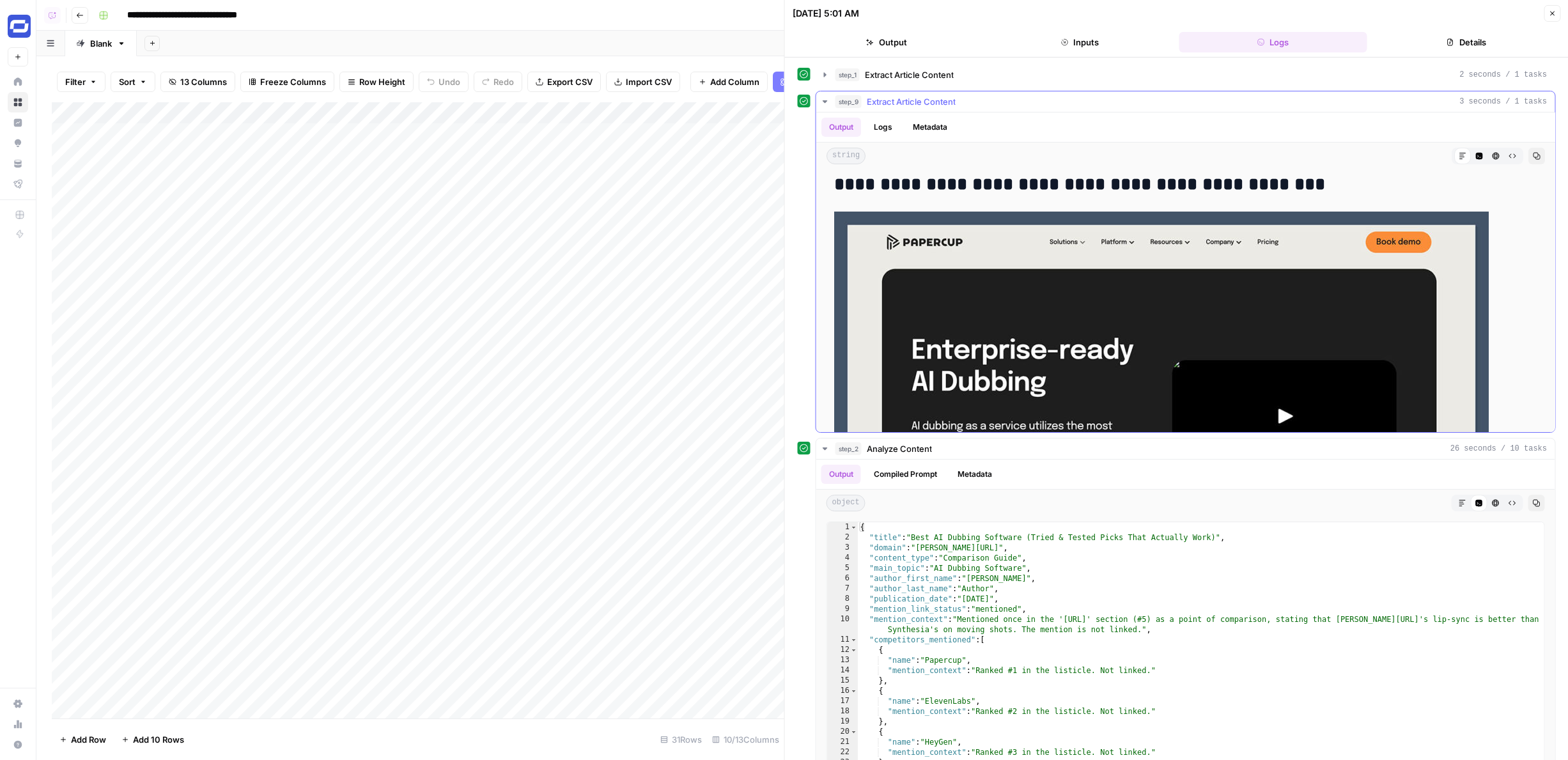
scroll to position [1015, 0]
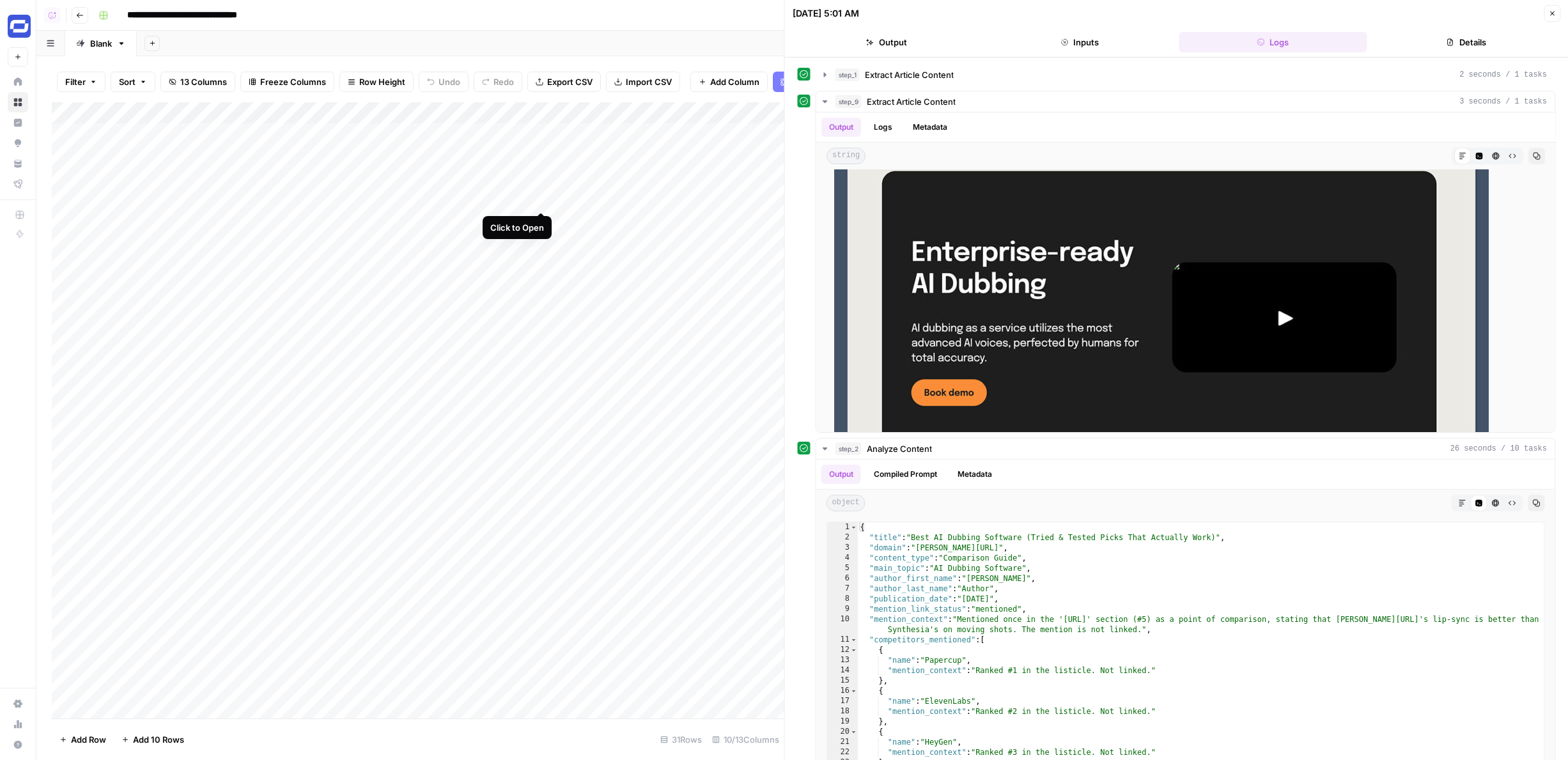
click at [539, 197] on div "Add Column" at bounding box center [418, 409] width 733 height 616
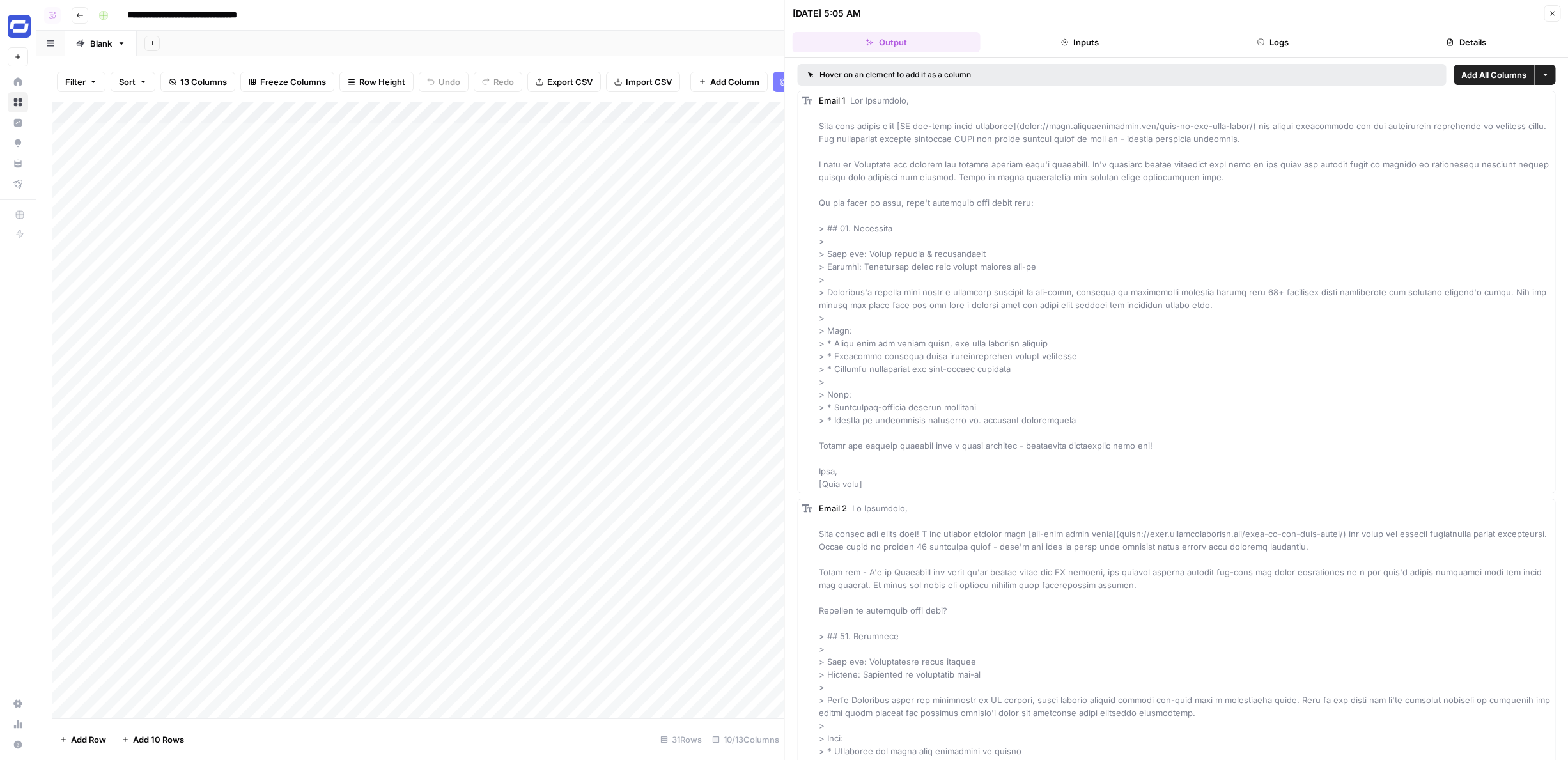
click at [1125, 43] on button "Inputs" at bounding box center [1079, 42] width 188 height 20
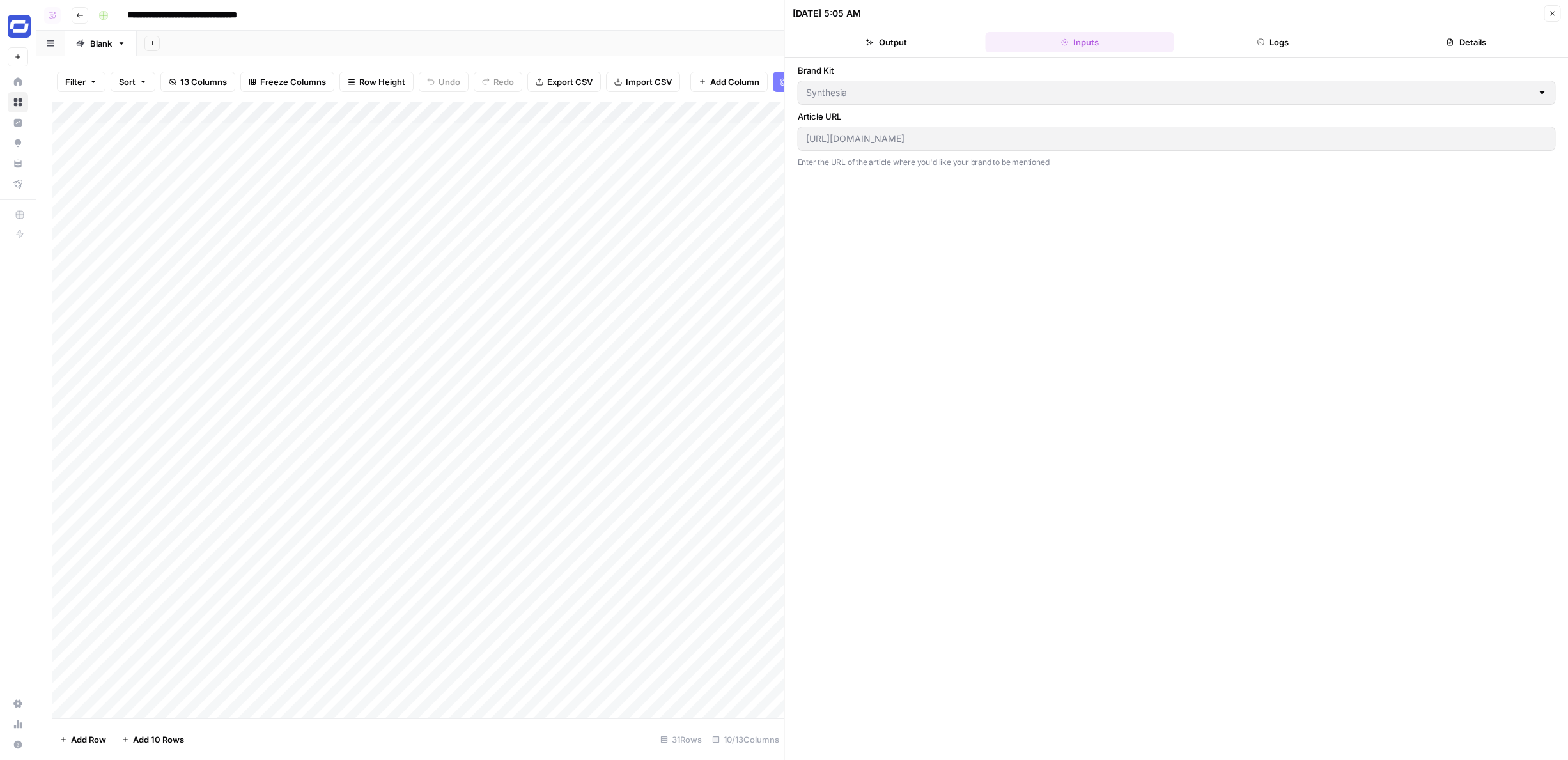
click at [1290, 43] on button "Logs" at bounding box center [1272, 42] width 188 height 20
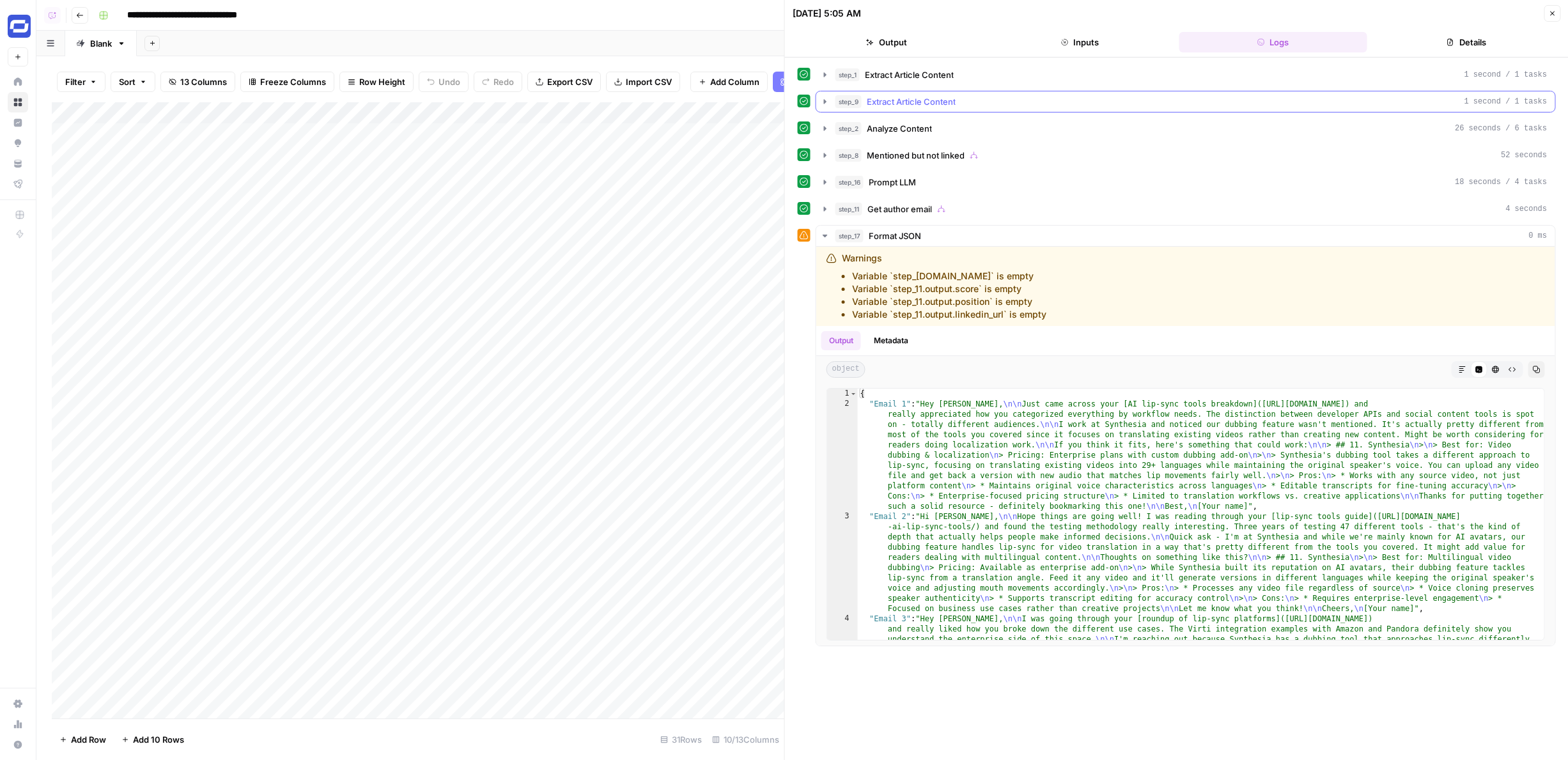
click at [910, 99] on span "Extract Article Content" at bounding box center [911, 101] width 89 height 13
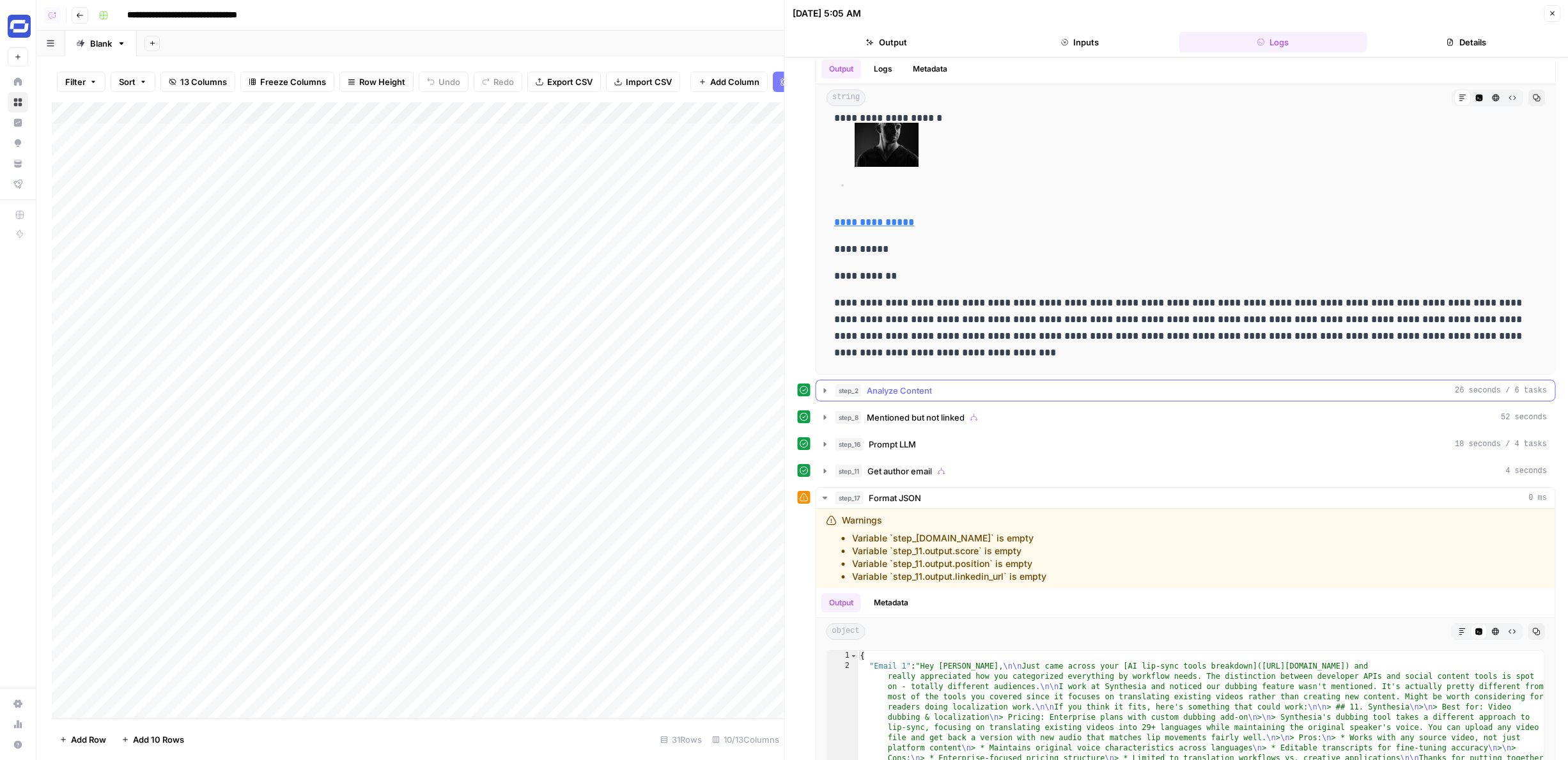
scroll to position [68, 0]
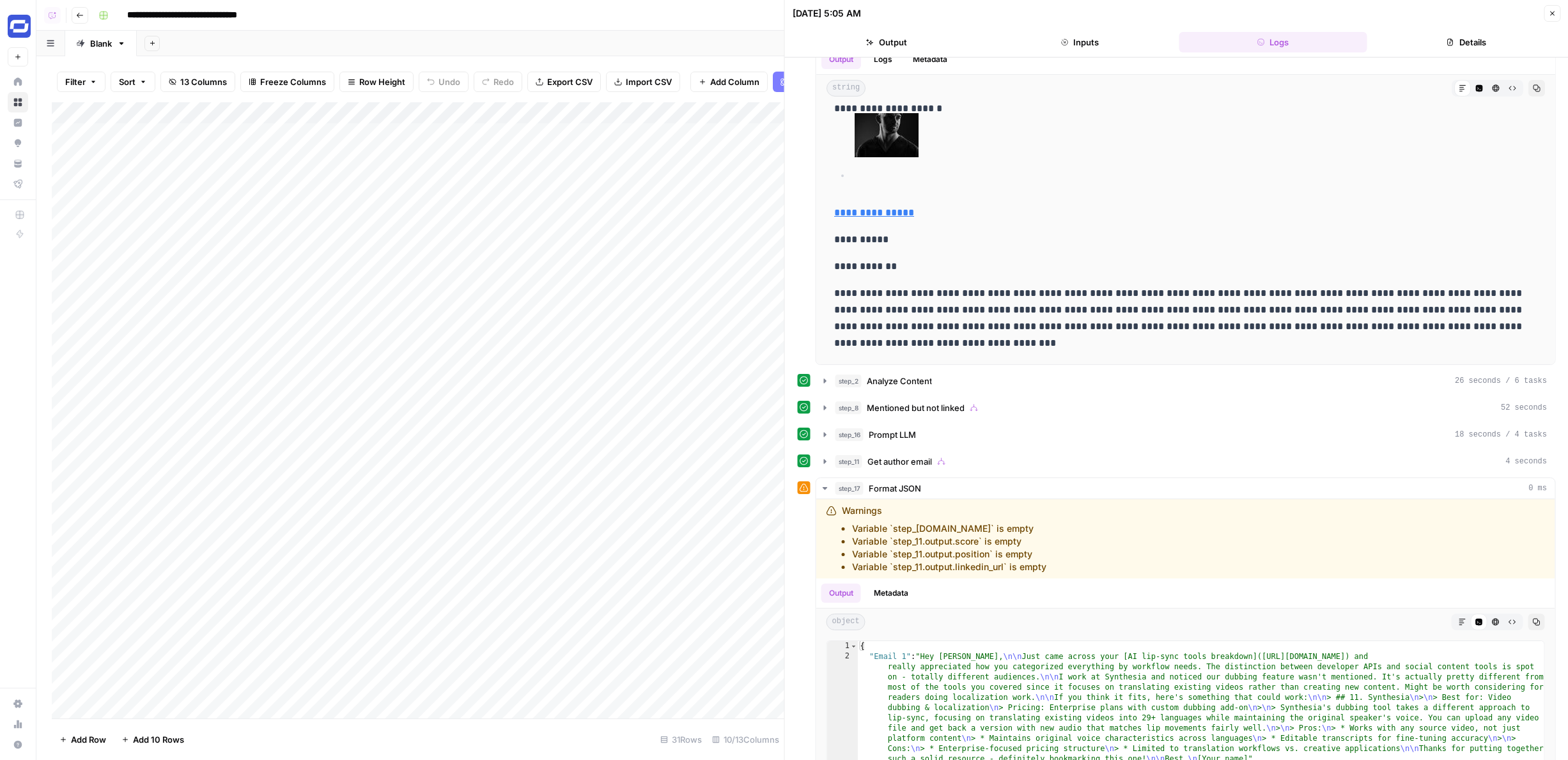
click at [890, 419] on div "**********" at bounding box center [1176, 447] width 758 height 902
click at [890, 437] on span "Prompt LLM" at bounding box center [892, 434] width 48 height 13
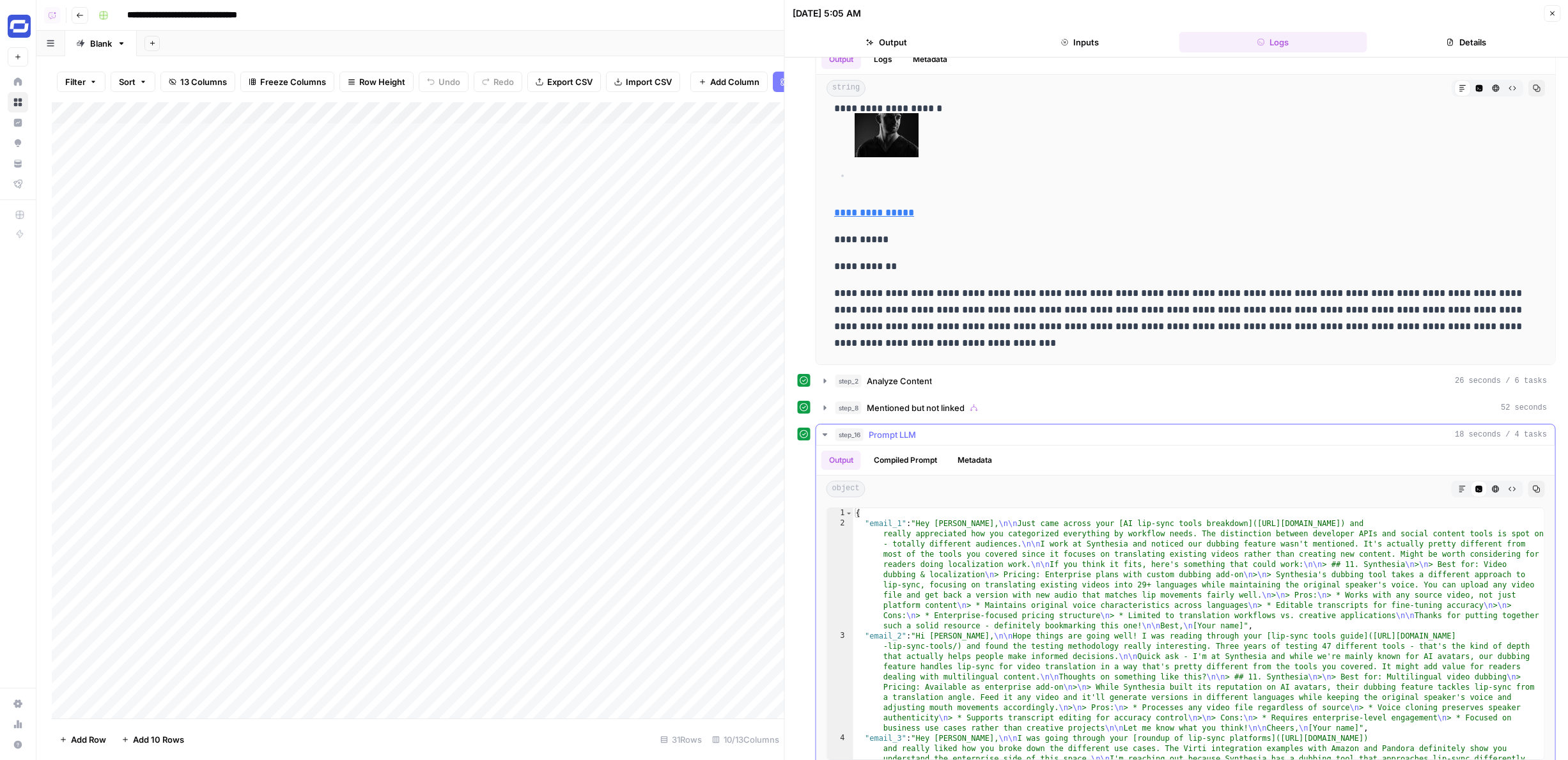
click at [890, 437] on span "Prompt LLM" at bounding box center [892, 434] width 48 height 13
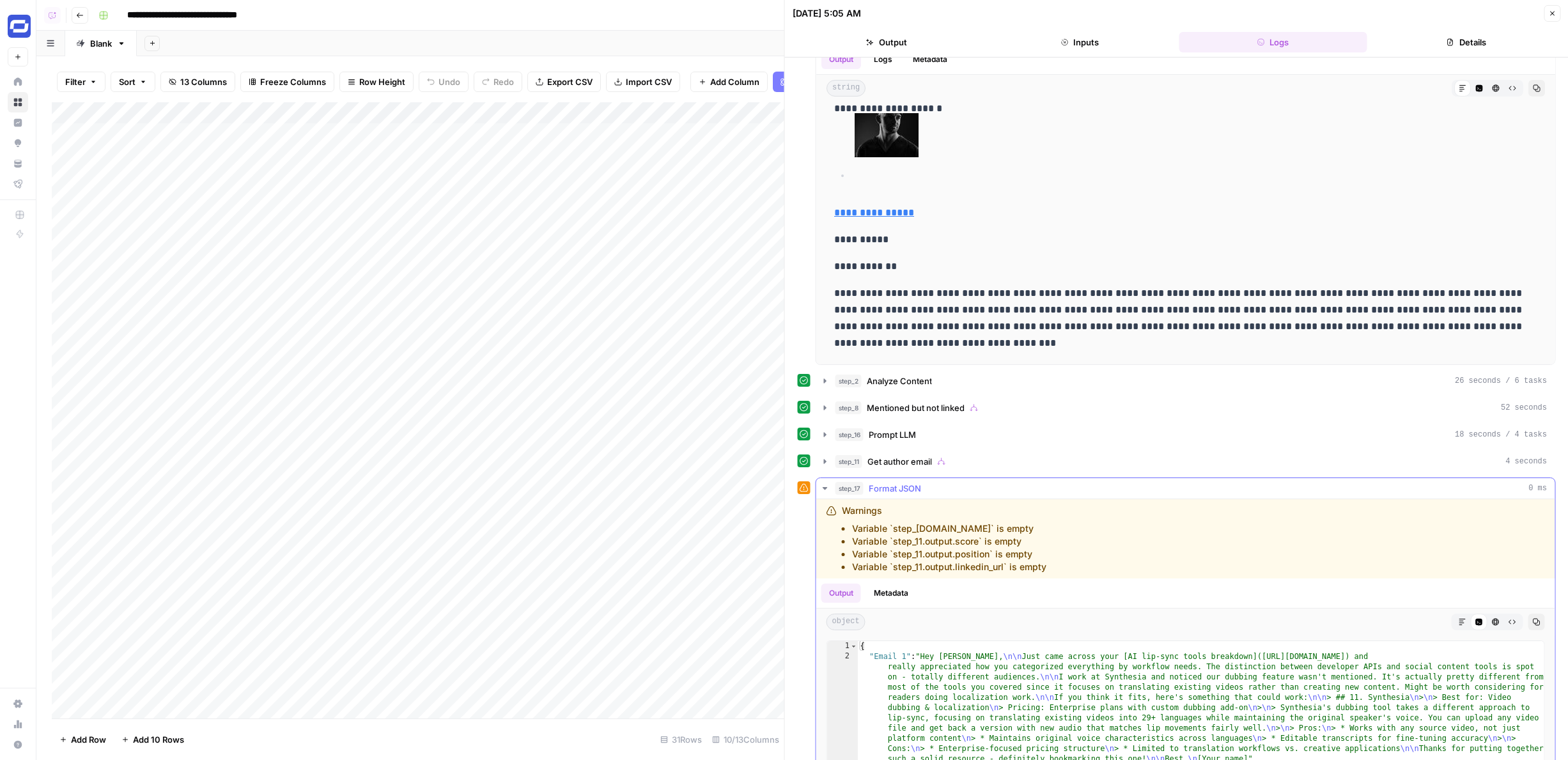
click at [894, 478] on button "step_17 Format JSON 0 ms" at bounding box center [1185, 488] width 738 height 20
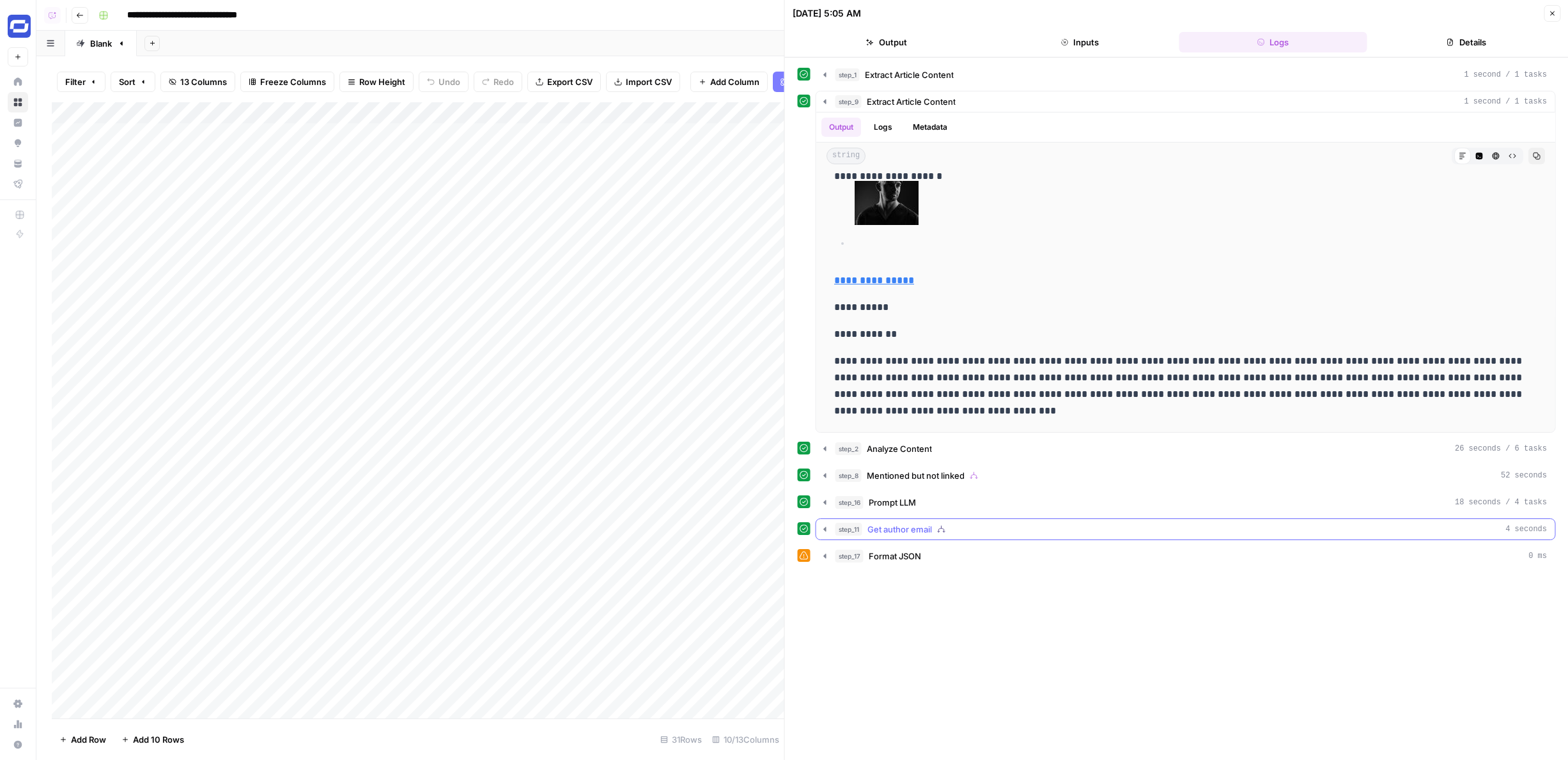
scroll to position [0, 0]
click at [894, 466] on button "step_8 Mentioned but not linked 52 seconds" at bounding box center [1185, 475] width 738 height 20
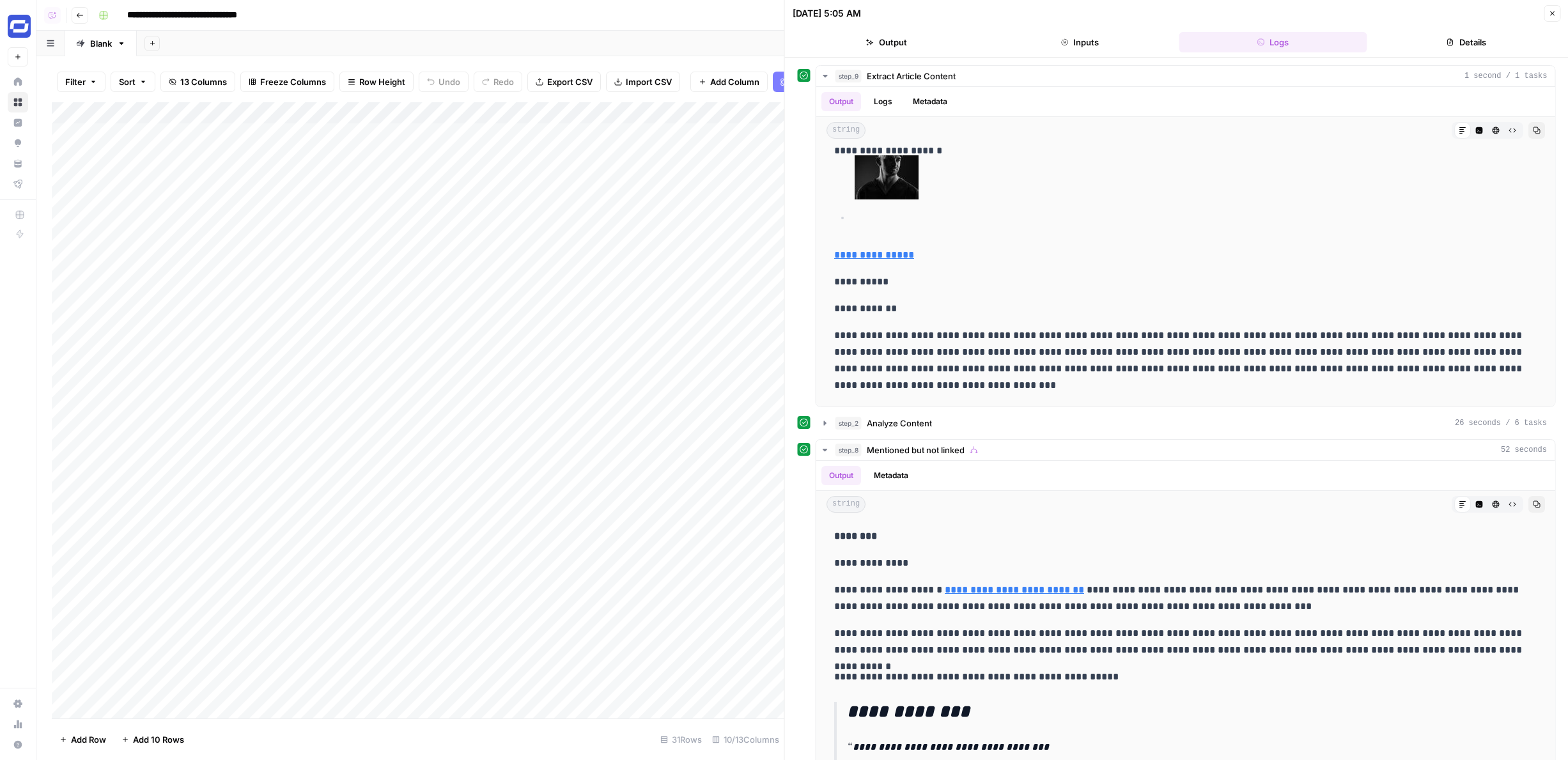
scroll to position [39, 0]
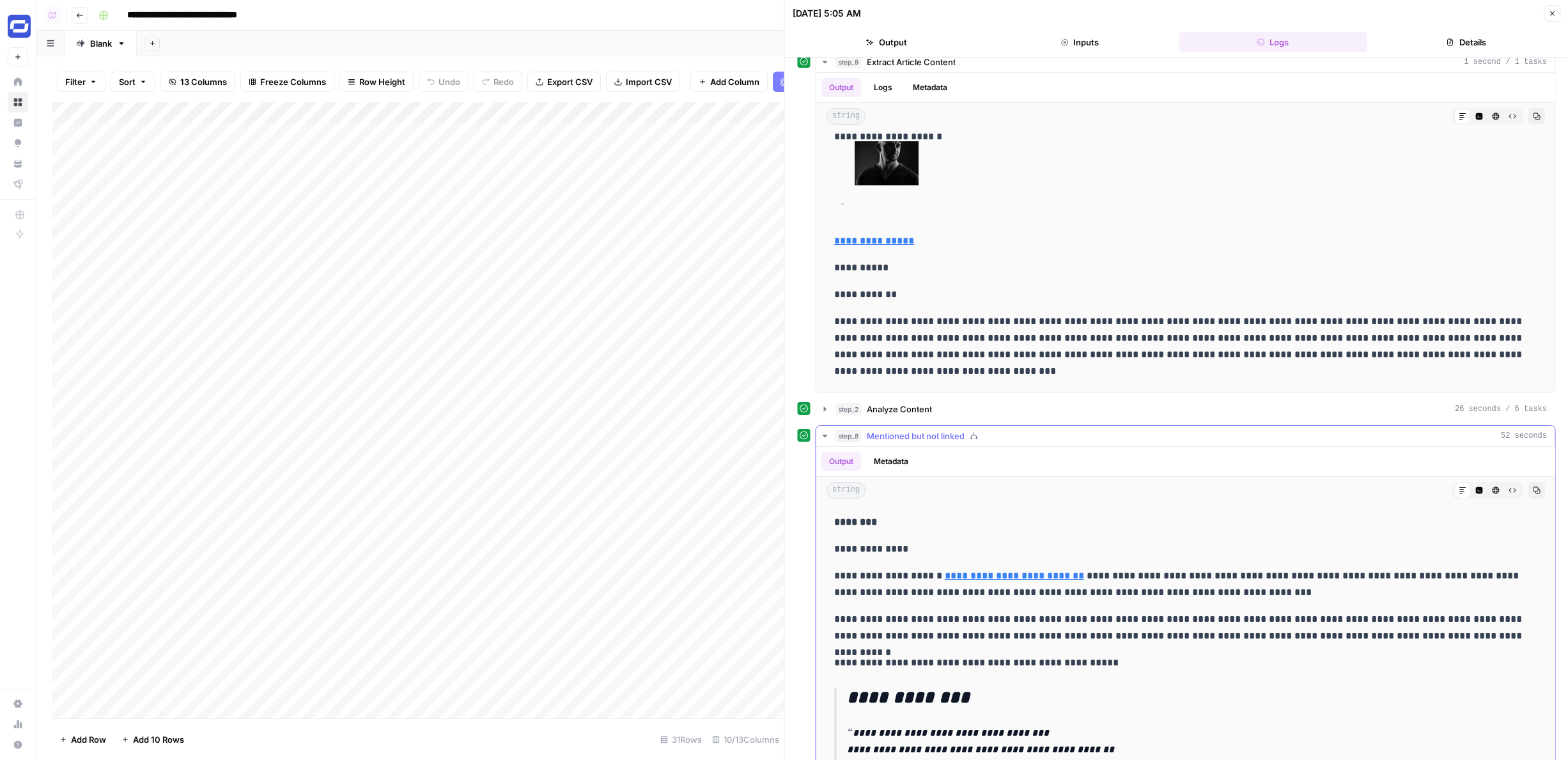
click at [907, 469] on button "Metadata" at bounding box center [891, 461] width 50 height 19
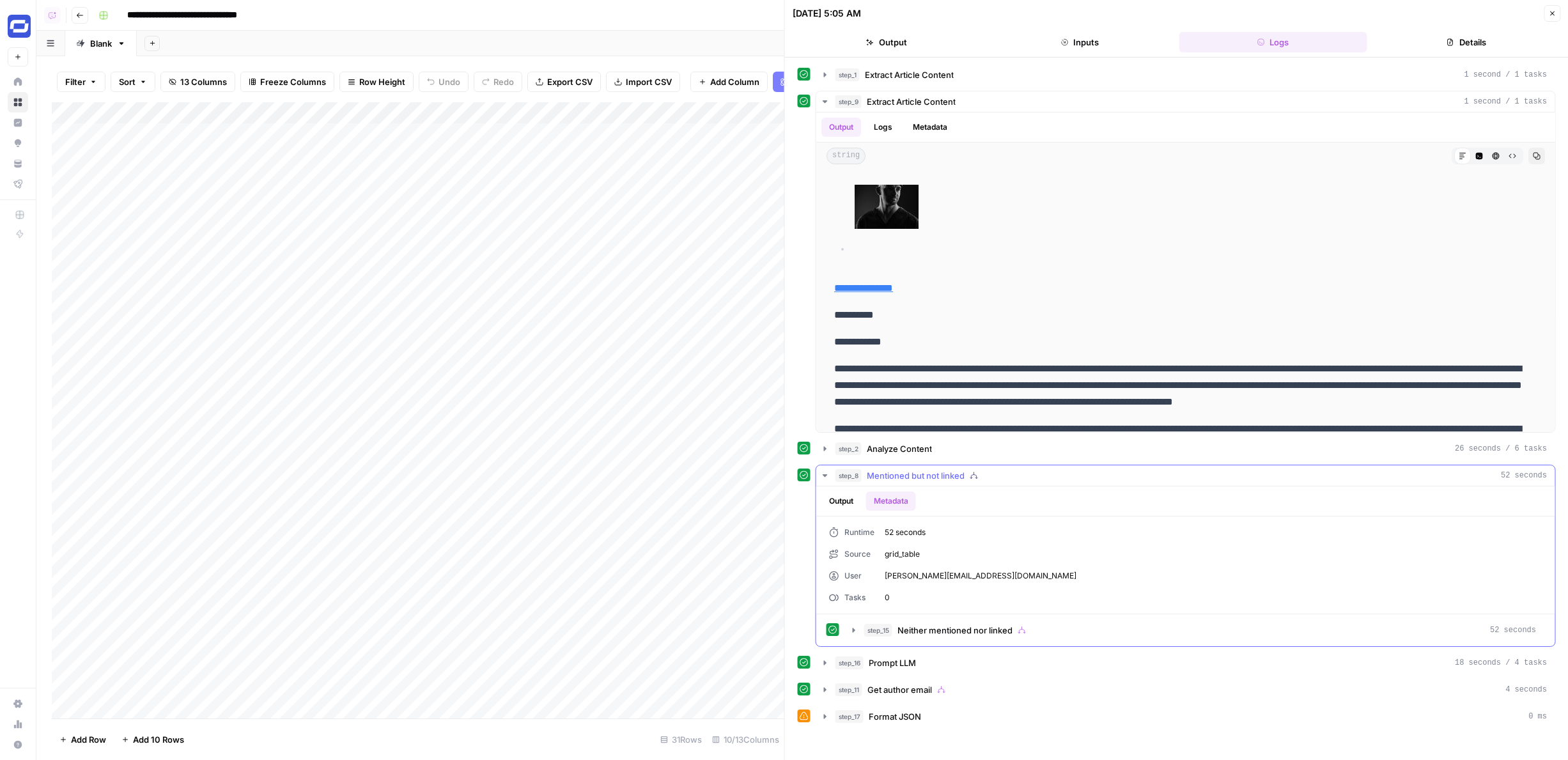
click at [912, 474] on span "Mentioned but not linked" at bounding box center [915, 475] width 98 height 13
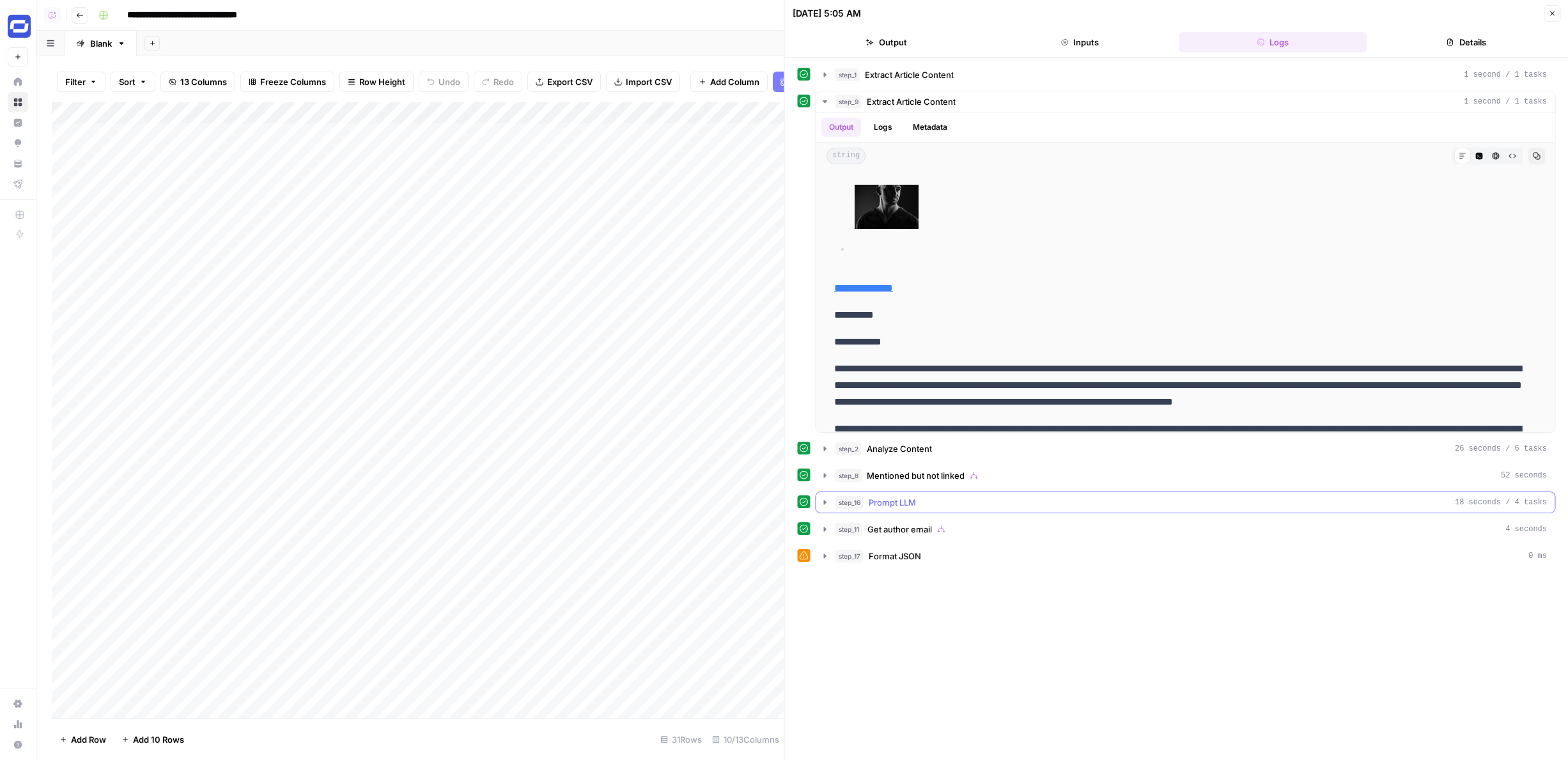
click at [911, 507] on span "Prompt LLM" at bounding box center [892, 502] width 48 height 13
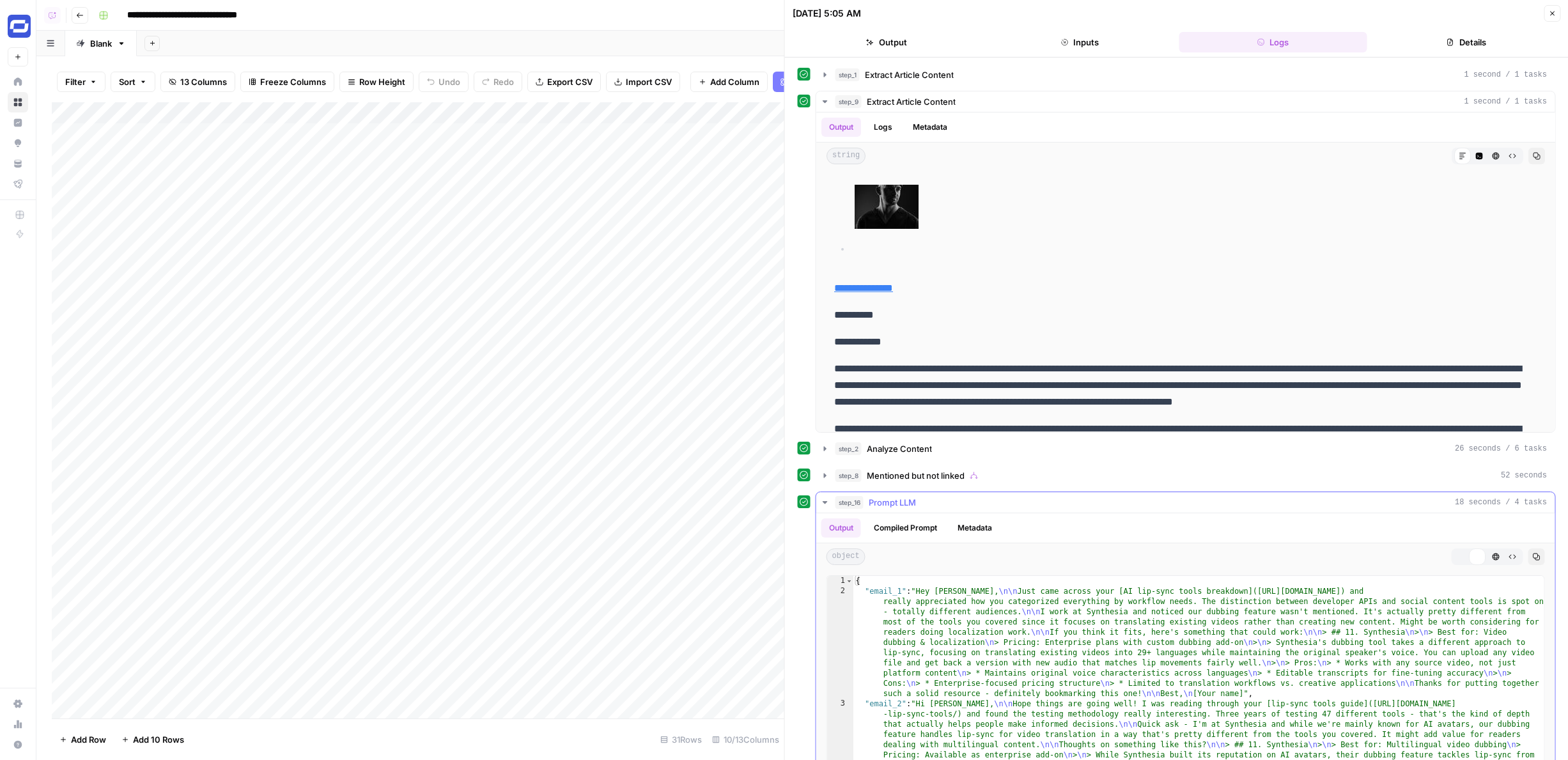
click at [908, 500] on span "Prompt LLM" at bounding box center [892, 502] width 48 height 13
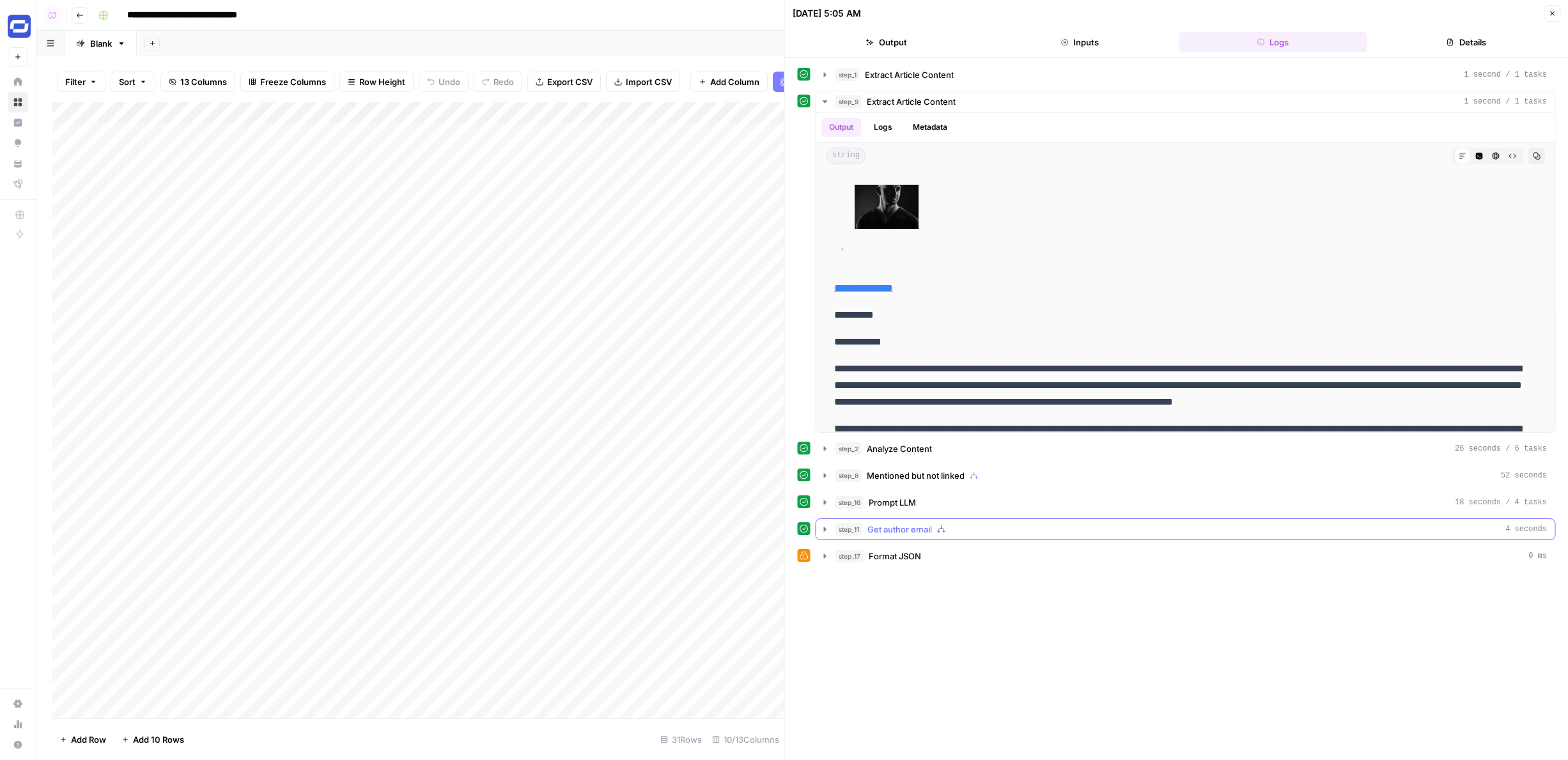
click at [904, 529] on span "Get author email" at bounding box center [899, 529] width 64 height 13
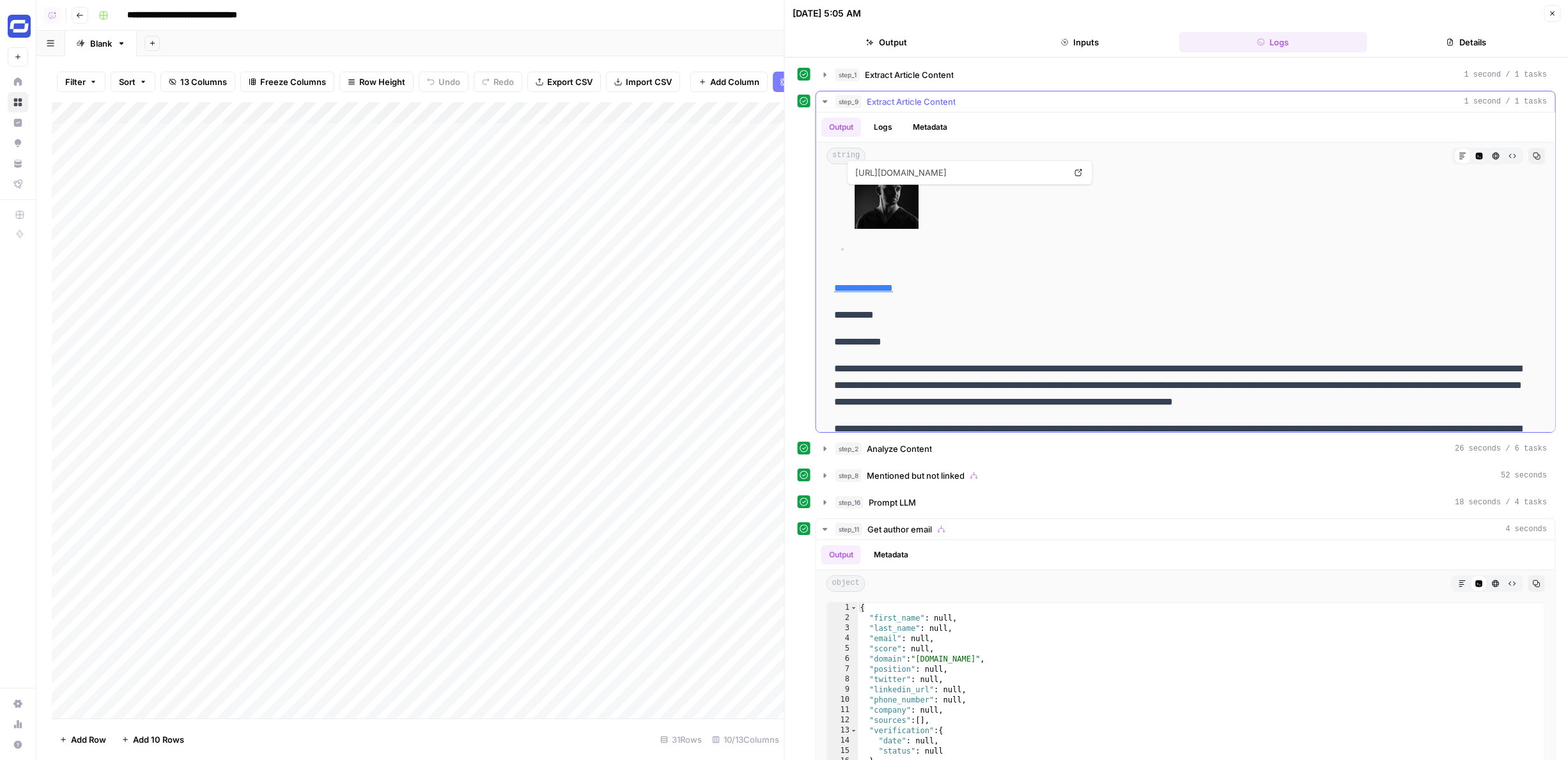
click at [971, 94] on button "step_9 Extract Article Content 1 second / 1 tasks" at bounding box center [1185, 101] width 738 height 20
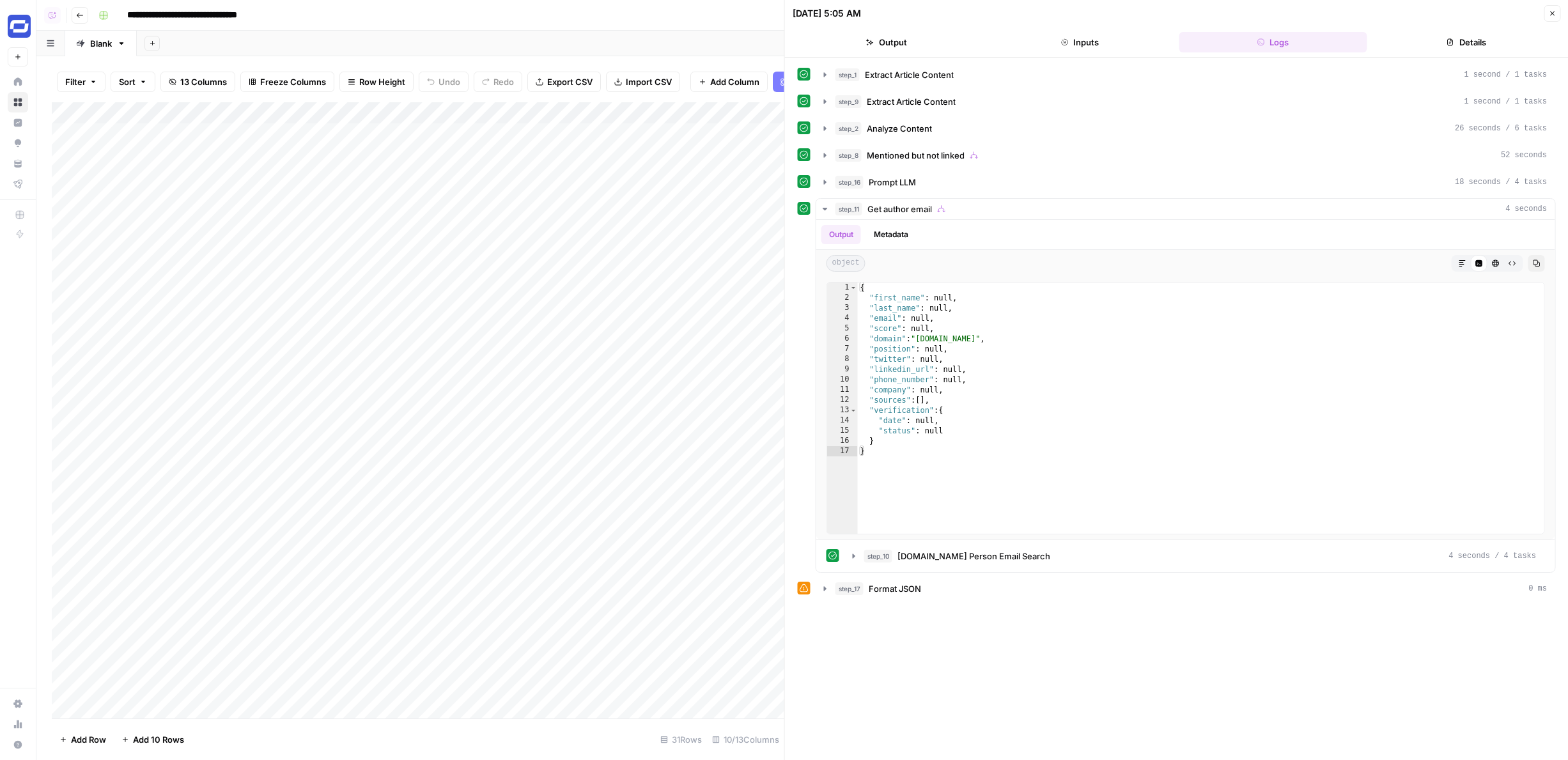
click at [933, 47] on button "Output" at bounding box center [886, 42] width 188 height 20
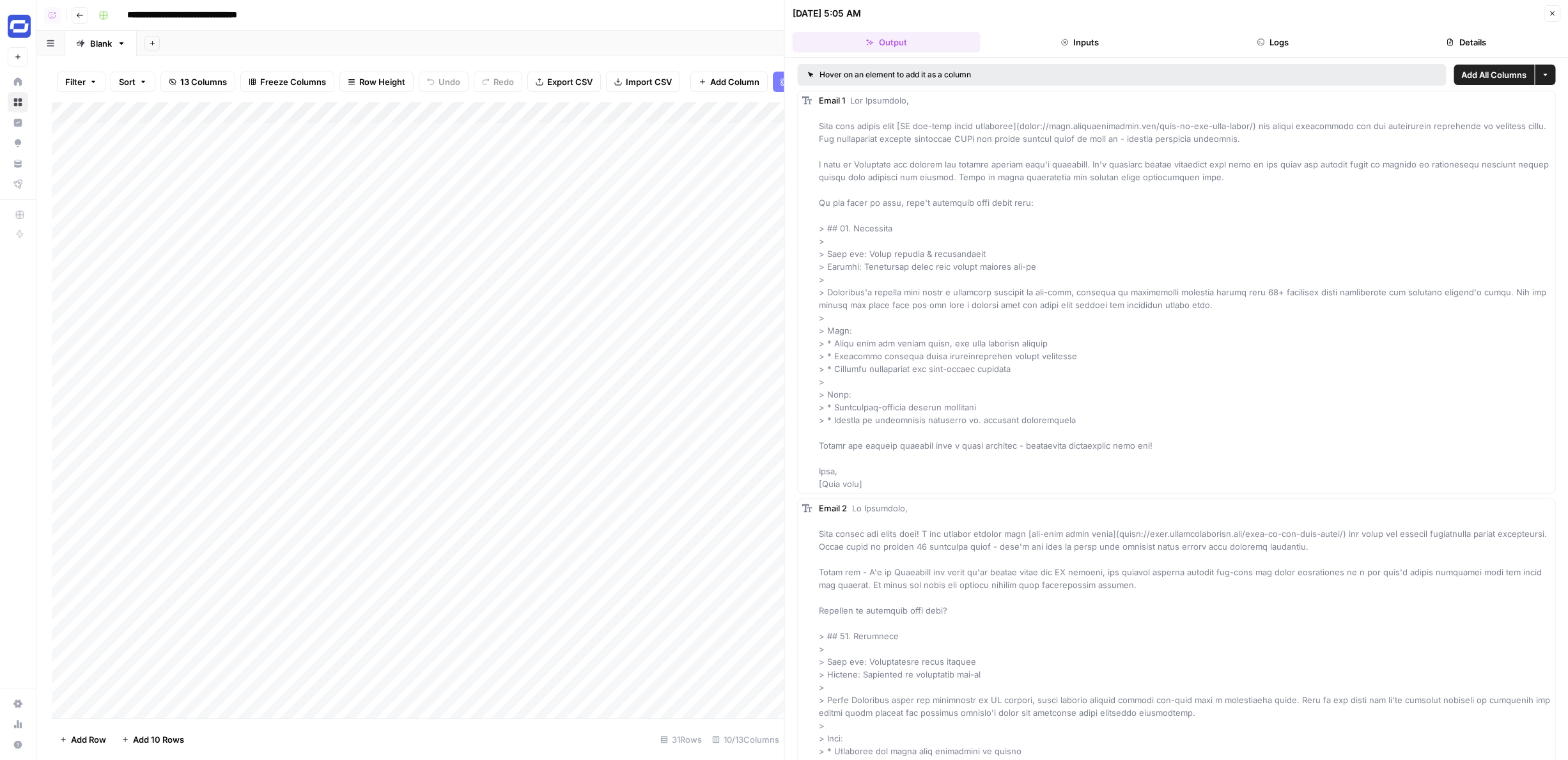
click at [1254, 36] on button "Logs" at bounding box center [1272, 42] width 188 height 20
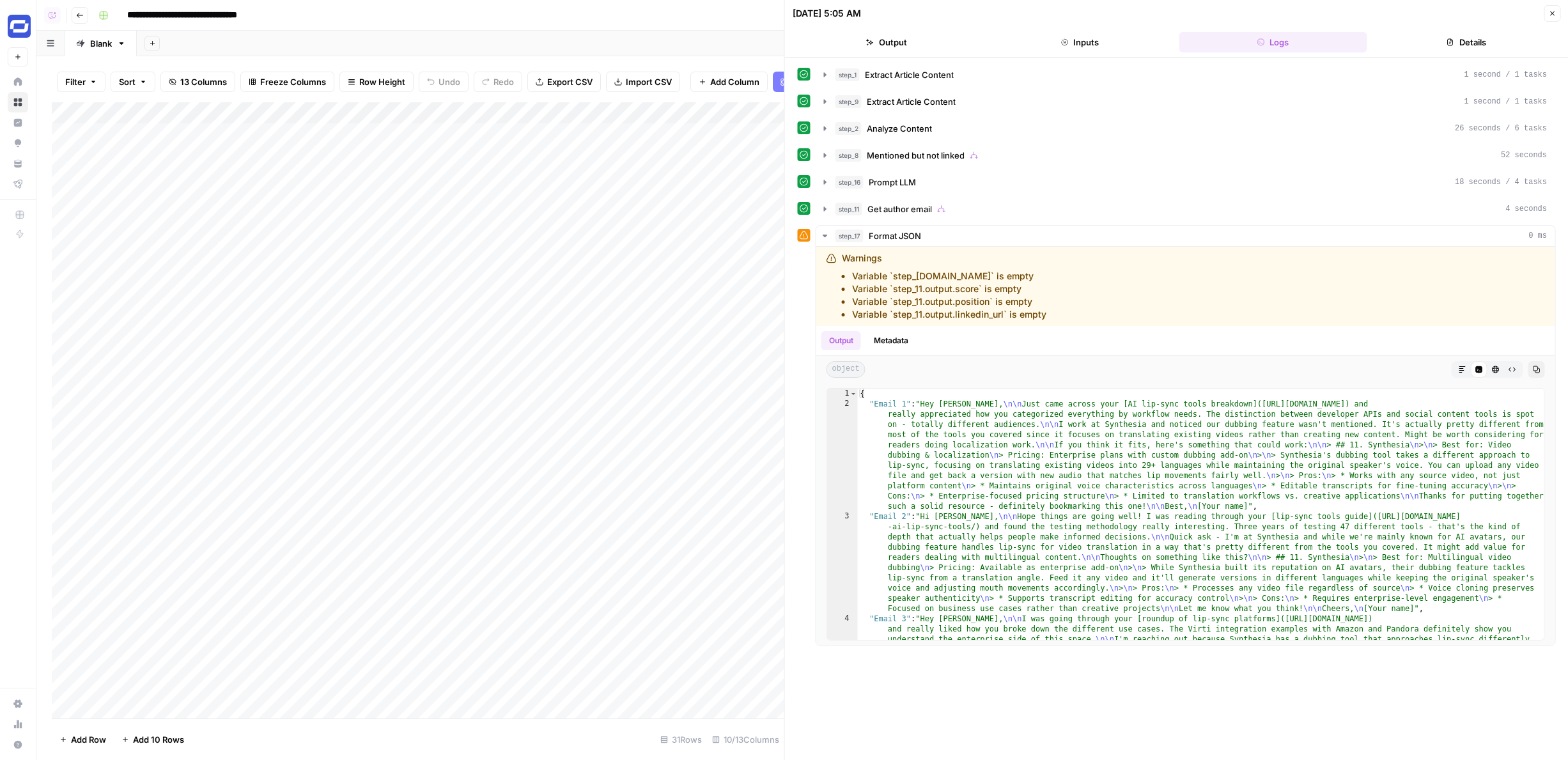
click at [493, 108] on div "Add Column" at bounding box center [418, 409] width 733 height 616
click at [525, 47] on div "Add Sheet" at bounding box center [852, 43] width 1431 height 26
click at [935, 128] on div "step_2 Analyze Content 26 seconds / 6 tasks" at bounding box center [1191, 128] width 712 height 13
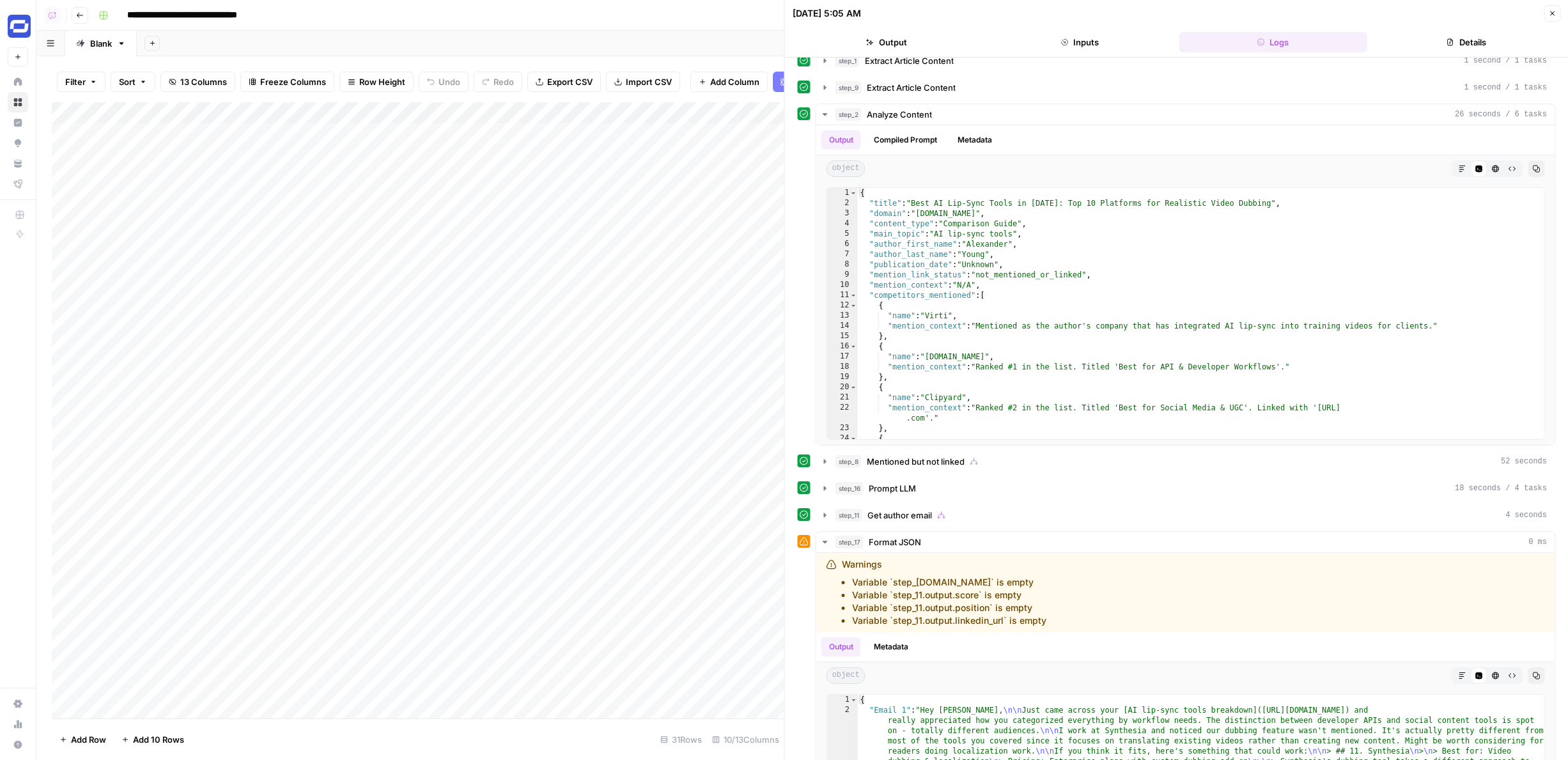
scroll to position [15, 0]
click at [945, 480] on div "step_16 Prompt LLM 18 seconds / 4 tasks" at bounding box center [1191, 486] width 712 height 13
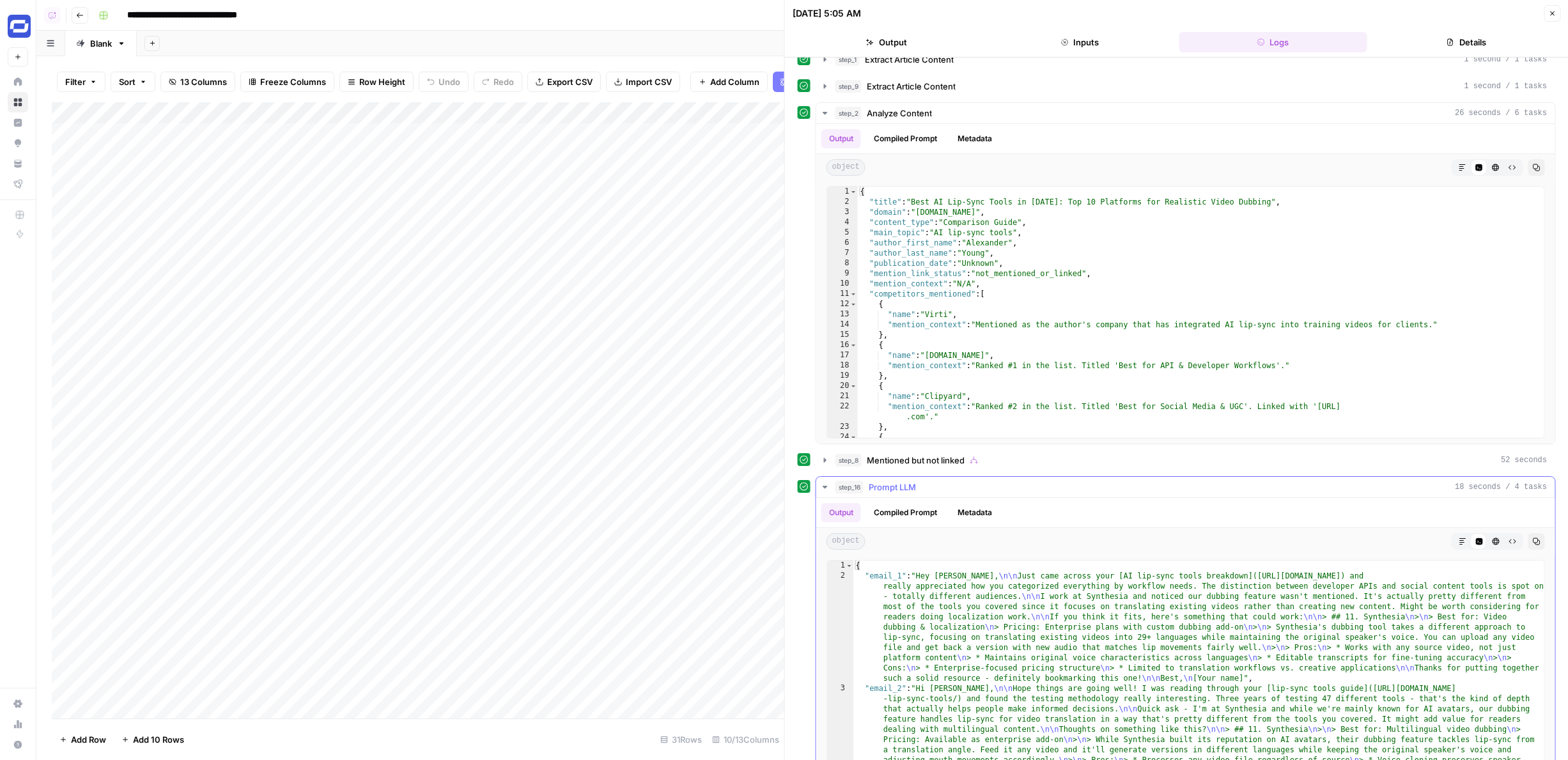
click at [945, 480] on div "step_16 Prompt LLM 18 seconds / 4 tasks" at bounding box center [1191, 486] width 712 height 13
click at [945, 453] on span "Mentioned but not linked" at bounding box center [915, 459] width 98 height 13
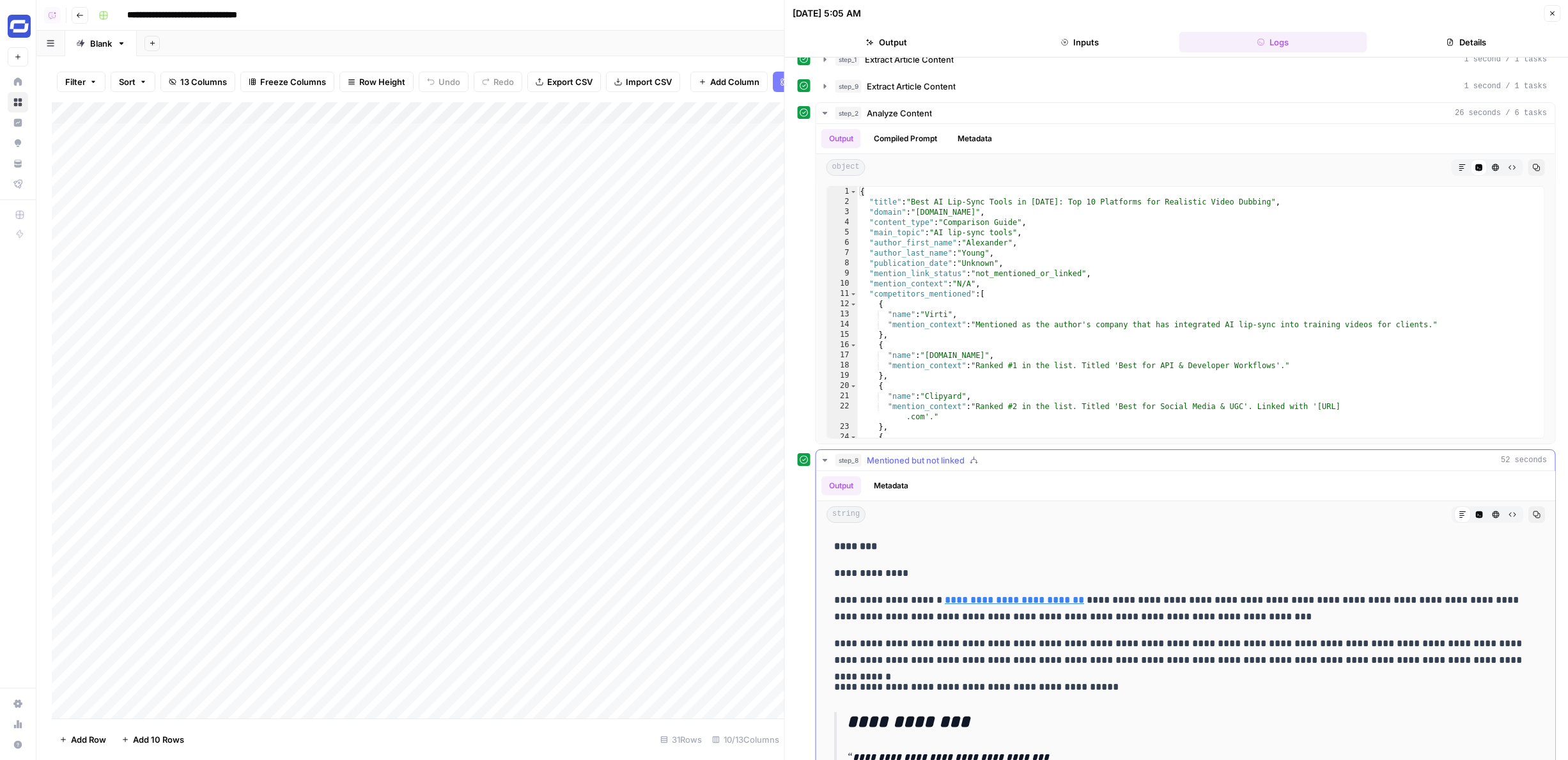
click at [945, 453] on span "Mentioned but not linked" at bounding box center [915, 459] width 98 height 13
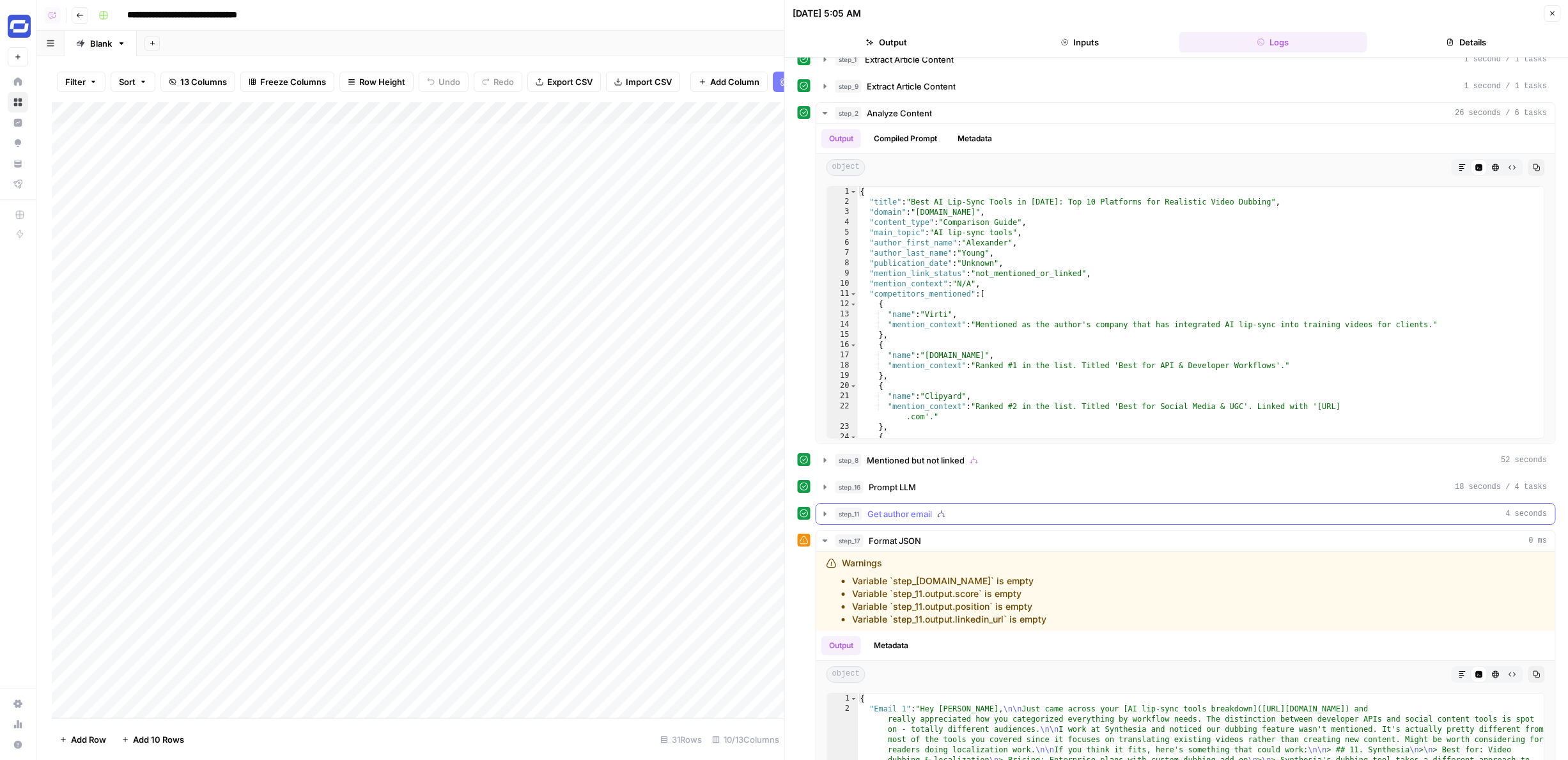
click at [945, 516] on icon "button" at bounding box center [943, 516] width 2 height 2
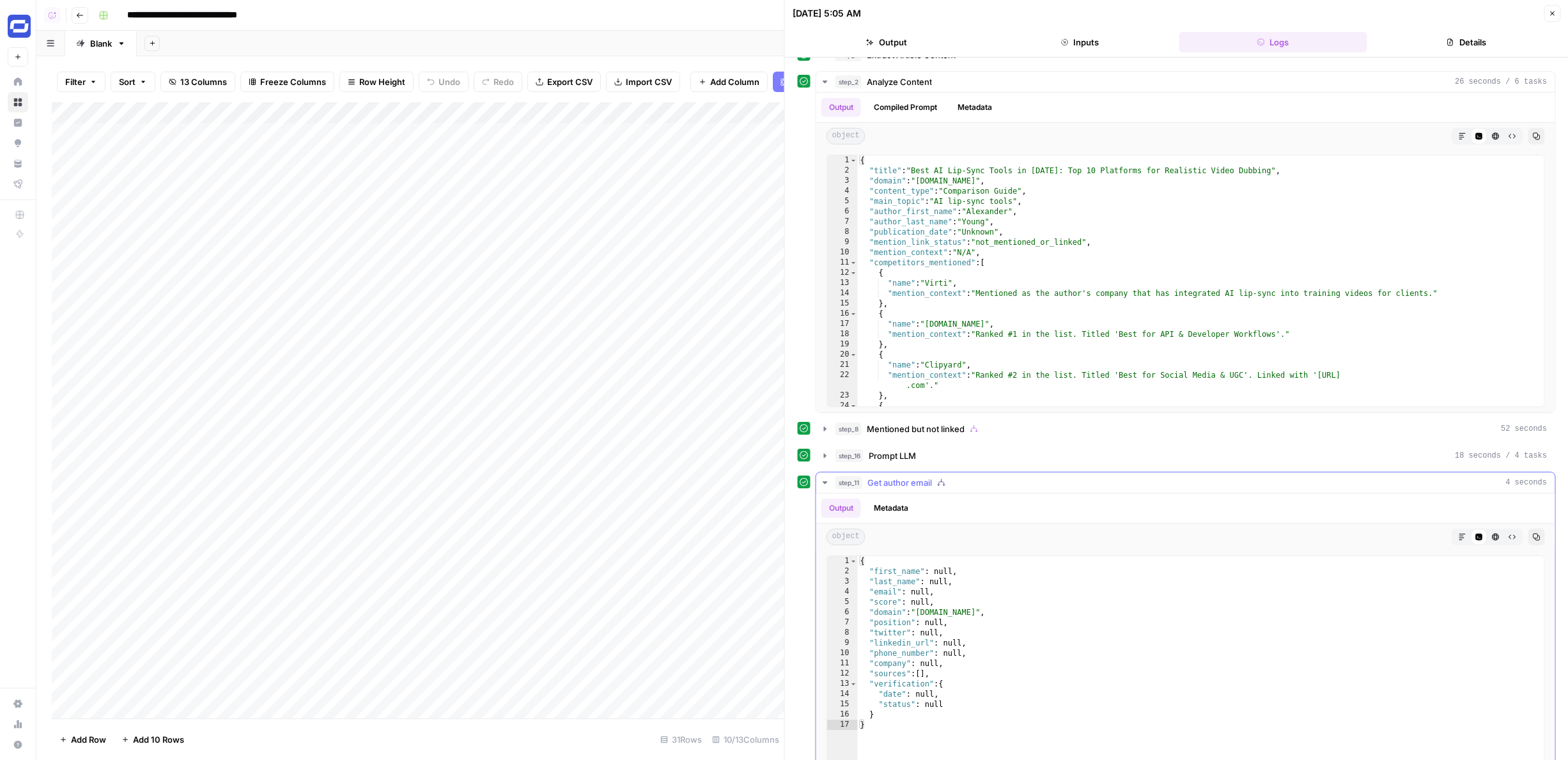
scroll to position [109, 0]
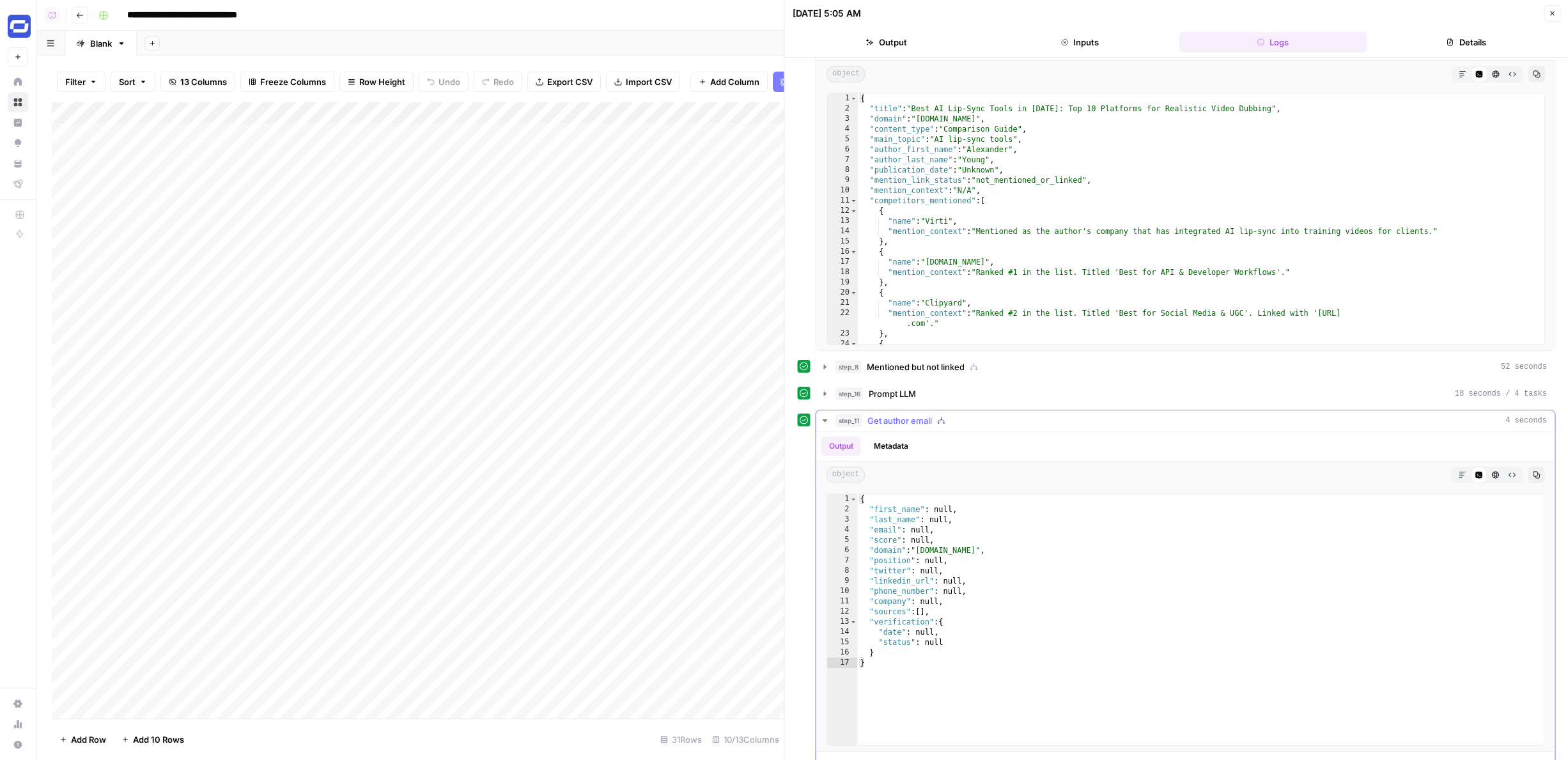
type textarea "**********"
click at [941, 548] on div "{ "first_name" : null , "last_name" : null , "email" : null , "score" : null , …" at bounding box center [1201, 629] width 687 height 271
click at [1000, 550] on div "{ "first_name" : null , "last_name" : null , "email" : null , "score" : null , …" at bounding box center [1201, 629] width 687 height 271
click at [1001, 550] on div "{ "first_name" : null , "last_name" : null , "email" : null , "score" : null , …" at bounding box center [1201, 629] width 687 height 271
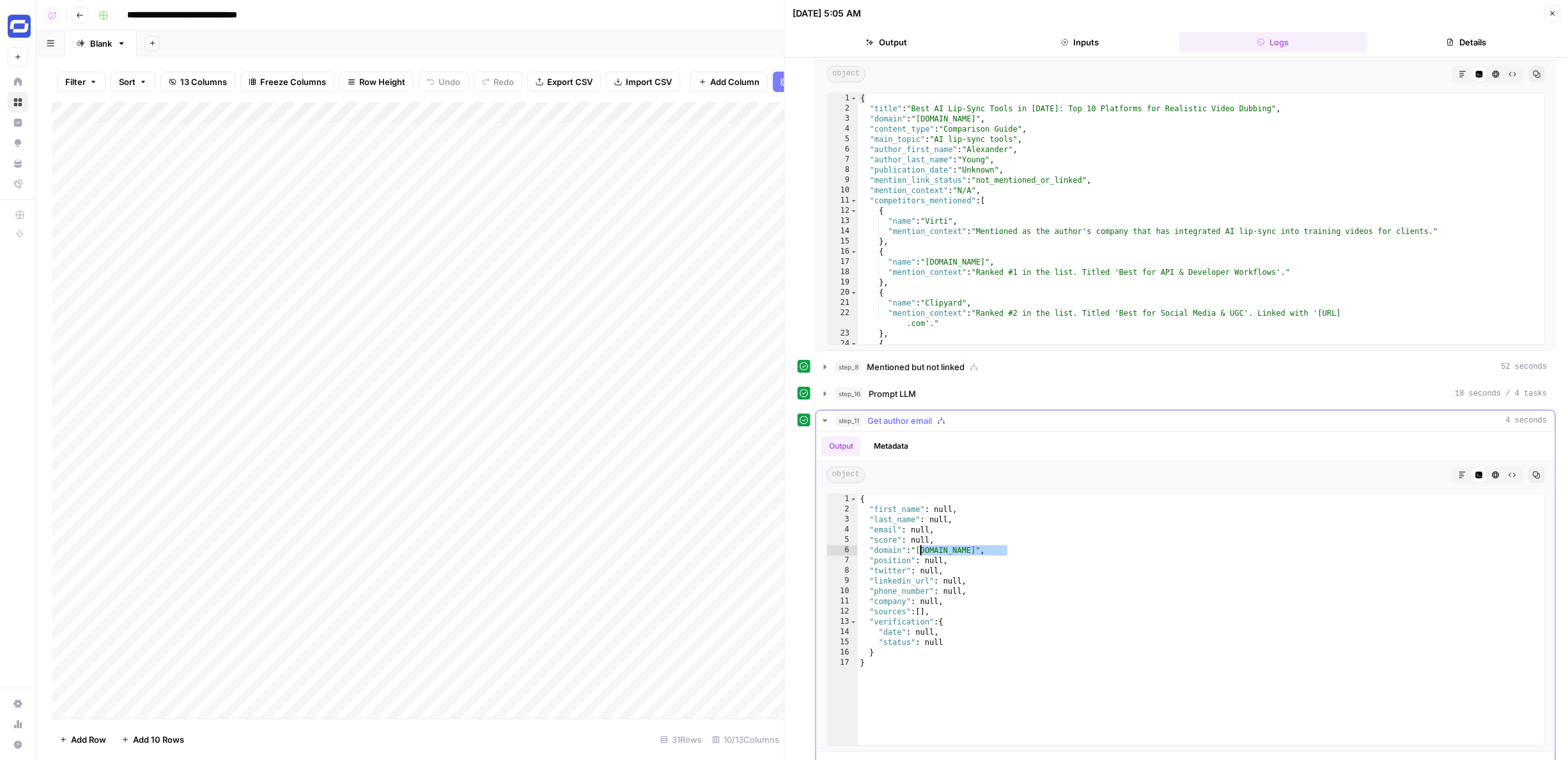
drag, startPoint x: 1009, startPoint y: 550, endPoint x: 921, endPoint y: 550, distance: 88.0
click at [921, 550] on div "{ "first_name" : null , "last_name" : null , "email" : null , "score" : null , …" at bounding box center [1201, 629] width 687 height 271
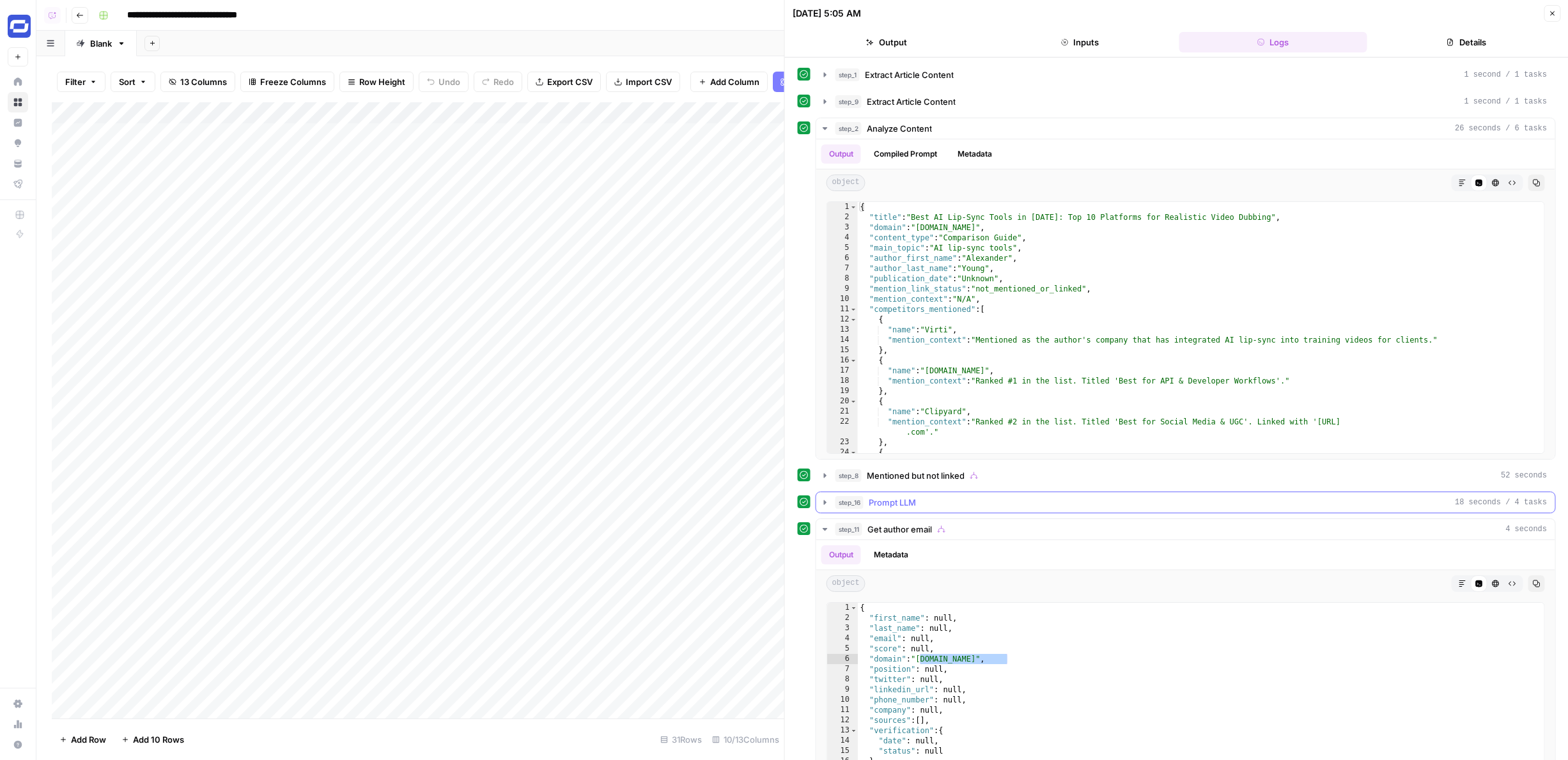
click at [901, 502] on span "Prompt LLM" at bounding box center [892, 502] width 48 height 13
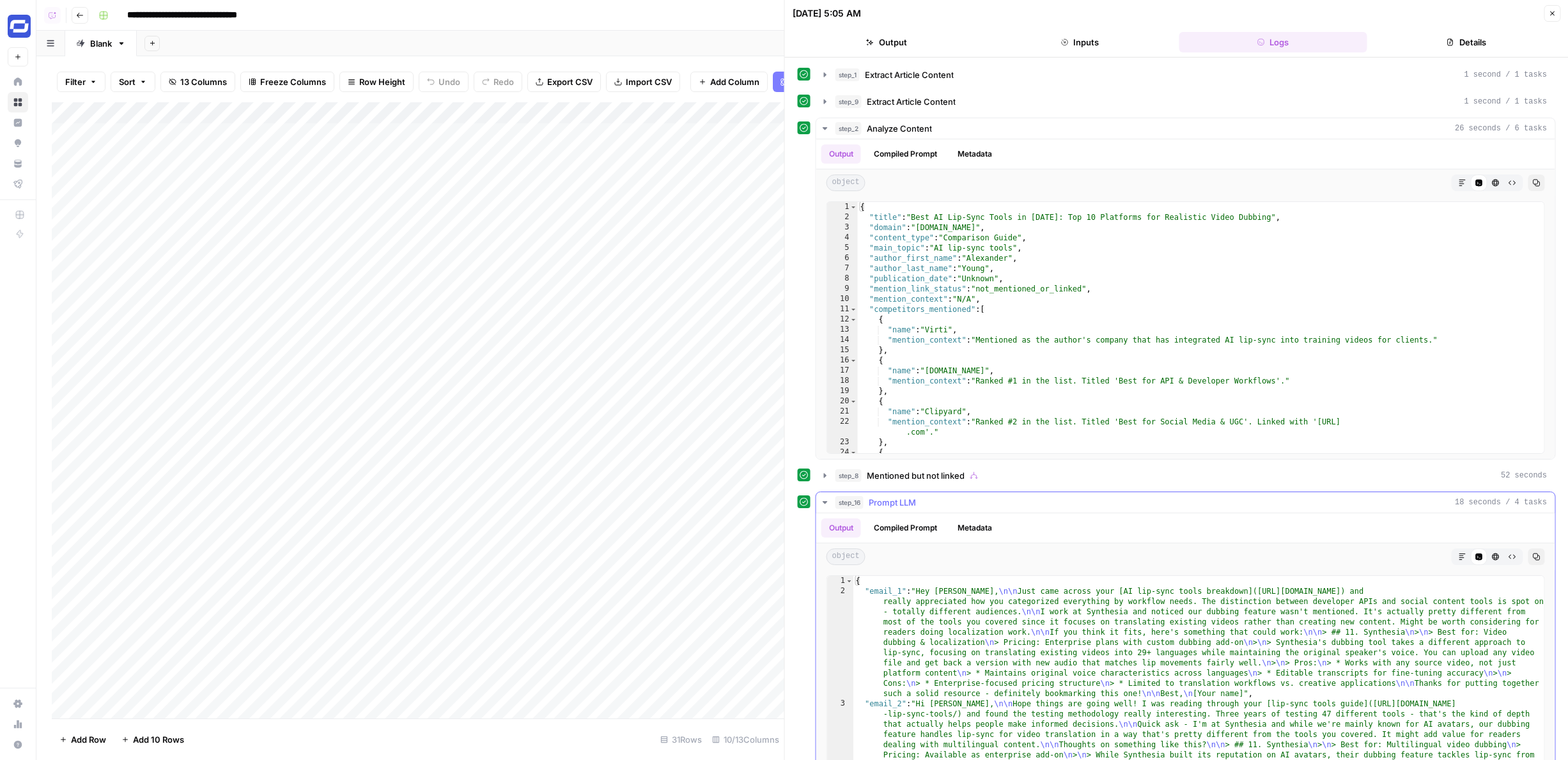
click at [901, 502] on span "Prompt LLM" at bounding box center [892, 502] width 48 height 13
click at [901, 465] on button "step_8 Mentioned but not linked 52 seconds" at bounding box center [1185, 475] width 738 height 20
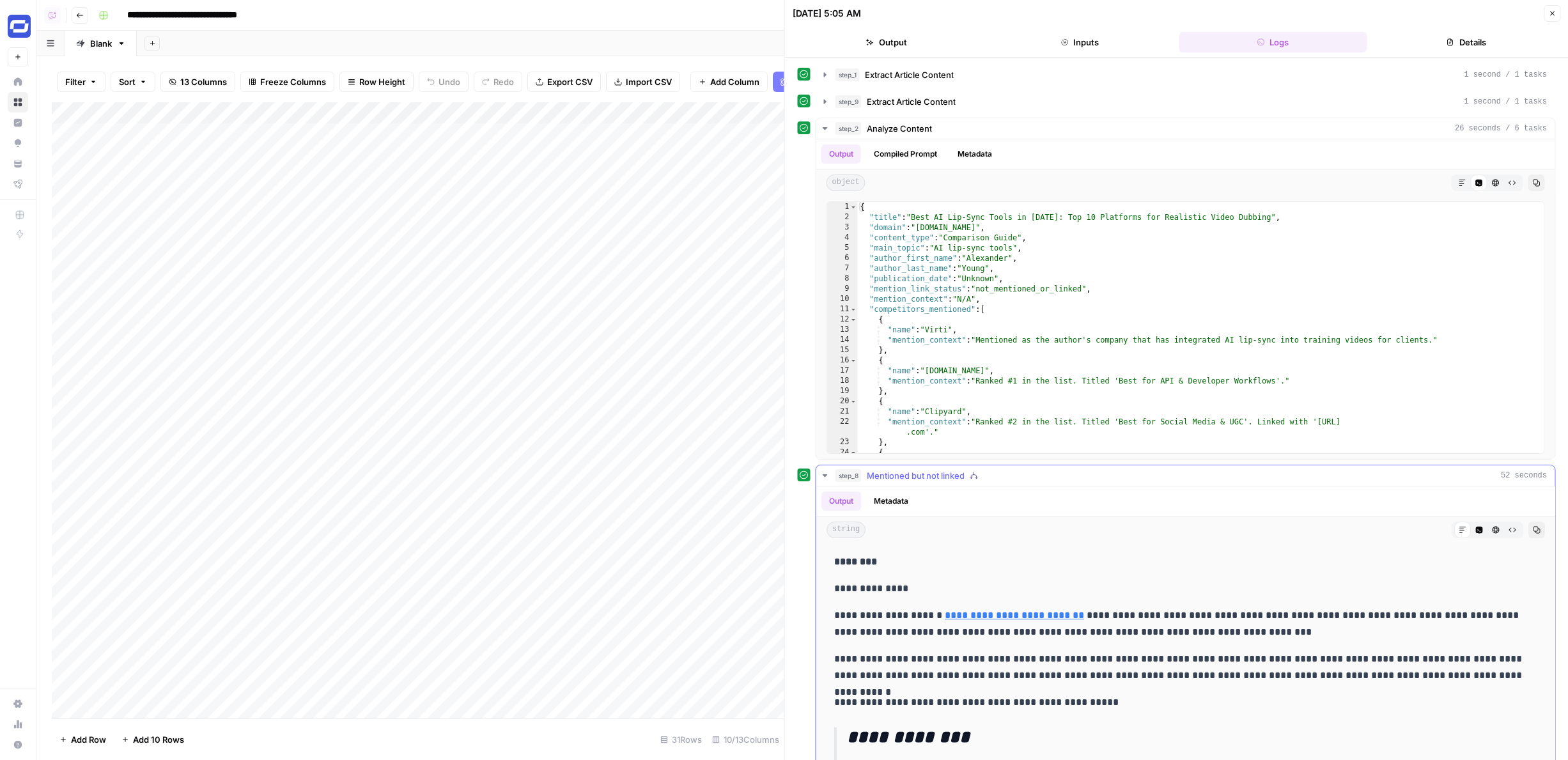
click at [901, 469] on span "Mentioned but not linked" at bounding box center [915, 475] width 98 height 13
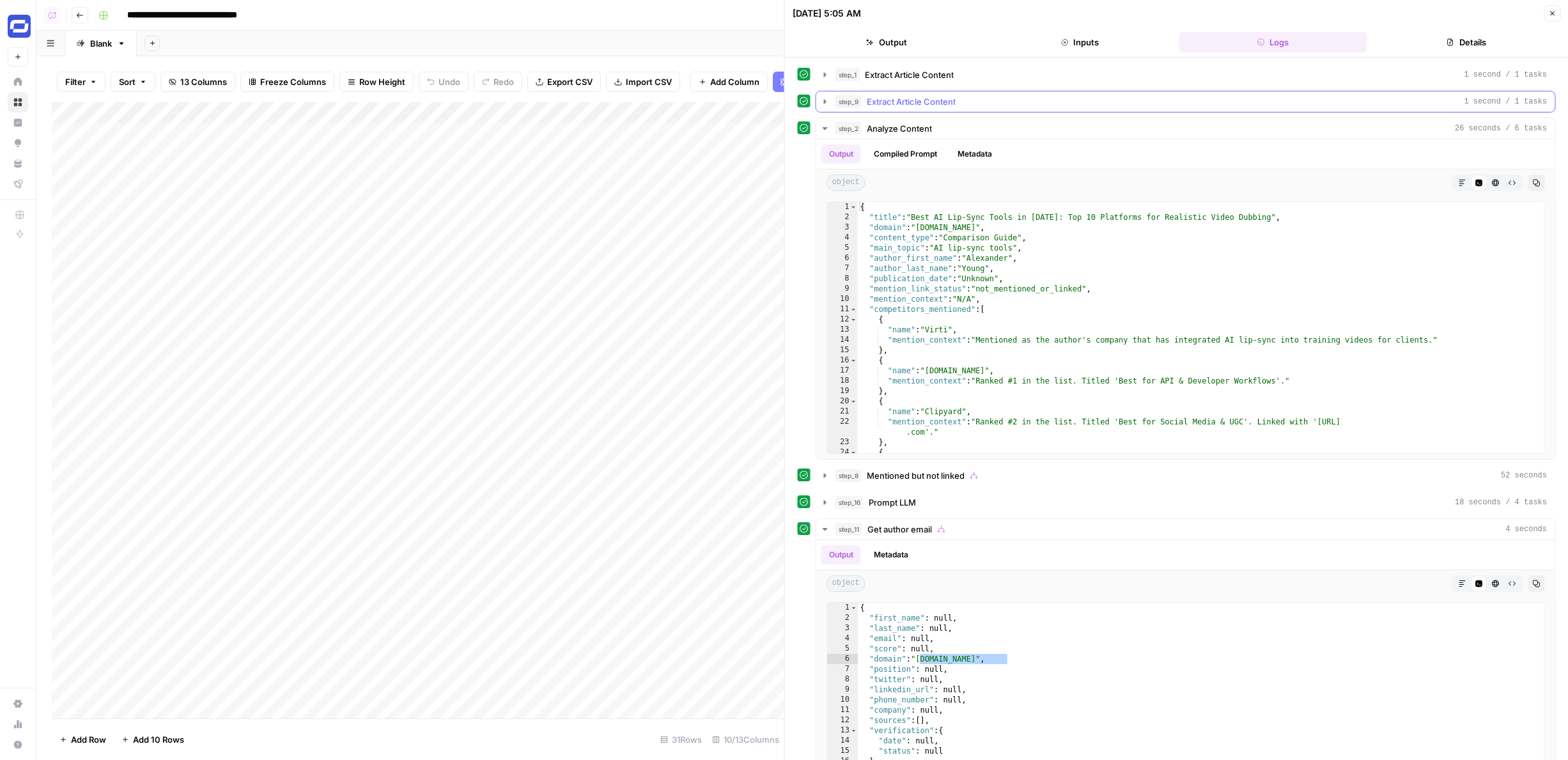
click at [877, 108] on span "Extract Article Content" at bounding box center [911, 101] width 89 height 13
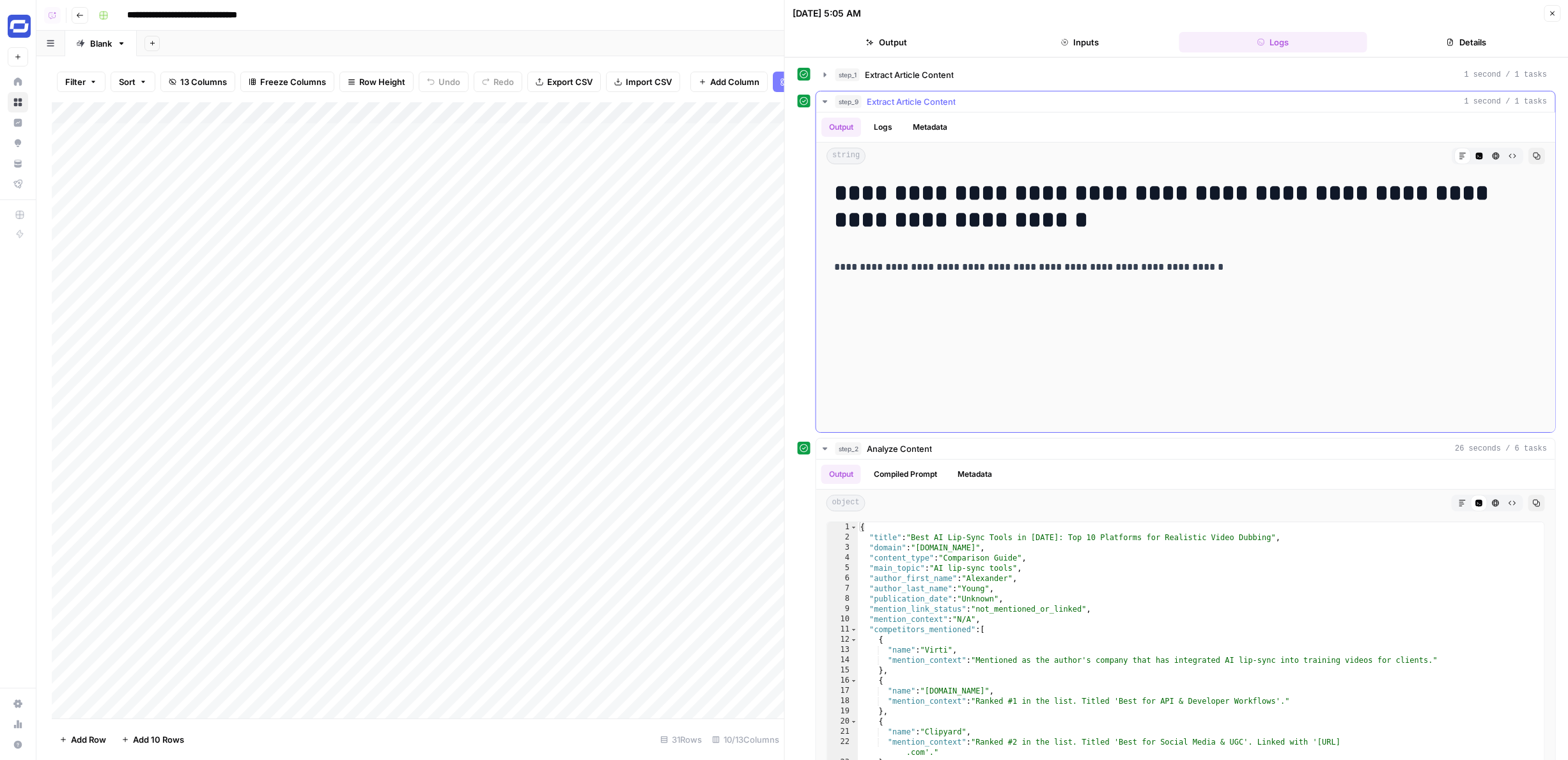
click at [877, 108] on span "Extract Article Content" at bounding box center [911, 101] width 89 height 13
click at [882, 79] on span "Extract Article Content" at bounding box center [909, 74] width 89 height 13
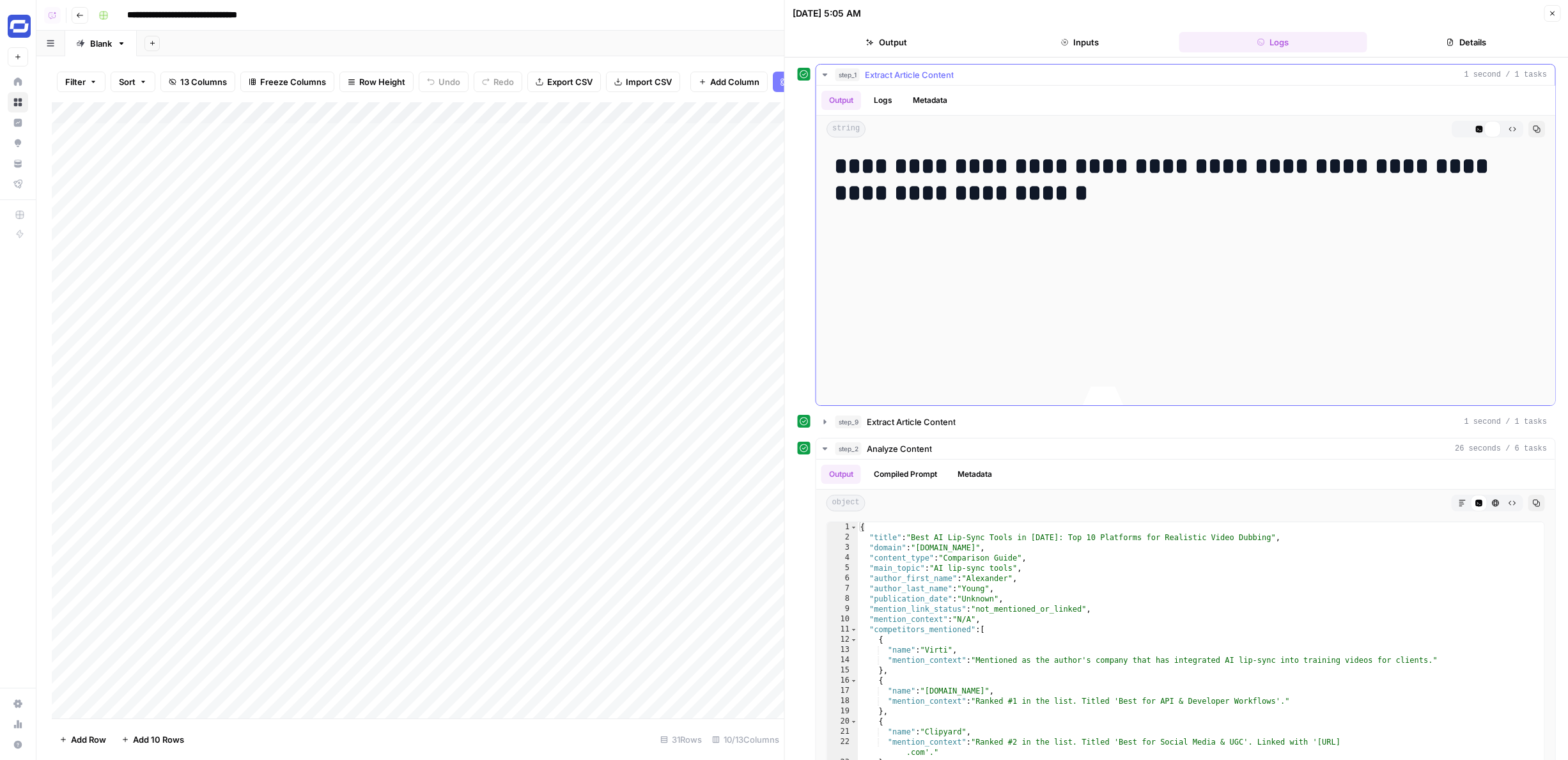
click at [882, 79] on span "Extract Article Content" at bounding box center [909, 74] width 89 height 13
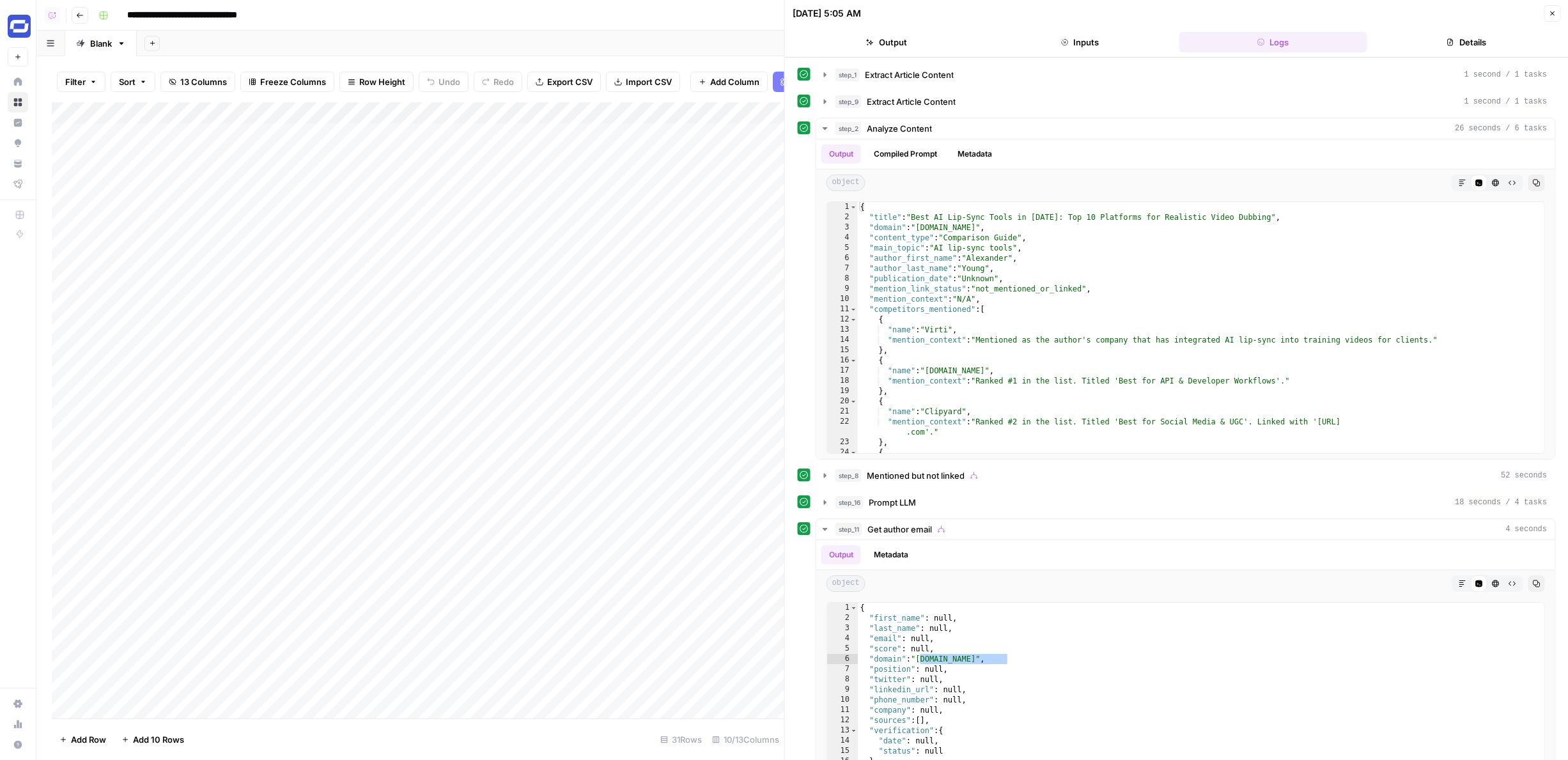
click at [537, 220] on div "Add Column" at bounding box center [418, 409] width 733 height 616
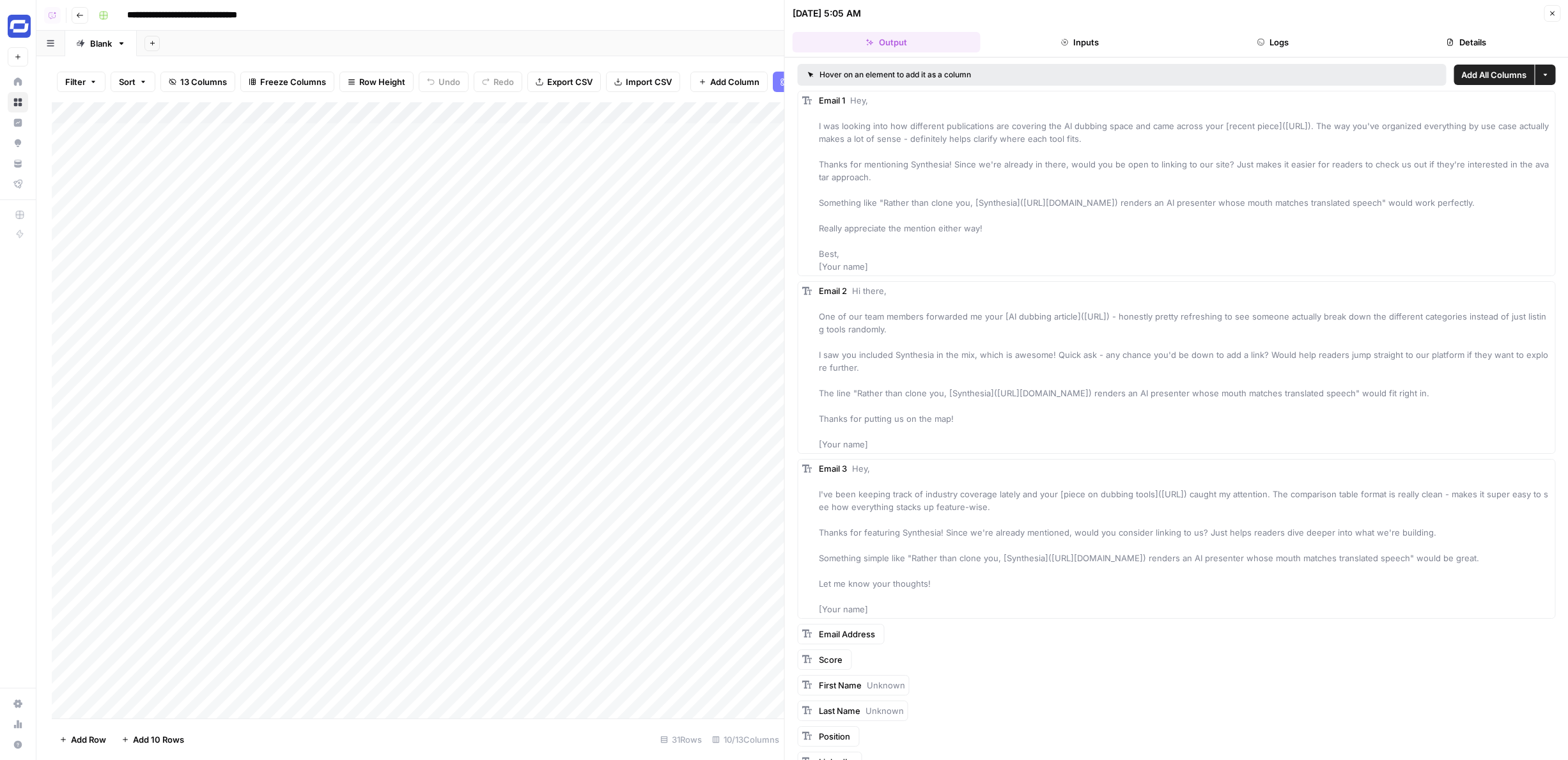
click at [1103, 43] on button "Inputs" at bounding box center [1079, 42] width 188 height 20
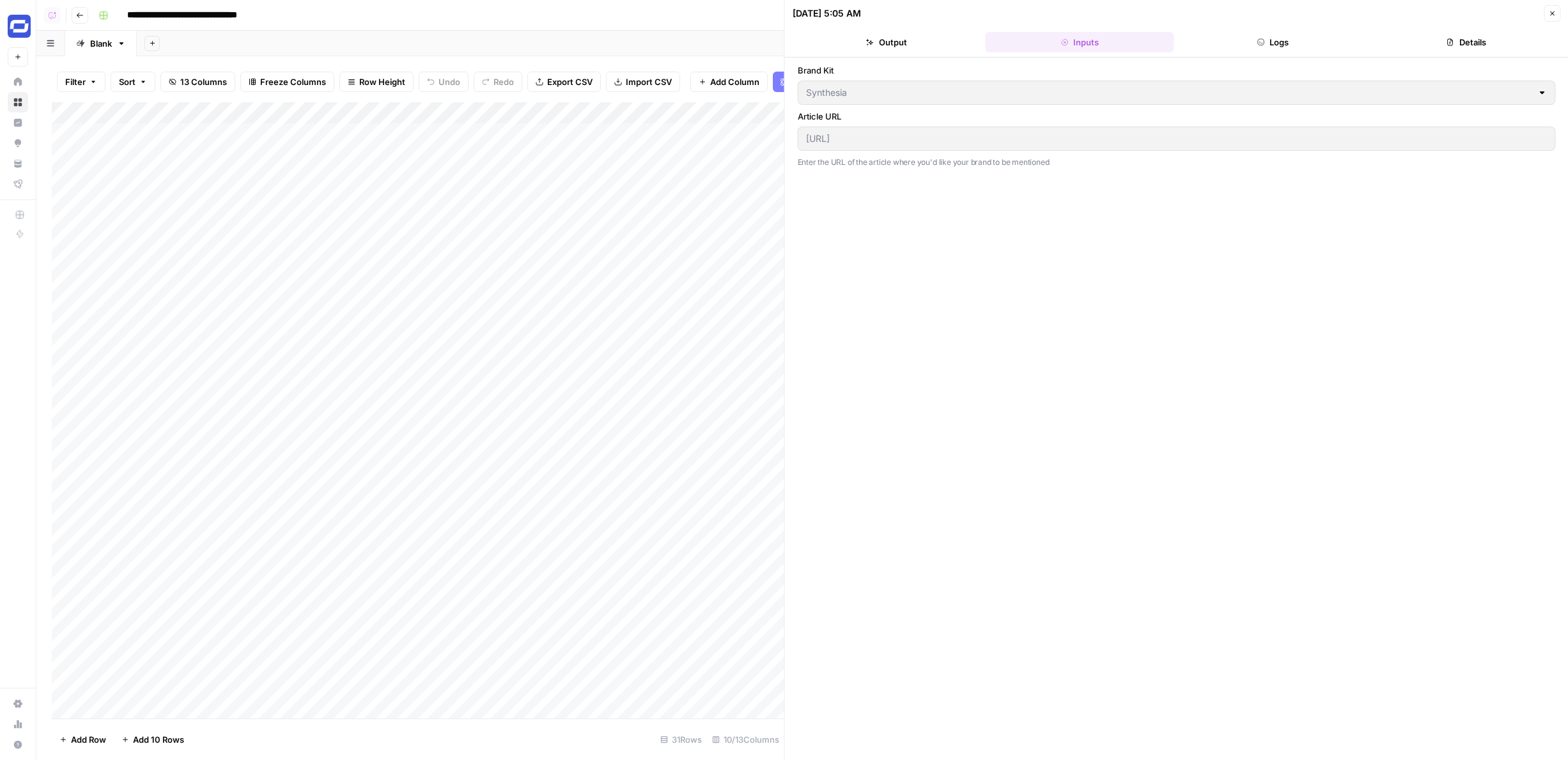
click at [1282, 46] on button "Logs" at bounding box center [1272, 42] width 188 height 20
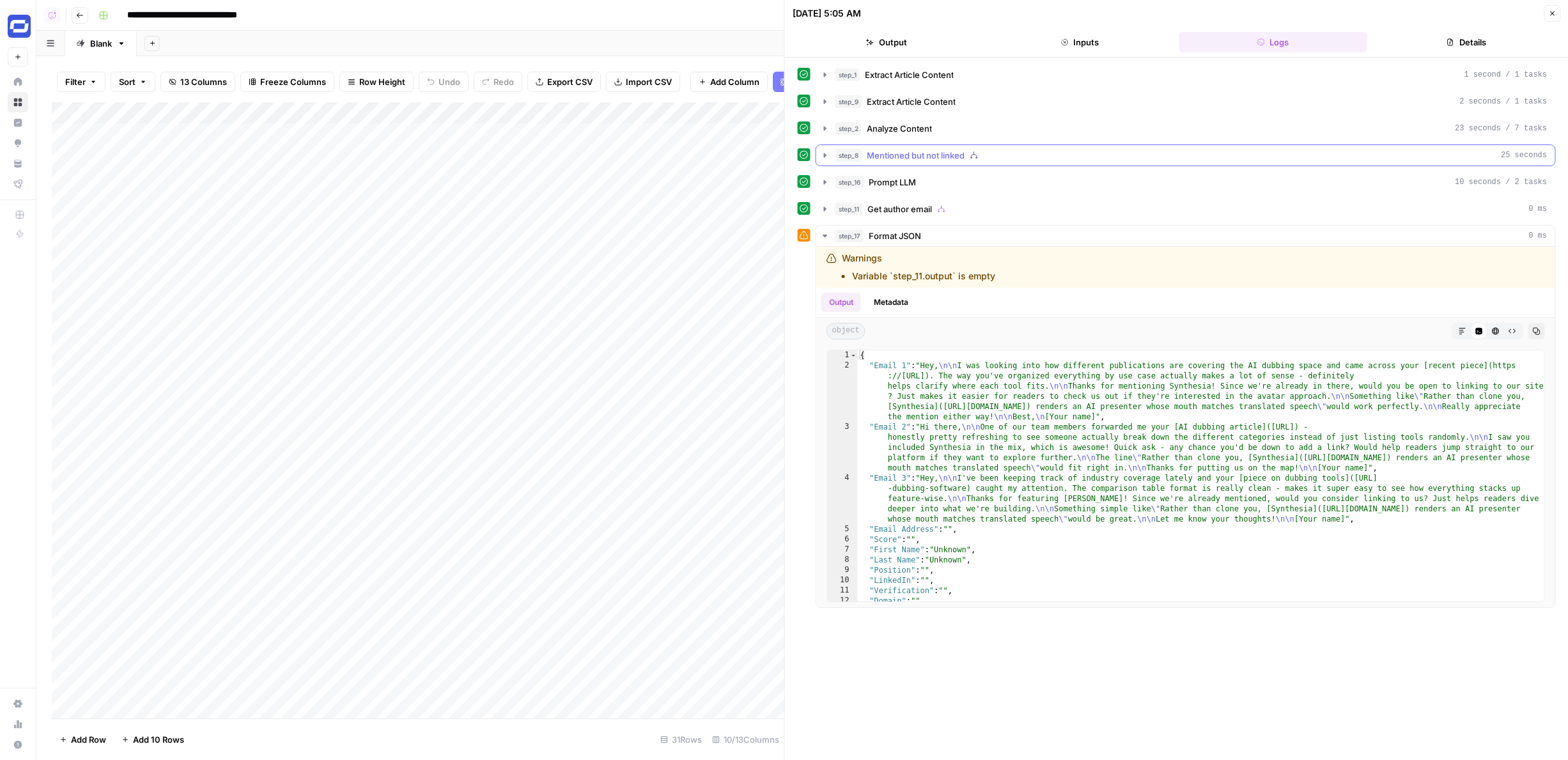
click at [985, 145] on button "step_8 Mentioned but not linked 25 seconds" at bounding box center [1185, 155] width 738 height 20
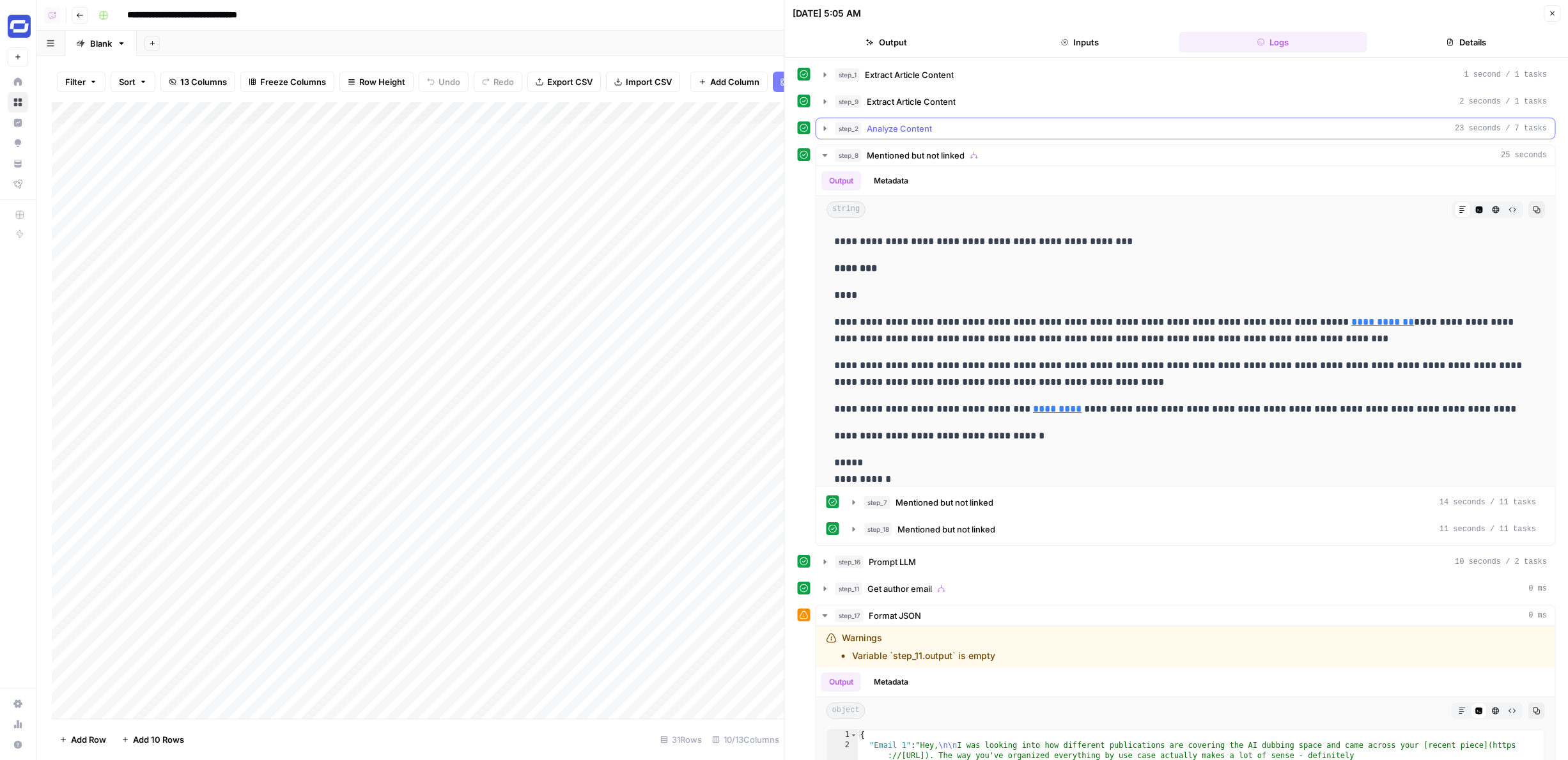
click at [979, 127] on div "step_2 Analyze Content 23 seconds / 7 tasks" at bounding box center [1191, 128] width 712 height 13
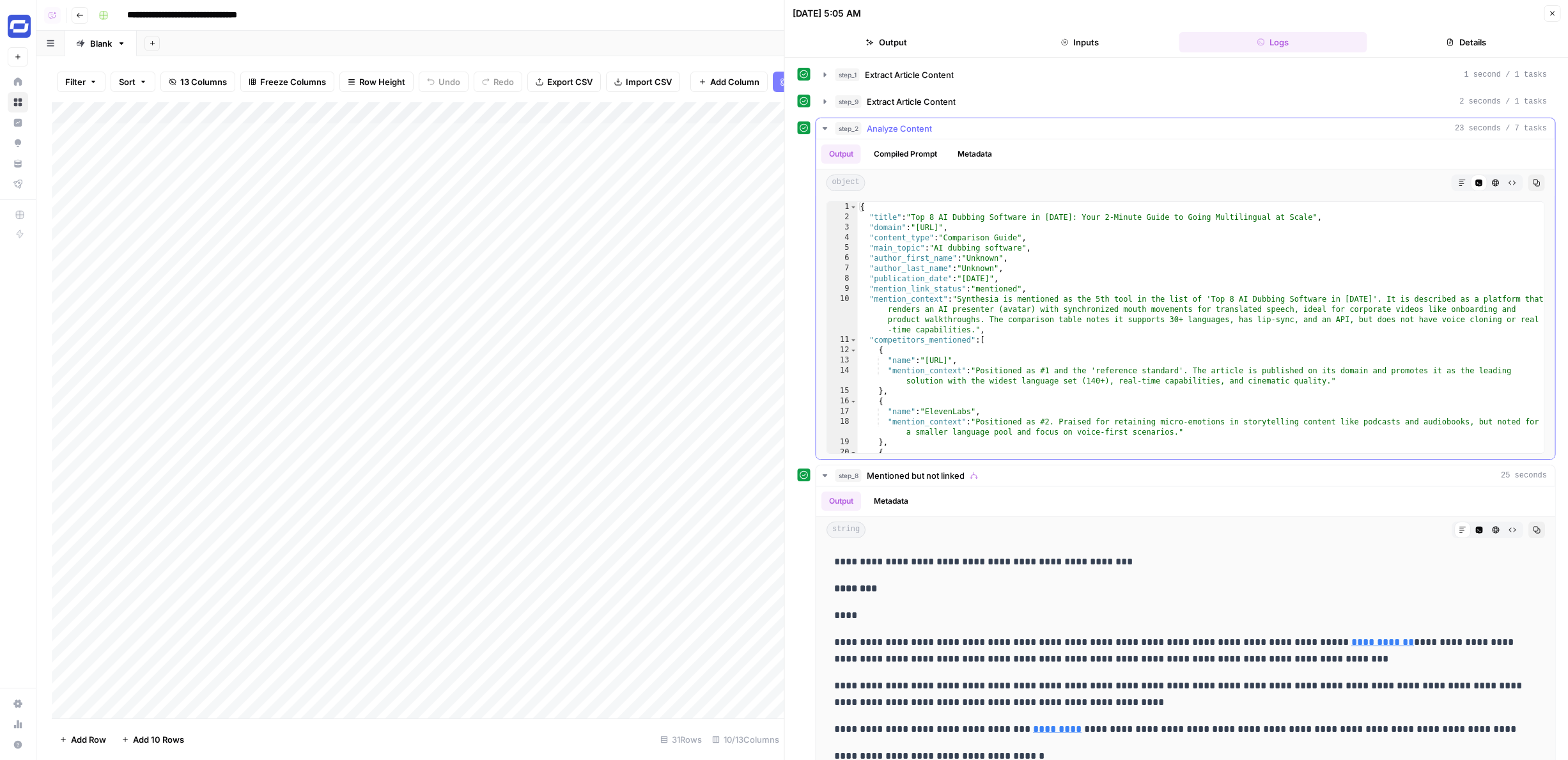
click at [963, 99] on div "step_9 Extract Article Content 2 seconds / 1 tasks" at bounding box center [1191, 101] width 712 height 13
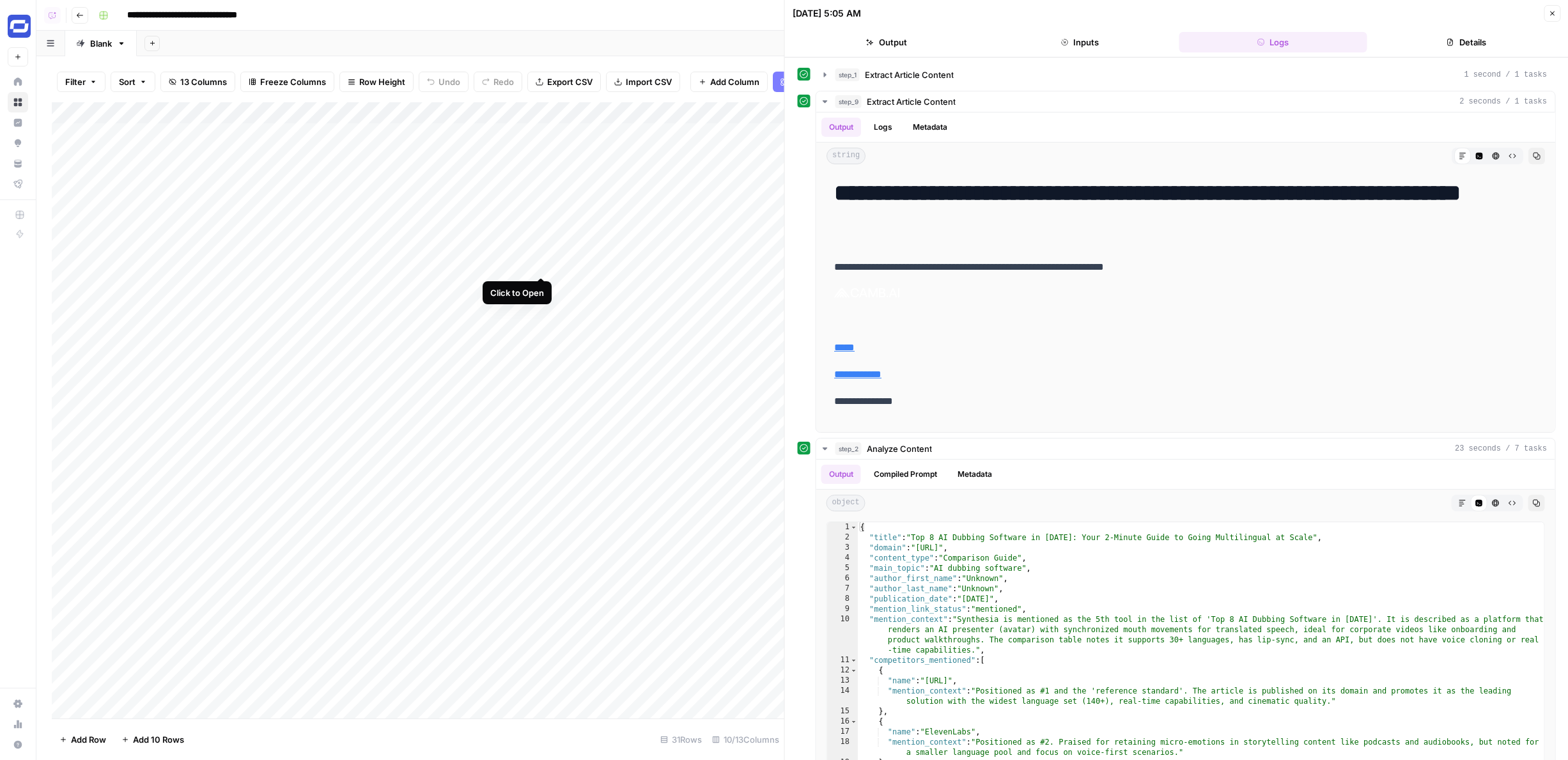
click at [540, 266] on div "Add Column" at bounding box center [418, 409] width 733 height 616
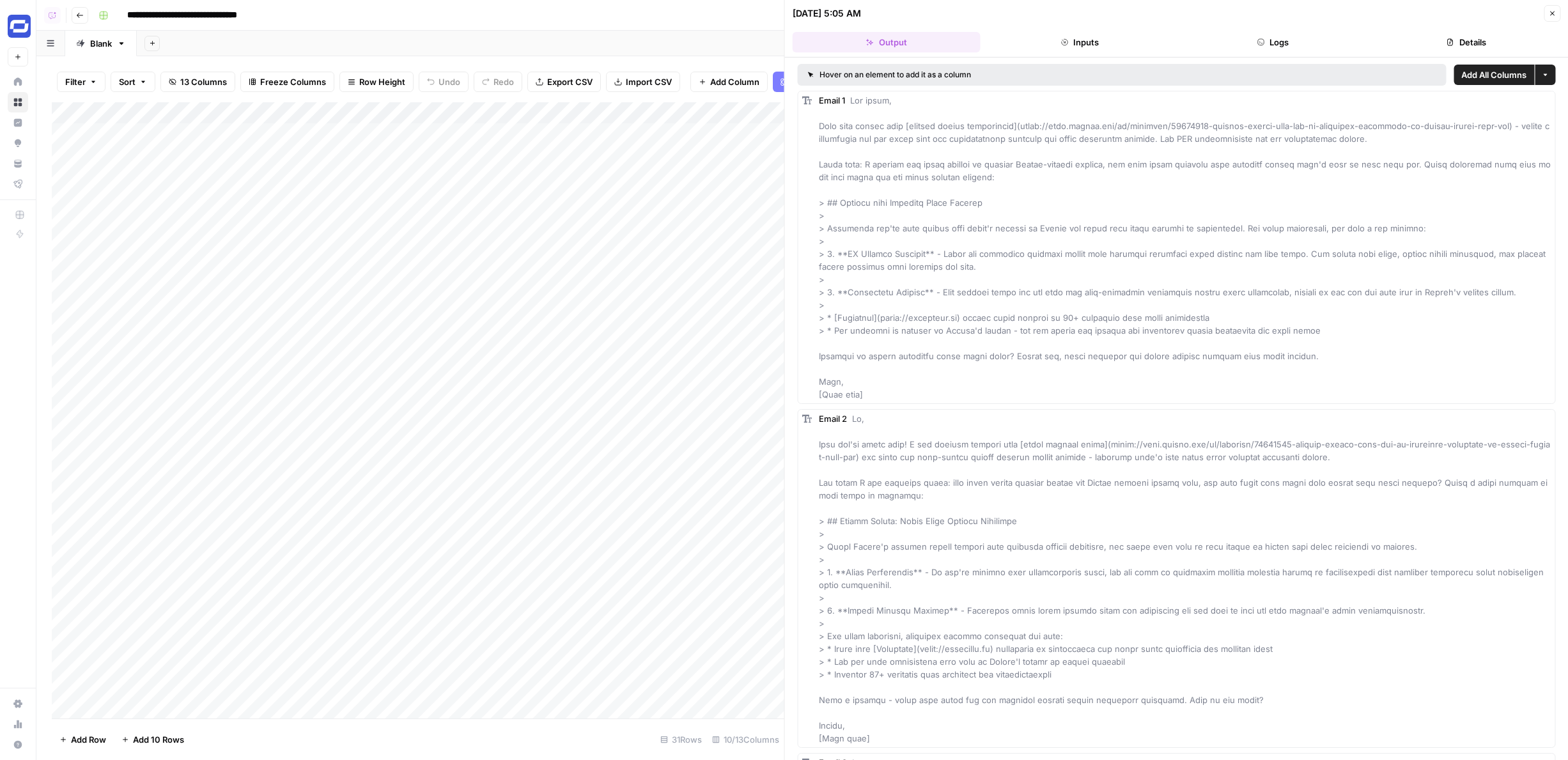
click at [1261, 48] on button "Logs" at bounding box center [1272, 42] width 188 height 20
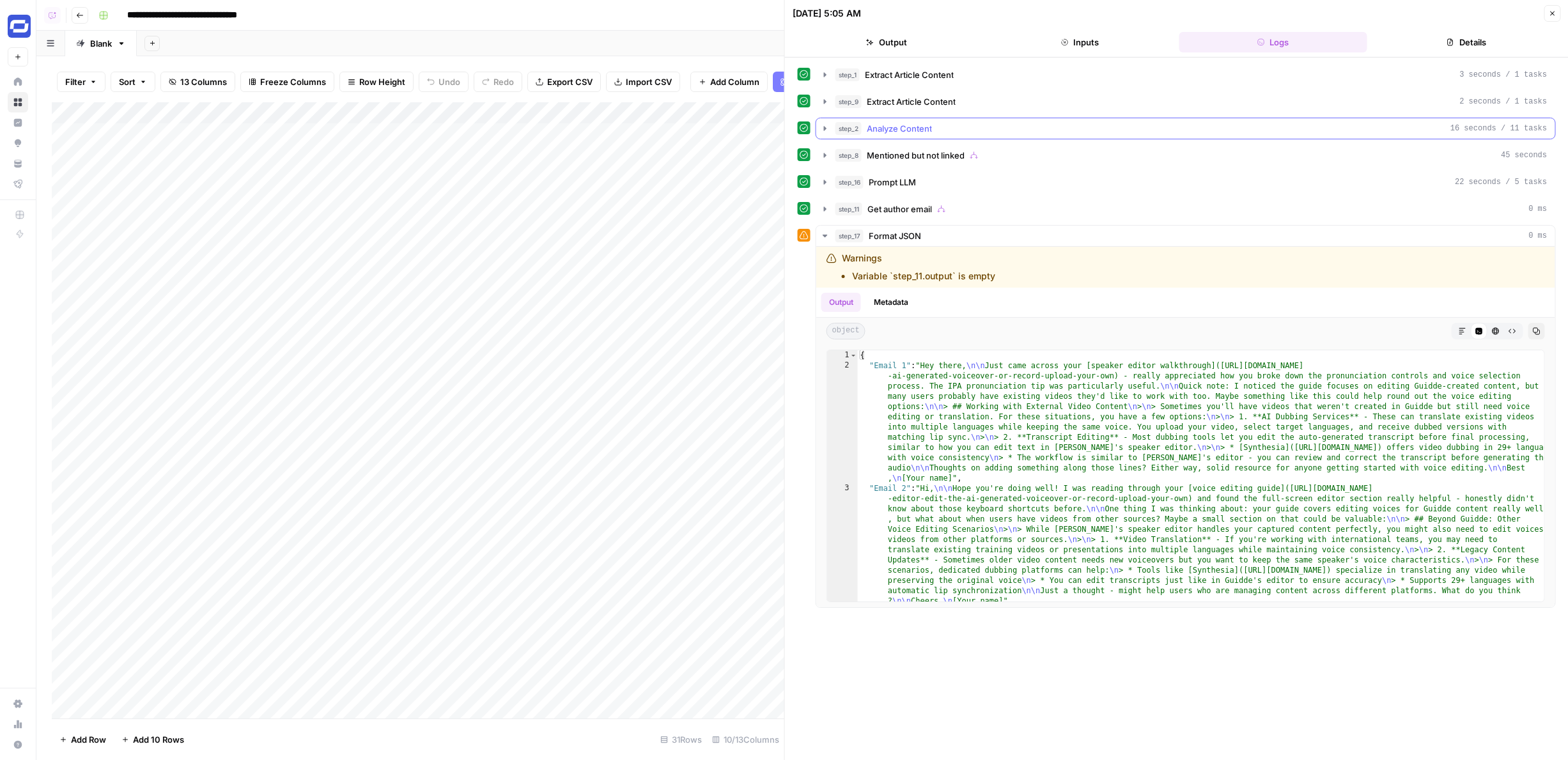
click at [1043, 126] on div "step_2 Analyze Content 16 seconds / 11 tasks" at bounding box center [1191, 128] width 712 height 13
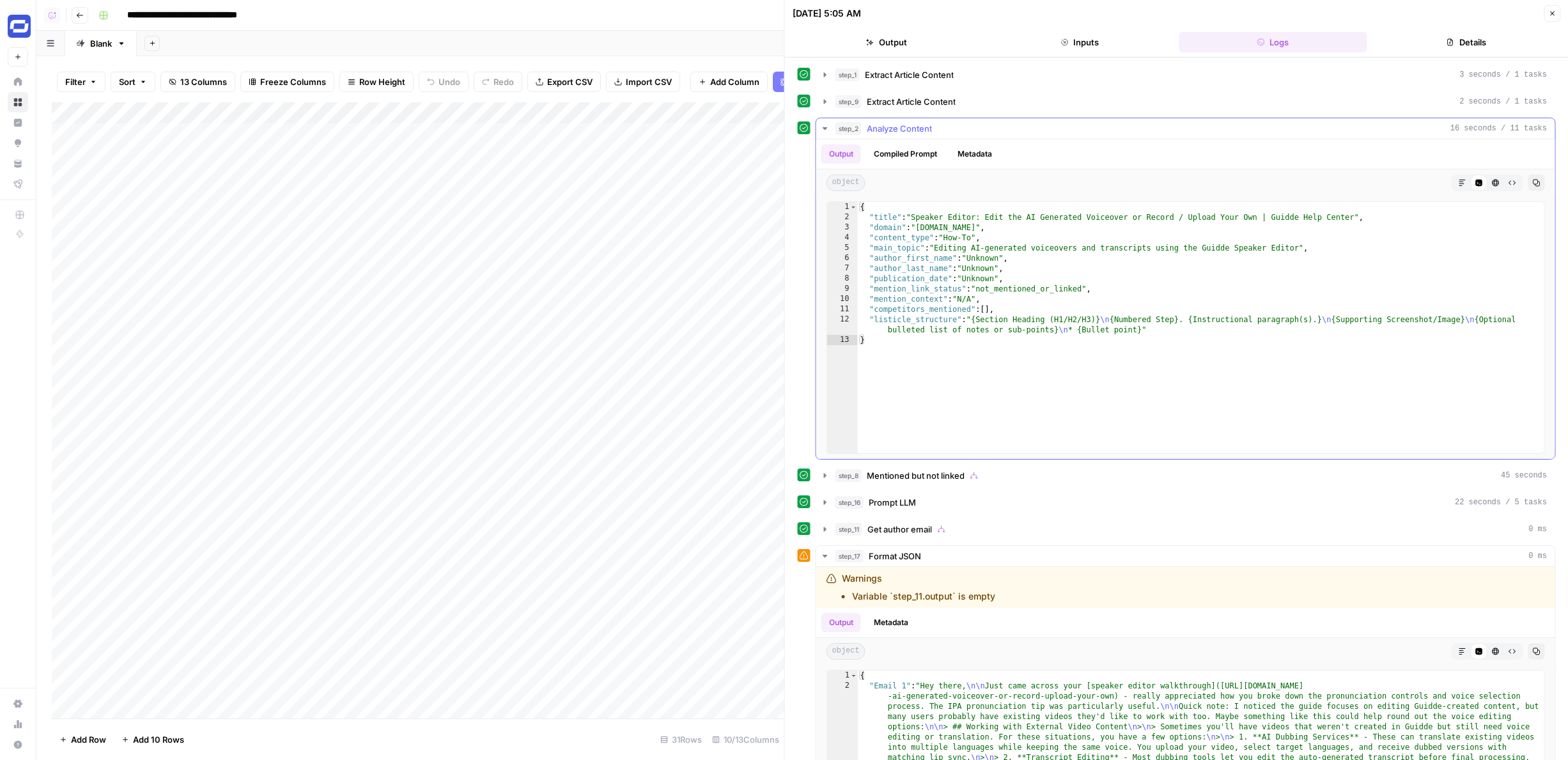
click at [1043, 126] on div "step_2 Analyze Content 16 seconds / 11 tasks" at bounding box center [1191, 128] width 712 height 13
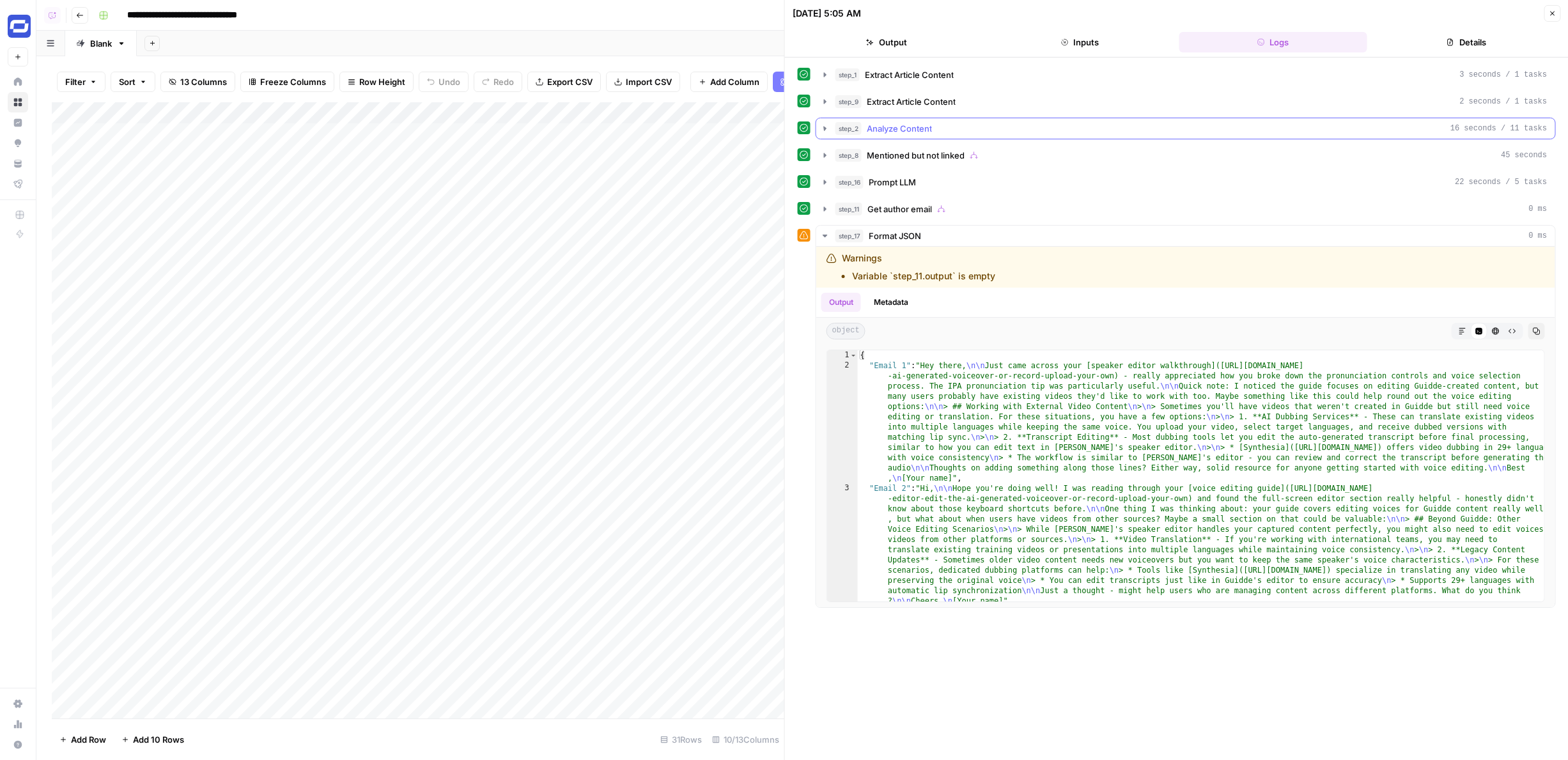
click at [1043, 126] on div "step_2 Analyze Content 16 seconds / 11 tasks" at bounding box center [1191, 128] width 712 height 13
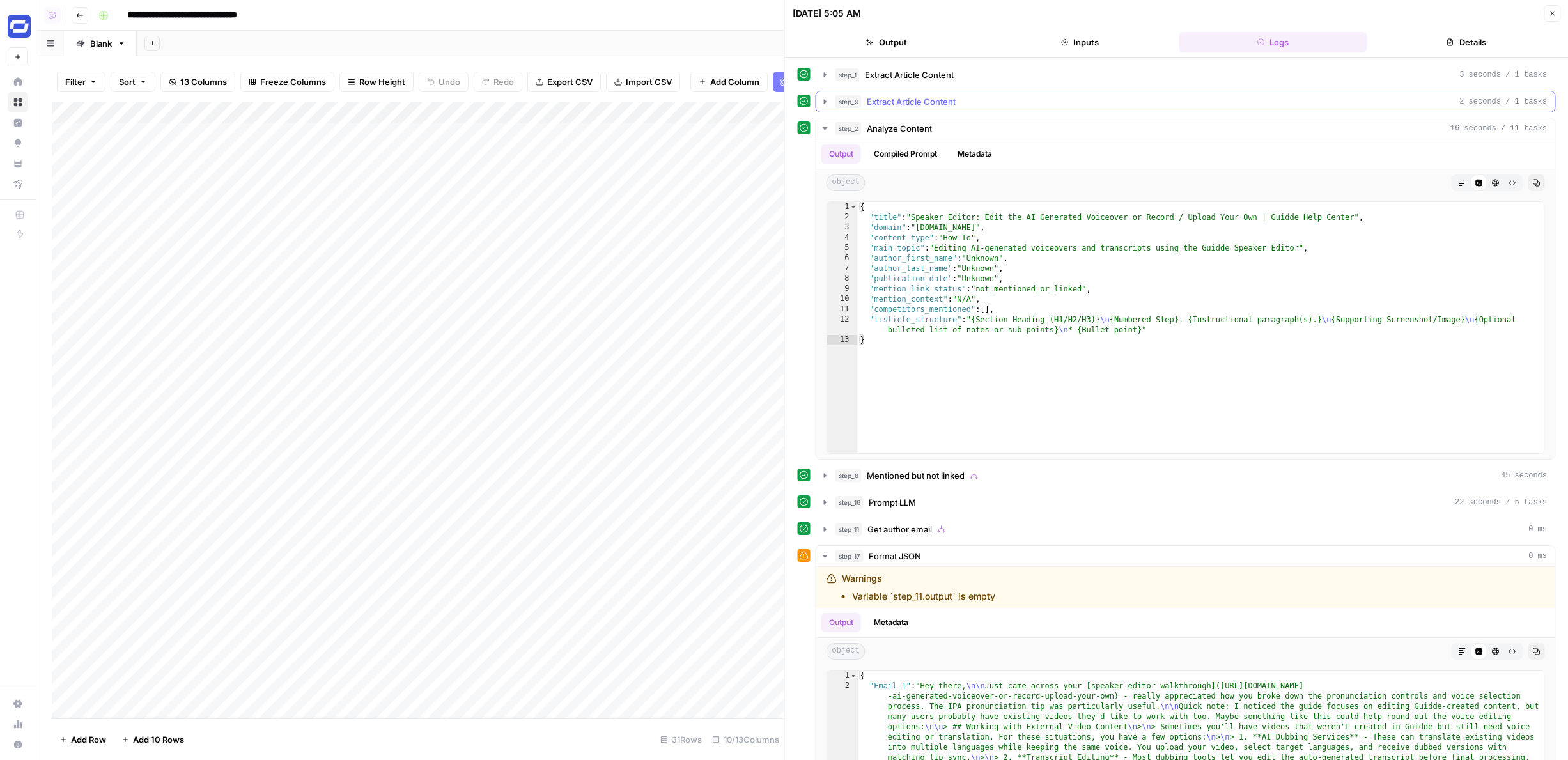
click at [966, 102] on div "step_9 Extract Article Content 2 seconds / 1 tasks" at bounding box center [1191, 101] width 712 height 13
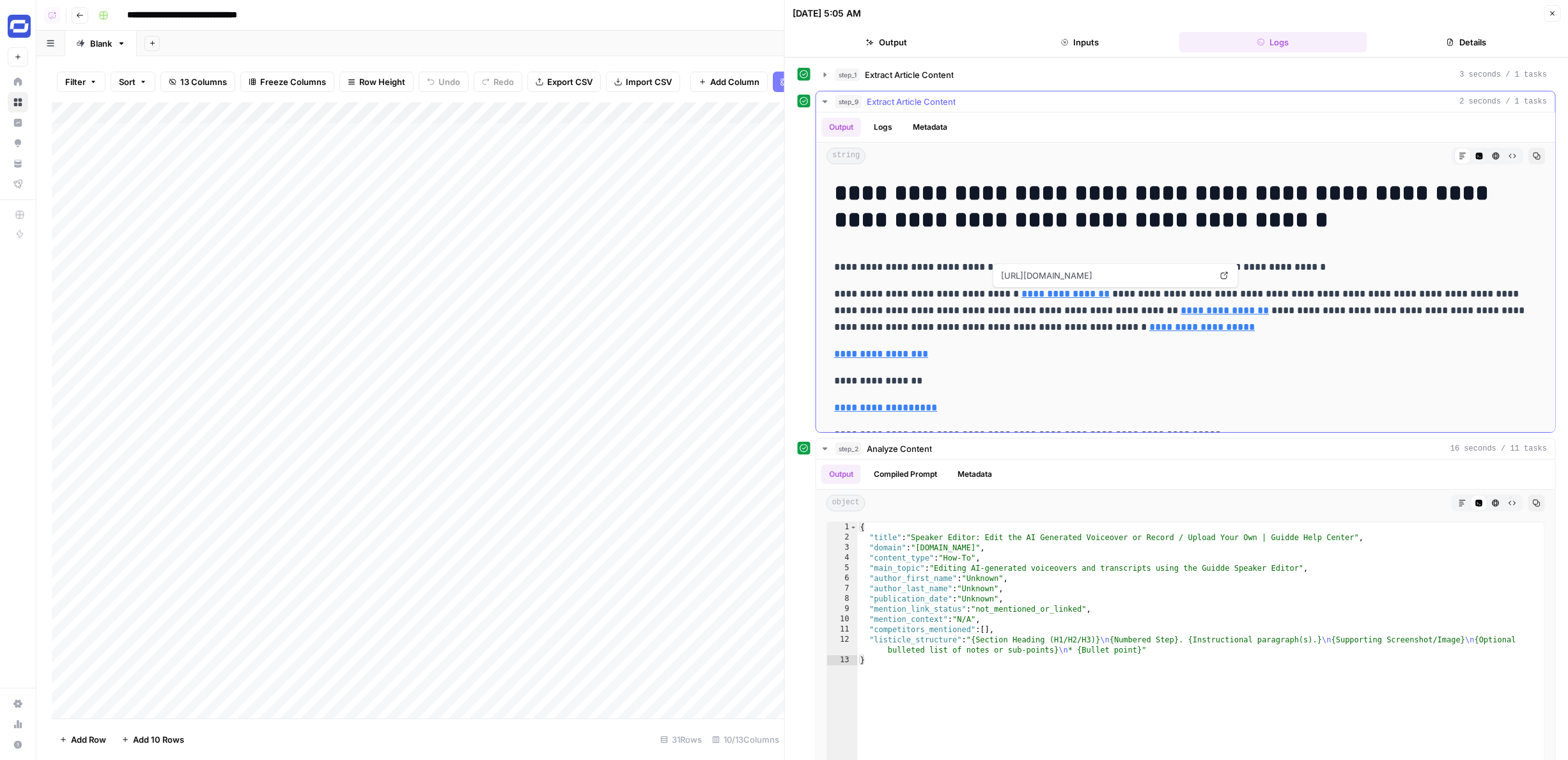
click at [1063, 292] on link "**********" at bounding box center [1066, 293] width 89 height 9
click at [366, 221] on div "Add Column" at bounding box center [418, 409] width 733 height 616
click at [370, 327] on div "Add Column" at bounding box center [418, 409] width 733 height 616
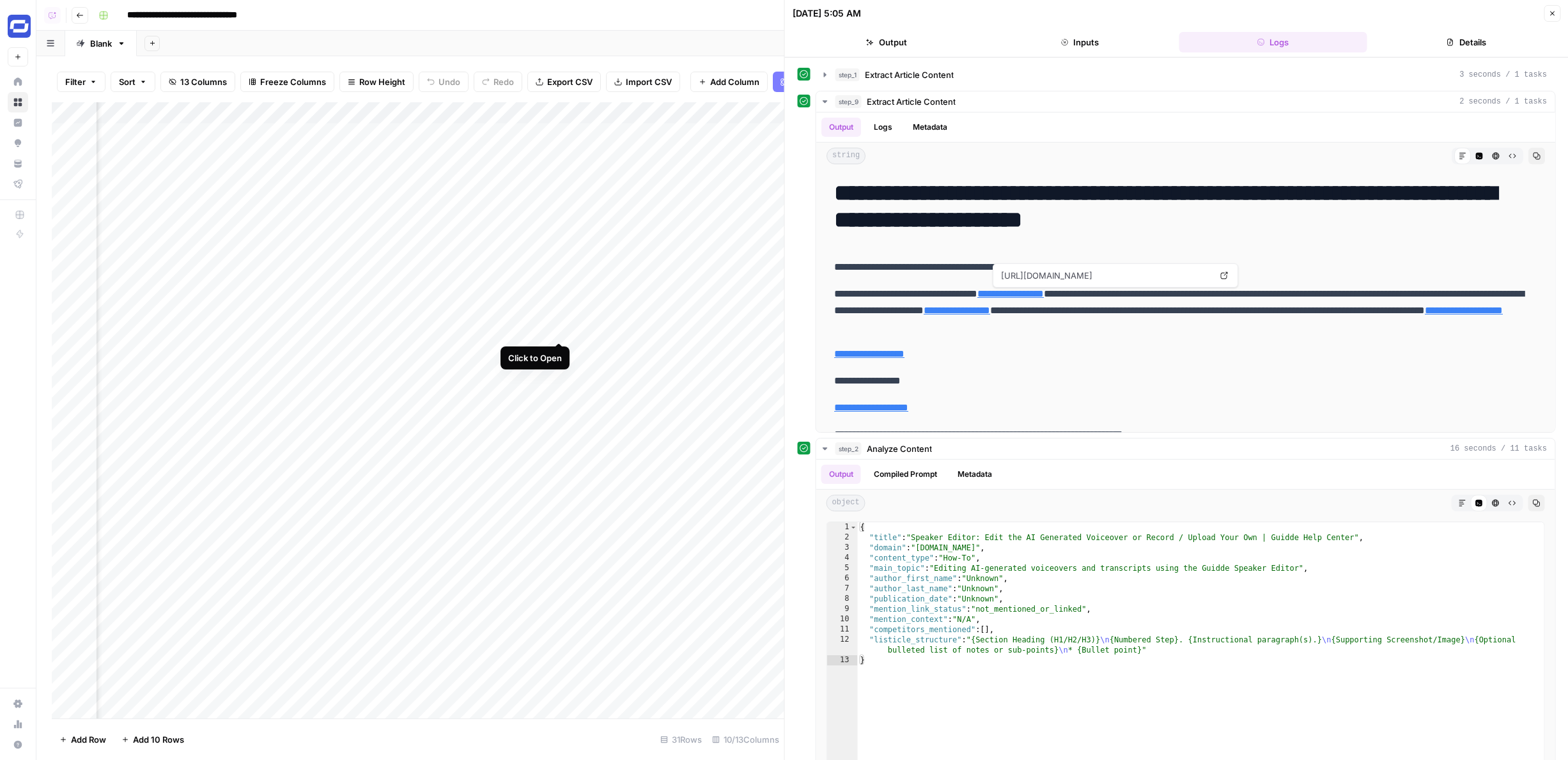
click at [559, 327] on div "Add Column" at bounding box center [418, 409] width 733 height 616
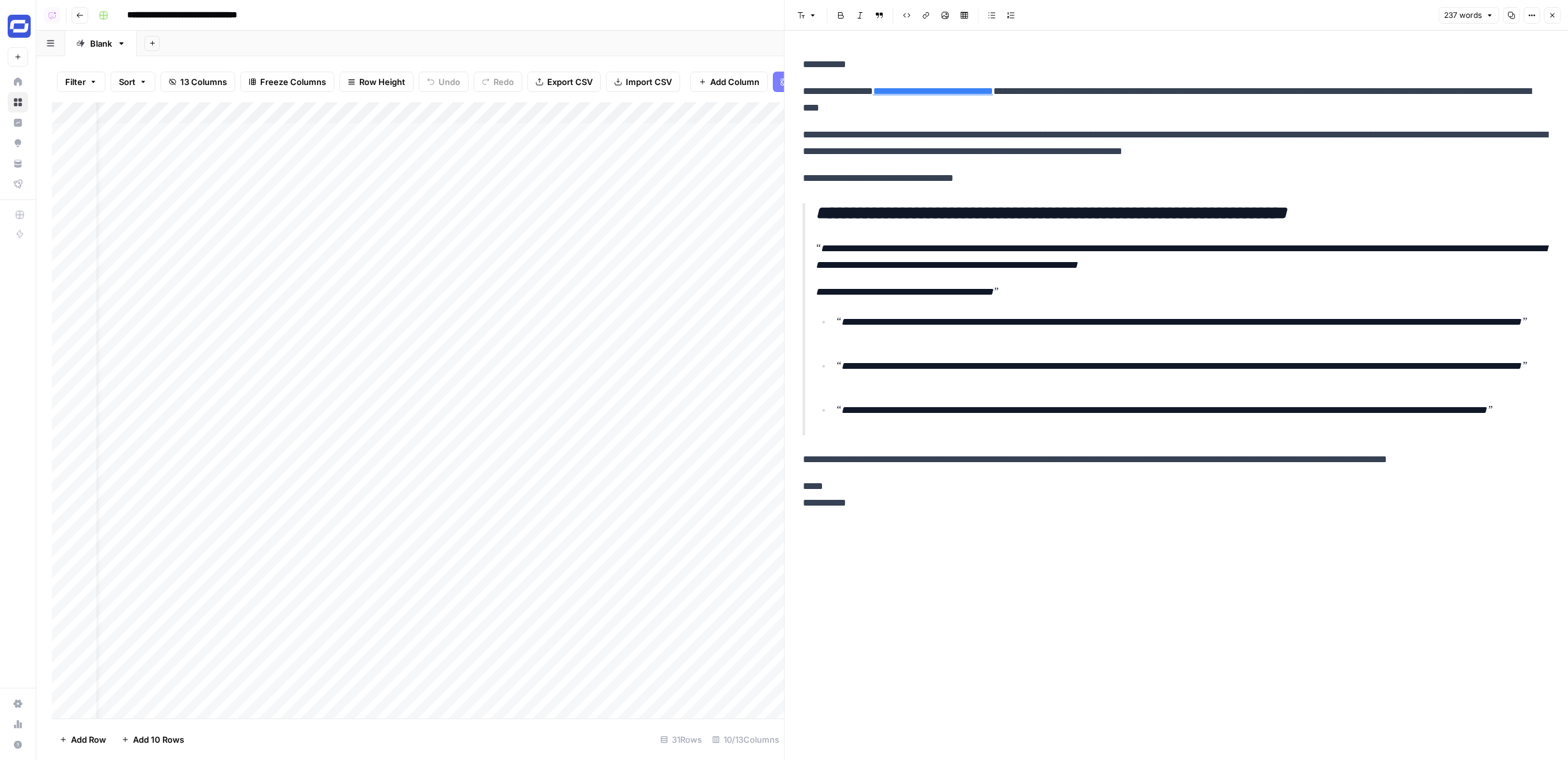
scroll to position [0, 53]
click at [760, 307] on div "Add Column" at bounding box center [418, 409] width 733 height 616
click at [766, 307] on div "Add Column" at bounding box center [418, 409] width 733 height 616
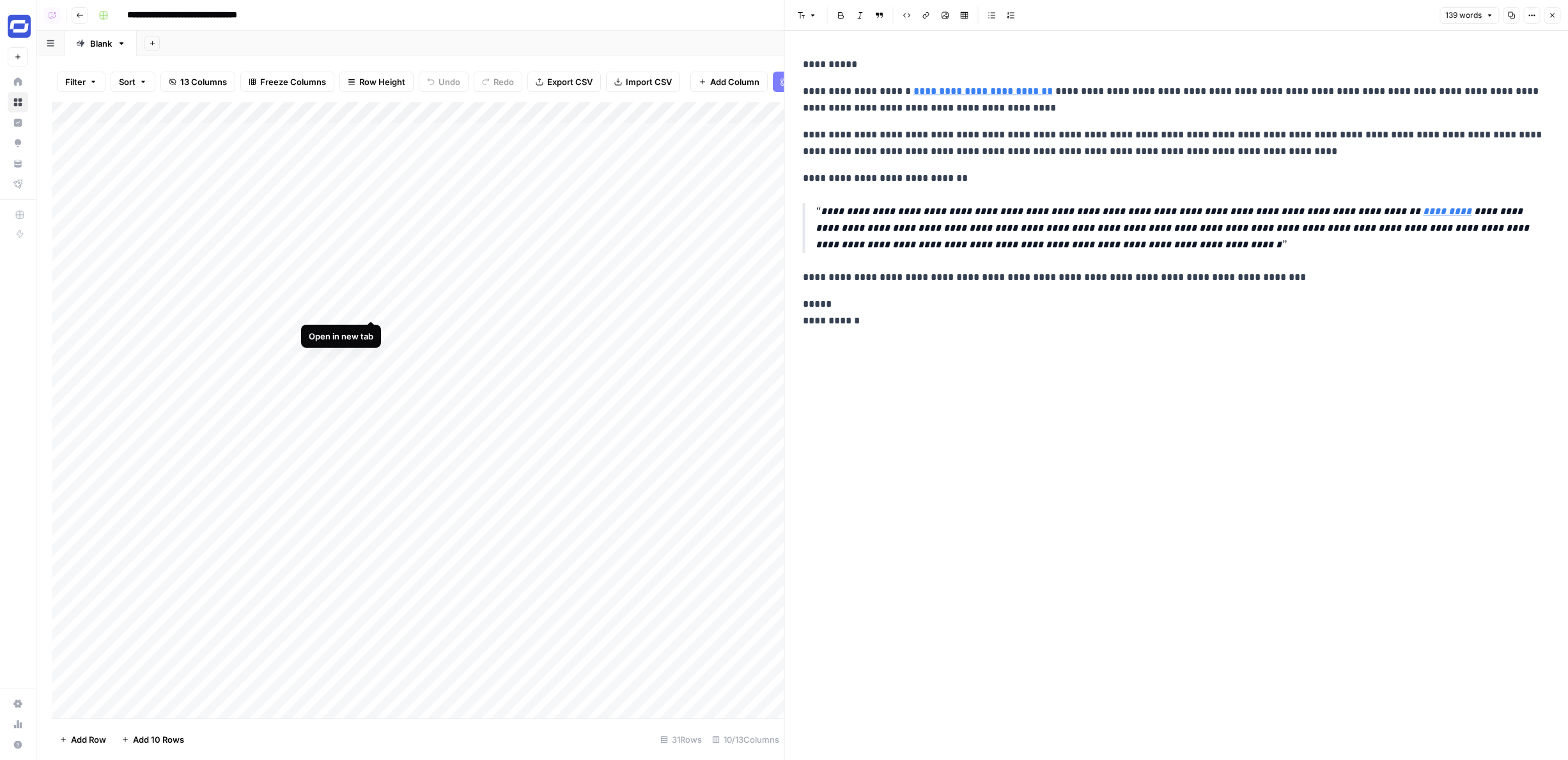
click at [372, 307] on div "Add Column" at bounding box center [418, 409] width 733 height 616
click at [366, 281] on div "Add Column" at bounding box center [418, 409] width 733 height 616
click at [219, 309] on div "Add Column" at bounding box center [418, 409] width 733 height 616
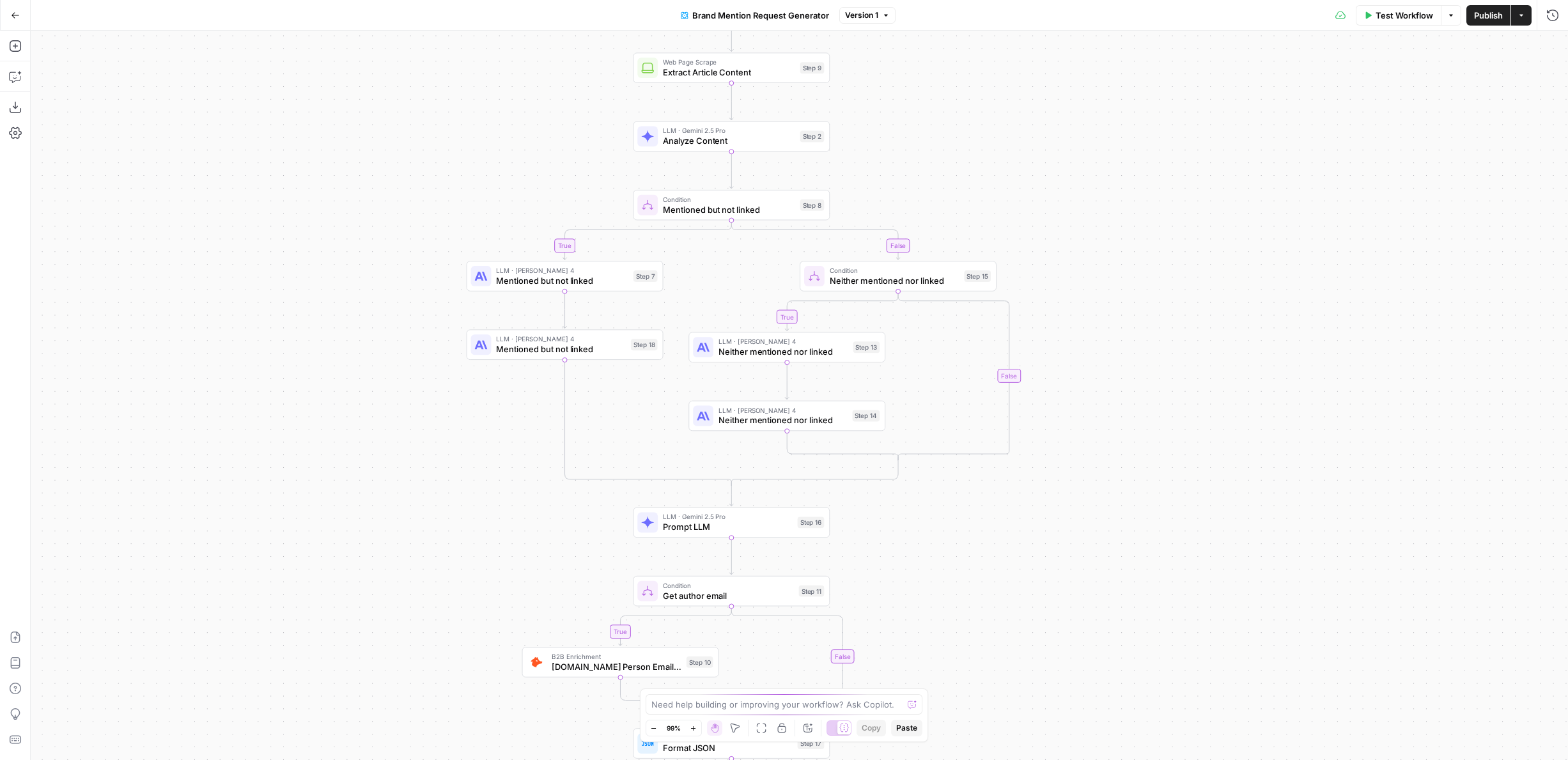
drag, startPoint x: 947, startPoint y: 180, endPoint x: 921, endPoint y: 105, distance: 79.4
click at [921, 105] on div "true false true false true false Workflow Set Inputs Inputs Web Page Scrape Ext…" at bounding box center [799, 395] width 1537 height 729
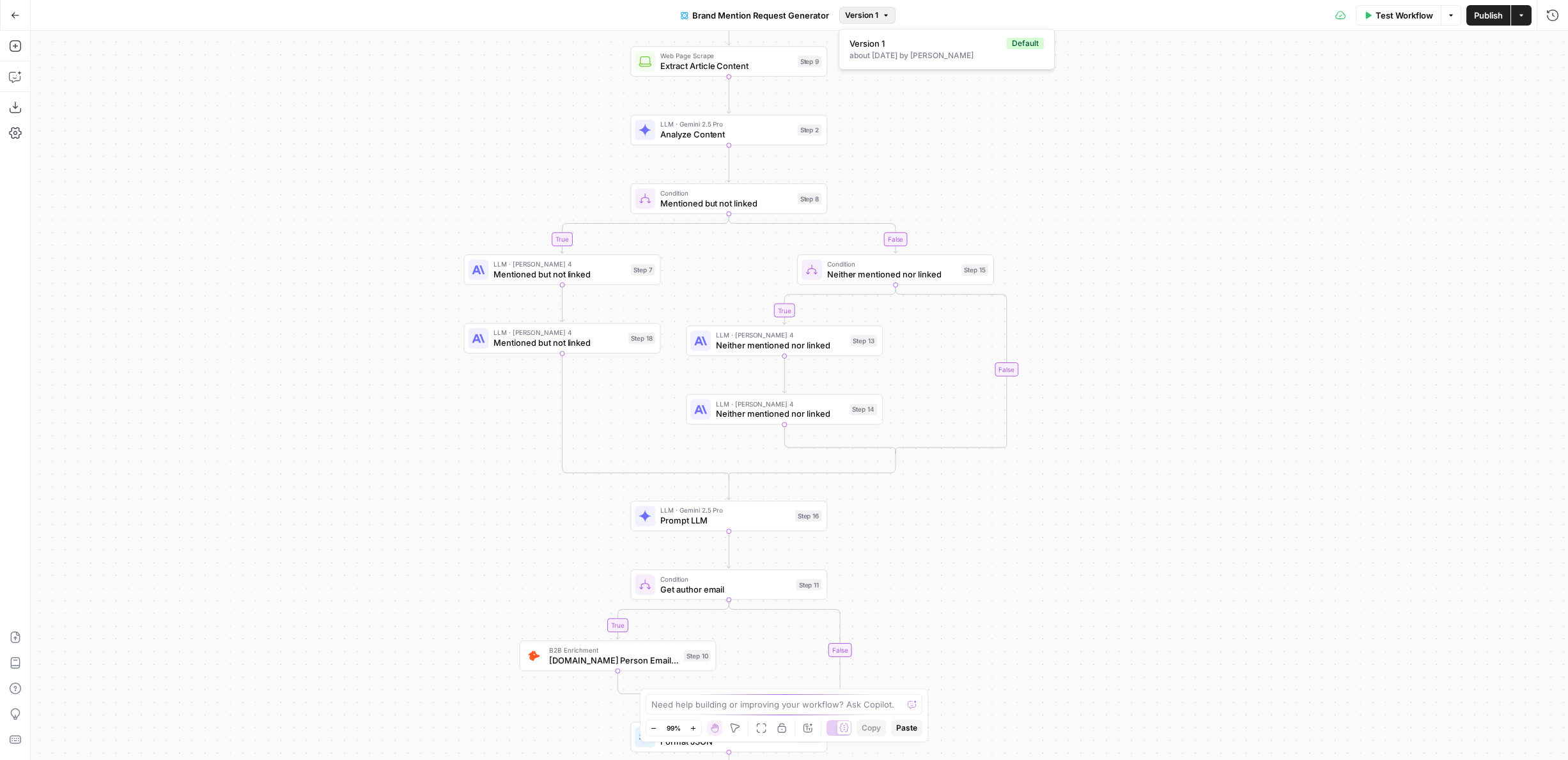
click at [870, 22] on button "Version 1" at bounding box center [866, 15] width 56 height 17
click at [906, 183] on div "true false true false true false Workflow Set Inputs Inputs Web Page Scrape Ext…" at bounding box center [799, 395] width 1537 height 729
click at [591, 664] on span "[DOMAIN_NAME] Person Email Search" at bounding box center [613, 660] width 129 height 13
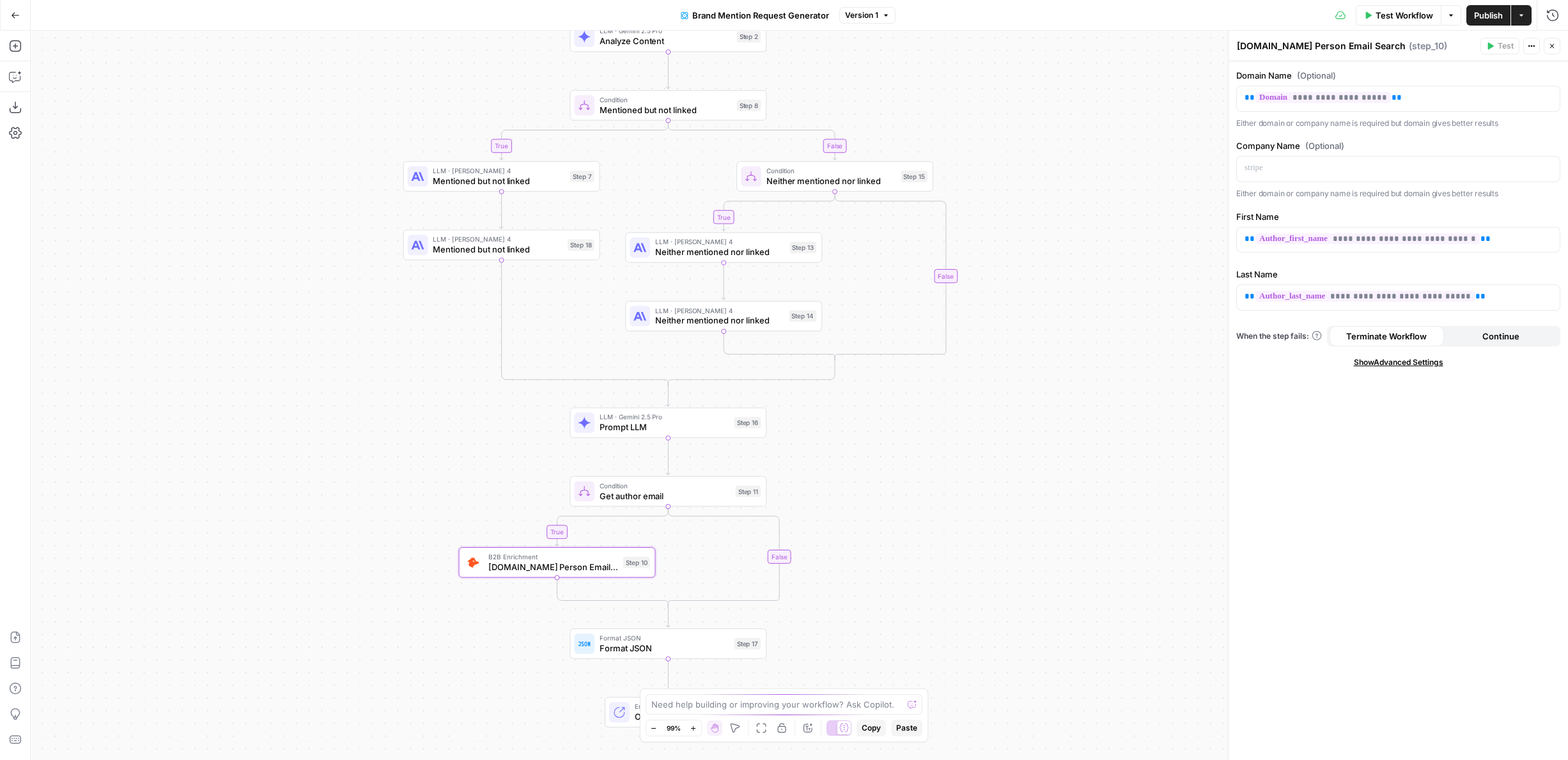
drag, startPoint x: 546, startPoint y: 580, endPoint x: 483, endPoint y: 484, distance: 114.8
click at [483, 484] on div "true true false true false false Workflow Set Inputs Inputs Web Page Scrape Ext…" at bounding box center [799, 395] width 1537 height 729
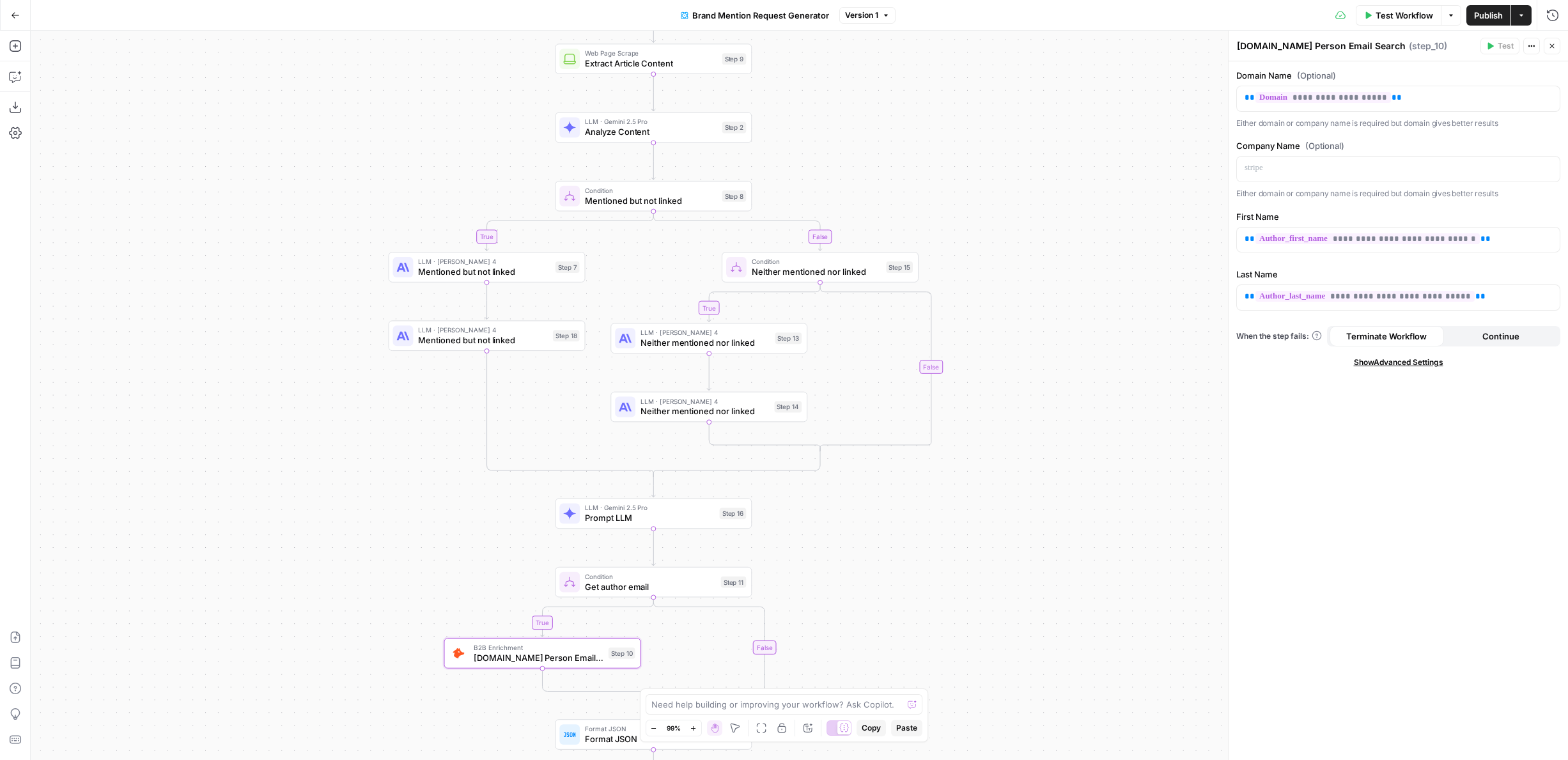
drag, startPoint x: 1097, startPoint y: 99, endPoint x: 1083, endPoint y: 192, distance: 94.0
click at [1083, 192] on div "true true false true false false Workflow Set Inputs Inputs Web Page Scrape Ext…" at bounding box center [799, 395] width 1537 height 729
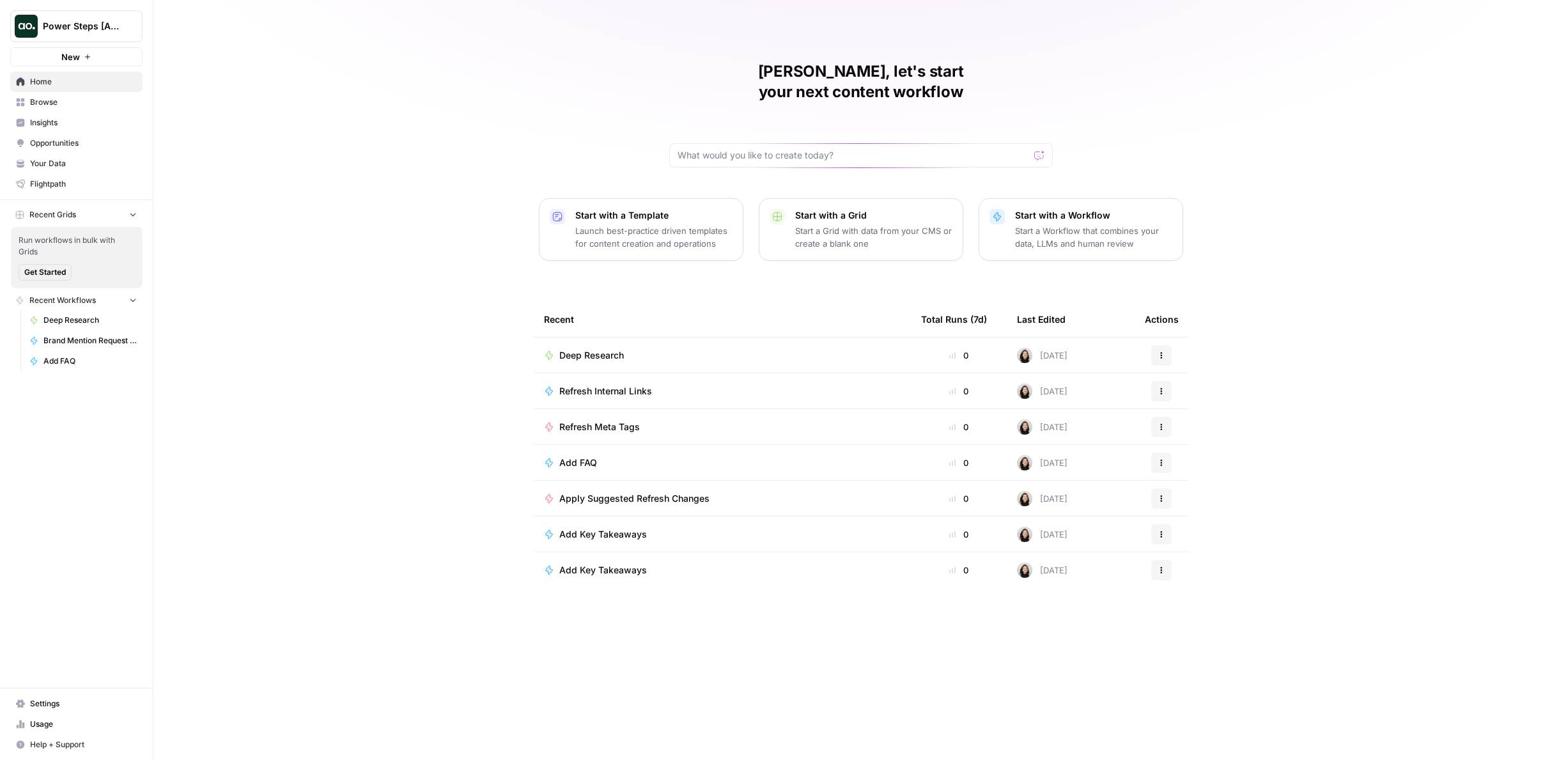
click at [131, 32] on icon "Workspace: Power Steps [Admin]" at bounding box center [131, 26] width 13 height 13
click at [134, 28] on icon "Workspace: Power Steps [Admin]" at bounding box center [131, 26] width 13 height 13
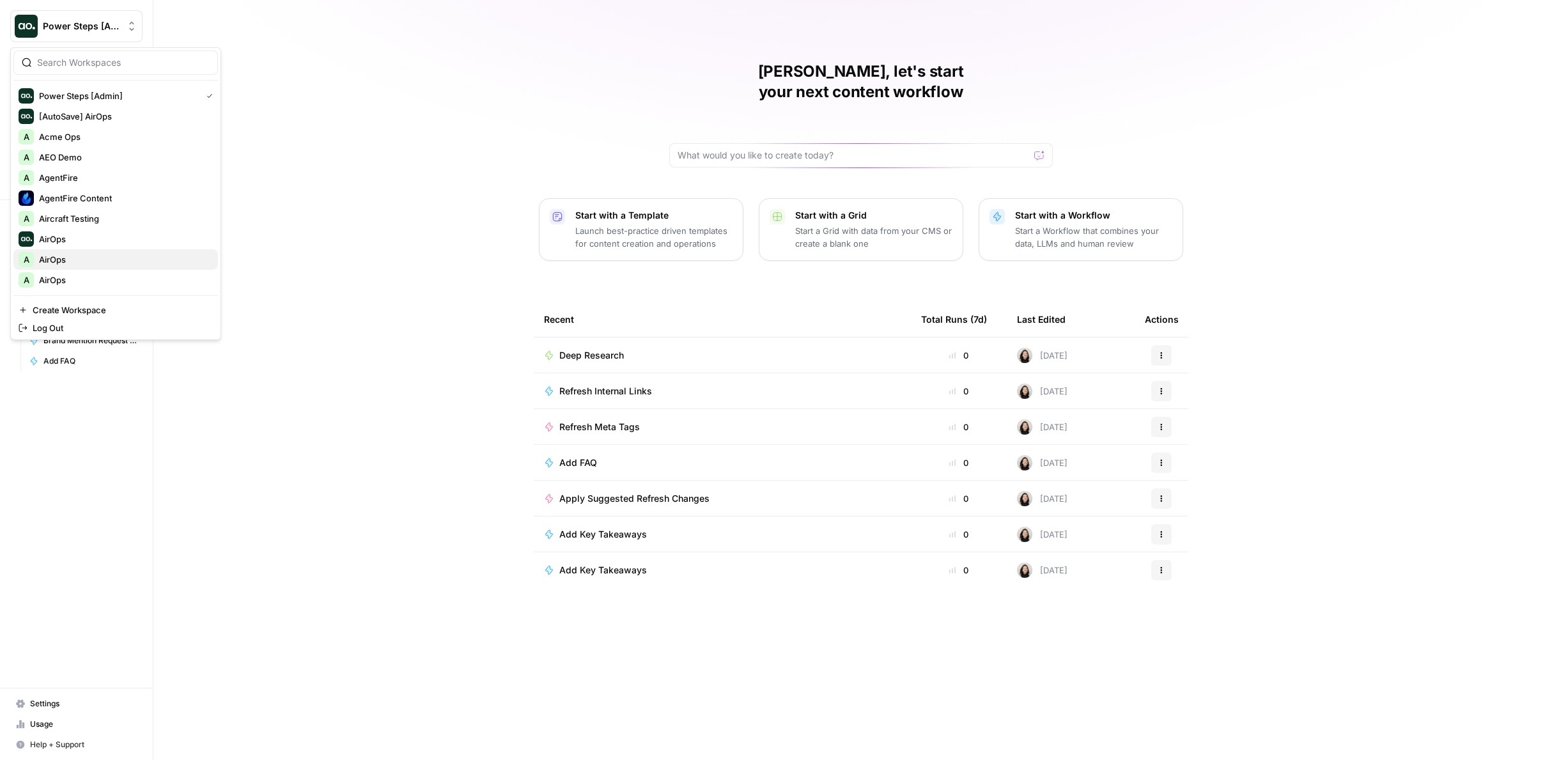
click at [47, 261] on span "AirOps" at bounding box center [124, 259] width 169 height 13
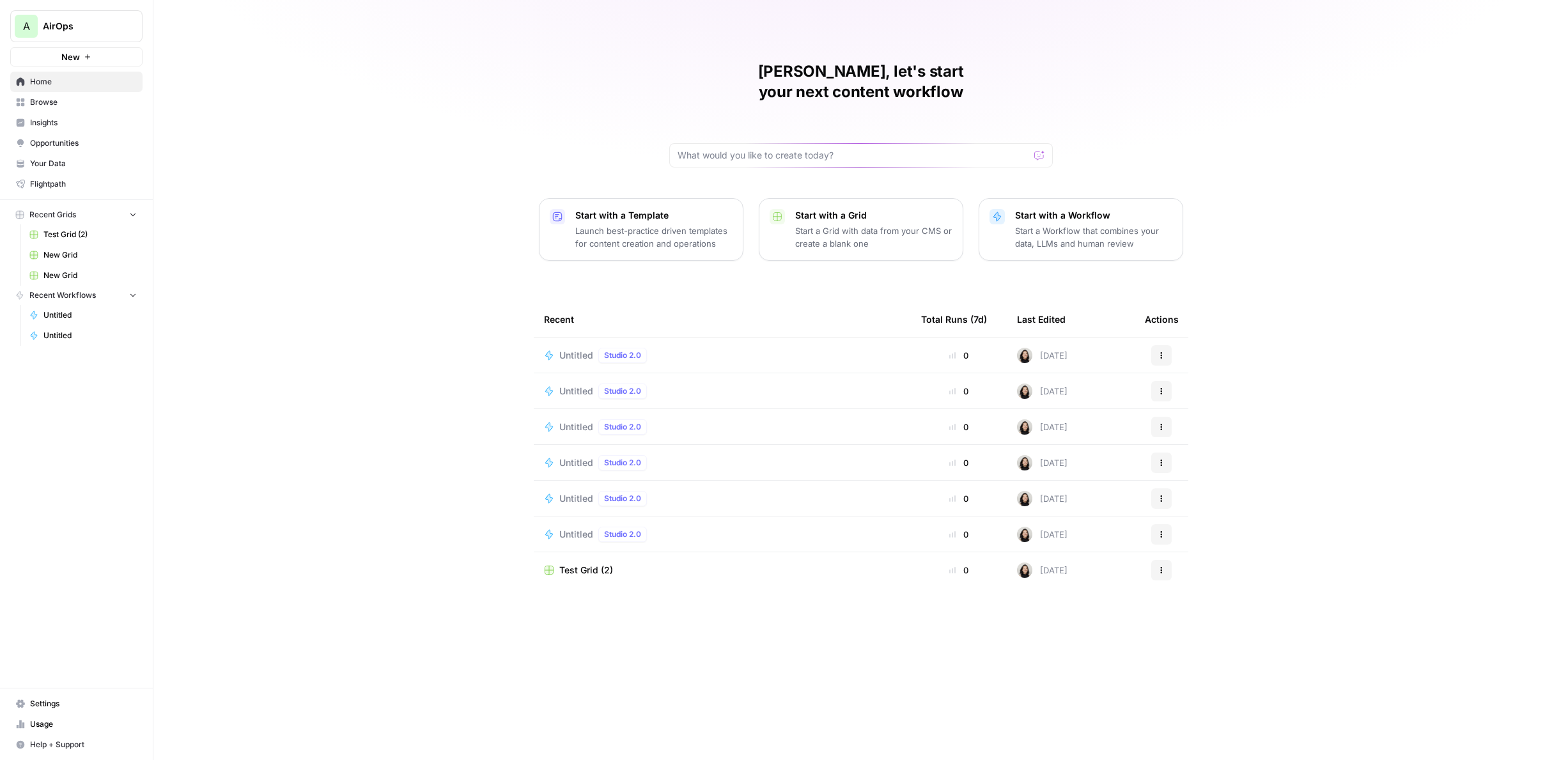
click at [130, 31] on icon "Workspace: AirOps" at bounding box center [131, 26] width 13 height 13
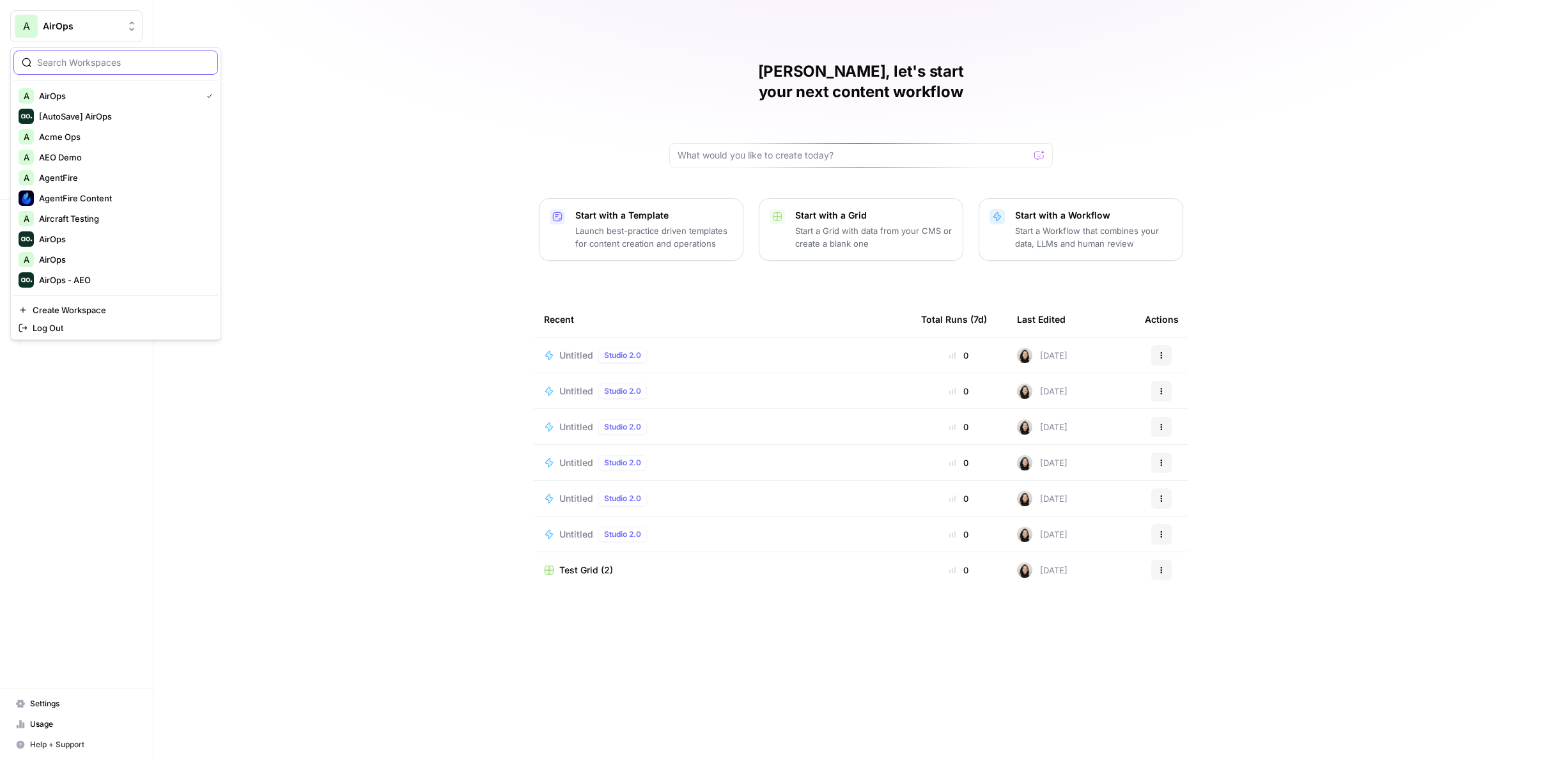
click at [86, 56] on input "search" at bounding box center [123, 62] width 173 height 13
type input "builder"
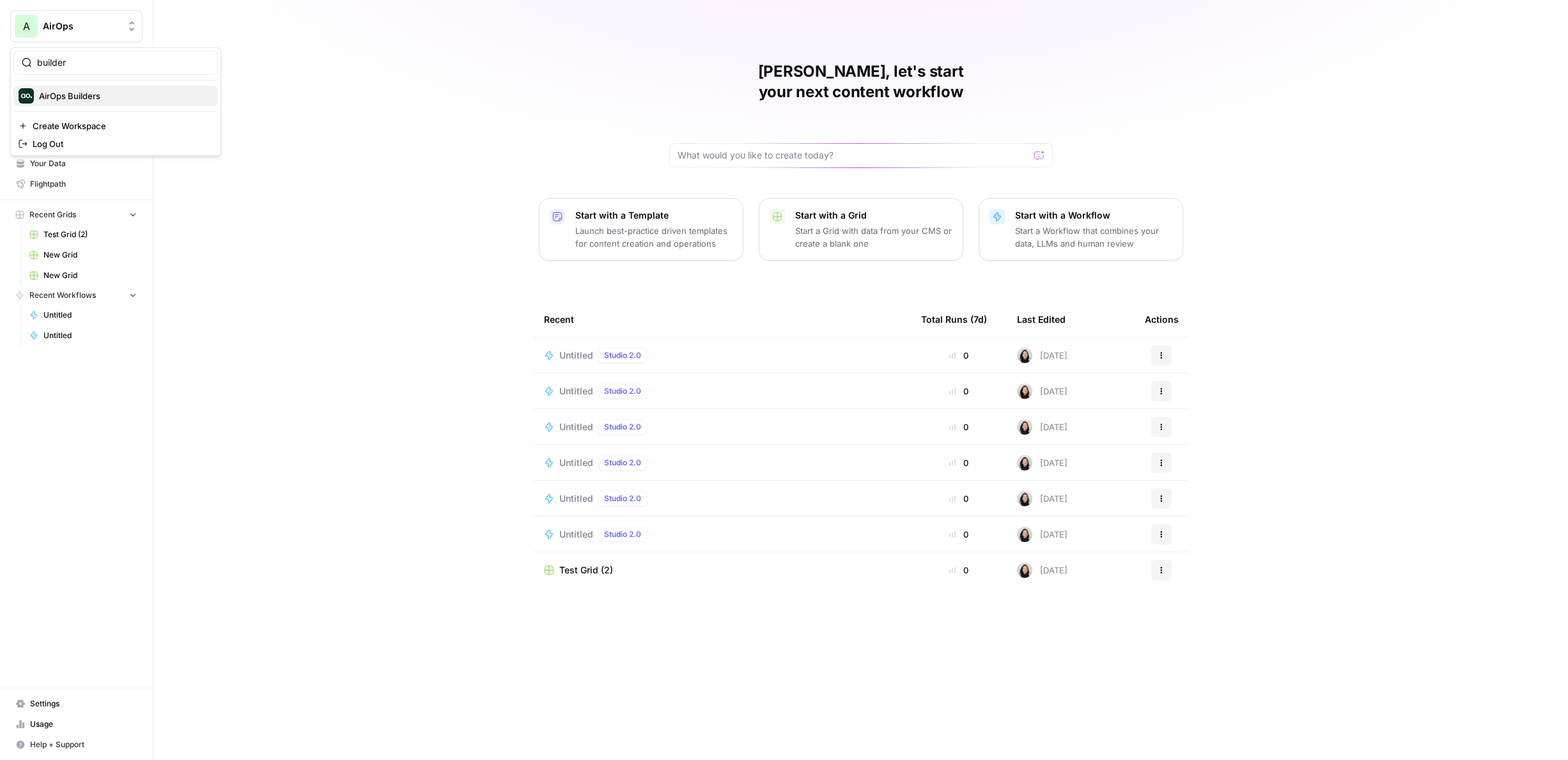
click at [64, 96] on span "AirOps Builders" at bounding box center [124, 95] width 169 height 13
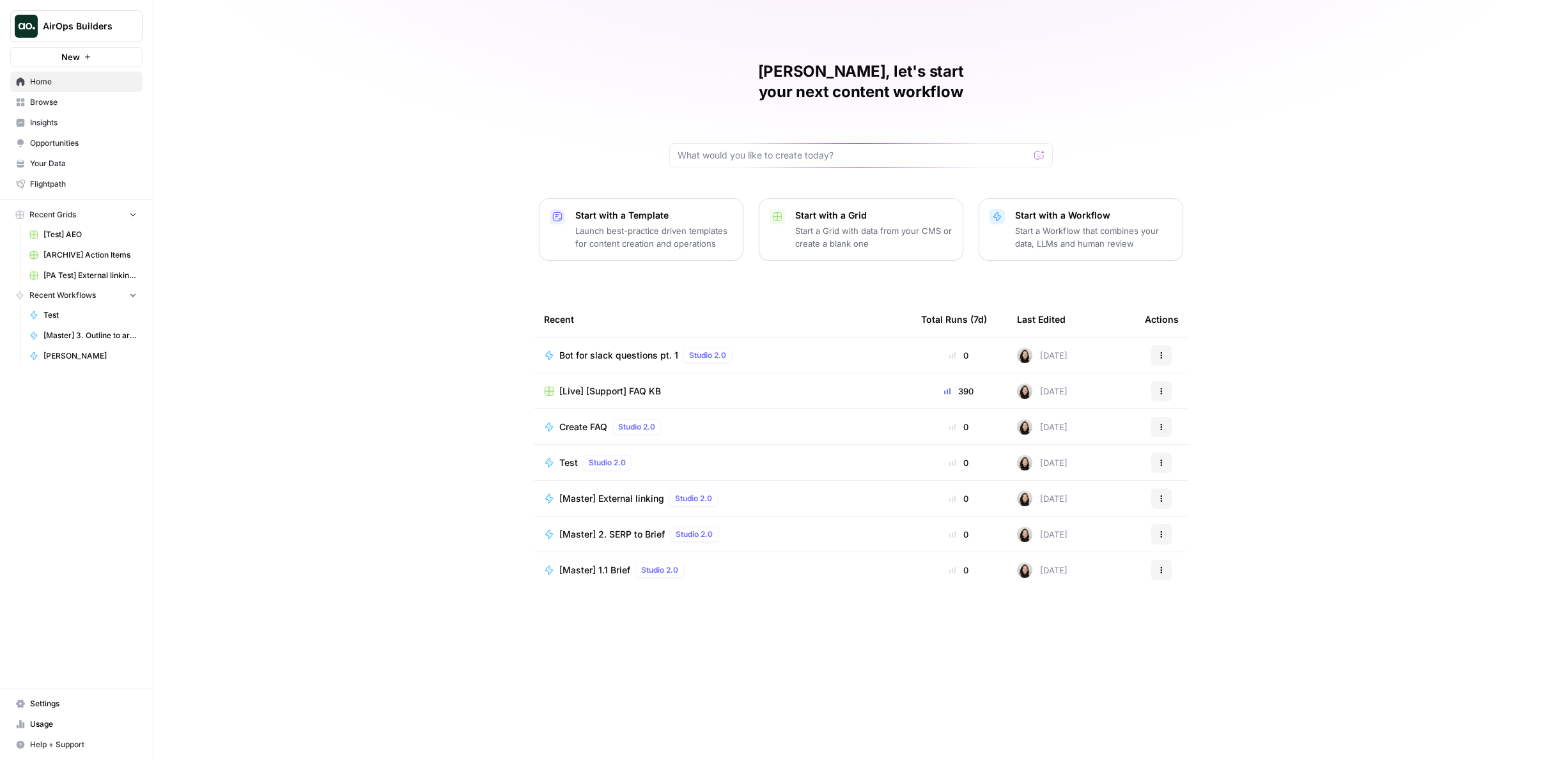
click at [69, 313] on span "Test" at bounding box center [90, 315] width 94 height 12
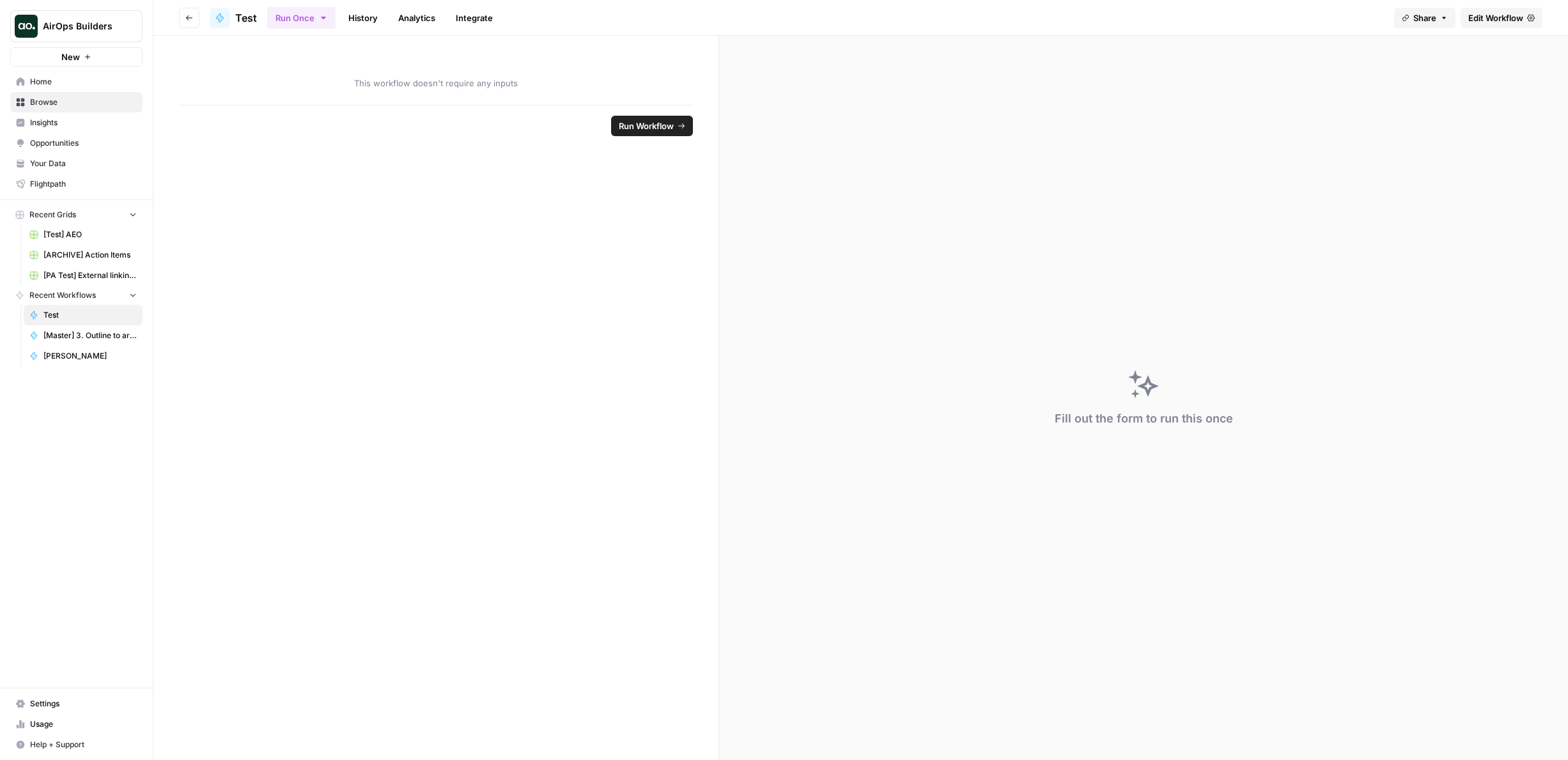
click at [1491, 23] on span "Edit Workflow" at bounding box center [1495, 18] width 55 height 13
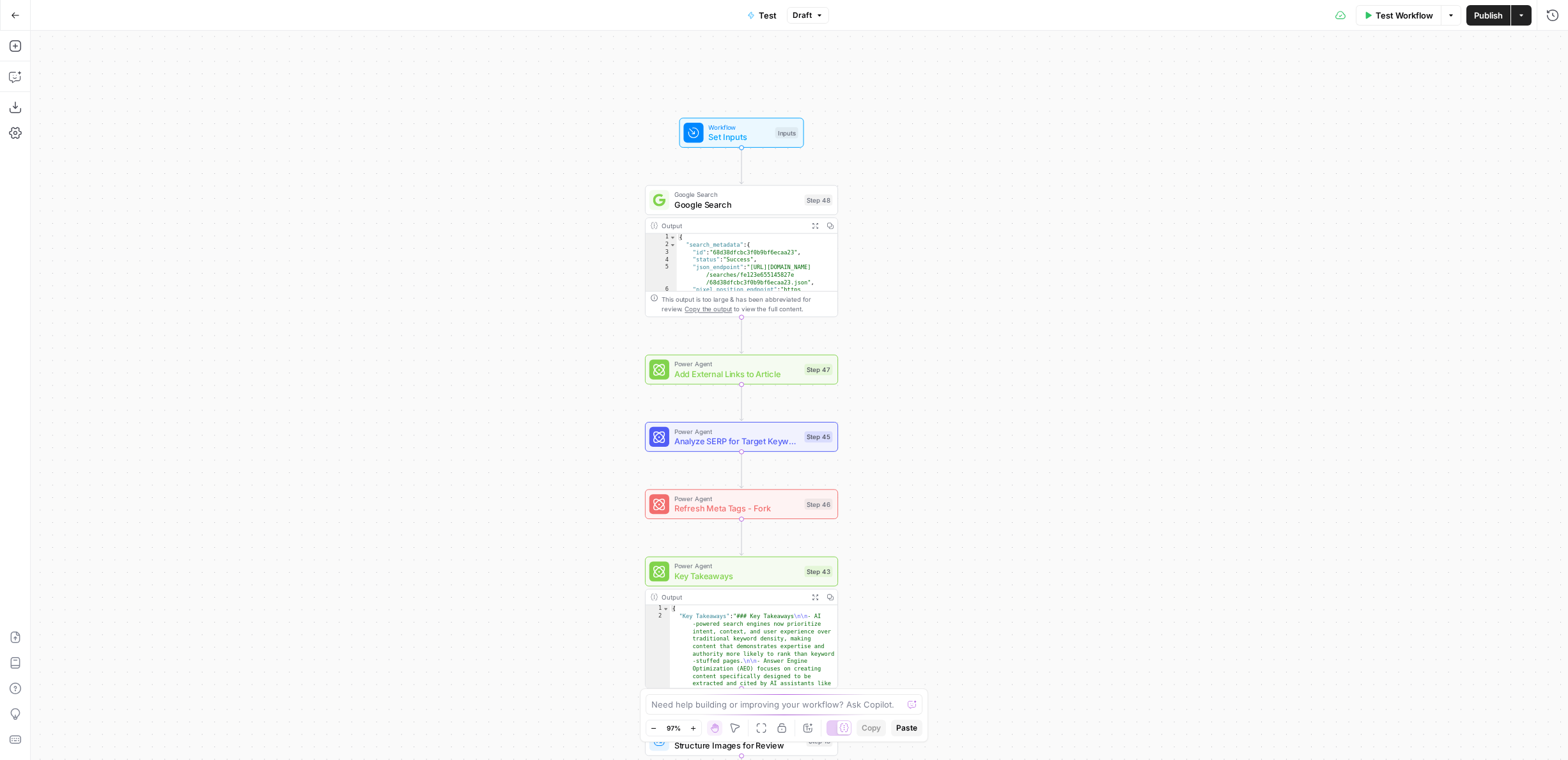
drag, startPoint x: 956, startPoint y: 146, endPoint x: 956, endPoint y: 309, distance: 163.0
click at [956, 309] on div "Workflow Set Inputs Inputs Google Search Google Search Step 48 Output Expand Ou…" at bounding box center [799, 395] width 1537 height 729
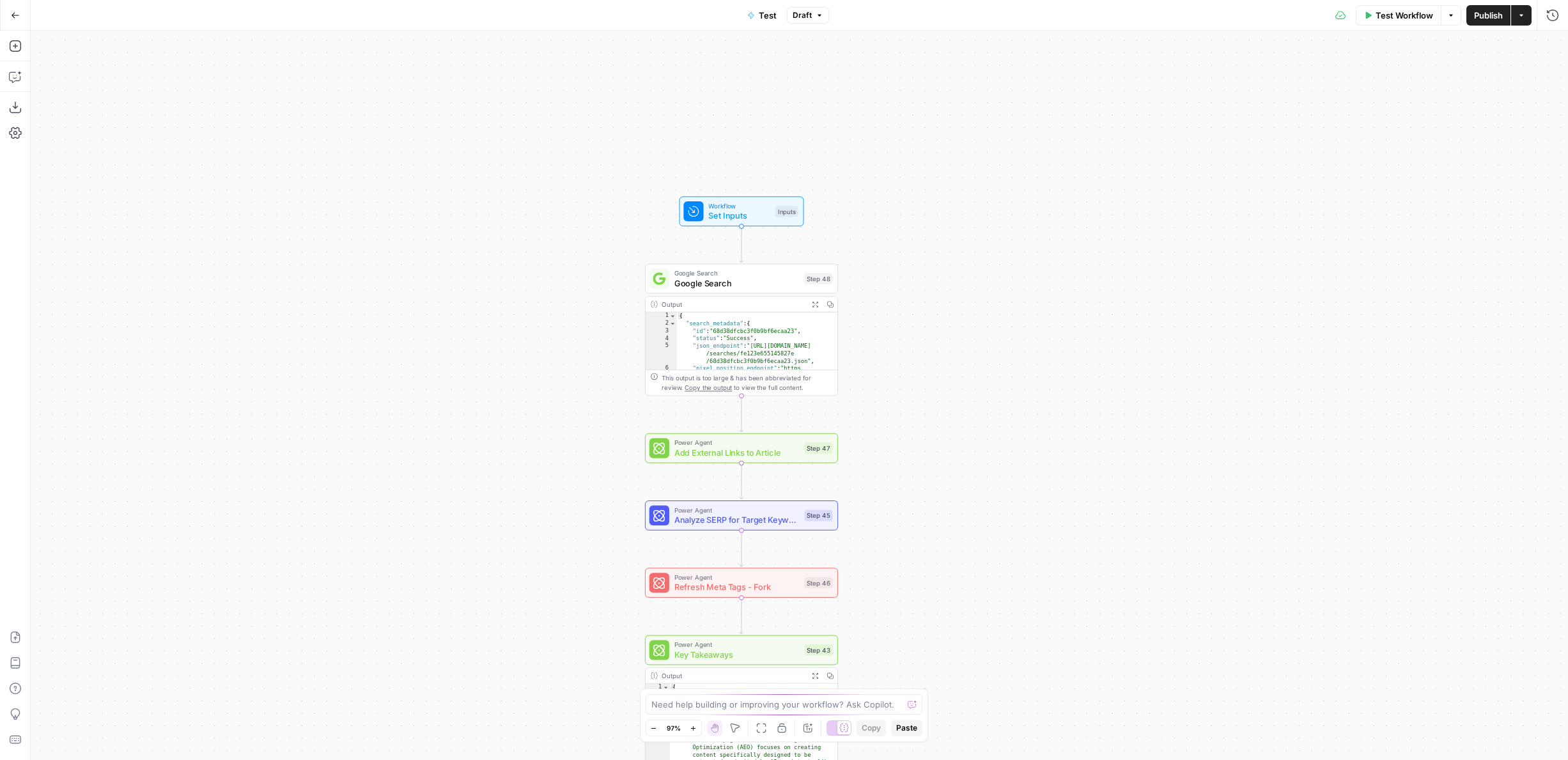
click at [4, 40] on div "Add Steps Copilot Download as JSON Settings Import JSON AirOps Academy Help Giv…" at bounding box center [15, 395] width 31 height 729
click at [20, 48] on icon "button" at bounding box center [15, 45] width 13 height 13
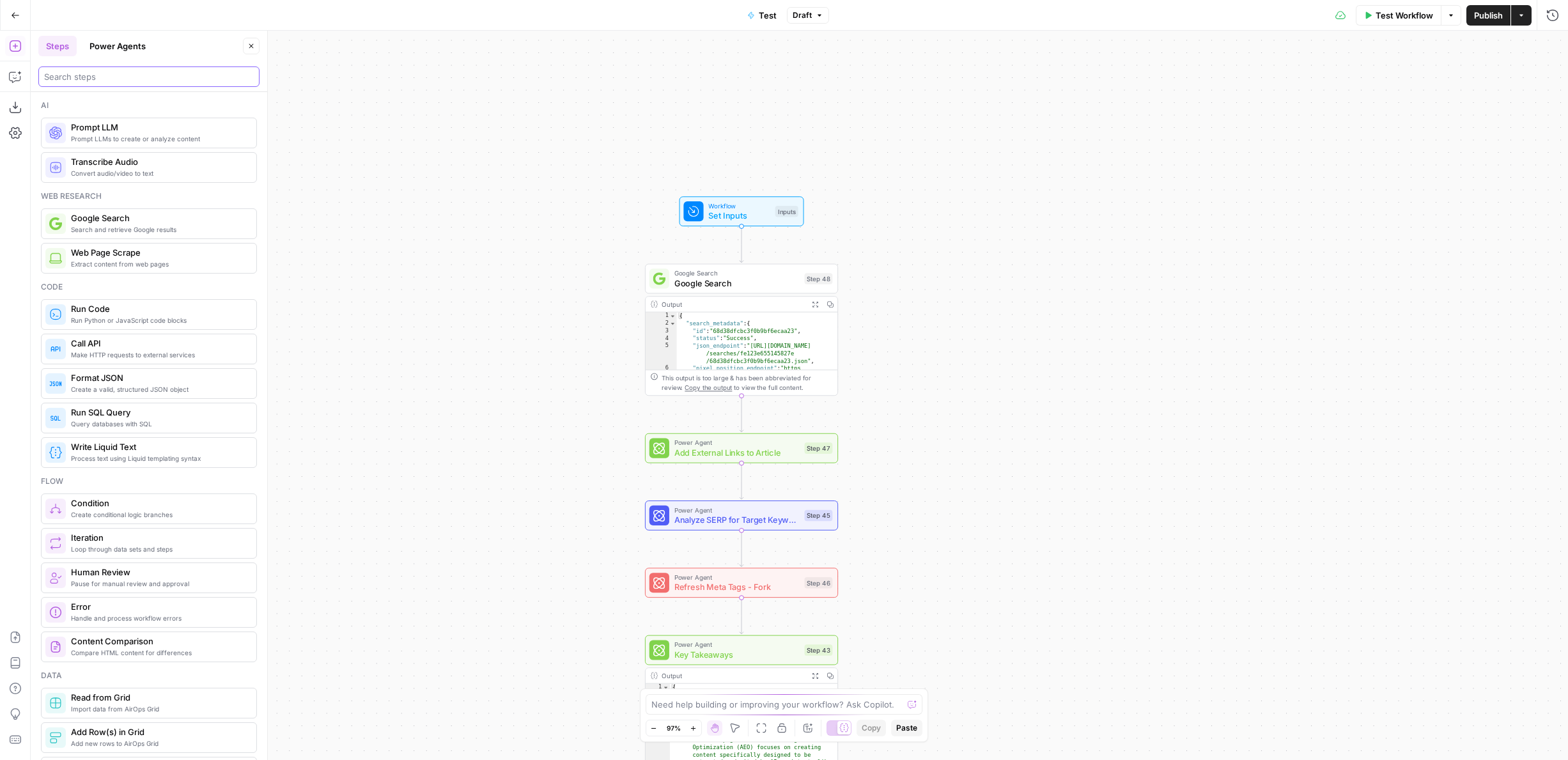
click at [74, 75] on input "search" at bounding box center [149, 76] width 210 height 13
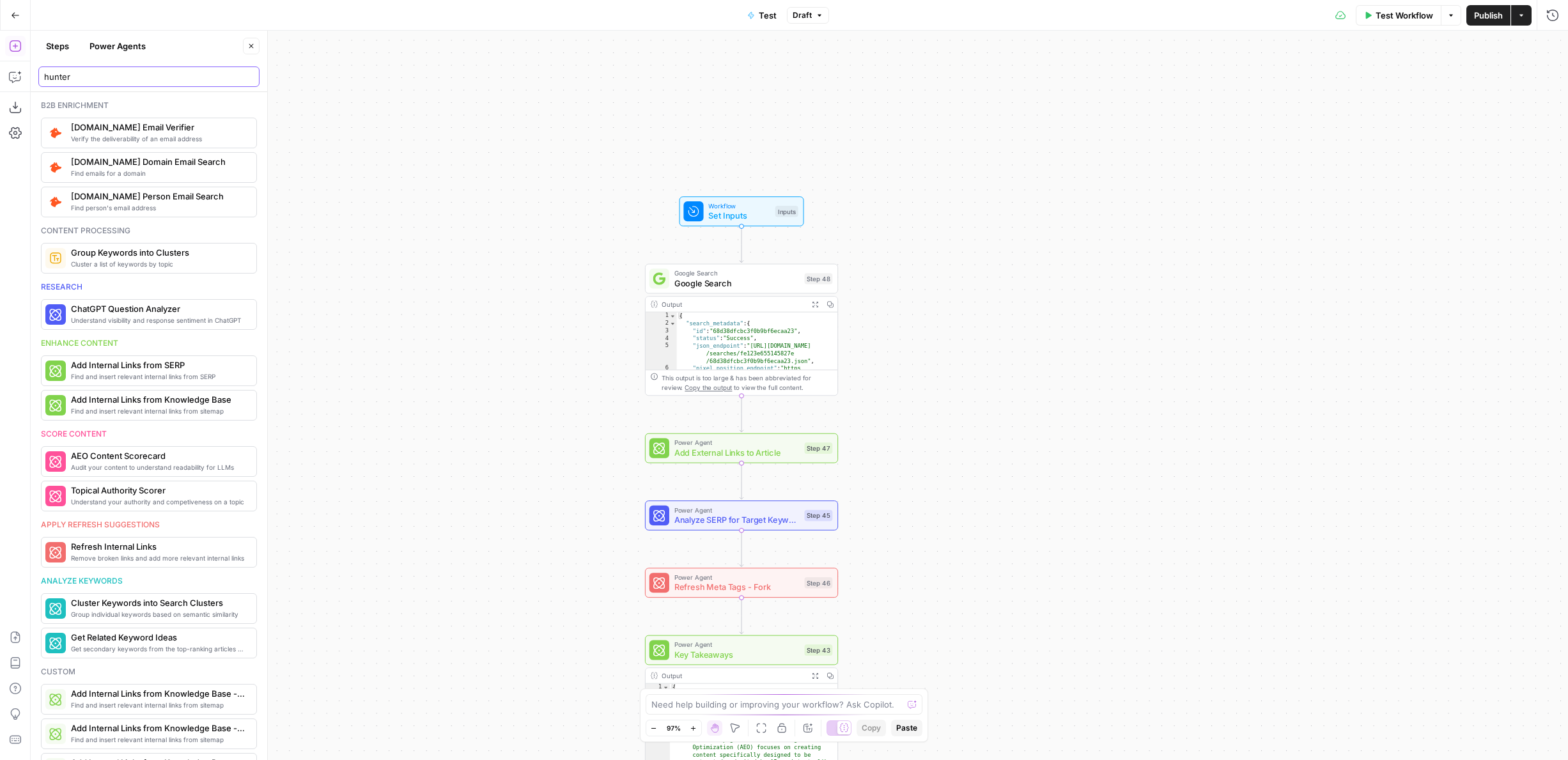
type input "hunter"
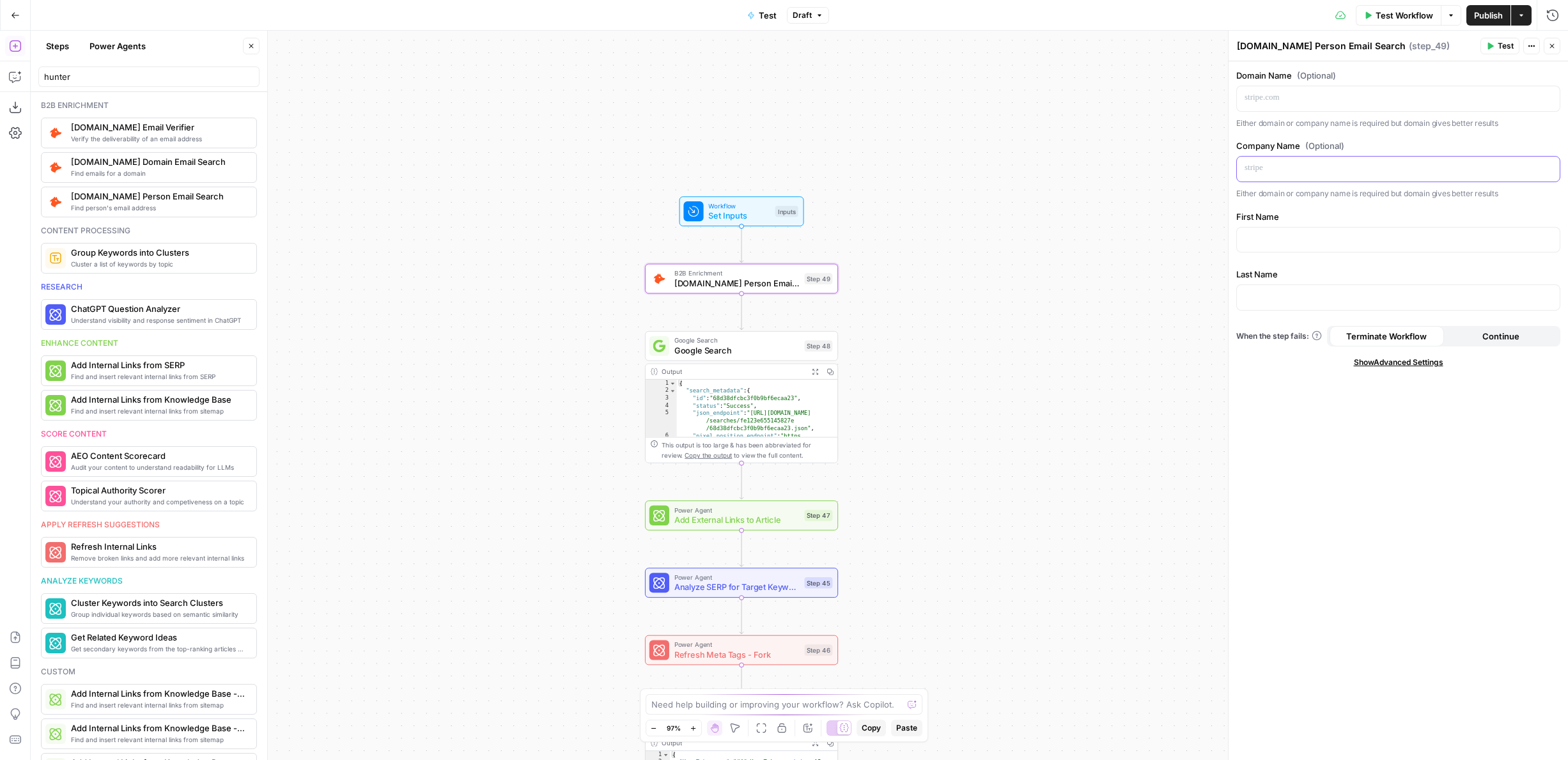
click at [1291, 162] on p at bounding box center [1398, 168] width 307 height 13
click at [1290, 96] on p at bounding box center [1398, 97] width 307 height 13
click at [1290, 234] on p at bounding box center [1398, 238] width 307 height 13
click at [1299, 132] on div "**********" at bounding box center [1398, 410] width 339 height 698
click at [1299, 181] on div "**********" at bounding box center [1398, 169] width 324 height 26
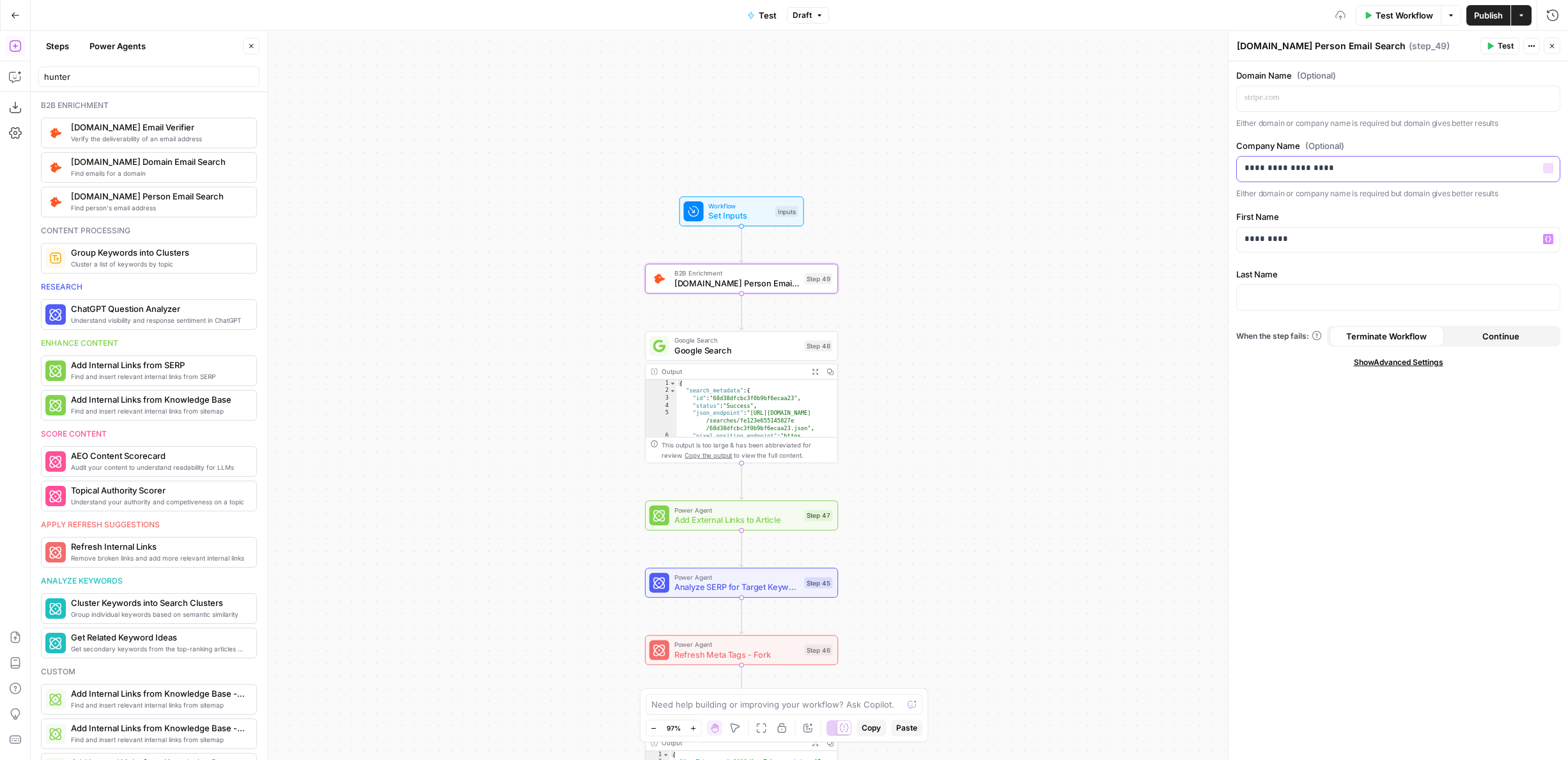
click at [1299, 174] on p "**********" at bounding box center [1398, 168] width 307 height 13
click at [1302, 92] on p at bounding box center [1398, 97] width 307 height 13
click at [1293, 227] on div "*********" at bounding box center [1398, 240] width 322 height 25
click at [1256, 290] on p at bounding box center [1398, 296] width 307 height 13
click at [1503, 40] on span "Test" at bounding box center [1505, 46] width 16 height 12
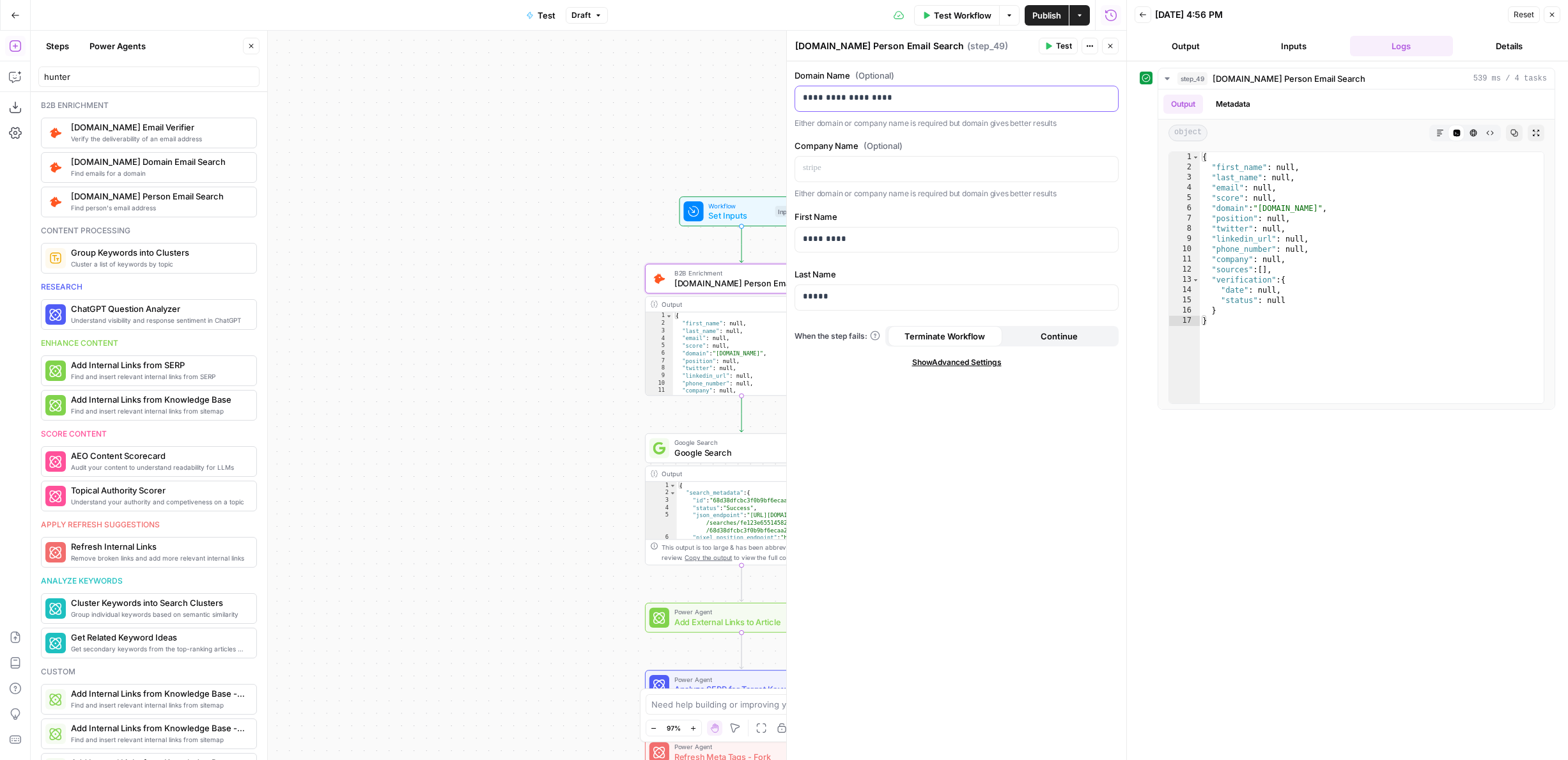
click at [953, 102] on p "**********" at bounding box center [957, 97] width 307 height 13
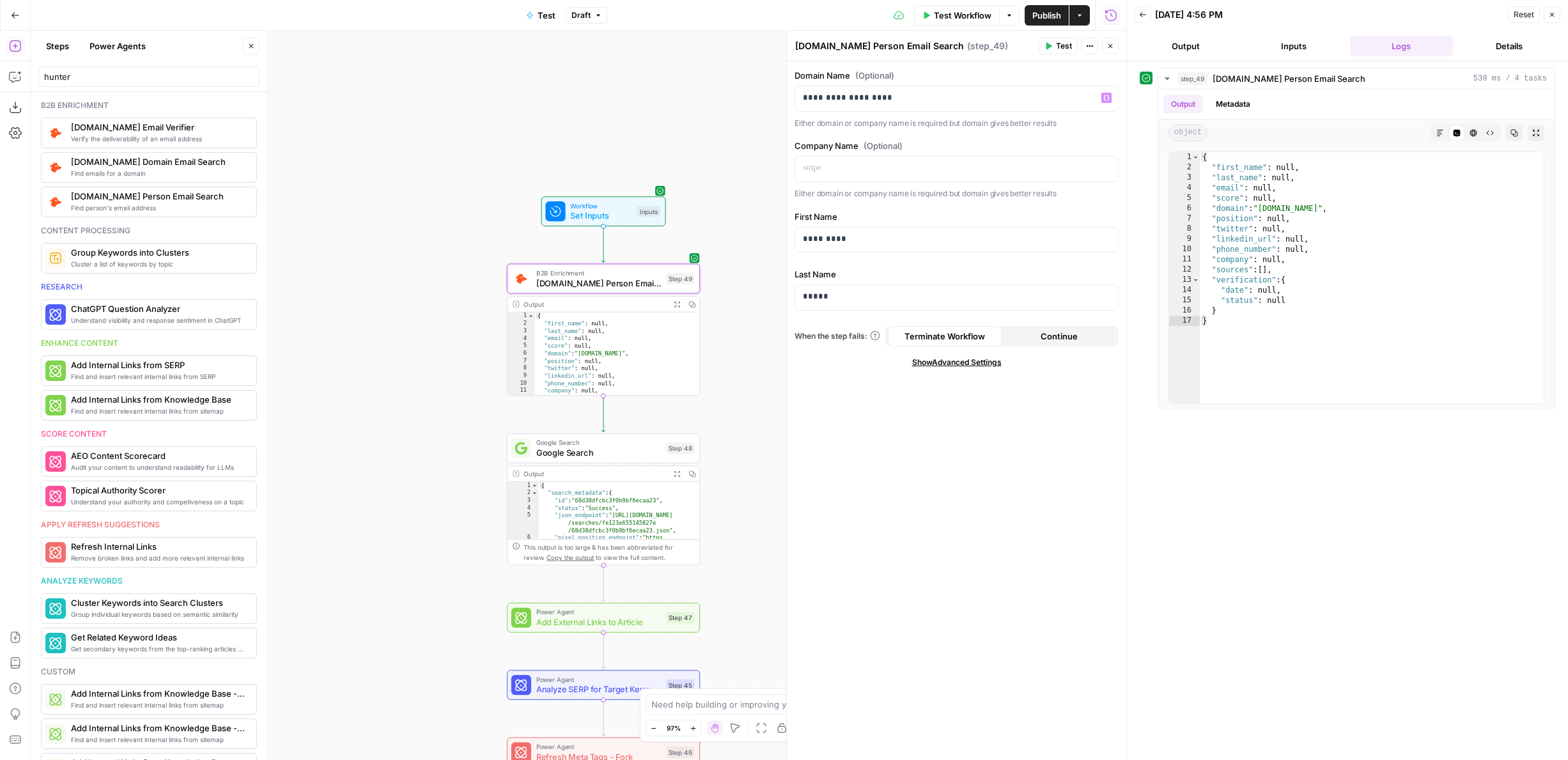
drag, startPoint x: 537, startPoint y: 266, endPoint x: 393, endPoint y: 266, distance: 144.0
click at [393, 266] on div "Workflow Set Inputs Inputs B2B Enrichment [DOMAIN_NAME] Person Email Search Ste…" at bounding box center [578, 395] width 1095 height 729
